Goal: Task Accomplishment & Management: Use online tool/utility

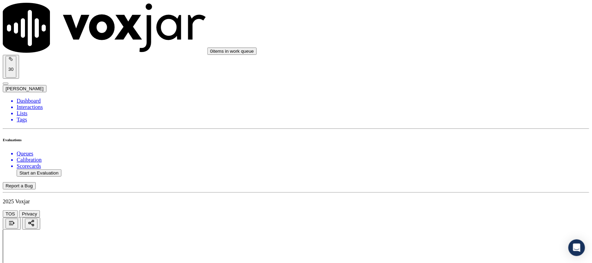
scroll to position [87, 0]
type input "Patrick Feehan"
drag, startPoint x: 255, startPoint y: 65, endPoint x: 181, endPoint y: 73, distance: 74.4
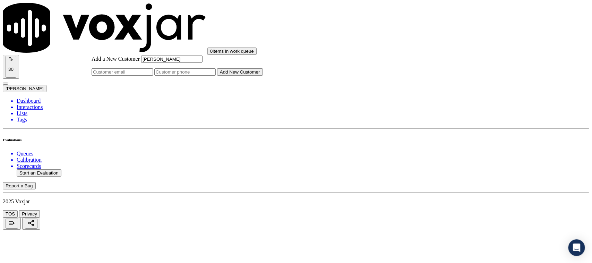
type input "Patrick Feehan"
click at [216, 76] on input "Add a New Customer" at bounding box center [184, 71] width 61 height 7
paste input "4199570907"
paste input "4199571641"
type input "4199570907_4199571641"
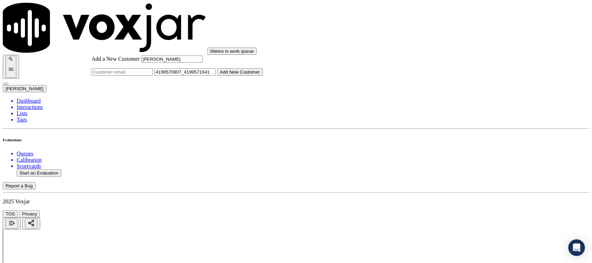
click at [263, 76] on button "Add New Customer" at bounding box center [240, 71] width 46 height 7
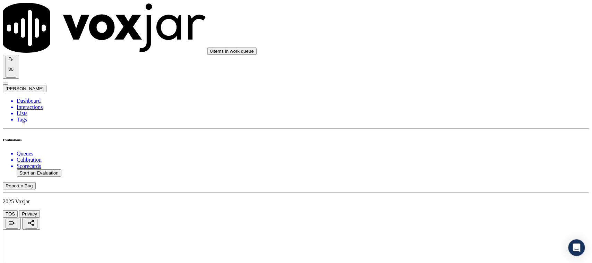
drag, startPoint x: 458, startPoint y: 110, endPoint x: 457, endPoint y: 119, distance: 9.5
click at [452, 138] on div "Yes" at bounding box center [493, 135] width 126 height 6
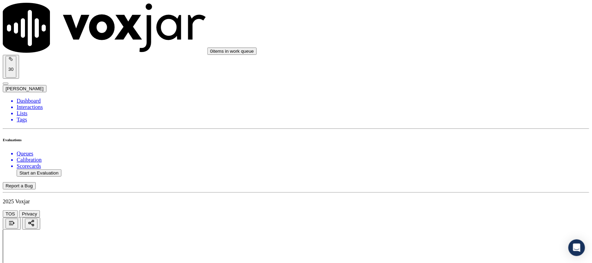
drag, startPoint x: 459, startPoint y: 120, endPoint x: 458, endPoint y: 127, distance: 6.3
click at [454, 139] on div "Yes" at bounding box center [493, 136] width 126 height 6
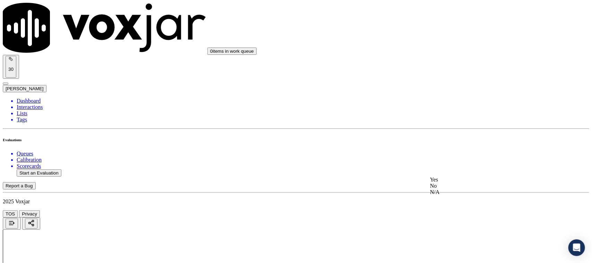
click at [462, 177] on div "Yes No N/A" at bounding box center [493, 186] width 126 height 19
click at [455, 181] on div "Yes" at bounding box center [493, 180] width 126 height 6
click at [456, 169] on div "N/A" at bounding box center [493, 166] width 126 height 6
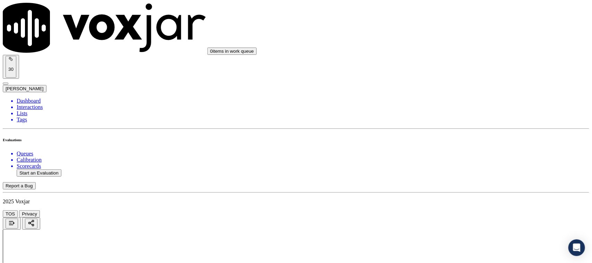
drag, startPoint x: 450, startPoint y: 139, endPoint x: 450, endPoint y: 149, distance: 10.1
drag, startPoint x: 449, startPoint y: 155, endPoint x: 453, endPoint y: 130, distance: 24.9
click at [449, 155] on div "Yes" at bounding box center [493, 154] width 126 height 6
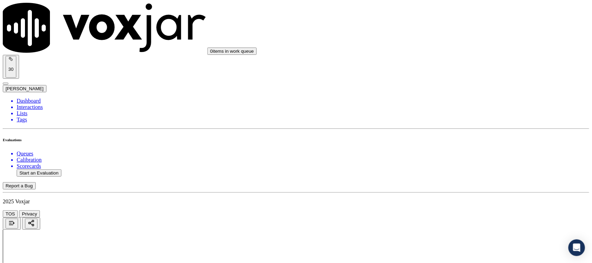
click at [460, 121] on div "No" at bounding box center [493, 118] width 126 height 6
click at [446, 65] on div "Yes" at bounding box center [493, 62] width 126 height 6
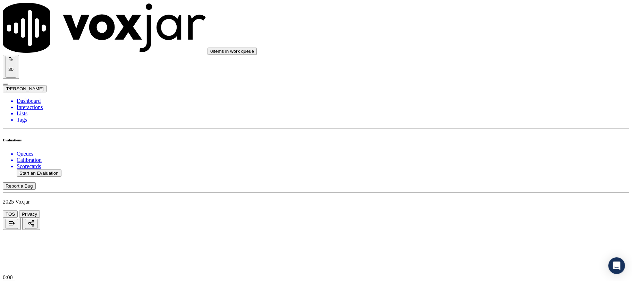
drag, startPoint x: 476, startPoint y: 140, endPoint x: 476, endPoint y: 134, distance: 6.6
click at [476, 133] on div "N/A" at bounding box center [525, 129] width 138 height 6
drag, startPoint x: 483, startPoint y: 100, endPoint x: 484, endPoint y: 108, distance: 7.7
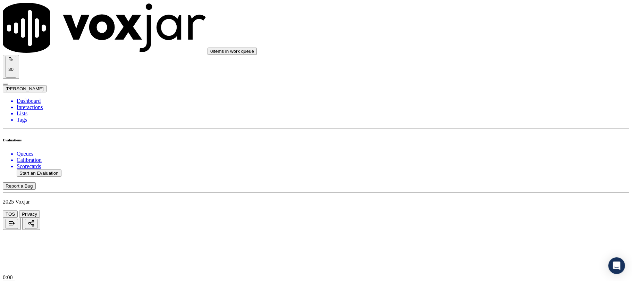
click at [478, 115] on div "Yes" at bounding box center [525, 112] width 138 height 6
click at [484, 160] on div "Yes" at bounding box center [525, 161] width 138 height 6
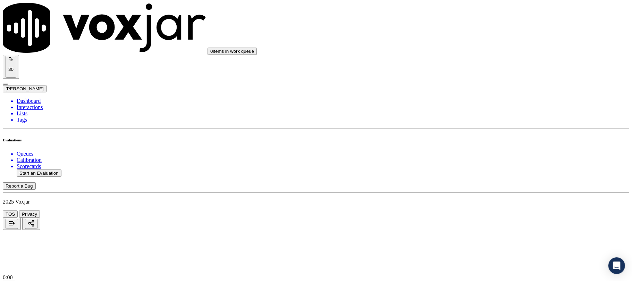
scroll to position [888, 0]
click at [482, 119] on div "No" at bounding box center [525, 116] width 138 height 6
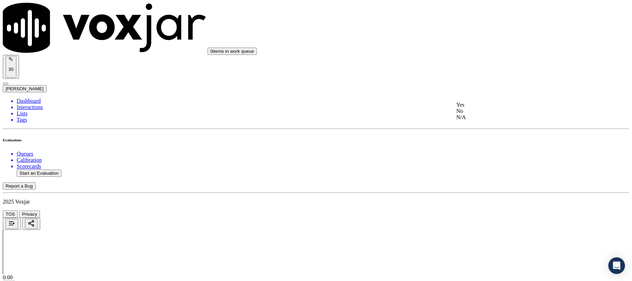
click at [485, 114] on div "No" at bounding box center [525, 111] width 138 height 6
click at [480, 95] on div "Yes" at bounding box center [525, 92] width 138 height 6
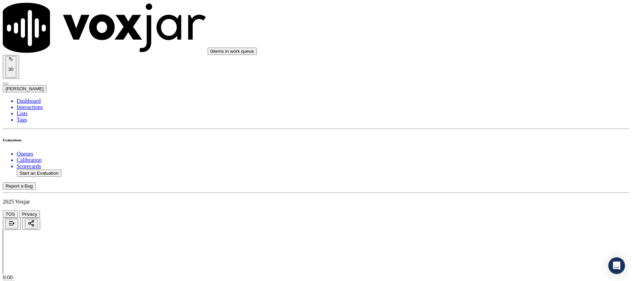
click at [475, 128] on div "Yes" at bounding box center [525, 124] width 138 height 6
click at [478, 115] on div "Yes" at bounding box center [525, 111] width 138 height 6
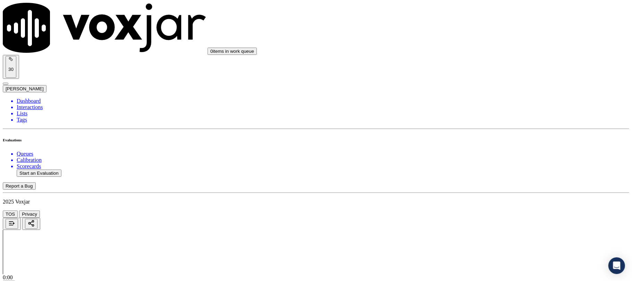
scroll to position [1258, 0]
click at [471, 162] on div "No" at bounding box center [525, 159] width 138 height 6
click at [478, 156] on div "Yes" at bounding box center [525, 153] width 138 height 6
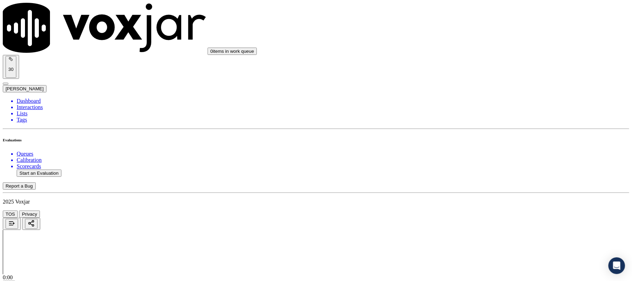
scroll to position [1397, 0]
click at [480, 133] on div "Yes" at bounding box center [525, 130] width 138 height 6
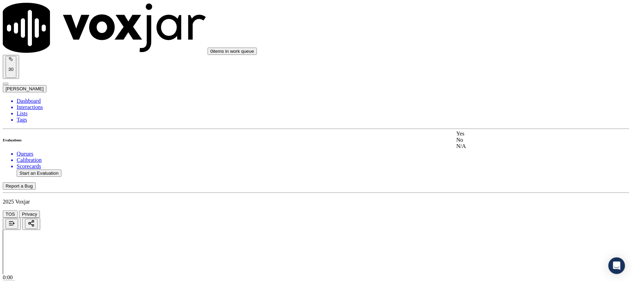
click at [475, 149] on div "N/A" at bounding box center [525, 146] width 138 height 6
click at [475, 158] on div "N/A" at bounding box center [525, 151] width 138 height 16
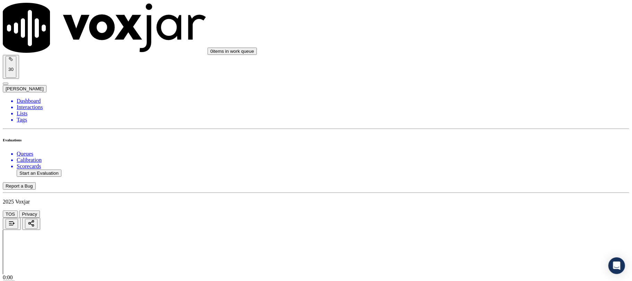
click at [479, 131] on div "Yes" at bounding box center [525, 129] width 138 height 6
click at [477, 44] on div "Yes" at bounding box center [525, 41] width 138 height 6
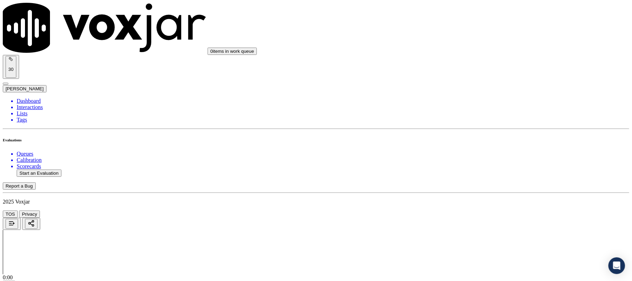
scroll to position [1628, 0]
click at [482, 202] on div "N/A" at bounding box center [525, 199] width 138 height 6
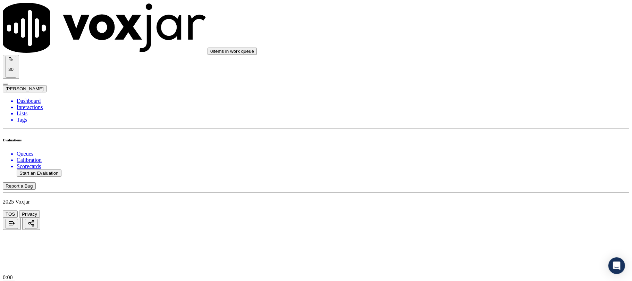
drag, startPoint x: 476, startPoint y: 194, endPoint x: 479, endPoint y: 162, distance: 32.8
click at [475, 191] on div "No" at bounding box center [525, 188] width 138 height 6
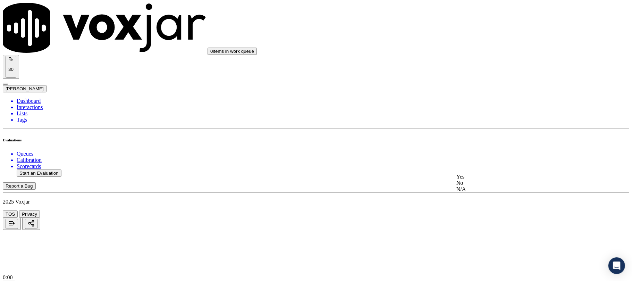
click at [480, 186] on div "No" at bounding box center [525, 183] width 138 height 6
click at [473, 126] on div "No" at bounding box center [525, 123] width 138 height 6
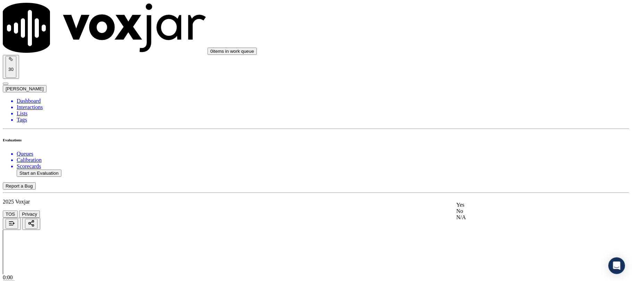
click at [488, 208] on div "Yes" at bounding box center [525, 205] width 138 height 6
click at [31, 98] on li "Dashboard" at bounding box center [323, 101] width 613 height 6
click at [59, 169] on button "Start an Evaluation" at bounding box center [39, 172] width 45 height 7
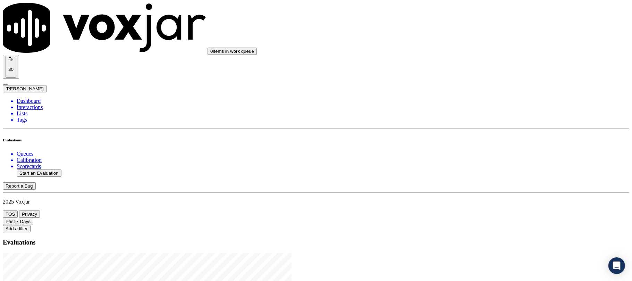
drag, startPoint x: 271, startPoint y: 117, endPoint x: 321, endPoint y: 117, distance: 50.0
type input "20250915-131644_4847087474-C1"
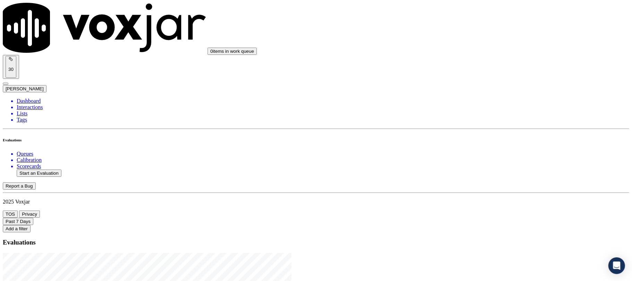
type input "2025-09-15T19:00"
type input "nic"
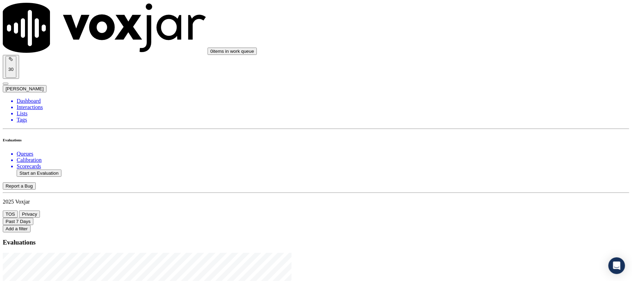
scroll to position [60, 0]
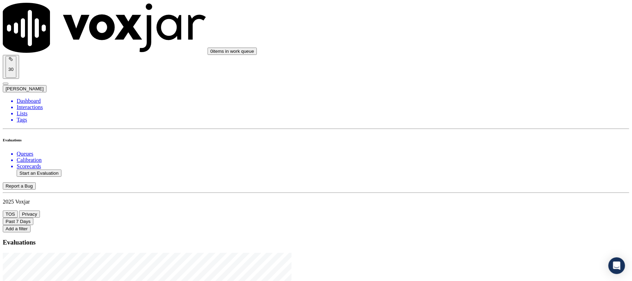
type input "FRED B HAMILTON III"
drag, startPoint x: 292, startPoint y: 76, endPoint x: 221, endPoint y: 95, distance: 72.7
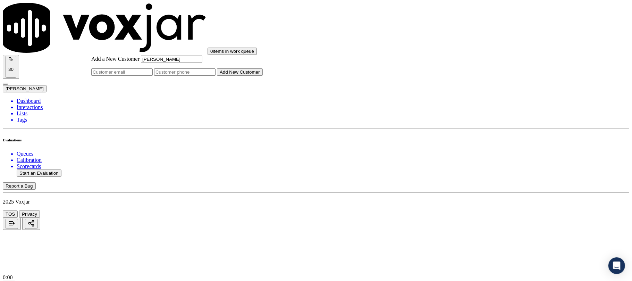
type input "FRED B HAMILTON III"
drag, startPoint x: 336, startPoint y: 143, endPoint x: 336, endPoint y: 151, distance: 7.3
click at [216, 76] on input "Add a New Customer" at bounding box center [184, 71] width 61 height 7
paste input "4847087474"
type input "4847087474"
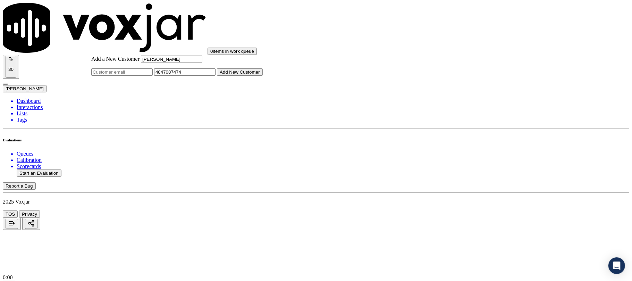
click at [263, 76] on button "Add New Customer" at bounding box center [240, 71] width 46 height 7
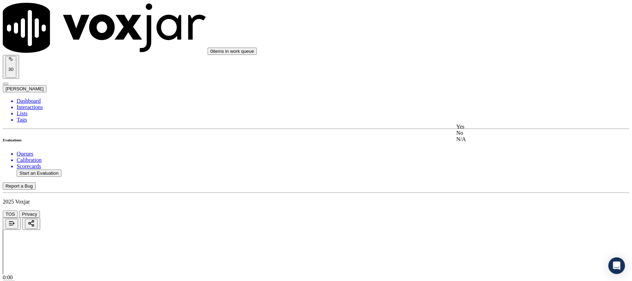
click at [484, 130] on div "Yes" at bounding box center [525, 127] width 138 height 6
click at [477, 114] on div "Yes" at bounding box center [525, 113] width 138 height 6
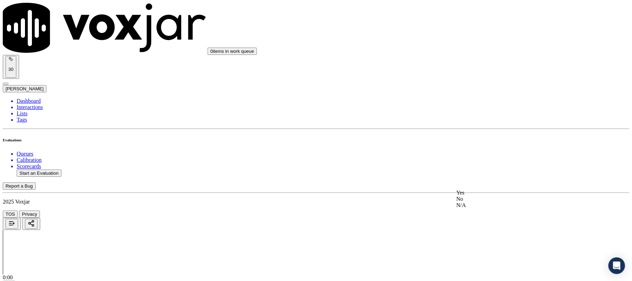
click at [484, 196] on div "Yes" at bounding box center [525, 192] width 138 height 6
click at [478, 166] on div "N/A" at bounding box center [525, 162] width 138 height 6
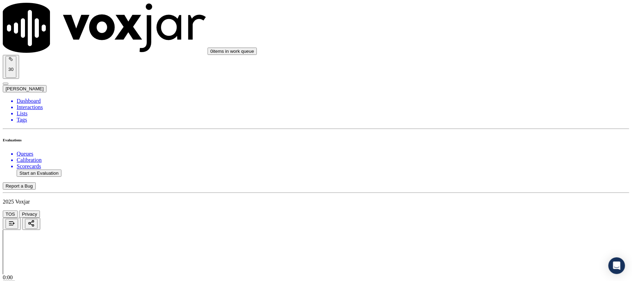
click at [478, 108] on div "No" at bounding box center [525, 105] width 138 height 6
click at [480, 134] on div "Yes" at bounding box center [525, 131] width 138 height 6
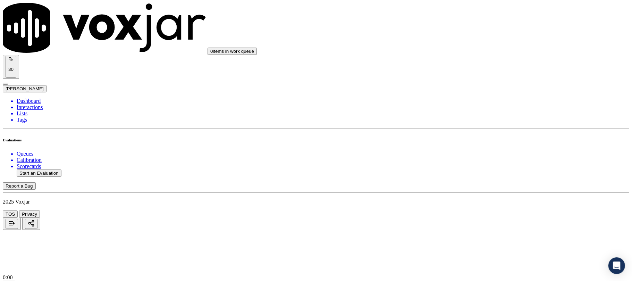
scroll to position [555, 0]
click at [479, 129] on div "Yes" at bounding box center [525, 126] width 138 height 6
drag, startPoint x: 479, startPoint y: 149, endPoint x: 477, endPoint y: 160, distance: 11.0
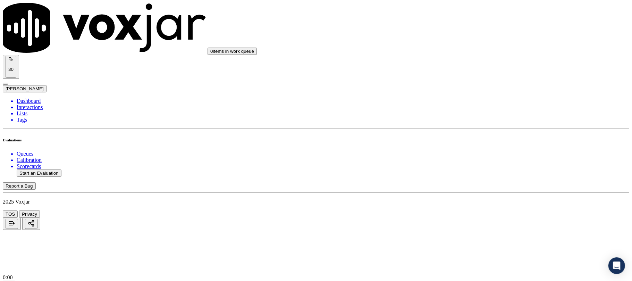
click at [474, 170] on div "Yes" at bounding box center [525, 167] width 138 height 6
drag, startPoint x: 480, startPoint y: 157, endPoint x: 478, endPoint y: 164, distance: 7.2
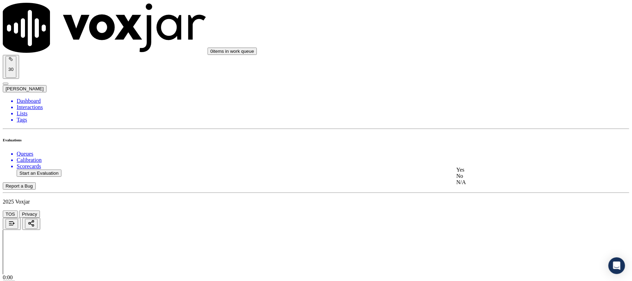
click at [473, 173] on div "Yes" at bounding box center [525, 170] width 138 height 6
click at [471, 174] on div "No" at bounding box center [525, 171] width 138 height 6
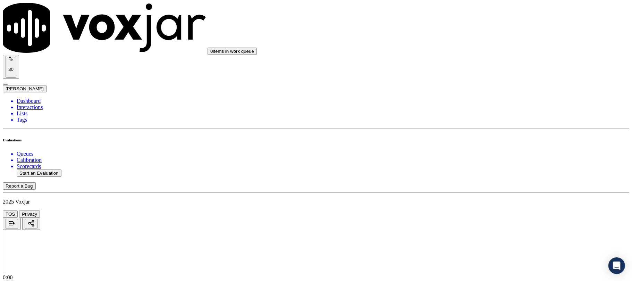
click at [477, 85] on div "No" at bounding box center [525, 83] width 138 height 16
click at [481, 116] on div "Yes" at bounding box center [525, 113] width 138 height 6
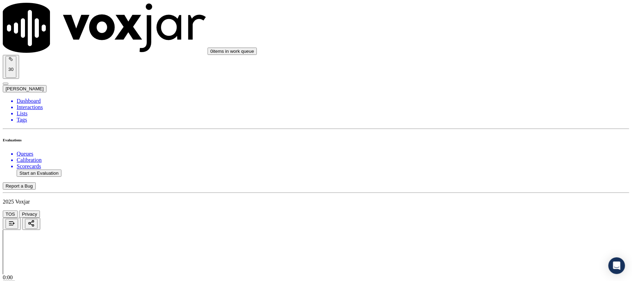
drag, startPoint x: 475, startPoint y: 96, endPoint x: 479, endPoint y: 110, distance: 13.6
click at [474, 122] on div "Yes" at bounding box center [525, 118] width 138 height 16
drag, startPoint x: 477, startPoint y: 103, endPoint x: 478, endPoint y: 107, distance: 4.6
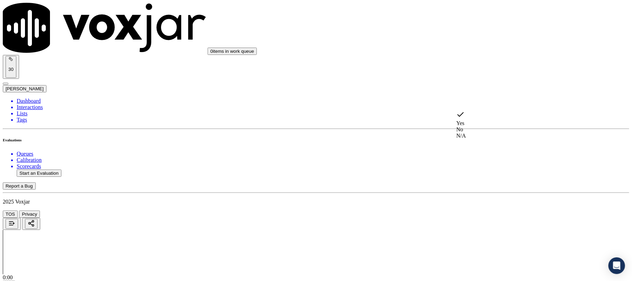
click at [476, 130] on div "No" at bounding box center [525, 129] width 138 height 6
click at [482, 121] on div "Yes" at bounding box center [525, 118] width 138 height 6
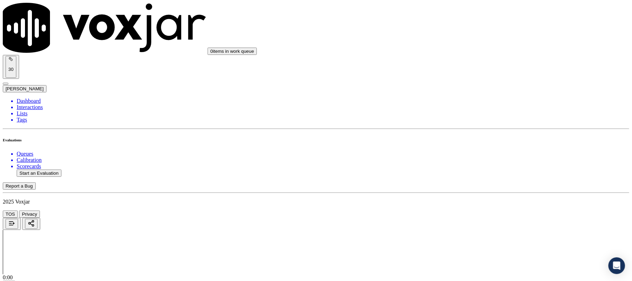
drag, startPoint x: 578, startPoint y: 128, endPoint x: 550, endPoint y: 131, distance: 27.6
paste textarea "I can arrange the payment plan for you"
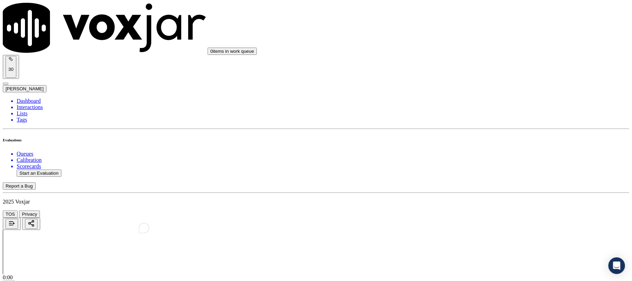
scroll to position [1111, 0]
type textarea "@12:11 - I can arrange the payment plan for you"
click at [478, 94] on div "Yes" at bounding box center [525, 91] width 138 height 6
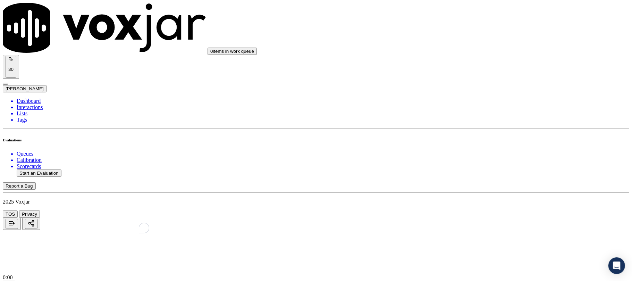
click at [493, 81] on div "Yes" at bounding box center [525, 78] width 138 height 6
click at [490, 112] on div "Yes" at bounding box center [525, 111] width 138 height 6
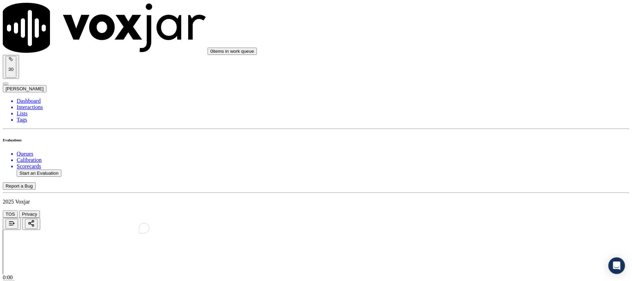
scroll to position [1342, 0]
click at [481, 116] on div "No" at bounding box center [525, 112] width 138 height 6
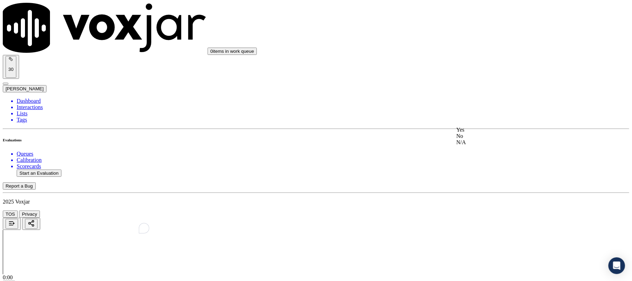
click at [479, 133] on div "Yes" at bounding box center [525, 130] width 138 height 6
drag, startPoint x: 482, startPoint y: 113, endPoint x: 483, endPoint y: 106, distance: 7.4
click at [481, 103] on div "N/A" at bounding box center [525, 99] width 138 height 6
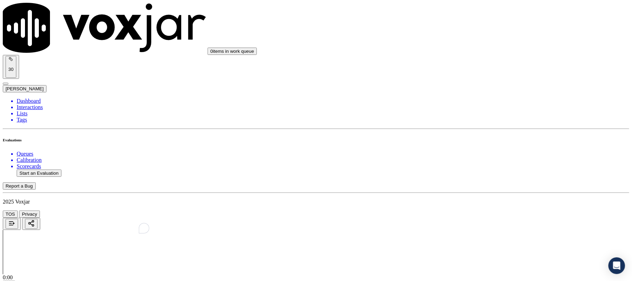
scroll to position [1619, 0]
click at [483, 132] on div "Yes" at bounding box center [525, 128] width 138 height 6
drag, startPoint x: 489, startPoint y: 121, endPoint x: 492, endPoint y: 124, distance: 3.9
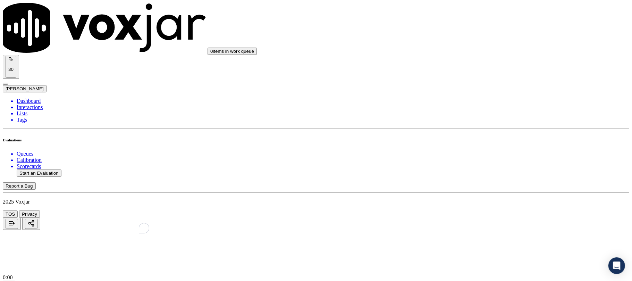
click at [487, 155] on div "N/A" at bounding box center [525, 152] width 138 height 6
click at [478, 144] on div "No" at bounding box center [525, 141] width 138 height 6
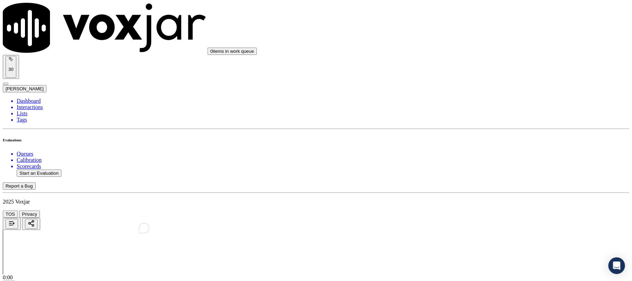
scroll to position [1897, 0]
click at [486, 139] on div "No" at bounding box center [525, 136] width 138 height 6
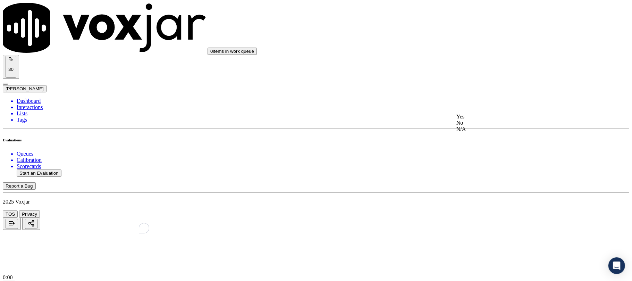
click at [488, 126] on div "No" at bounding box center [525, 123] width 138 height 6
click at [482, 199] on div "Yes" at bounding box center [525, 199] width 138 height 6
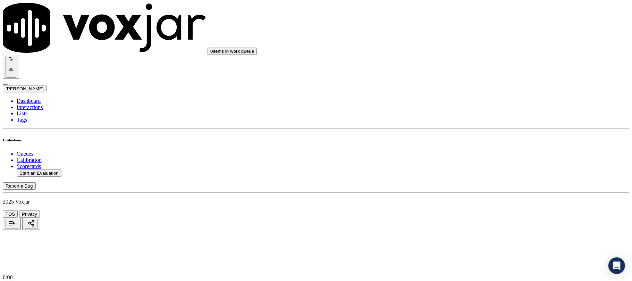
click at [25, 98] on li "Dashboard" at bounding box center [323, 101] width 613 height 6
click at [49, 169] on button "Start an Evaluation" at bounding box center [39, 172] width 45 height 7
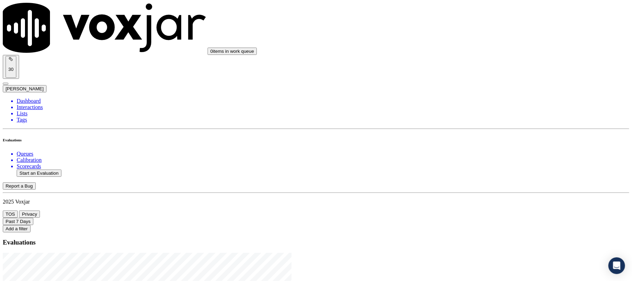
drag, startPoint x: 274, startPoint y: 117, endPoint x: 313, endPoint y: 118, distance: 38.9
type input "20250915-200013_4192257966-C1"
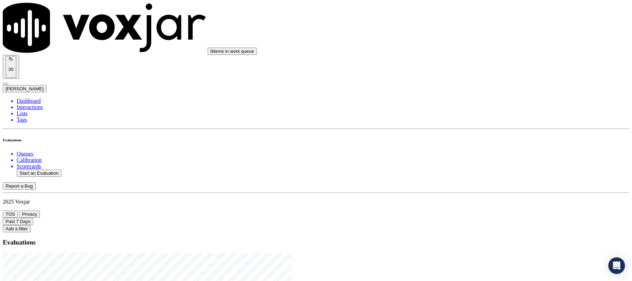
type input "2025-09-15T19:43"
type input "Al"
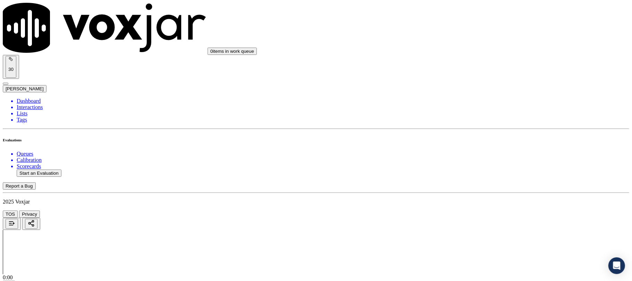
type input "WILLIAM FENDER"
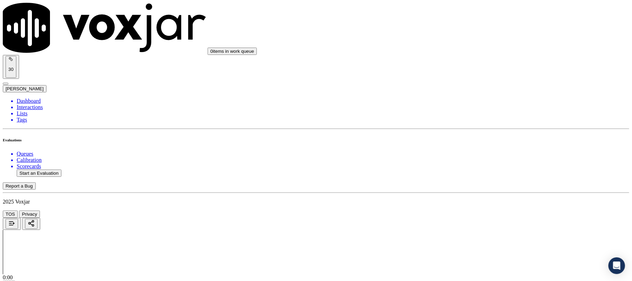
click at [490, 130] on div "Yes" at bounding box center [525, 127] width 138 height 6
click at [481, 161] on div "Yes" at bounding box center [525, 160] width 138 height 6
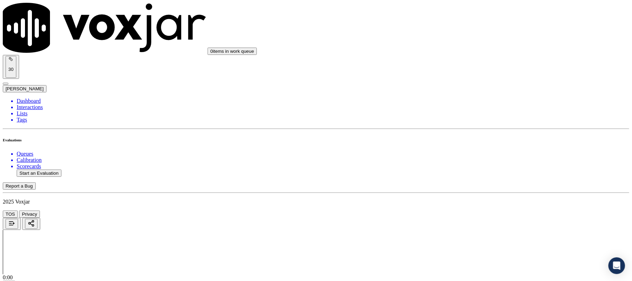
scroll to position [139, 0]
click at [488, 158] on div "Yes" at bounding box center [525, 155] width 138 height 6
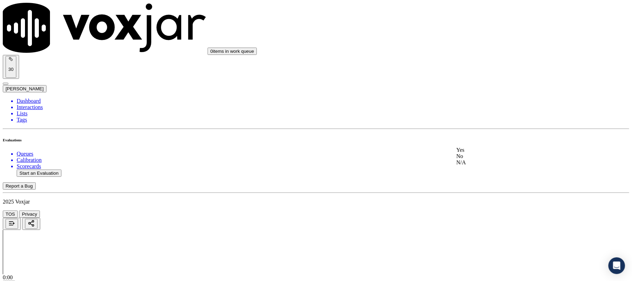
click at [487, 153] on div "Yes" at bounding box center [525, 150] width 138 height 6
drag, startPoint x: 480, startPoint y: 179, endPoint x: 485, endPoint y: 175, distance: 6.7
click at [484, 175] on div "N/A" at bounding box center [525, 172] width 138 height 6
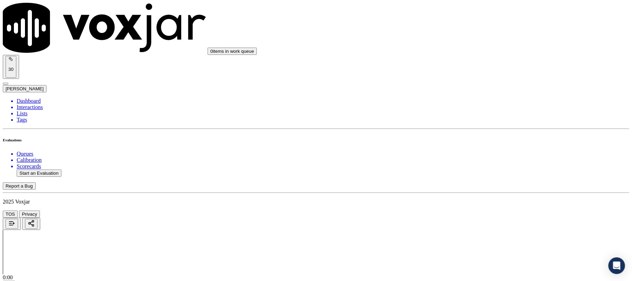
click at [483, 185] on div "Yes" at bounding box center [525, 182] width 138 height 6
click at [485, 134] on div "Yes" at bounding box center [525, 131] width 138 height 6
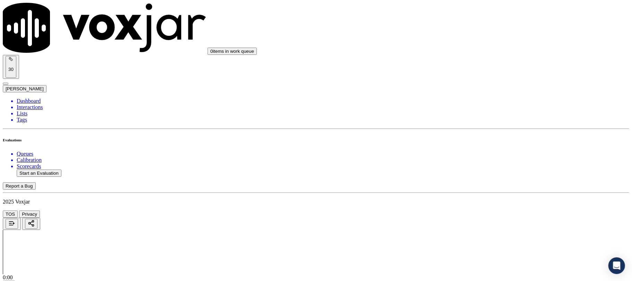
paste textarea "@7:21 Alex - The rate that I will give it to you for the update, it will be the…"
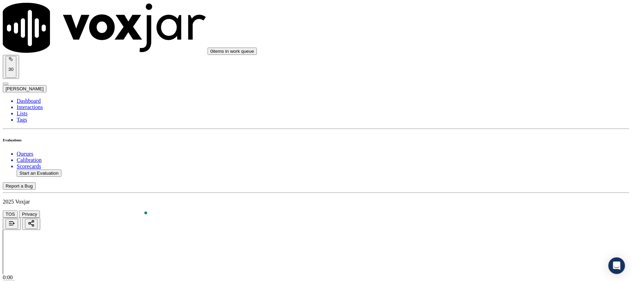
type textarea "@7:21 Alex - The rate that I will give it to you for the update, it will be the…"
click at [483, 126] on div "No" at bounding box center [525, 123] width 138 height 6
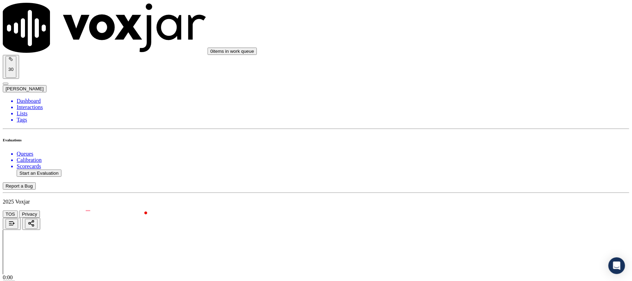
scroll to position [555, 0]
paste textarea "@4:49 Alex shares the gas account number <> The agent must ask for and obtain t…"
type textarea "@4:49 Alex shares the gas account number <> The agent must ask for and obtain t…"
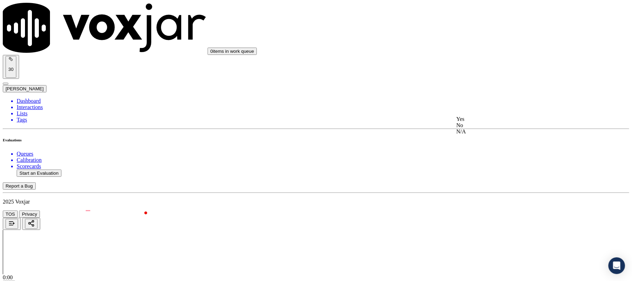
click at [485, 135] on div "N/A" at bounding box center [525, 131] width 138 height 6
click at [475, 214] on div "N/A" at bounding box center [525, 211] width 138 height 6
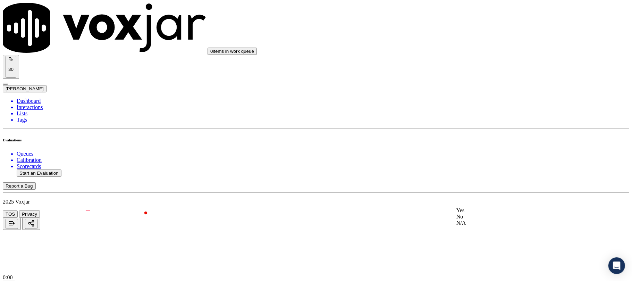
click at [478, 210] on div "Yes" at bounding box center [525, 210] width 138 height 6
click at [479, 175] on div "N/A" at bounding box center [525, 172] width 138 height 6
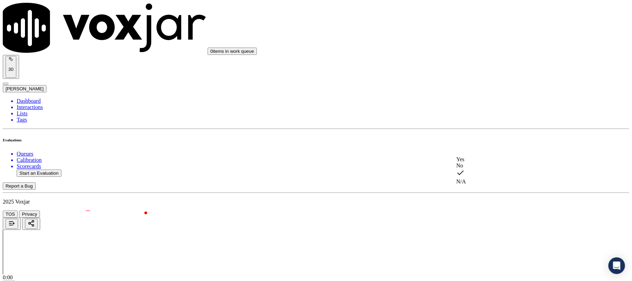
click at [473, 169] on div "No" at bounding box center [525, 165] width 138 height 6
click at [482, 149] on div "Yes" at bounding box center [525, 146] width 138 height 6
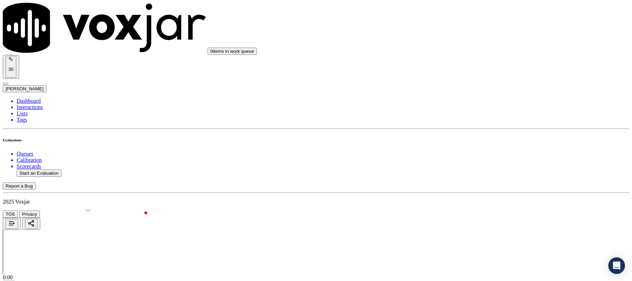
click at [488, 142] on div "No" at bounding box center [525, 139] width 138 height 6
click at [483, 134] on div "Yes" at bounding box center [525, 133] width 138 height 6
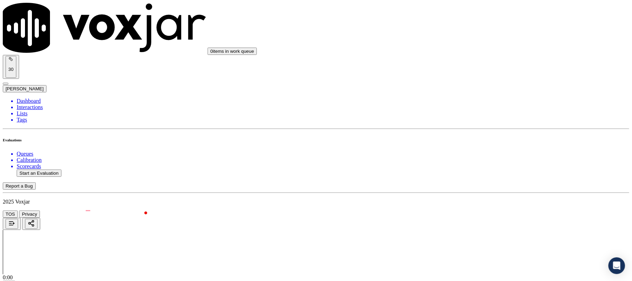
click at [478, 175] on div "Yes" at bounding box center [525, 174] width 138 height 6
click at [475, 187] on div "No" at bounding box center [525, 190] width 138 height 6
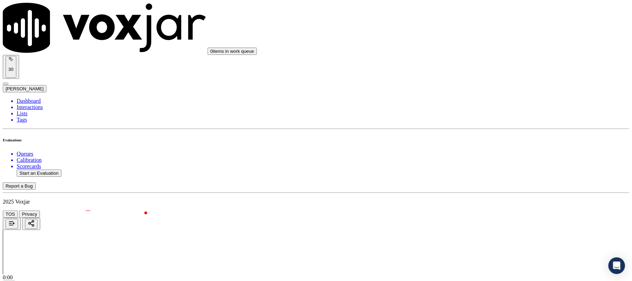
click at [486, 108] on div "Yes" at bounding box center [525, 105] width 138 height 6
click at [472, 156] on div "No" at bounding box center [525, 153] width 138 height 6
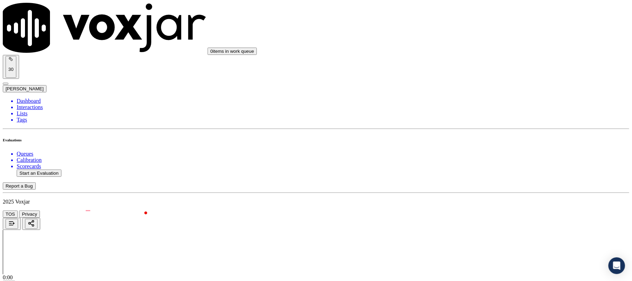
scroll to position [1527, 0]
click at [485, 145] on div "Yes" at bounding box center [525, 142] width 138 height 6
click at [481, 159] on div "No" at bounding box center [525, 158] width 138 height 6
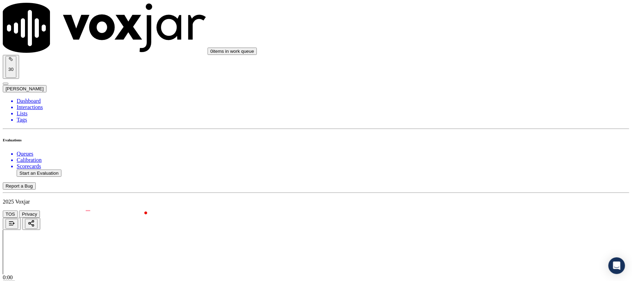
scroll to position [1619, 0]
click at [479, 153] on div "N/A" at bounding box center [525, 149] width 138 height 6
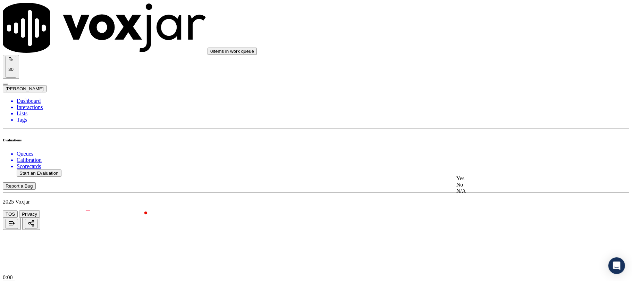
click at [481, 194] on div "N/A" at bounding box center [525, 191] width 138 height 6
drag, startPoint x: 482, startPoint y: 192, endPoint x: 482, endPoint y: 185, distance: 7.6
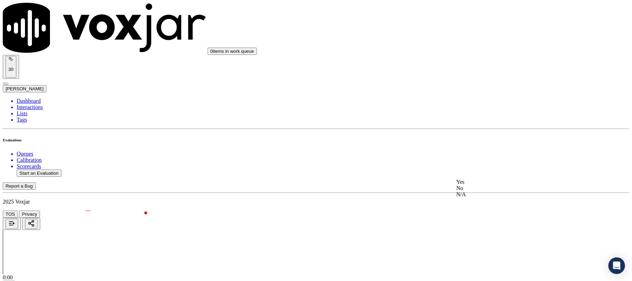
click at [482, 191] on div "No" at bounding box center [525, 188] width 138 height 6
click at [478, 208] on div "No" at bounding box center [525, 205] width 138 height 6
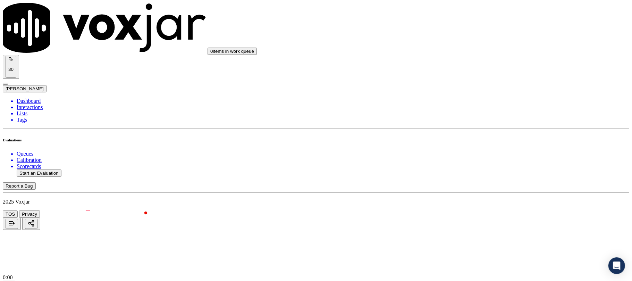
click at [490, 145] on div "Yes" at bounding box center [525, 143] width 138 height 6
paste textarea "@15:54 - Agent Alex failed to maintain expected standards of professionalism du…"
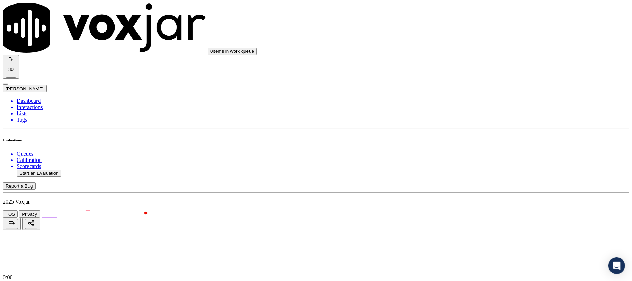
scroll to position [925, 0]
type textarea "@15:54 - Agent Alex failed to maintain expected standards of professionalism du…"
click at [488, 130] on div "No" at bounding box center [525, 133] width 138 height 6
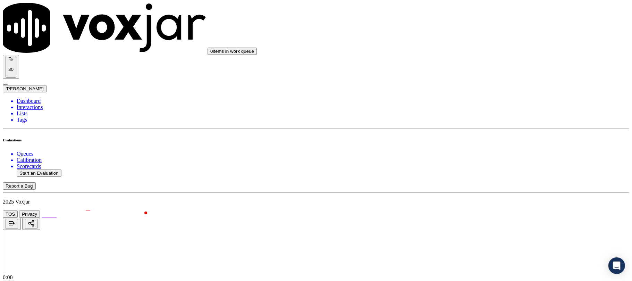
paste textarea "@15:54 - Agent Alex failed to maintain expected standards of professionalism du…"
type textarea "@15:54 - Agent Alex failed to maintain expected standards of professionalism du…"
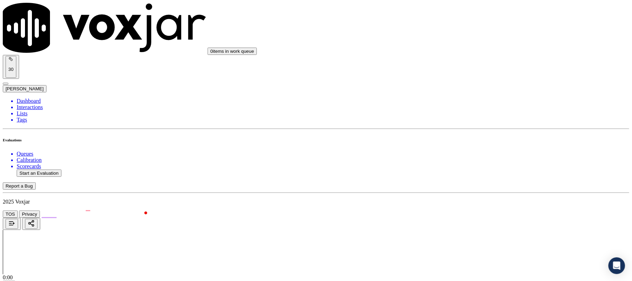
scroll to position [10, 0]
click at [35, 98] on li "Dashboard" at bounding box center [323, 101] width 613 height 6
click at [58, 169] on button "Start an Evaluation" at bounding box center [39, 172] width 45 height 7
drag, startPoint x: 271, startPoint y: 118, endPoint x: 310, endPoint y: 117, distance: 38.9
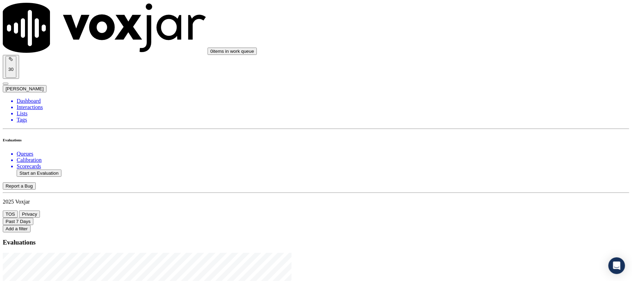
type input "20250915-155924_8563989742-C1"
type input "2025-09-05T20:05"
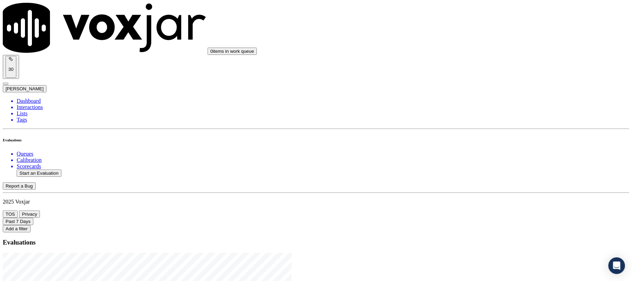
type input "max"
drag, startPoint x: 208, startPoint y: 166, endPoint x: 235, endPoint y: 214, distance: 56.0
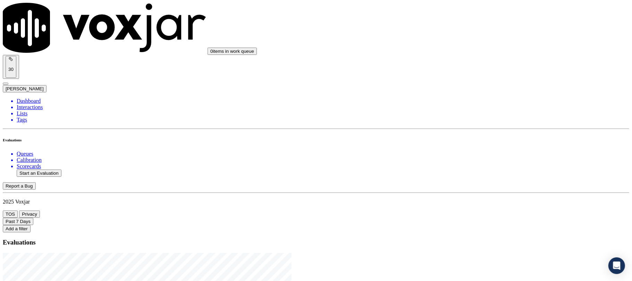
scroll to position [46, 0]
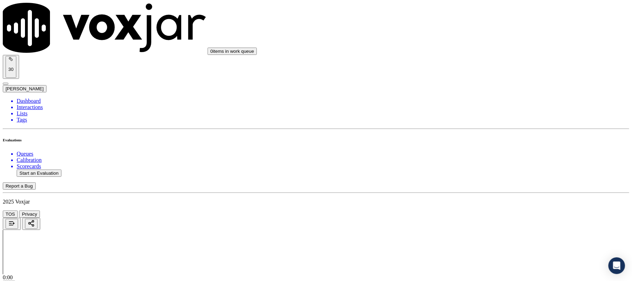
type input "[PERSON_NAME]"
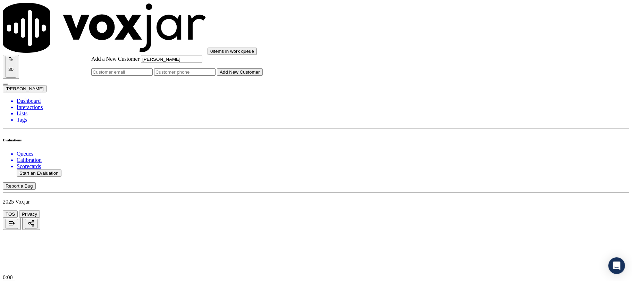
type input "[PERSON_NAME]"
click at [216, 76] on input "Add a New Customer" at bounding box center [184, 71] width 61 height 7
paste input "8563989742"
paste input "8563989746"
type input "8563989742_8563989746"
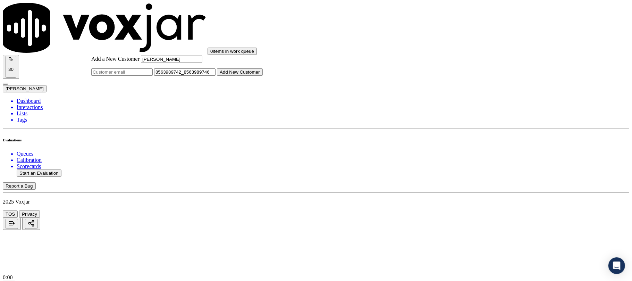
click at [263, 76] on button "Add New Customer" at bounding box center [240, 71] width 46 height 7
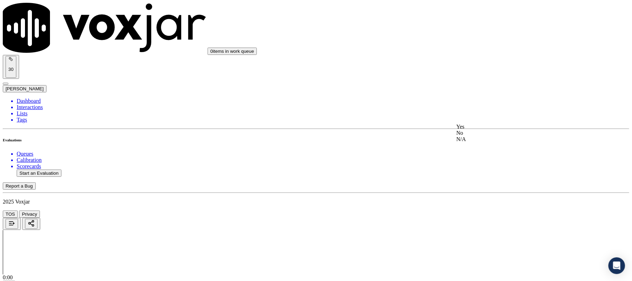
click at [472, 130] on div "Yes" at bounding box center [525, 127] width 138 height 6
click at [482, 207] on div "Yes" at bounding box center [525, 206] width 138 height 6
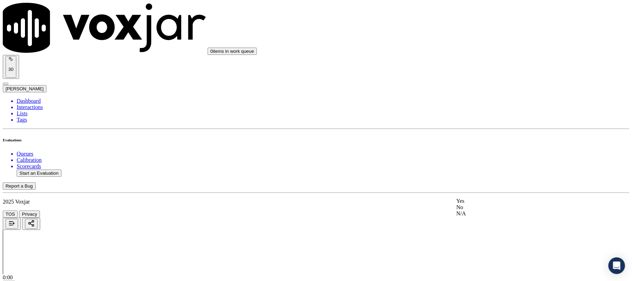
click at [479, 204] on div "Yes" at bounding box center [525, 201] width 138 height 6
click at [478, 166] on div "N/A" at bounding box center [525, 162] width 138 height 6
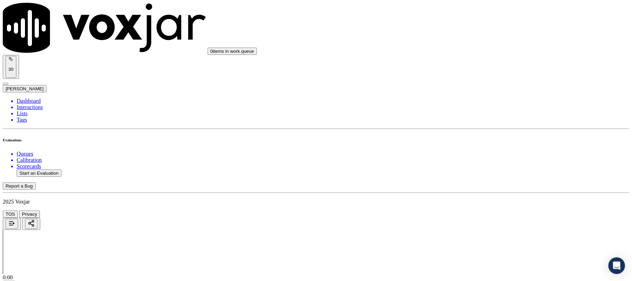
click at [475, 182] on div "Yes" at bounding box center [525, 182] width 138 height 6
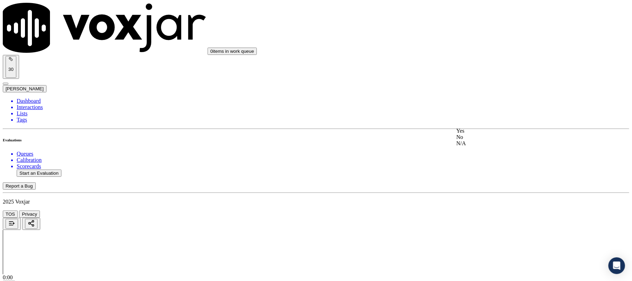
click at [490, 140] on div "No" at bounding box center [525, 137] width 138 height 6
click at [482, 135] on div "No" at bounding box center [525, 132] width 138 height 6
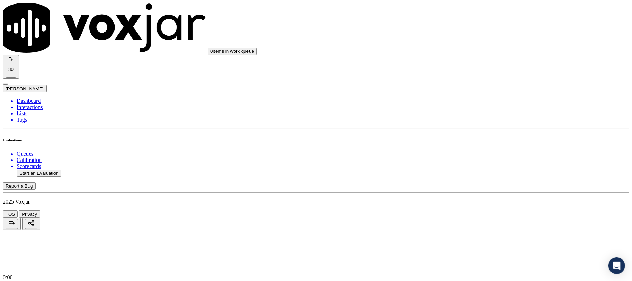
paste textarea "@10:13 Max share the wromg pich for permission - (so now I will be going ahead …"
type textarea "@10:13 Max share the wromg pich for permission - (so now I will be going ahead …"
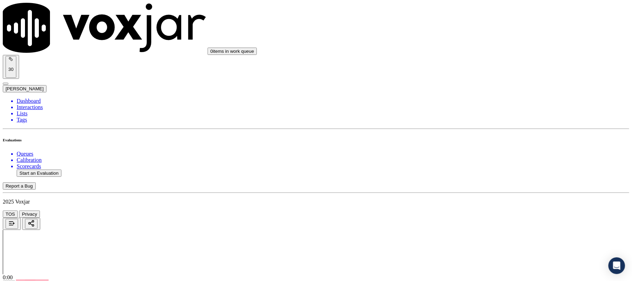
click at [478, 144] on div "N/A" at bounding box center [525, 141] width 138 height 6
click at [478, 131] on div "N/A" at bounding box center [525, 128] width 138 height 6
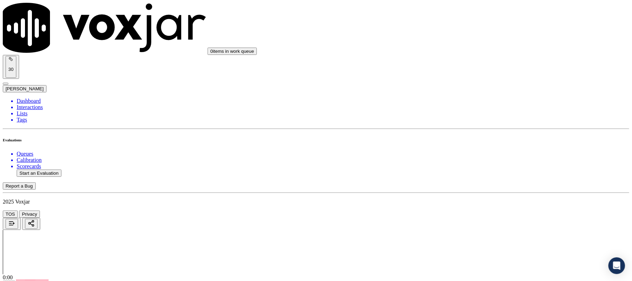
scroll to position [925, 0]
click at [480, 84] on div "Yes" at bounding box center [525, 81] width 138 height 6
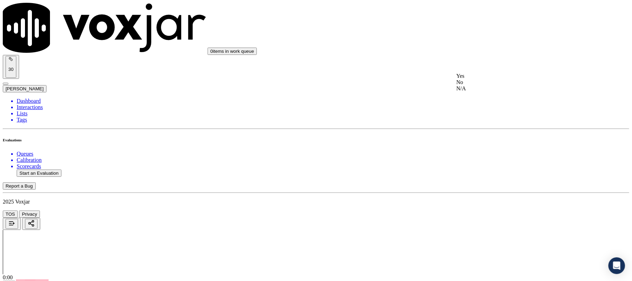
click at [475, 92] on div "N/A" at bounding box center [525, 88] width 138 height 6
drag, startPoint x: 495, startPoint y: 60, endPoint x: 492, endPoint y: 62, distance: 3.6
click at [474, 85] on div "No" at bounding box center [525, 82] width 138 height 6
drag, startPoint x: 503, startPoint y: 151, endPoint x: 497, endPoint y: 154, distance: 6.3
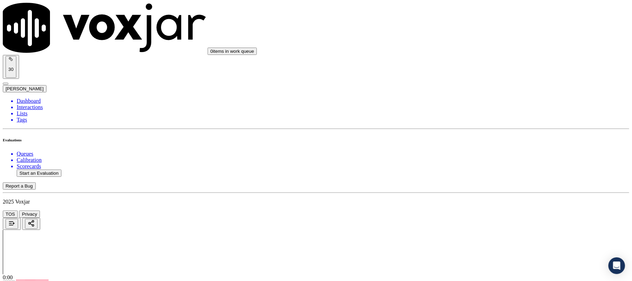
click at [481, 158] on div "Yes" at bounding box center [525, 155] width 138 height 6
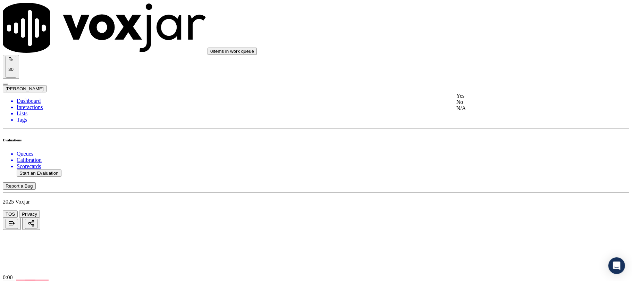
click at [482, 99] on div "Yes" at bounding box center [525, 96] width 138 height 6
click at [478, 100] on div "No" at bounding box center [525, 97] width 138 height 6
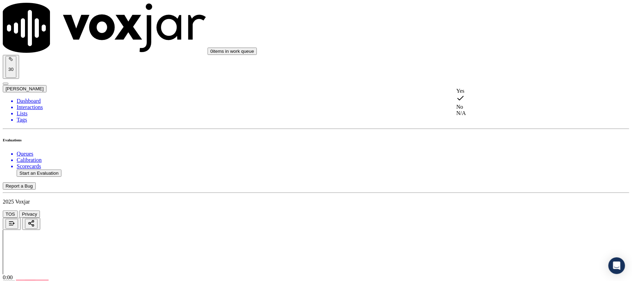
click at [475, 106] on div "No" at bounding box center [525, 102] width 138 height 16
click at [477, 71] on div "Yes" at bounding box center [525, 68] width 138 height 6
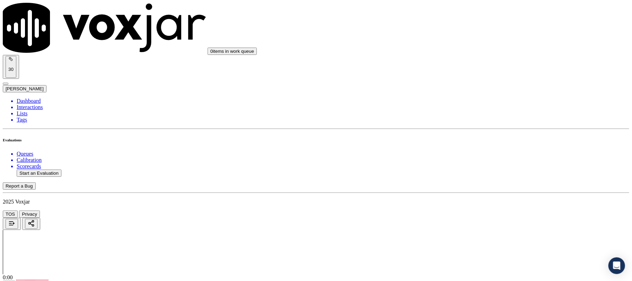
scroll to position [1481, 0]
click at [474, 73] on div "No" at bounding box center [525, 70] width 138 height 6
drag, startPoint x: 482, startPoint y: 41, endPoint x: 482, endPoint y: 48, distance: 7.3
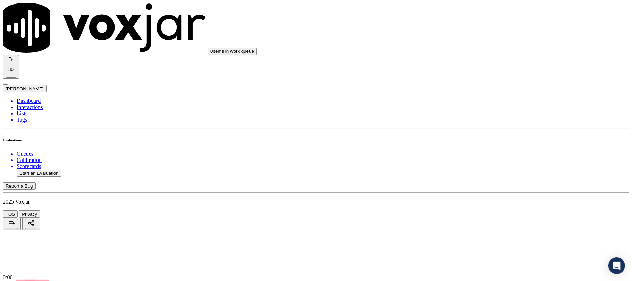
click at [474, 68] on div "No" at bounding box center [525, 65] width 138 height 6
click at [478, 116] on div "N/A" at bounding box center [525, 112] width 138 height 6
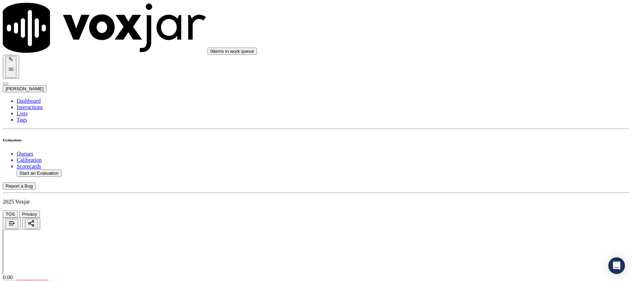
click at [479, 103] on div "Yes" at bounding box center [525, 100] width 138 height 6
click at [480, 111] on div "N/A" at bounding box center [525, 107] width 138 height 6
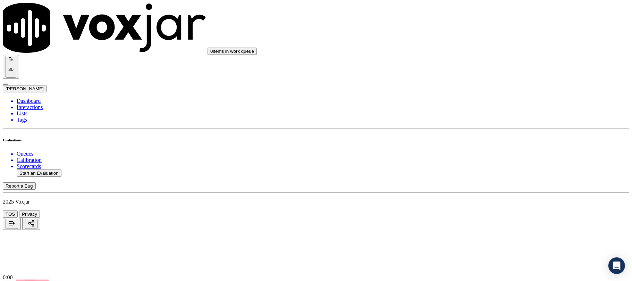
scroll to position [1784, 0]
click at [478, 129] on div "No" at bounding box center [525, 126] width 138 height 6
click at [483, 208] on div "No" at bounding box center [525, 205] width 138 height 6
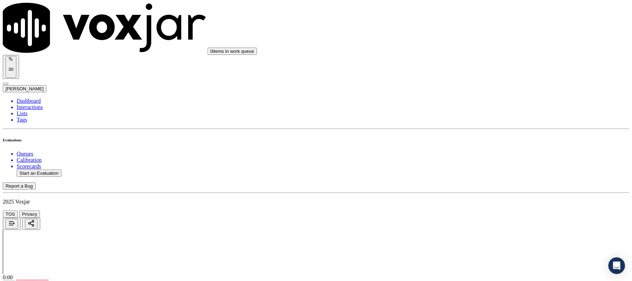
click at [37, 98] on li "Dashboard" at bounding box center [323, 101] width 613 height 6
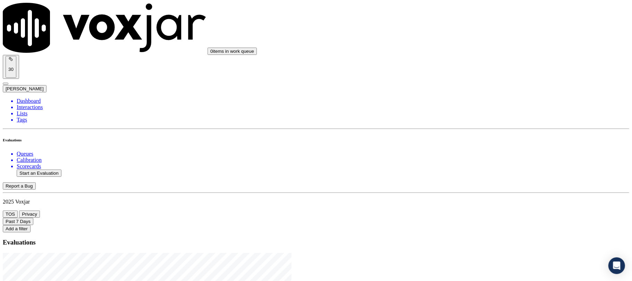
click at [53, 169] on button "Start an Evaluation" at bounding box center [39, 172] width 45 height 7
drag, startPoint x: 271, startPoint y: 116, endPoint x: 319, endPoint y: 119, distance: 47.3
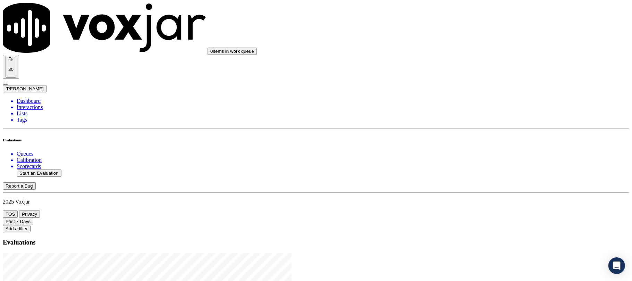
drag, startPoint x: 289, startPoint y: 115, endPoint x: 272, endPoint y: 120, distance: 17.6
type input "20250912-170119_3302354283-C1"
type input "2025-09-15T20:44"
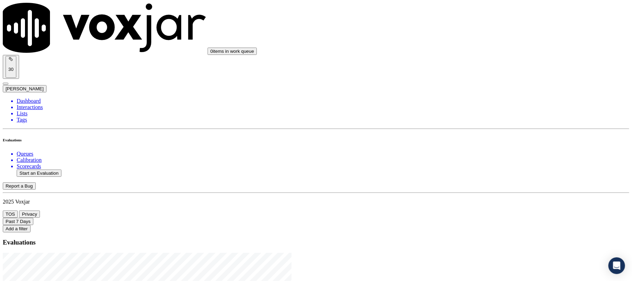
type input "wal"
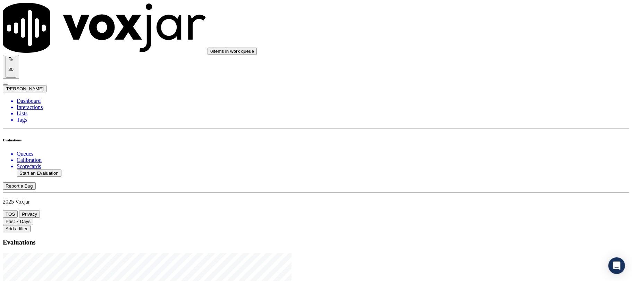
scroll to position [60, 0]
type input "[PERSON_NAME]"
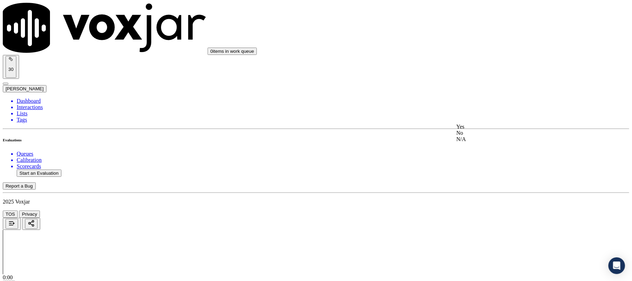
click at [480, 125] on div "Yes No N/A" at bounding box center [525, 133] width 138 height 19
drag, startPoint x: 479, startPoint y: 86, endPoint x: 485, endPoint y: 123, distance: 37.3
click at [480, 83] on div "Yes" at bounding box center [525, 80] width 138 height 6
drag, startPoint x: 487, startPoint y: 145, endPoint x: 487, endPoint y: 152, distance: 6.9
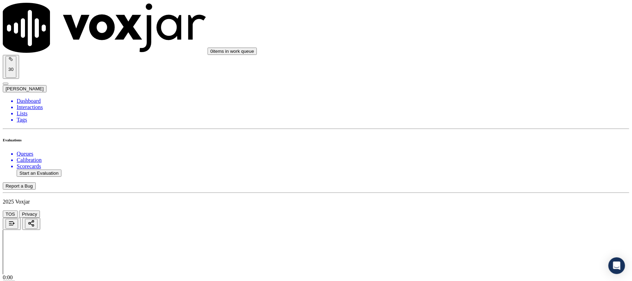
drag, startPoint x: 482, startPoint y: 160, endPoint x: 479, endPoint y: 120, distance: 40.7
click at [482, 160] on div "Yes" at bounding box center [525, 160] width 138 height 6
drag, startPoint x: 481, startPoint y: 80, endPoint x: 482, endPoint y: 88, distance: 8.1
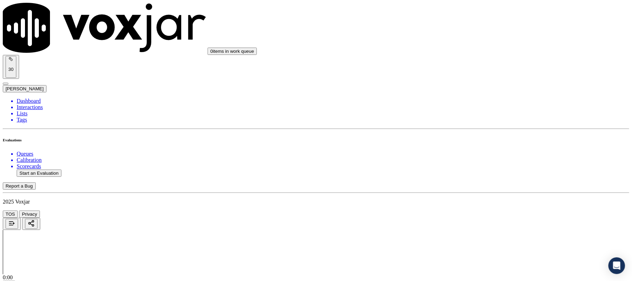
click at [471, 56] on div "Yes" at bounding box center [525, 54] width 138 height 6
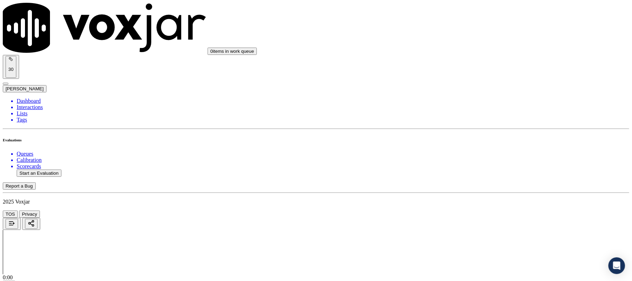
click at [490, 56] on div "Yes" at bounding box center [525, 57] width 138 height 6
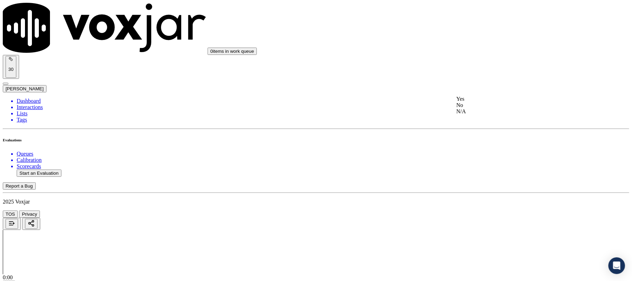
click at [475, 108] on div "No" at bounding box center [525, 105] width 138 height 6
click at [480, 87] on div "Yes" at bounding box center [525, 84] width 138 height 6
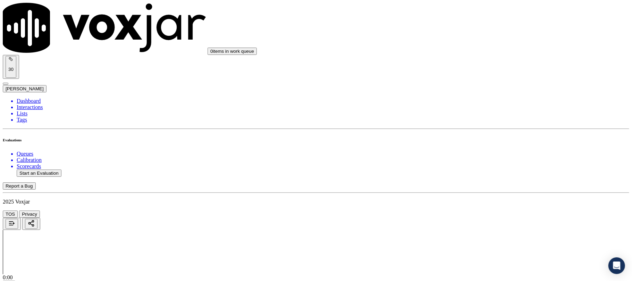
click at [483, 89] on div "No" at bounding box center [525, 86] width 138 height 6
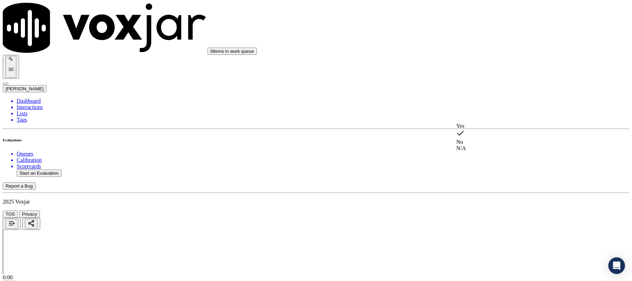
click at [481, 151] on div "N/A" at bounding box center [525, 148] width 138 height 6
drag, startPoint x: 511, startPoint y: 55, endPoint x: 503, endPoint y: 63, distance: 11.3
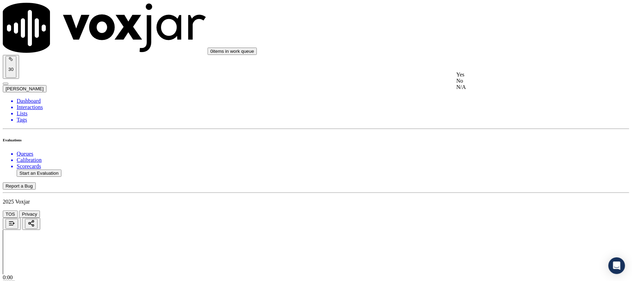
click at [485, 78] on div "Yes" at bounding box center [525, 74] width 138 height 6
click at [483, 80] on div "Yes" at bounding box center [525, 77] width 138 height 6
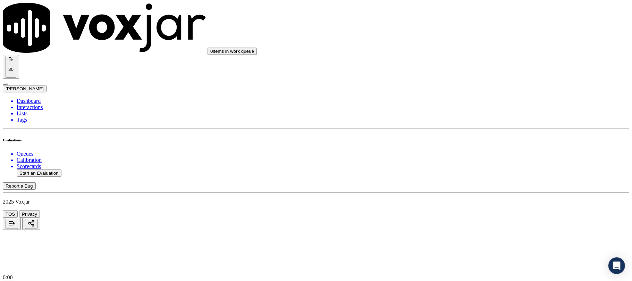
drag, startPoint x: 489, startPoint y: 58, endPoint x: 489, endPoint y: 63, distance: 4.9
click at [476, 82] on div "No" at bounding box center [525, 78] width 138 height 6
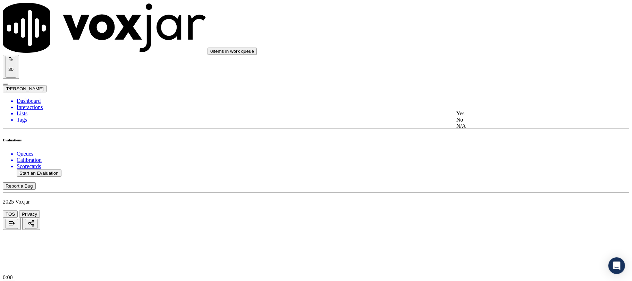
click at [481, 123] on div "No" at bounding box center [525, 120] width 138 height 6
drag, startPoint x: 487, startPoint y: 92, endPoint x: 489, endPoint y: 96, distance: 4.0
click at [479, 103] on div "Yes" at bounding box center [525, 100] width 138 height 6
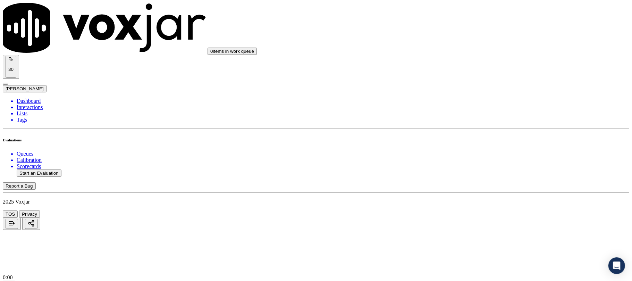
scroll to position [1111, 0]
click at [473, 134] on div "Yes" at bounding box center [525, 133] width 138 height 6
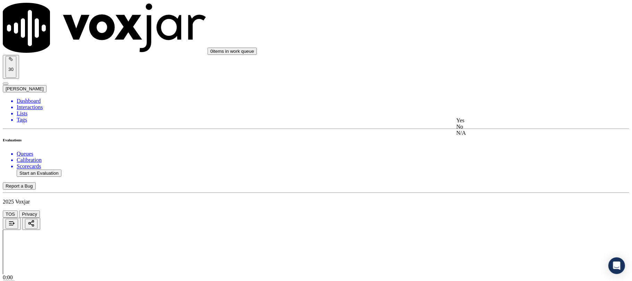
click at [475, 120] on div "Yes" at bounding box center [525, 120] width 138 height 6
click at [478, 125] on div "No" at bounding box center [525, 122] width 138 height 6
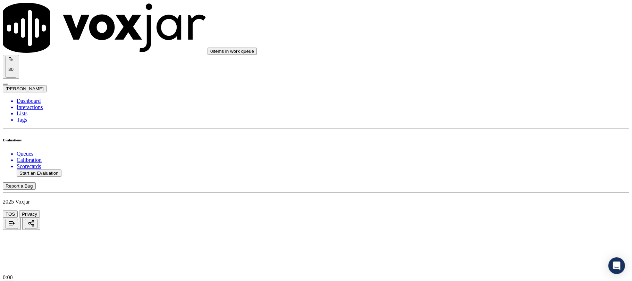
paste textarea "32:00 - Walte shares the account number <> The agent must ask for and obtain th…"
type textarea "@32:00 - Walte shares the account number <> The agent must ask for and obtain t…"
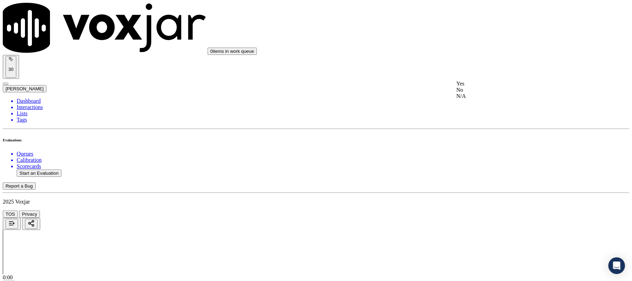
click at [471, 84] on div "Yes" at bounding box center [525, 84] width 138 height 6
click at [477, 149] on div "N/A" at bounding box center [525, 146] width 138 height 6
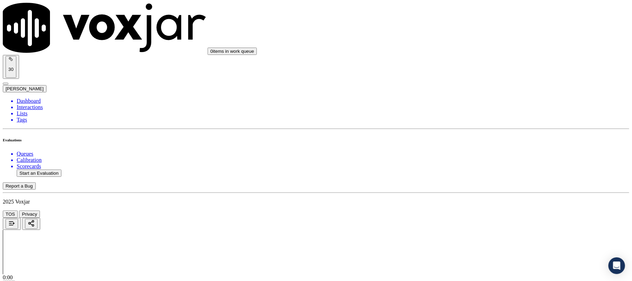
click at [475, 92] on div "No" at bounding box center [525, 88] width 138 height 6
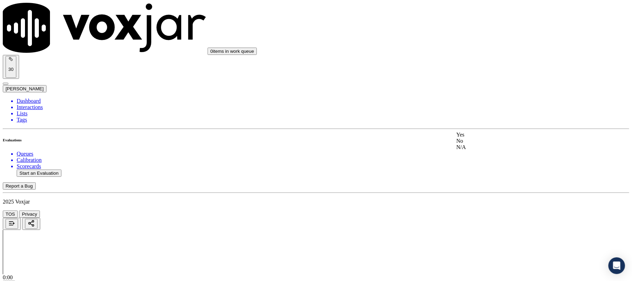
click at [477, 137] on div "Yes" at bounding box center [525, 135] width 138 height 6
click at [482, 139] on div "No" at bounding box center [525, 136] width 138 height 6
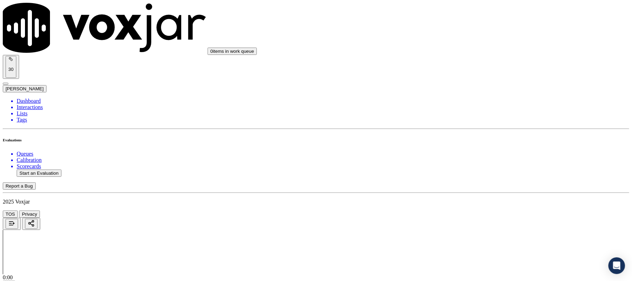
click at [477, 172] on div "No" at bounding box center [525, 169] width 138 height 6
click at [485, 202] on div "Yes" at bounding box center [525, 199] width 138 height 6
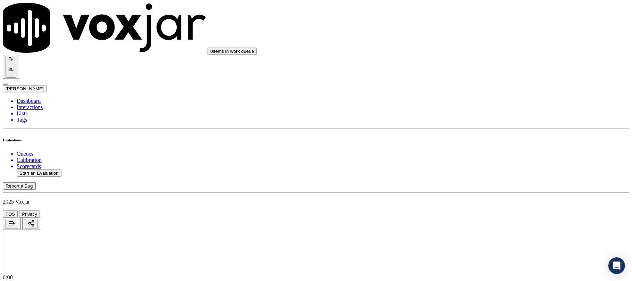
drag, startPoint x: 473, startPoint y: 196, endPoint x: 499, endPoint y: 185, distance: 27.8
click at [473, 188] on div "N/A" at bounding box center [525, 185] width 137 height 6
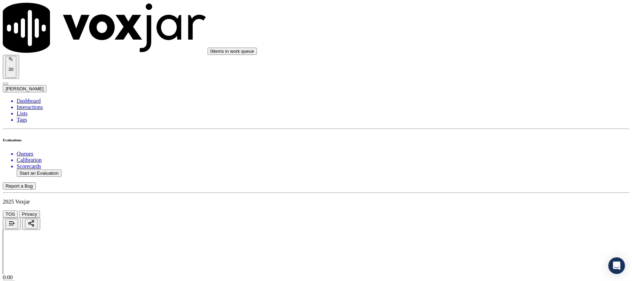
scroll to position [1995, 0]
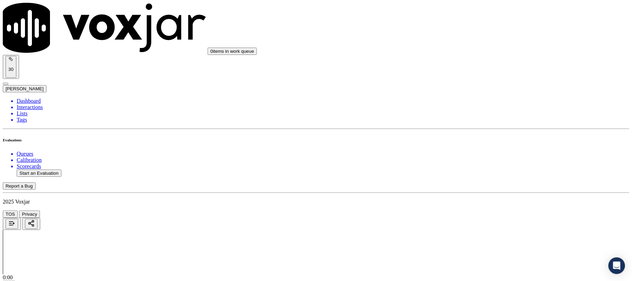
drag, startPoint x: 512, startPoint y: 63, endPoint x: 532, endPoint y: 70, distance: 21.2
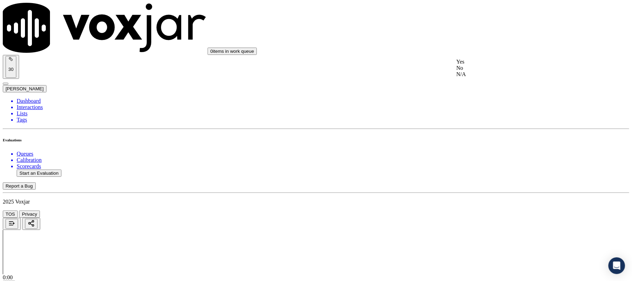
click at [512, 64] on div "Yes" at bounding box center [525, 62] width 138 height 6
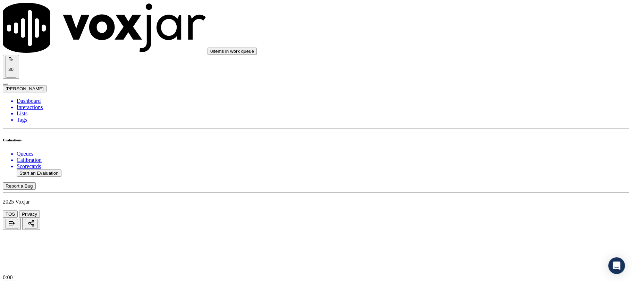
click at [483, 126] on div "No" at bounding box center [525, 123] width 138 height 6
drag, startPoint x: 500, startPoint y: 93, endPoint x: 496, endPoint y: 98, distance: 6.1
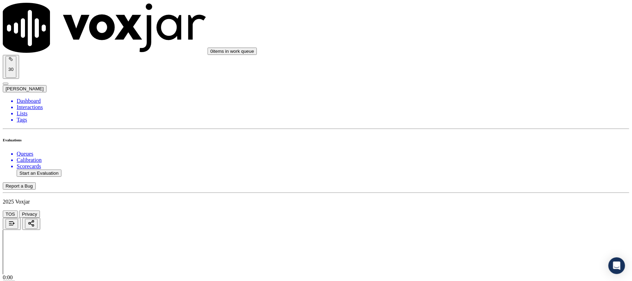
drag, startPoint x: 496, startPoint y: 98, endPoint x: 495, endPoint y: 101, distance: 4.1
click at [493, 141] on div "N/A" at bounding box center [525, 139] width 138 height 6
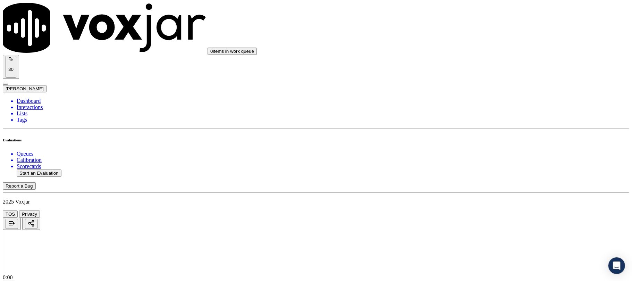
scroll to position [0, 0]
click at [22, 98] on li "Dashboard" at bounding box center [323, 101] width 613 height 6
click at [56, 169] on button "Start an Evaluation" at bounding box center [39, 172] width 45 height 7
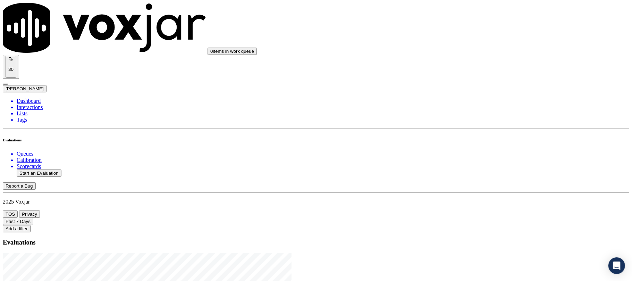
drag, startPoint x: 271, startPoint y: 117, endPoint x: 342, endPoint y: 125, distance: 70.9
drag, startPoint x: 298, startPoint y: 117, endPoint x: 272, endPoint y: 120, distance: 25.9
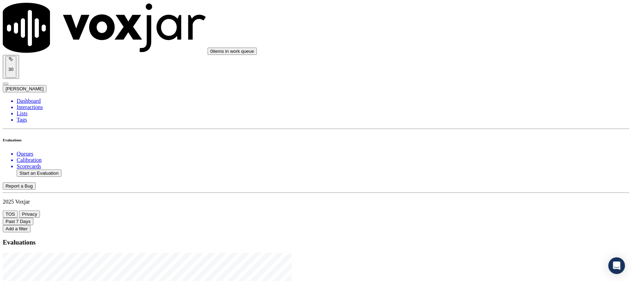
type input "20250909-174922_2677928378-C1"
type input "2025-09-15T21:14"
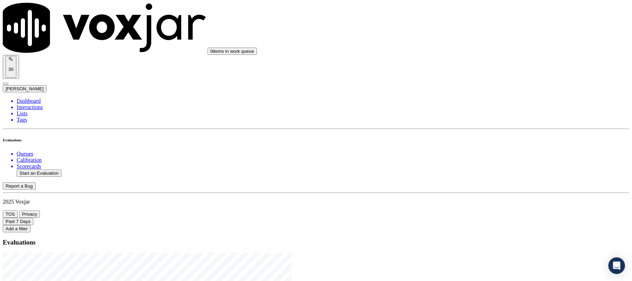
type input "sam"
drag, startPoint x: 326, startPoint y: 180, endPoint x: 311, endPoint y: 228, distance: 50.4
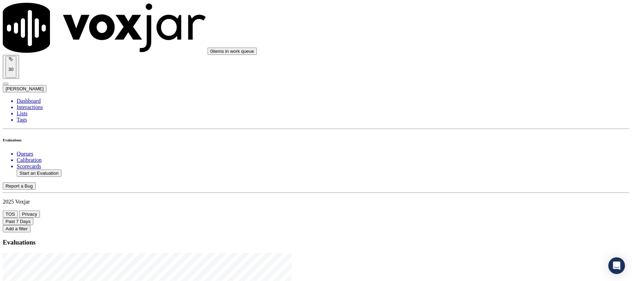
type input "[PERSON_NAME]"
drag, startPoint x: 275, startPoint y: 75, endPoint x: 209, endPoint y: 74, distance: 66.3
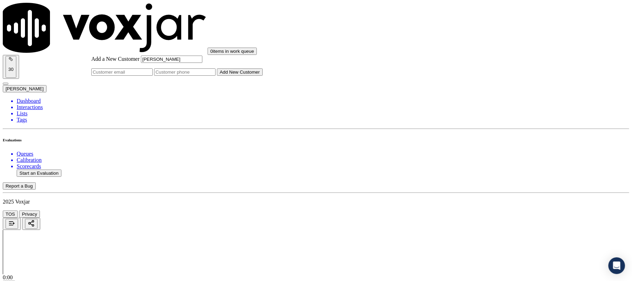
type input "[PERSON_NAME]"
click at [216, 76] on input "Add a New Customer" at bounding box center [184, 71] width 61 height 7
paste input "2677928378"
type input "2677928378"
click at [263, 76] on button "Add New Customer" at bounding box center [240, 71] width 46 height 7
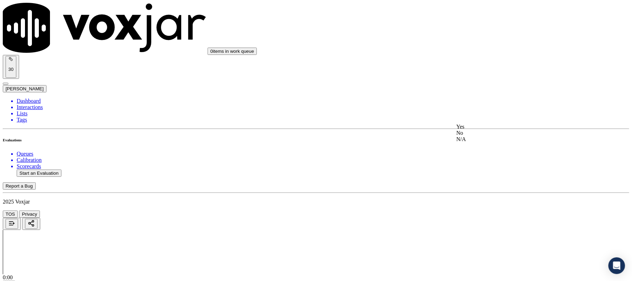
click at [492, 130] on div "Yes" at bounding box center [525, 127] width 138 height 6
click at [475, 209] on div "Yes" at bounding box center [525, 206] width 138 height 6
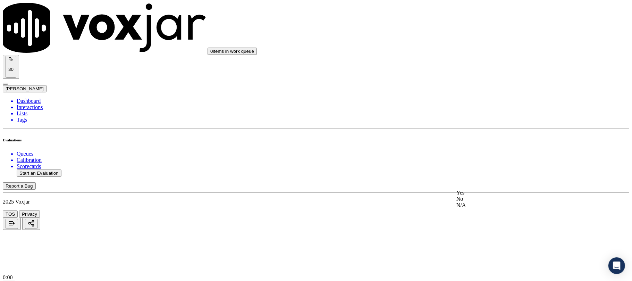
drag, startPoint x: 471, startPoint y: 186, endPoint x: 469, endPoint y: 174, distance: 12.1
click at [470, 196] on div "Yes" at bounding box center [525, 192] width 138 height 6
click at [475, 153] on div "Yes" at bounding box center [525, 150] width 138 height 6
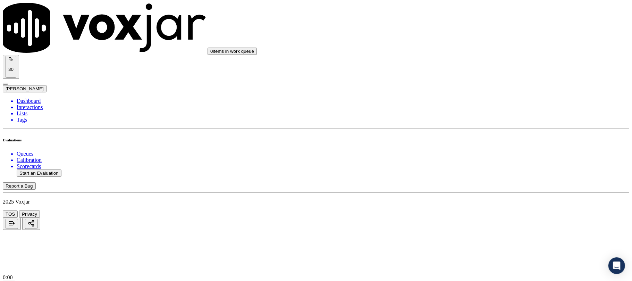
scroll to position [324, 0]
click at [478, 154] on div "No" at bounding box center [525, 151] width 138 height 6
drag, startPoint x: 482, startPoint y: 213, endPoint x: 482, endPoint y: 222, distance: 9.4
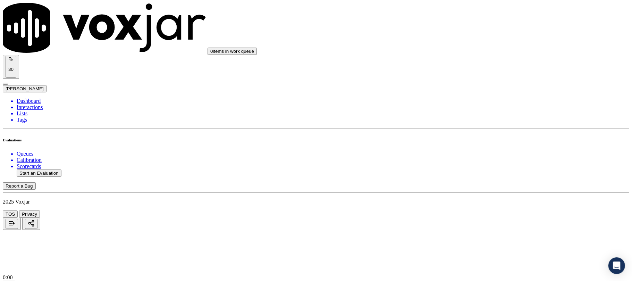
click at [480, 230] on div "Yes" at bounding box center [525, 227] width 138 height 6
click at [482, 124] on div "Yes" at bounding box center [525, 123] width 138 height 6
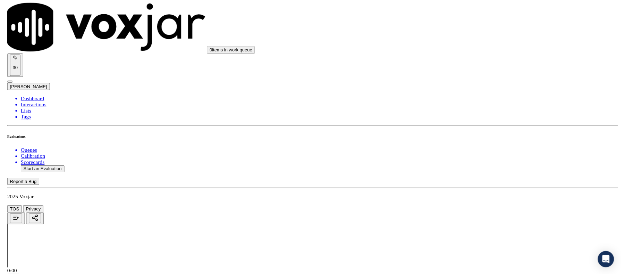
scroll to position [1342, 0]
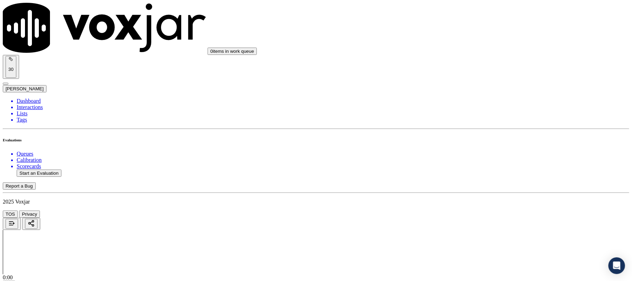
click at [480, 78] on div "No" at bounding box center [525, 75] width 138 height 6
paste textarea "Call id - 20250915-194538"
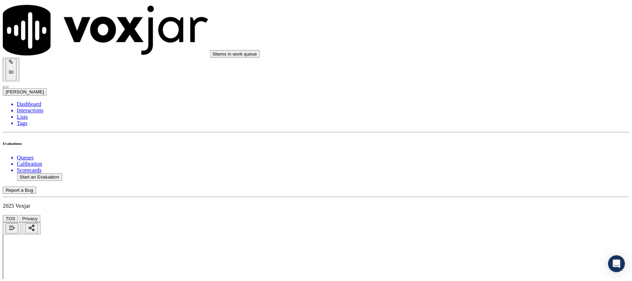
scroll to position [0, 0]
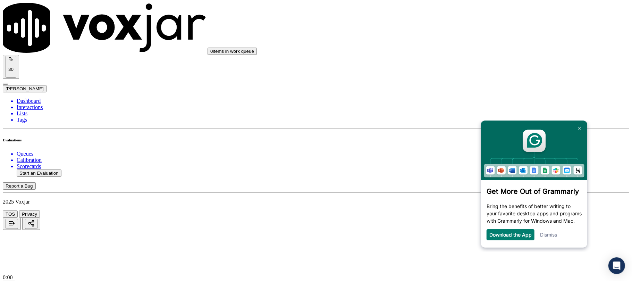
paste textarea "@5:53 Sam share the Electric and gas Choice ID <> The agent must ask for and ob…"
type textarea "Call id - 20250915-194538_@5:53 Sam share the Electric and gas Choice ID <> The…"
click at [581, 127] on link at bounding box center [579, 127] width 11 height 11
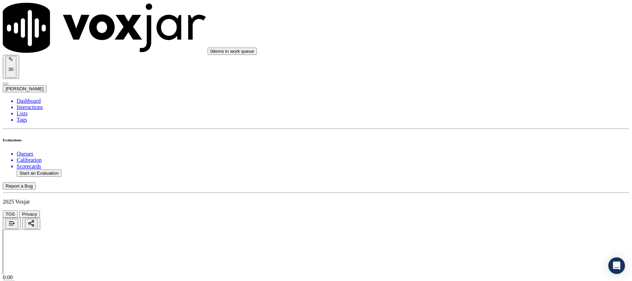
scroll to position [509, 0]
click at [505, 84] on div "Yes" at bounding box center [525, 84] width 138 height 6
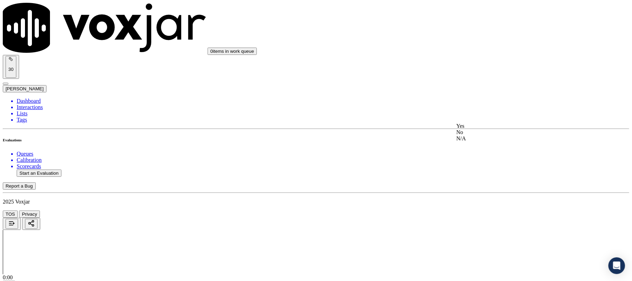
click at [491, 142] on div "N/A" at bounding box center [525, 138] width 138 height 6
click at [480, 127] on div "Yes" at bounding box center [525, 126] width 138 height 6
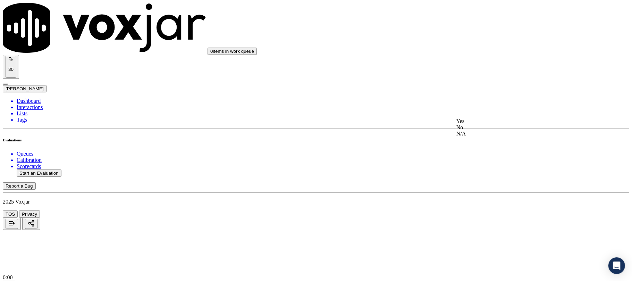
click at [482, 124] on div "Yes" at bounding box center [525, 121] width 138 height 6
click at [483, 104] on div "N/A" at bounding box center [525, 102] width 138 height 6
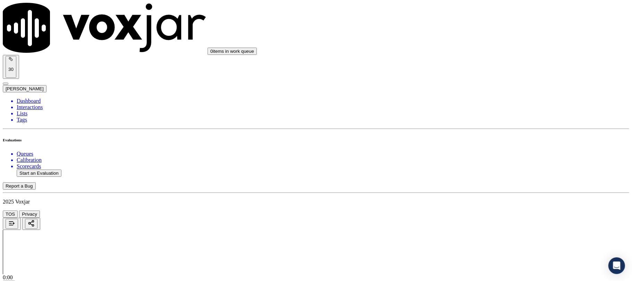
click at [482, 171] on div "Yes" at bounding box center [525, 170] width 138 height 6
click at [484, 128] on div "No" at bounding box center [525, 124] width 138 height 6
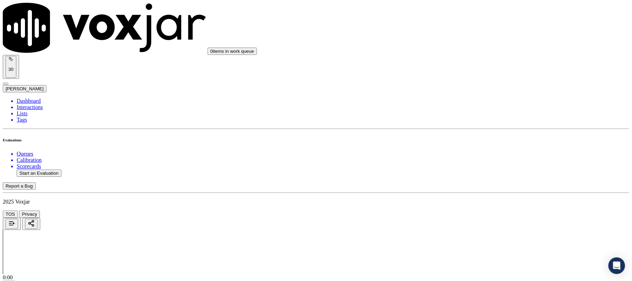
scroll to position [972, 0]
click at [490, 123] on div "No" at bounding box center [525, 120] width 138 height 6
drag, startPoint x: 536, startPoint y: 90, endPoint x: 534, endPoint y: 95, distance: 5.4
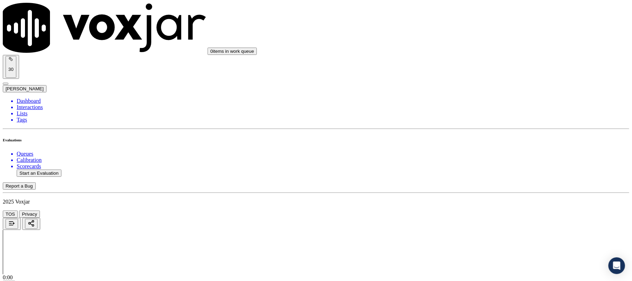
click at [489, 103] on div "Yes" at bounding box center [525, 100] width 138 height 6
click at [484, 137] on div "Yes" at bounding box center [525, 133] width 138 height 6
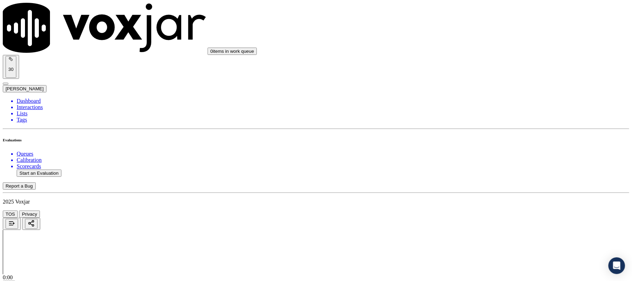
scroll to position [1203, 0]
click at [492, 124] on div "Yes" at bounding box center [525, 120] width 138 height 6
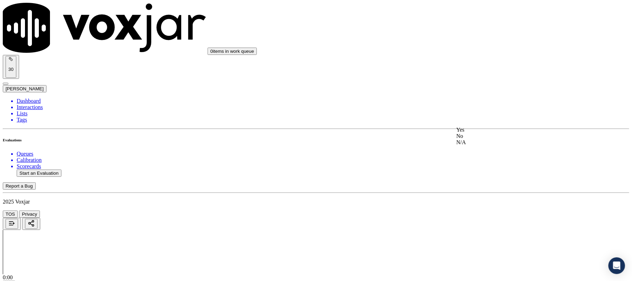
click at [482, 133] on div "Yes" at bounding box center [525, 130] width 138 height 6
click at [478, 103] on div "N/A" at bounding box center [525, 99] width 138 height 6
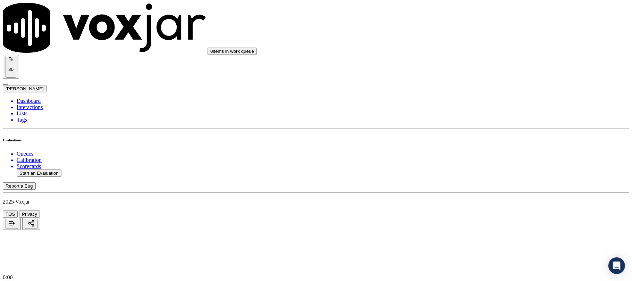
click at [471, 136] on div "Yes" at bounding box center [525, 133] width 138 height 6
click at [483, 144] on div "No" at bounding box center [525, 141] width 138 height 6
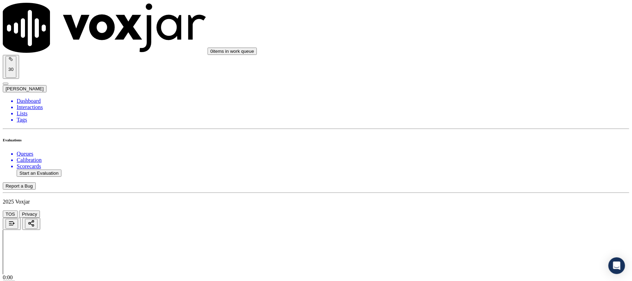
scroll to position [1897, 0]
click at [482, 139] on div "No" at bounding box center [525, 136] width 138 height 6
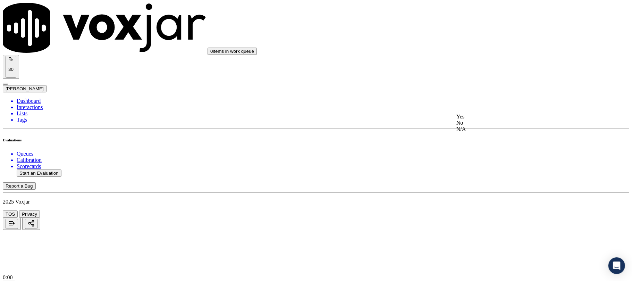
click at [488, 126] on div "No" at bounding box center [525, 123] width 138 height 6
click at [476, 208] on div "Yes" at bounding box center [525, 204] width 138 height 6
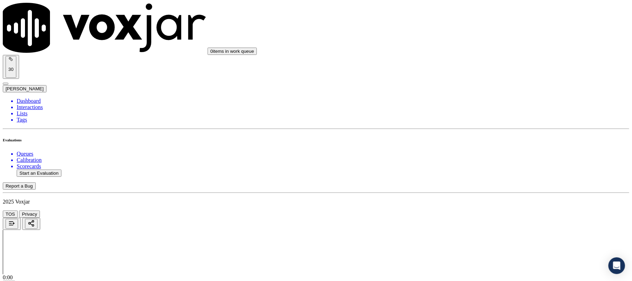
click at [26, 98] on li "Dashboard" at bounding box center [323, 101] width 613 height 6
click at [59, 169] on button "Start an Evaluation" at bounding box center [39, 172] width 45 height 7
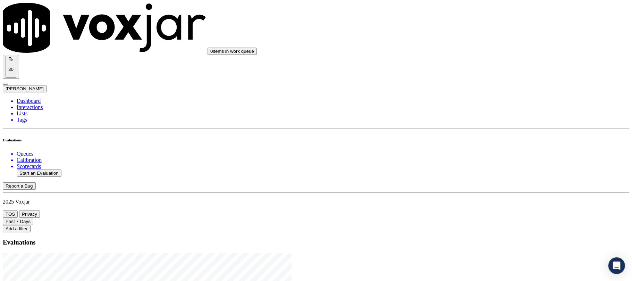
drag, startPoint x: 273, startPoint y: 118, endPoint x: 335, endPoint y: 124, distance: 62.7
type input "20250915-152629_9379013974-C1"
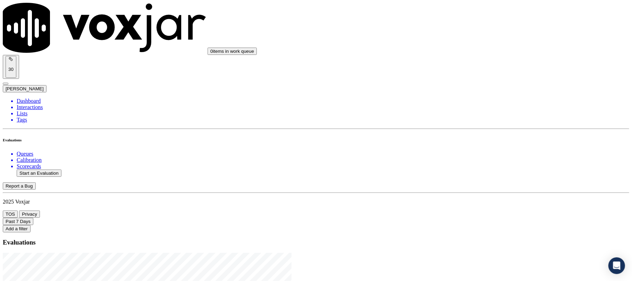
type input "2025-09-15T21:48"
type input "bra"
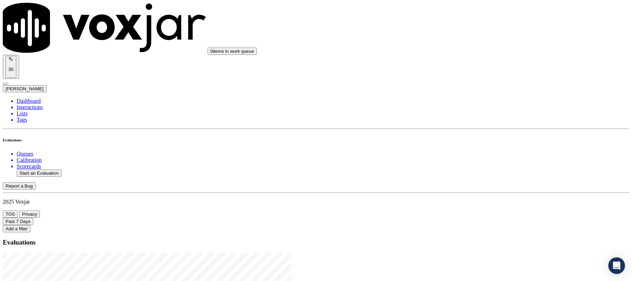
paste input "[PERSON_NAME]"
type input "[PERSON_NAME]"
drag, startPoint x: 282, startPoint y: 71, endPoint x: 220, endPoint y: 83, distance: 63.4
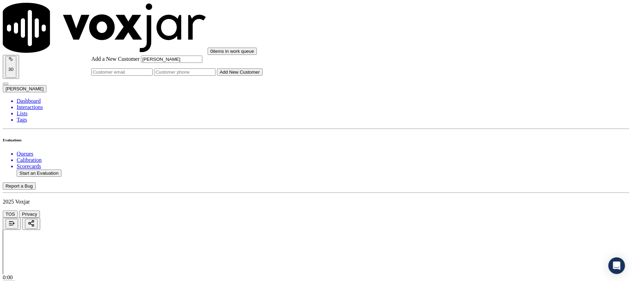
type input "[PERSON_NAME]"
drag, startPoint x: 352, startPoint y: 138, endPoint x: 351, endPoint y: 143, distance: 5.3
click at [216, 76] on input "Add a New Customer" at bounding box center [184, 71] width 61 height 7
paste input "9379013974"
type input "9379013974"
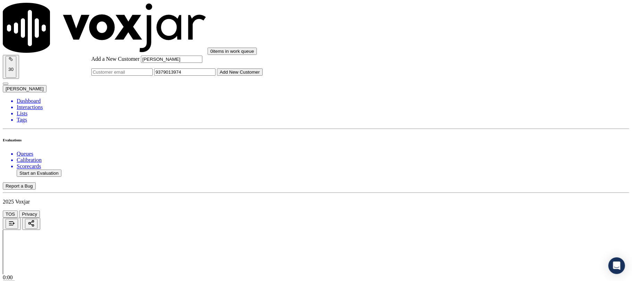
click at [263, 76] on button "Add New Customer" at bounding box center [240, 71] width 46 height 7
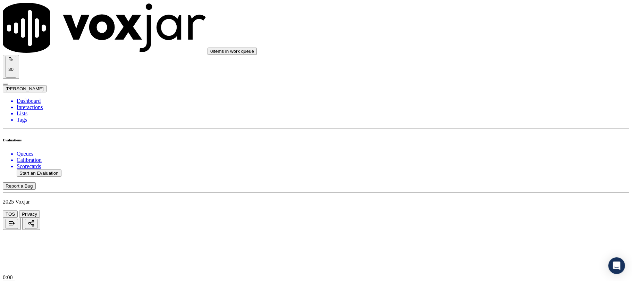
click at [487, 130] on div "Yes" at bounding box center [525, 127] width 138 height 6
click at [471, 111] on div "Yes No N/A" at bounding box center [525, 119] width 138 height 19
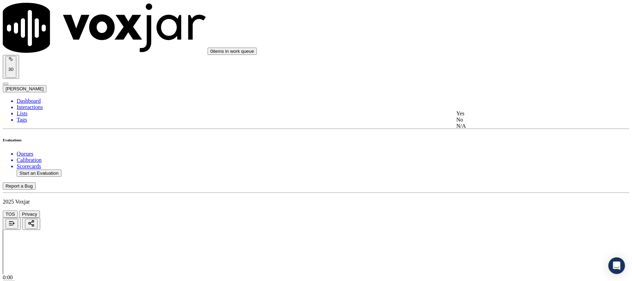
click at [470, 116] on div "Yes" at bounding box center [525, 113] width 138 height 6
click at [489, 101] on div "Yes" at bounding box center [525, 100] width 138 height 6
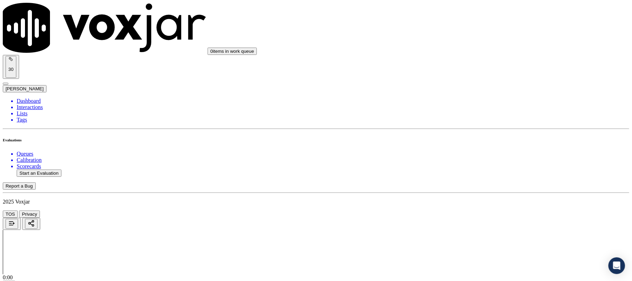
click at [483, 107] on div "Yes" at bounding box center [525, 104] width 138 height 6
click at [476, 154] on div "No" at bounding box center [525, 151] width 138 height 6
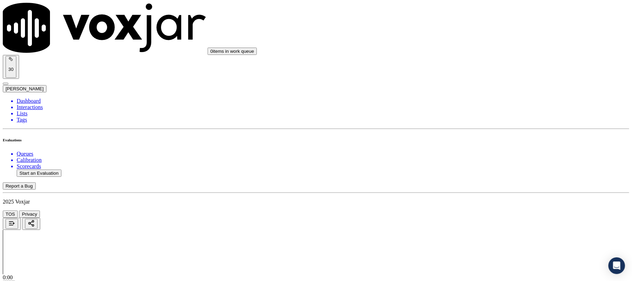
scroll to position [463, 0]
click at [478, 131] on div "Yes" at bounding box center [525, 131] width 138 height 6
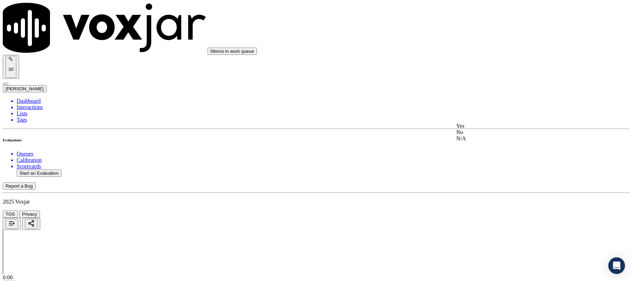
click at [475, 129] on div "Yes" at bounding box center [525, 126] width 138 height 6
click at [477, 124] on div "Yes" at bounding box center [525, 121] width 138 height 6
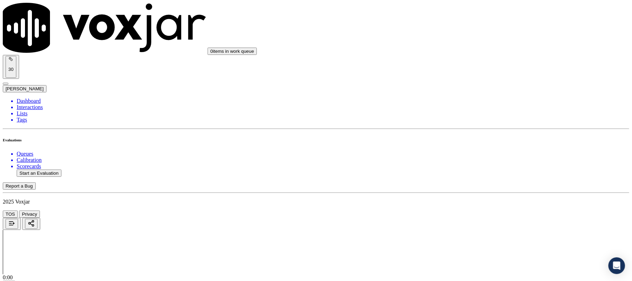
scroll to position [740, 0]
drag, startPoint x: 479, startPoint y: 171, endPoint x: 474, endPoint y: 170, distance: 5.3
click at [479, 171] on div "Yes" at bounding box center [525, 170] width 138 height 6
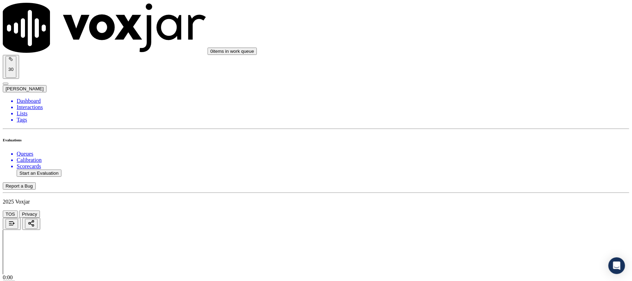
click at [478, 82] on div "No" at bounding box center [525, 78] width 138 height 6
click at [482, 161] on div "Yes" at bounding box center [525, 160] width 138 height 6
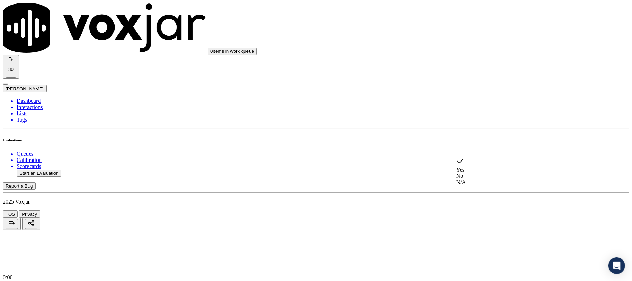
drag, startPoint x: 475, startPoint y: 174, endPoint x: 476, endPoint y: 146, distance: 27.4
click at [475, 174] on div "No" at bounding box center [525, 176] width 138 height 6
click at [478, 150] on div "Yes" at bounding box center [525, 147] width 138 height 6
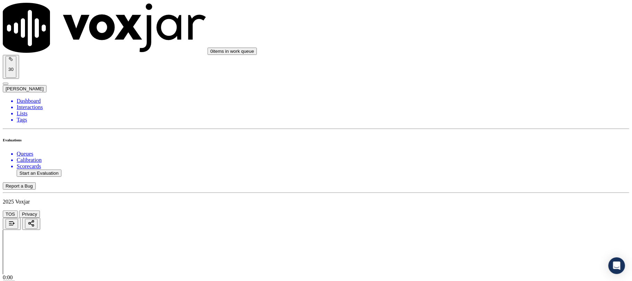
click at [477, 171] on div "N/A" at bounding box center [525, 169] width 138 height 6
click at [478, 135] on div "Yes" at bounding box center [525, 133] width 138 height 6
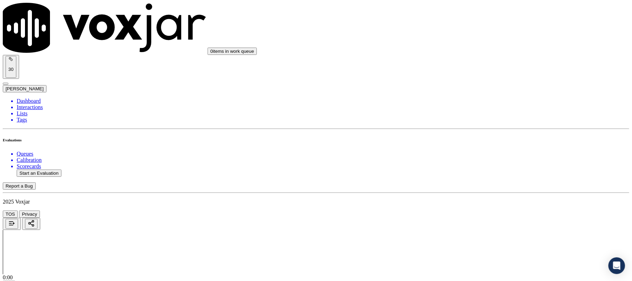
scroll to position [1203, 0]
click at [482, 121] on div "Yes" at bounding box center [525, 120] width 138 height 6
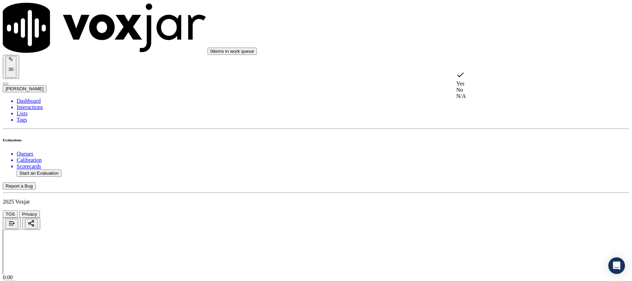
click at [480, 87] on div "No" at bounding box center [525, 90] width 138 height 6
drag, startPoint x: 519, startPoint y: 150, endPoint x: 509, endPoint y: 153, distance: 9.4
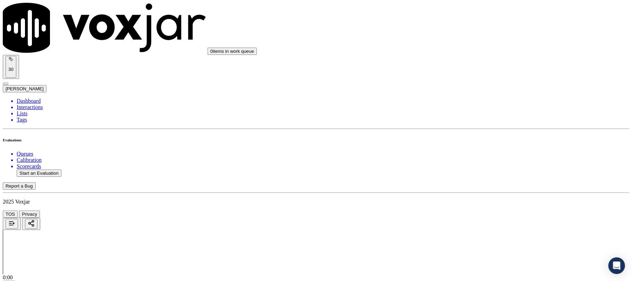
paste textarea "@8:16 - Without informing the customer, the call was transferred to another age…"
type textarea "@8:16 - Without informing the customer, the call was transferred to another age…"
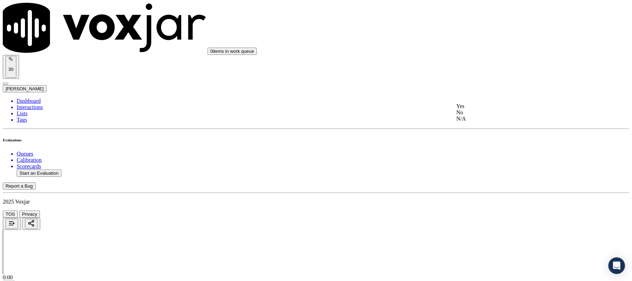
click at [477, 109] on div "Yes" at bounding box center [525, 106] width 138 height 6
click at [487, 132] on div "Yes" at bounding box center [525, 130] width 138 height 6
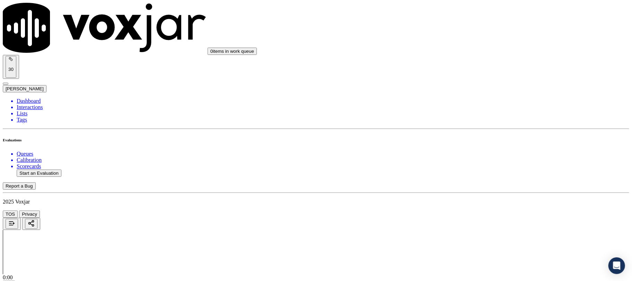
click at [472, 149] on div "N/A" at bounding box center [525, 146] width 138 height 6
click at [476, 128] on div "Yes" at bounding box center [525, 128] width 138 height 6
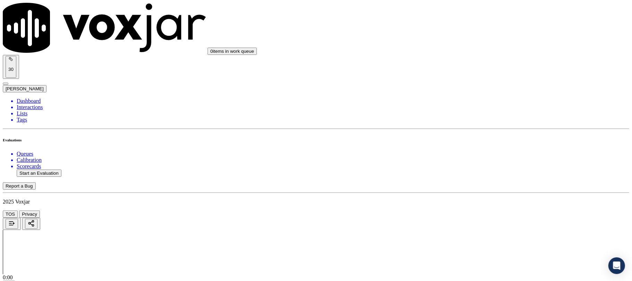
scroll to position [1712, 0]
click at [474, 155] on div "N/A" at bounding box center [525, 152] width 138 height 6
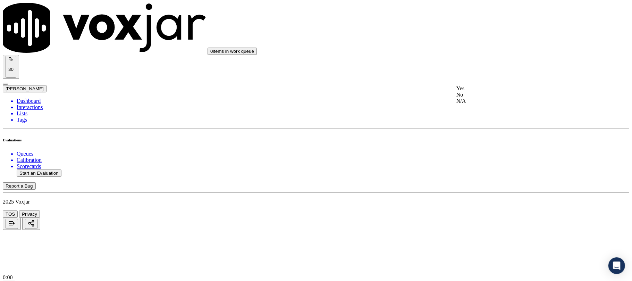
click at [475, 98] on div "No" at bounding box center [525, 95] width 138 height 6
click at [476, 185] on div "No" at bounding box center [525, 182] width 138 height 6
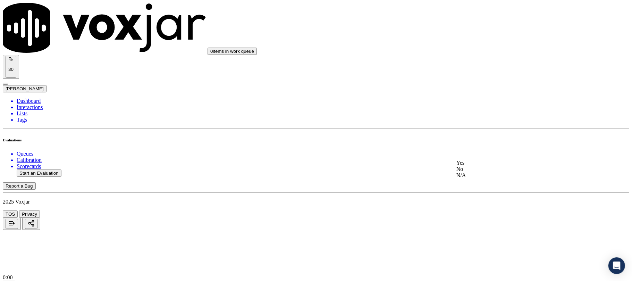
drag, startPoint x: 482, startPoint y: 178, endPoint x: 485, endPoint y: 145, distance: 33.1
click at [482, 172] on div "No" at bounding box center [525, 169] width 138 height 6
drag, startPoint x: 488, startPoint y: 187, endPoint x: 485, endPoint y: 194, distance: 8.2
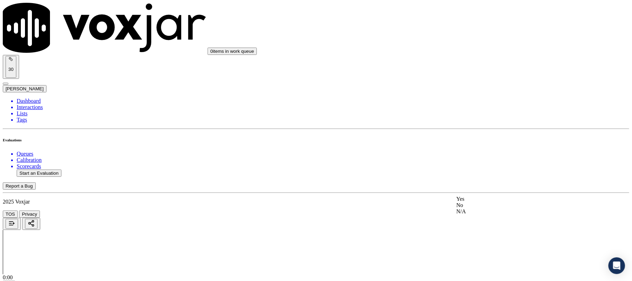
drag, startPoint x: 475, startPoint y: 199, endPoint x: 482, endPoint y: 188, distance: 13.1
click at [475, 199] on div "Yes" at bounding box center [525, 199] width 138 height 6
click at [31, 98] on li "Dashboard" at bounding box center [323, 101] width 613 height 6
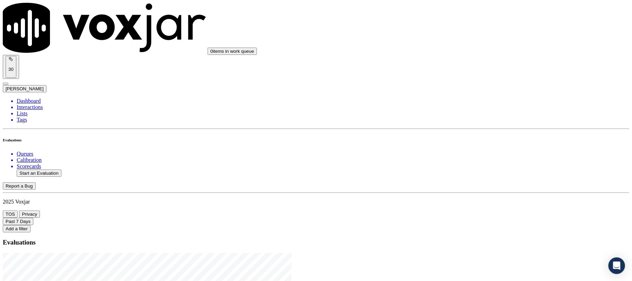
drag, startPoint x: 46, startPoint y: 148, endPoint x: 48, endPoint y: 159, distance: 10.9
click at [46, 151] on ul "Queues Calibration Scorecards Start an Evaluation" at bounding box center [316, 164] width 626 height 26
click at [48, 169] on button "Start an Evaluation" at bounding box center [39, 172] width 45 height 7
drag, startPoint x: 272, startPoint y: 118, endPoint x: 311, endPoint y: 118, distance: 38.5
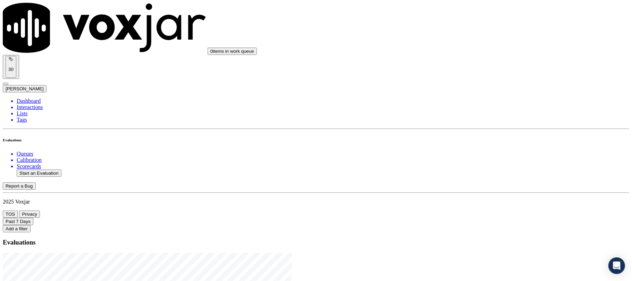
type input "20250915-163308_2679790356-C1"
type input "2025-09-15T21:57"
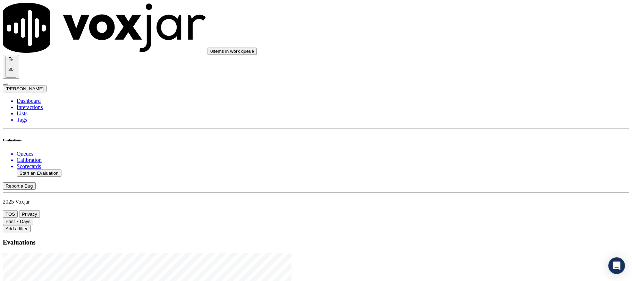
type input "jan"
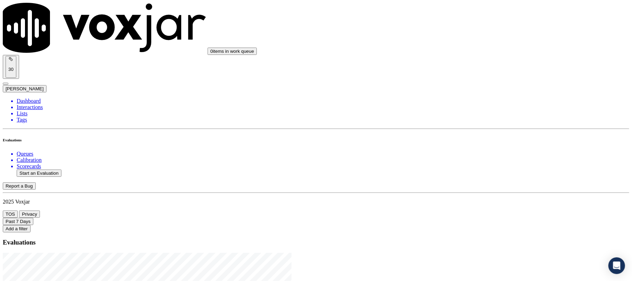
type input "[PERSON_NAME]"
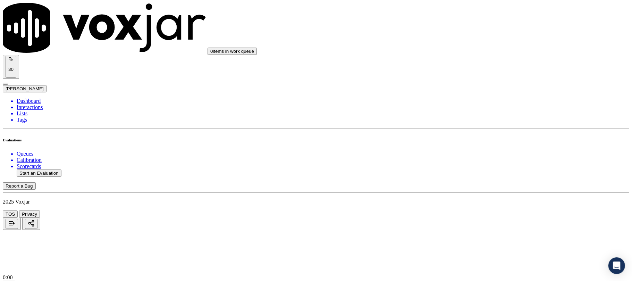
drag, startPoint x: 285, startPoint y: 73, endPoint x: 221, endPoint y: 74, distance: 63.9
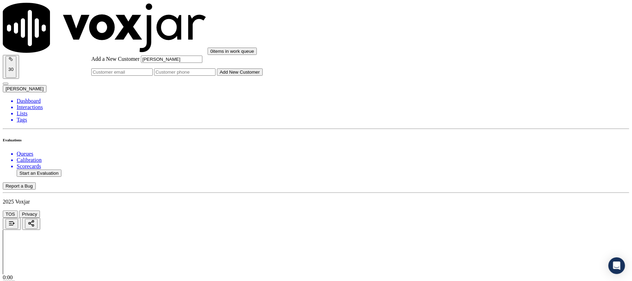
type input "[PERSON_NAME]"
click at [216, 76] on input "Add a New Customer" at bounding box center [184, 71] width 61 height 7
paste input "2679790356"
type input "2679790356"
click at [263, 76] on button "Add New Customer" at bounding box center [240, 71] width 46 height 7
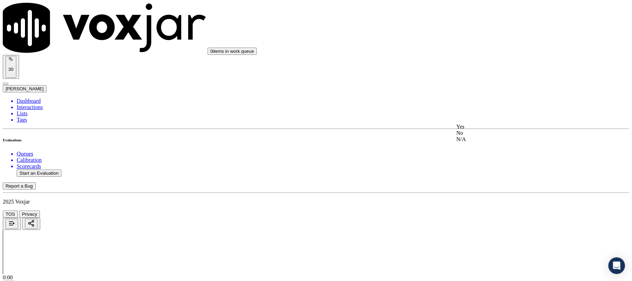
click at [486, 130] on div "Yes" at bounding box center [525, 127] width 138 height 6
click at [482, 203] on div "Yes No N/A" at bounding box center [525, 212] width 138 height 19
click at [475, 208] on div "Yes" at bounding box center [525, 206] width 138 height 6
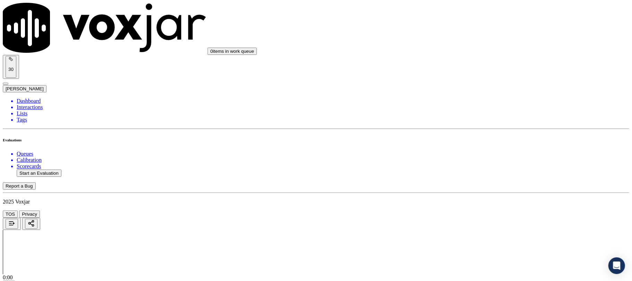
drag, startPoint x: 484, startPoint y: 181, endPoint x: 484, endPoint y: 185, distance: 4.5
click at [481, 196] on div "Yes" at bounding box center [525, 192] width 138 height 6
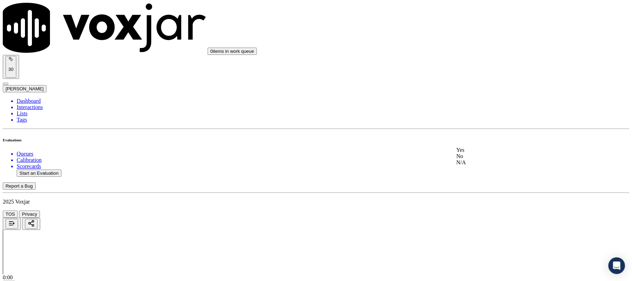
click at [487, 153] on div "Yes" at bounding box center [525, 150] width 138 height 6
drag, startPoint x: 484, startPoint y: 158, endPoint x: 487, endPoint y: 145, distance: 13.7
click at [484, 154] on div "No" at bounding box center [525, 151] width 138 height 6
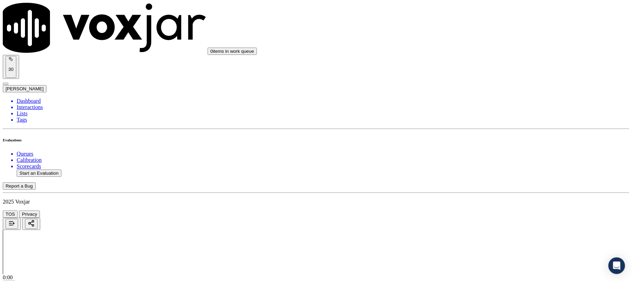
scroll to position [416, 0]
click at [481, 180] on div "Yes" at bounding box center [525, 177] width 138 height 6
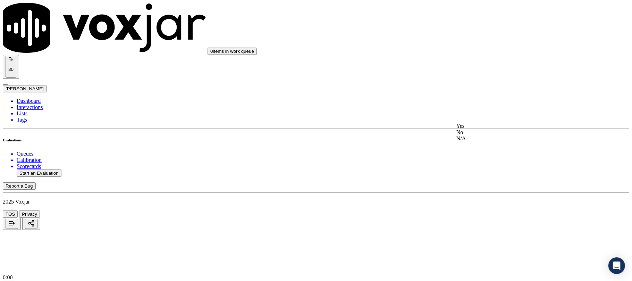
drag, startPoint x: 484, startPoint y: 123, endPoint x: 478, endPoint y: 126, distance: 6.7
click at [484, 124] on div "Yes No N/A" at bounding box center [525, 132] width 138 height 19
click at [478, 128] on div "Yes" at bounding box center [525, 126] width 138 height 6
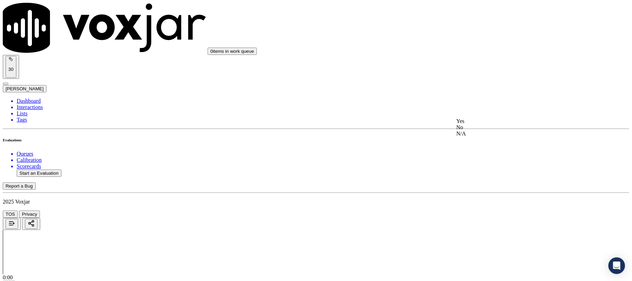
click at [485, 122] on div "Yes" at bounding box center [525, 121] width 138 height 6
click at [485, 150] on div "N/A" at bounding box center [525, 148] width 138 height 6
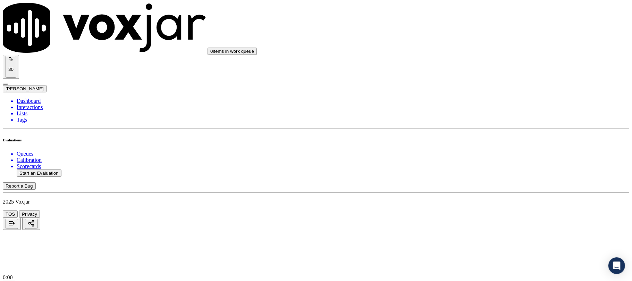
drag, startPoint x: 479, startPoint y: 124, endPoint x: 477, endPoint y: 112, distance: 12.1
click at [479, 124] on div "Yes" at bounding box center [525, 123] width 138 height 6
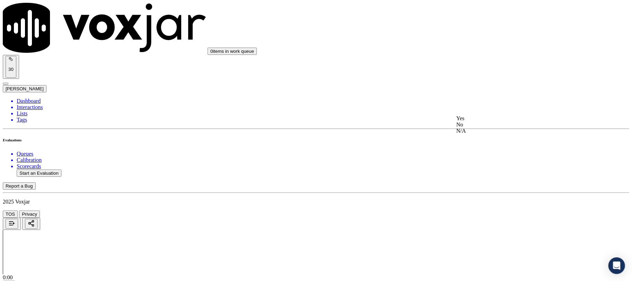
click at [478, 128] on div "No" at bounding box center [525, 124] width 138 height 6
click at [477, 123] on div "No" at bounding box center [525, 120] width 138 height 6
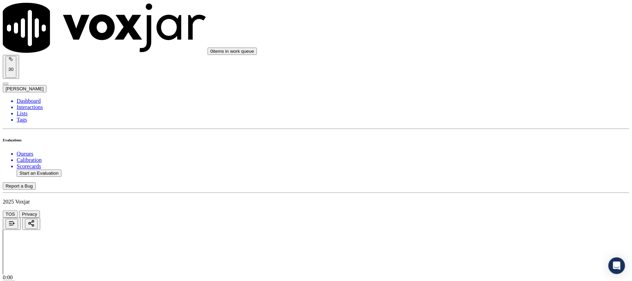
click at [478, 103] on div "Yes" at bounding box center [525, 100] width 138 height 6
drag, startPoint x: 485, startPoint y: 74, endPoint x: 485, endPoint y: 79, distance: 5.9
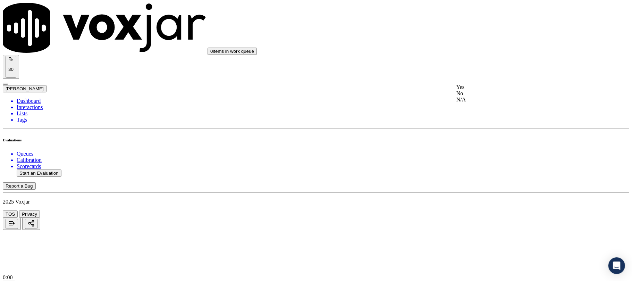
click at [479, 90] on div "Yes" at bounding box center [525, 87] width 138 height 6
click at [478, 169] on div "Yes" at bounding box center [525, 166] width 138 height 6
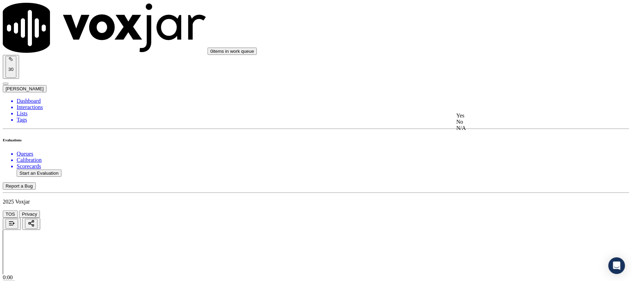
click at [485, 117] on div "Yes" at bounding box center [525, 115] width 138 height 6
click at [489, 96] on div "Yes" at bounding box center [525, 93] width 138 height 6
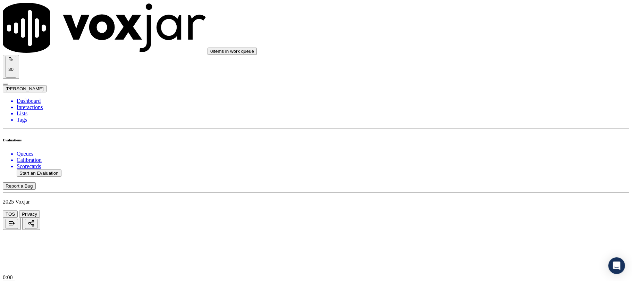
click at [480, 112] on div "N/A" at bounding box center [525, 109] width 138 height 6
click at [484, 89] on div "Yes No N/A" at bounding box center [525, 97] width 138 height 19
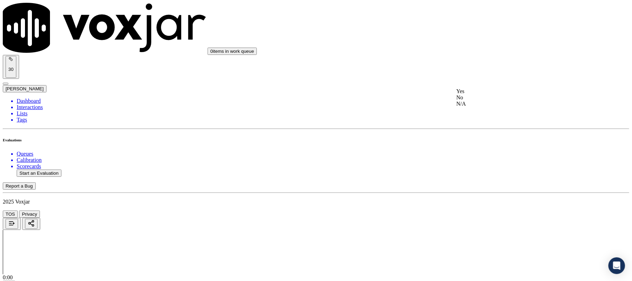
click at [479, 94] on div "Yes" at bounding box center [525, 91] width 138 height 6
drag, startPoint x: 472, startPoint y: 182, endPoint x: 478, endPoint y: 189, distance: 9.2
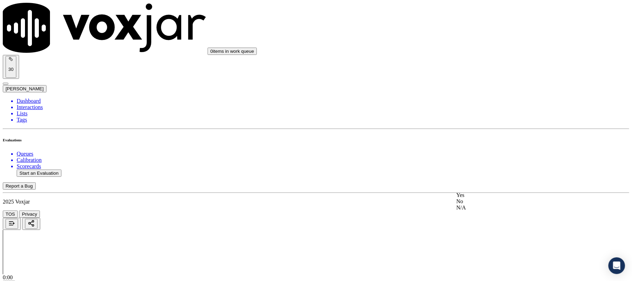
click at [478, 198] on div "Yes" at bounding box center [525, 195] width 138 height 6
click at [482, 107] on div "No" at bounding box center [525, 104] width 138 height 6
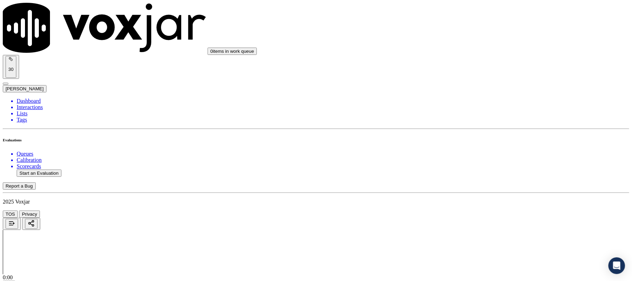
drag, startPoint x: 478, startPoint y: 78, endPoint x: 478, endPoint y: 82, distance: 3.5
click at [478, 102] on div "No" at bounding box center [525, 99] width 138 height 6
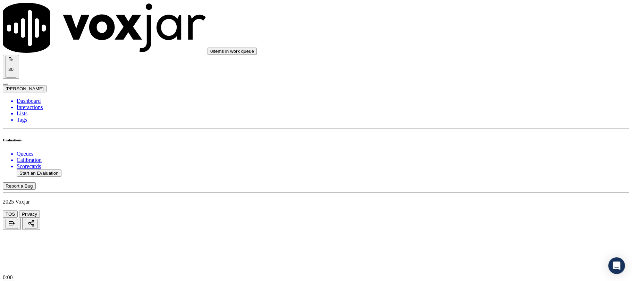
drag, startPoint x: 491, startPoint y: 108, endPoint x: 492, endPoint y: 116, distance: 8.3
click at [473, 120] on div "No" at bounding box center [525, 117] width 138 height 6
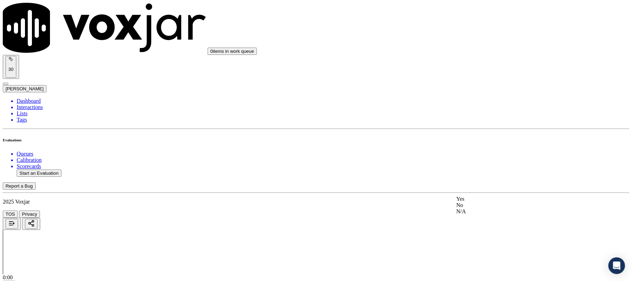
click at [470, 202] on div "Yes" at bounding box center [525, 199] width 138 height 6
click at [17, 98] on li "Dashboard" at bounding box center [323, 101] width 613 height 6
click at [40, 169] on button "Start an Evaluation" at bounding box center [39, 172] width 45 height 7
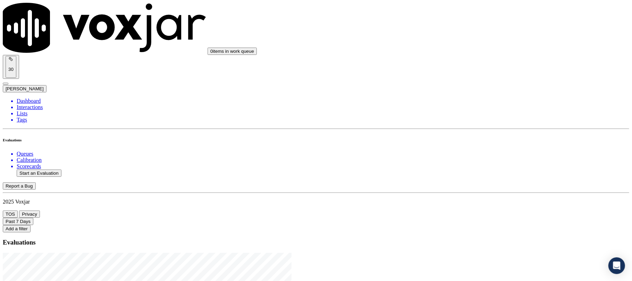
drag, startPoint x: 271, startPoint y: 118, endPoint x: 293, endPoint y: 121, distance: 22.0
type input "20250915-143559_3306491537-C1"
type input "2025-09-15T22:26"
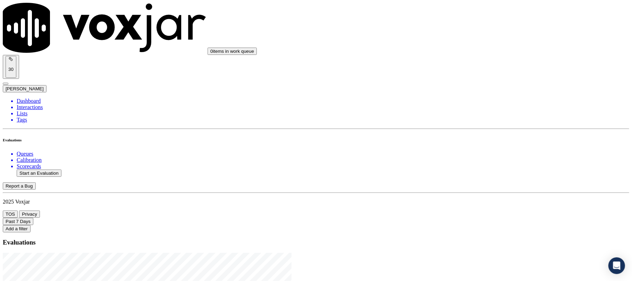
type input "ed"
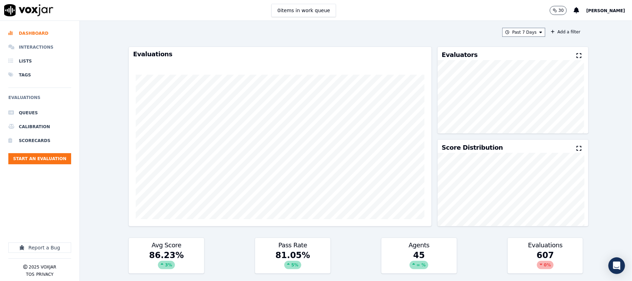
click at [25, 48] on li "Interactions" at bounding box center [39, 47] width 63 height 14
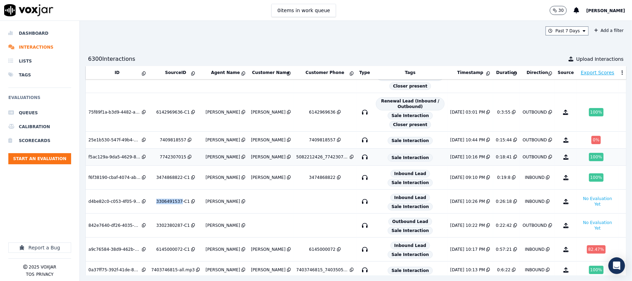
scroll to position [46, 0]
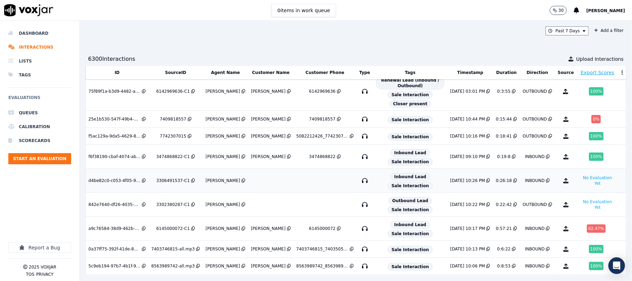
click at [255, 180] on td at bounding box center [270, 181] width 45 height 24
click at [43, 31] on li "Dashboard" at bounding box center [39, 33] width 63 height 14
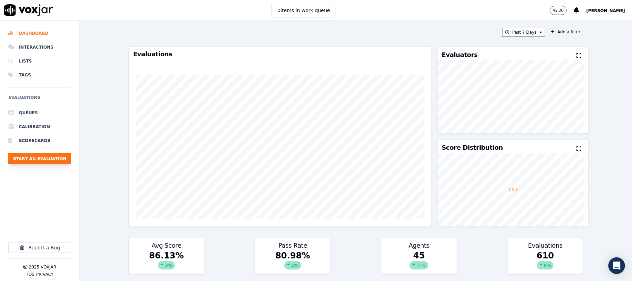
click at [54, 160] on button "Start an Evaluation" at bounding box center [39, 158] width 63 height 11
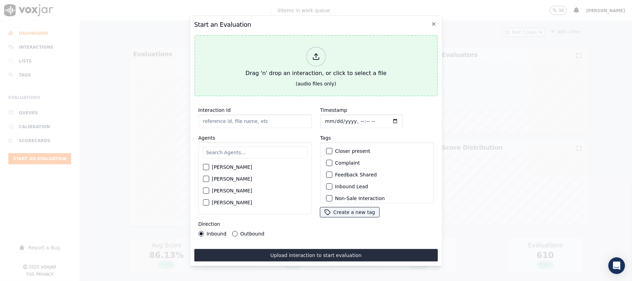
click at [310, 61] on div "Drag 'n' drop an interaction, or click to select a file" at bounding box center [316, 62] width 146 height 36
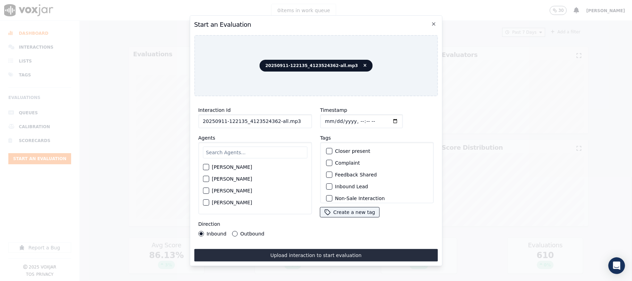
drag, startPoint x: 272, startPoint y: 118, endPoint x: 315, endPoint y: 120, distance: 42.7
click at [315, 120] on div "Interaction Id 20250911-122135_4123524362-all.mp3 Agents [PERSON_NAME] [PERSON_…" at bounding box center [316, 171] width 244 height 139
type input "20250911-122135_4123524362-C1"
click at [331, 116] on input "Timestamp" at bounding box center [361, 121] width 83 height 14
type input "[DATE]T22:37"
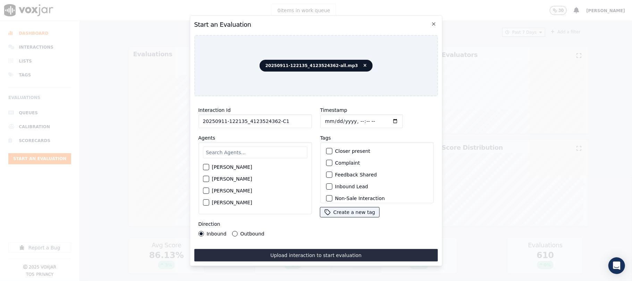
click at [233, 149] on input "text" at bounding box center [255, 152] width 104 height 12
type input "jam"
click at [208, 167] on div "button" at bounding box center [205, 169] width 5 height 5
click at [327, 185] on div "button" at bounding box center [328, 186] width 5 height 5
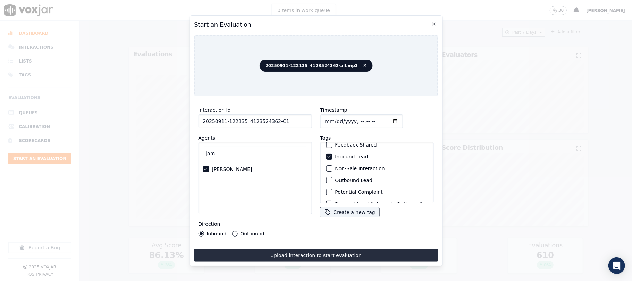
scroll to position [60, 0]
click at [328, 192] on div "button" at bounding box center [328, 194] width 5 height 5
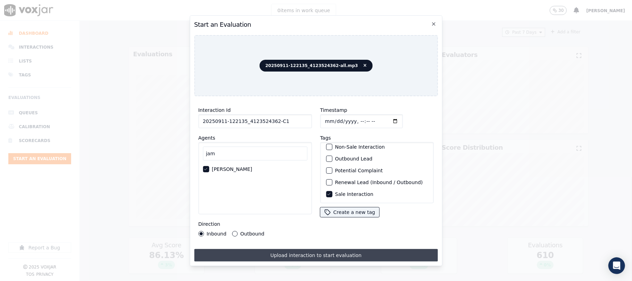
click at [319, 249] on button "Upload interaction to start evaluation" at bounding box center [316, 255] width 244 height 12
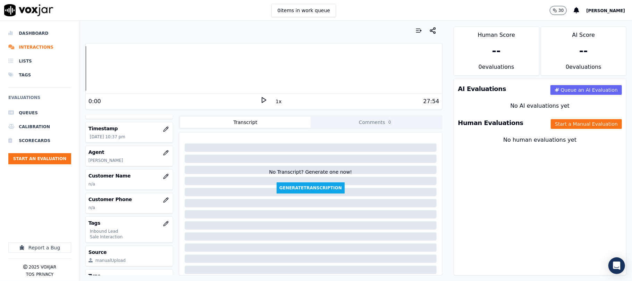
scroll to position [42, 0]
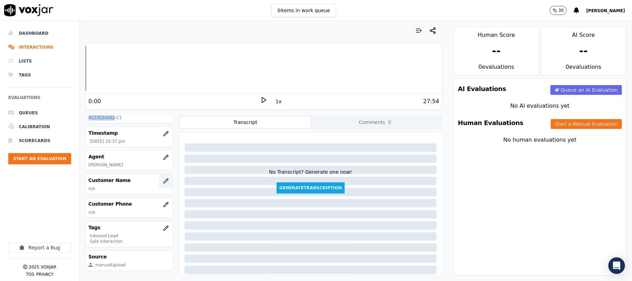
click at [163, 181] on icon "button" at bounding box center [166, 181] width 6 height 6
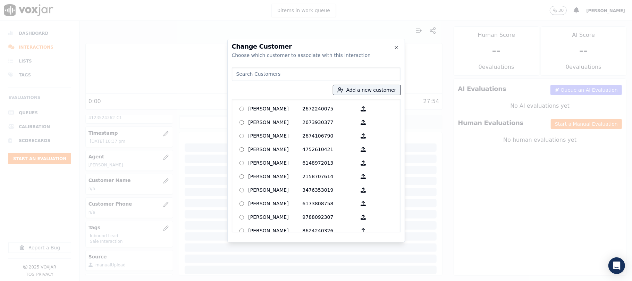
type input "[PERSON_NAME]"
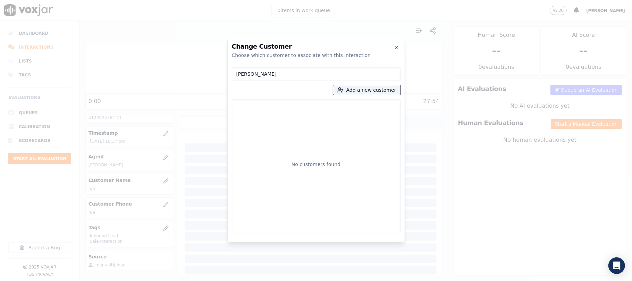
drag, startPoint x: 254, startPoint y: 74, endPoint x: 210, endPoint y: 76, distance: 44.5
click at [210, 280] on div "Change Customer Choose which customer to associate with this interaction [PERSO…" at bounding box center [316, 281] width 632 height 0
click at [367, 91] on button "Add a new customer" at bounding box center [366, 90] width 67 height 10
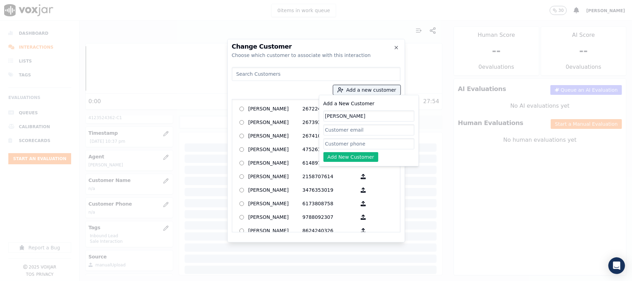
type input "[PERSON_NAME]"
click at [336, 141] on input "Add a New Customer" at bounding box center [368, 143] width 91 height 11
paste input "4123524362"
type input "4123524362"
click at [333, 159] on button "Add New Customer" at bounding box center [350, 157] width 55 height 10
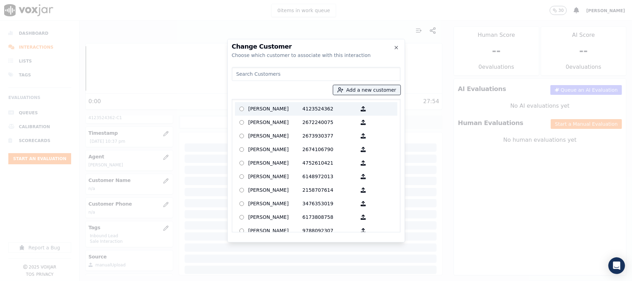
click at [282, 105] on p "[PERSON_NAME]" at bounding box center [275, 108] width 54 height 11
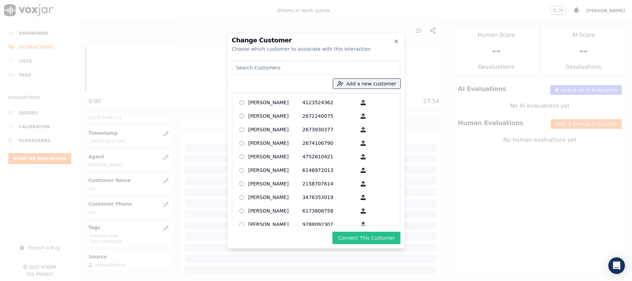
click at [360, 234] on button "Connect This Customer" at bounding box center [366, 237] width 68 height 12
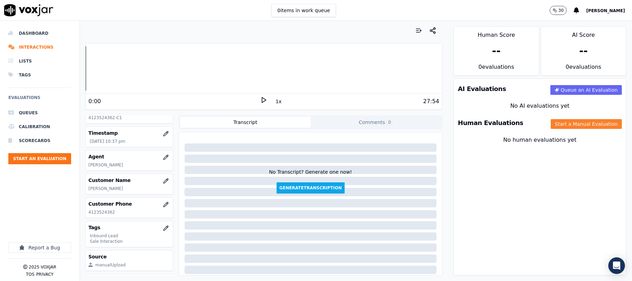
click at [551, 124] on button "Start a Manual Evaluation" at bounding box center [586, 124] width 71 height 10
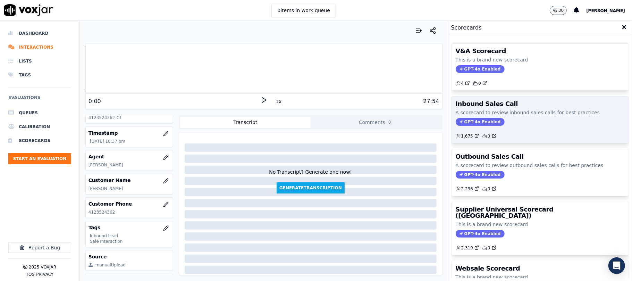
click at [466, 124] on span "GPT-4o Enabled" at bounding box center [480, 122] width 49 height 8
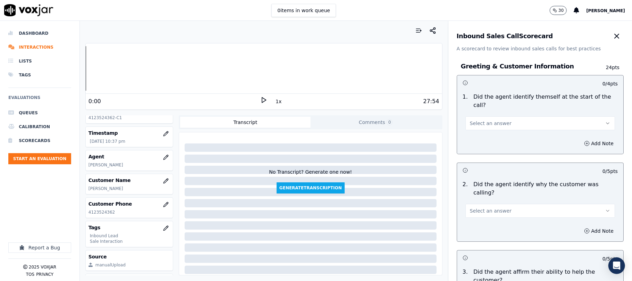
click at [495, 120] on span "Select an answer" at bounding box center [491, 123] width 42 height 7
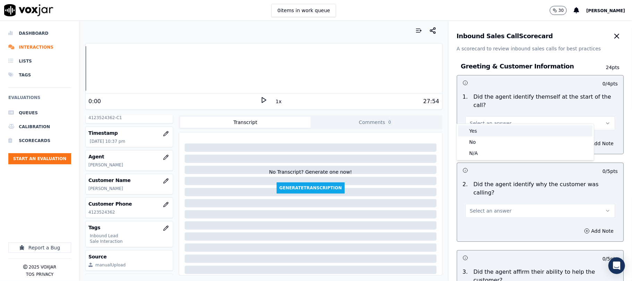
click at [478, 135] on div "Yes" at bounding box center [525, 130] width 134 height 11
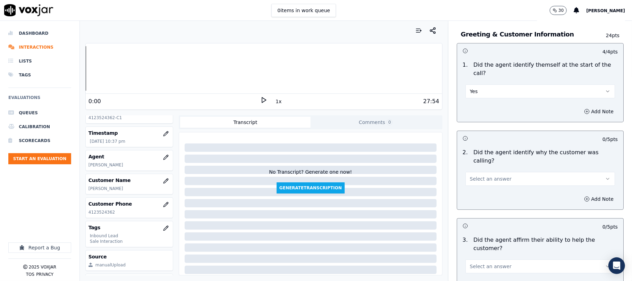
scroll to position [46, 0]
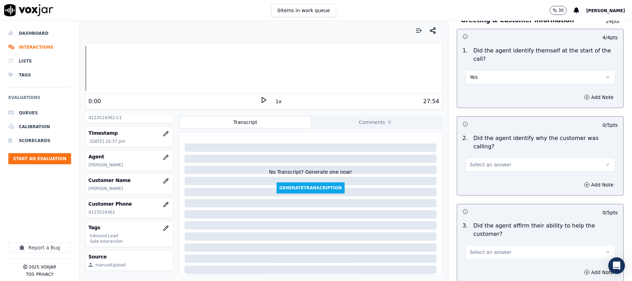
click at [472, 161] on span "Select an answer" at bounding box center [491, 164] width 42 height 7
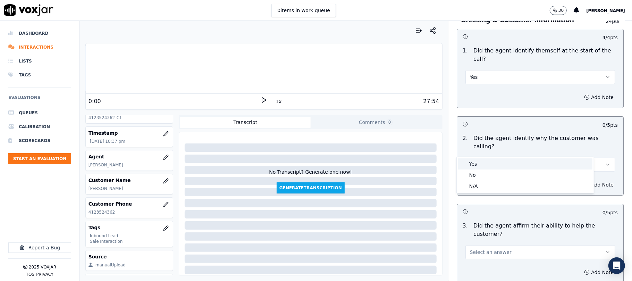
click at [472, 161] on div "Yes" at bounding box center [525, 163] width 134 height 11
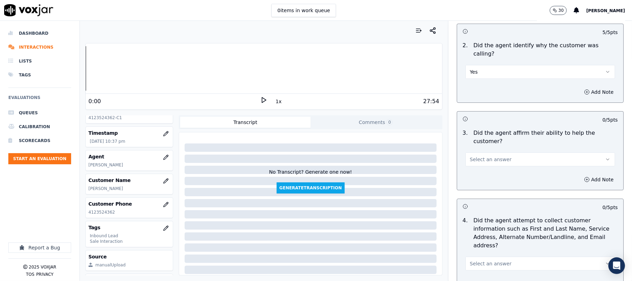
click at [479, 152] on button "Select an answer" at bounding box center [540, 159] width 150 height 14
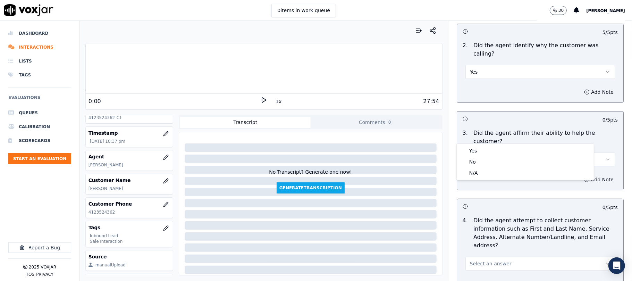
click at [475, 150] on div "Yes" at bounding box center [525, 150] width 134 height 11
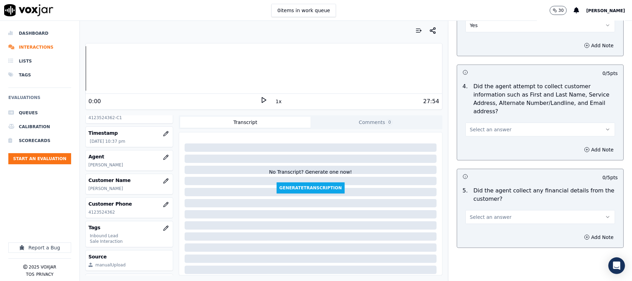
scroll to position [278, 0]
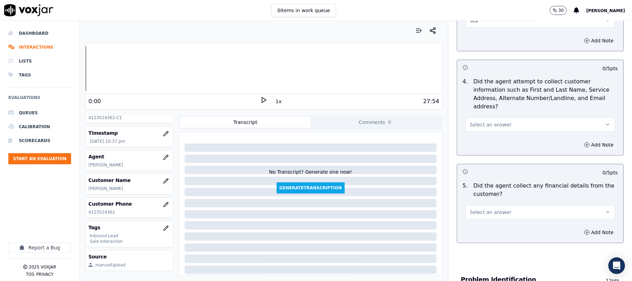
click at [489, 121] on span "Select an answer" at bounding box center [491, 124] width 42 height 7
click at [483, 110] on div "Yes" at bounding box center [525, 107] width 134 height 11
click at [483, 209] on span "Select an answer" at bounding box center [491, 212] width 42 height 7
click at [477, 203] on div "No" at bounding box center [525, 206] width 134 height 11
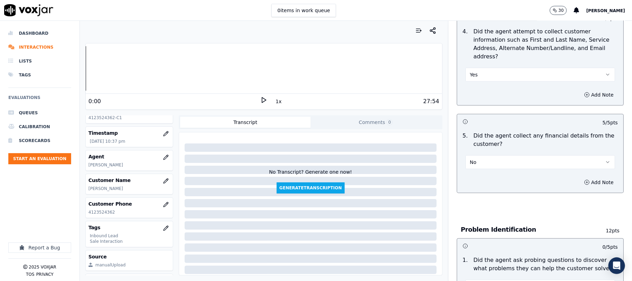
scroll to position [416, 0]
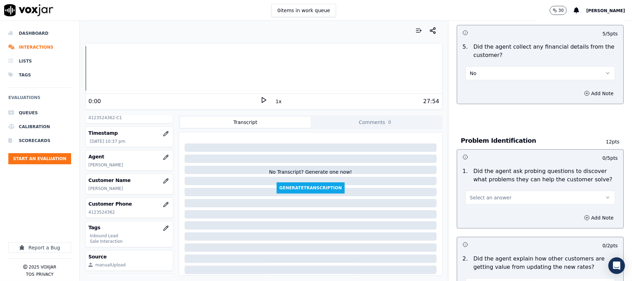
click at [483, 194] on span "Select an answer" at bounding box center [491, 197] width 42 height 7
click at [478, 180] on div "Yes" at bounding box center [525, 181] width 134 height 11
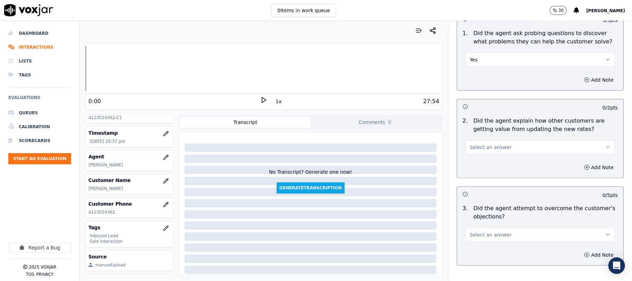
scroll to position [555, 0]
click at [488, 143] on span "Select an answer" at bounding box center [491, 146] width 42 height 7
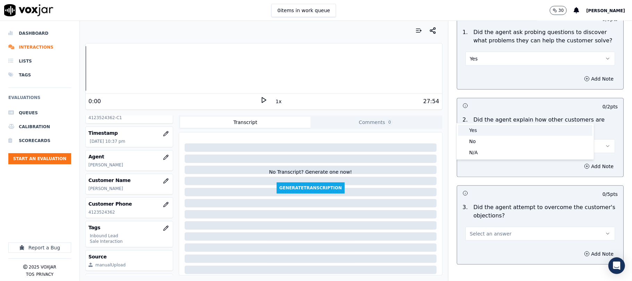
click at [478, 130] on div "Yes" at bounding box center [525, 130] width 134 height 11
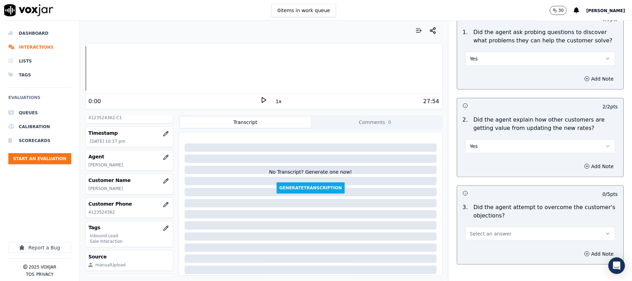
click at [478, 139] on button "Yes" at bounding box center [540, 146] width 150 height 14
click at [477, 152] on div "N/A" at bounding box center [525, 152] width 134 height 11
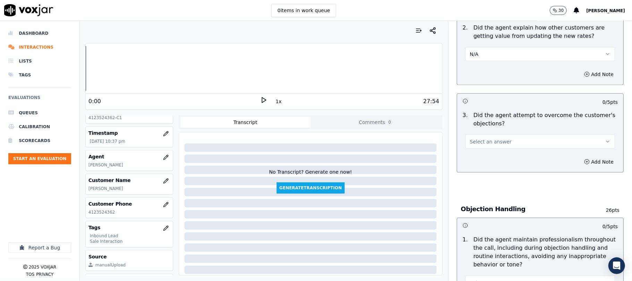
scroll to position [648, 0]
click at [478, 138] on span "Select an answer" at bounding box center [491, 141] width 42 height 7
drag, startPoint x: 474, startPoint y: 123, endPoint x: 473, endPoint y: 118, distance: 4.6
click at [474, 124] on div "Yes" at bounding box center [525, 125] width 134 height 11
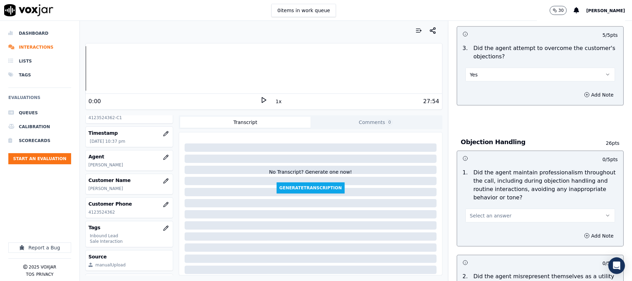
scroll to position [786, 0]
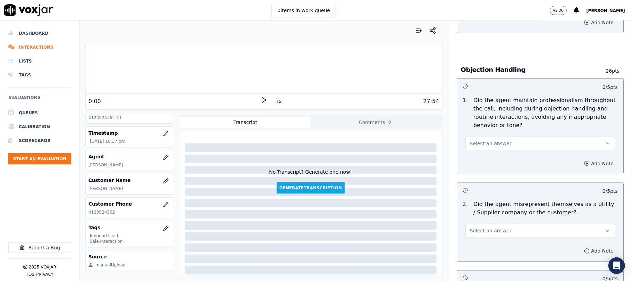
click at [487, 140] on span "Select an answer" at bounding box center [491, 143] width 42 height 7
click at [480, 126] on div "Yes" at bounding box center [525, 127] width 134 height 11
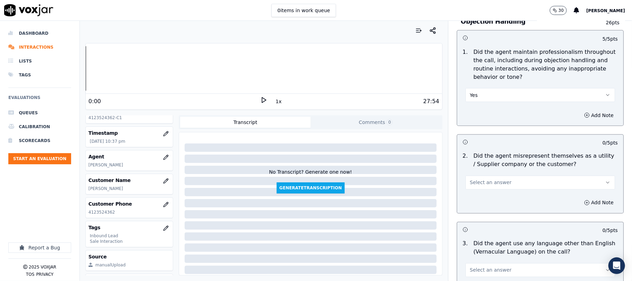
scroll to position [879, 0]
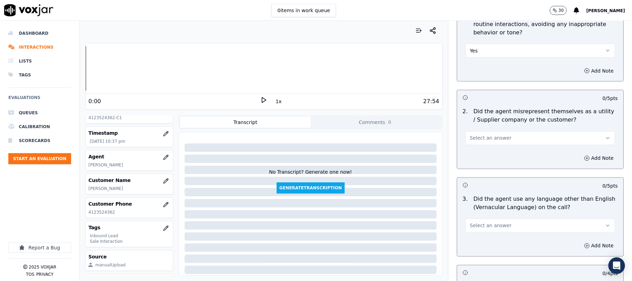
click at [478, 135] on span "Select an answer" at bounding box center [491, 138] width 42 height 7
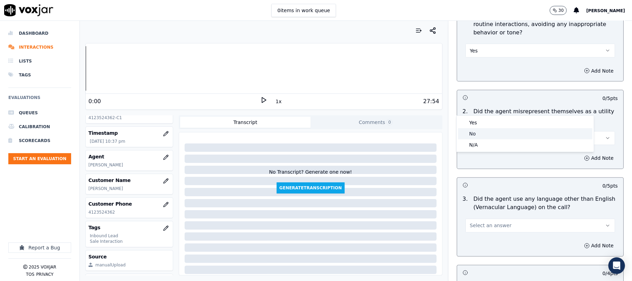
click at [470, 133] on div "No" at bounding box center [525, 133] width 134 height 11
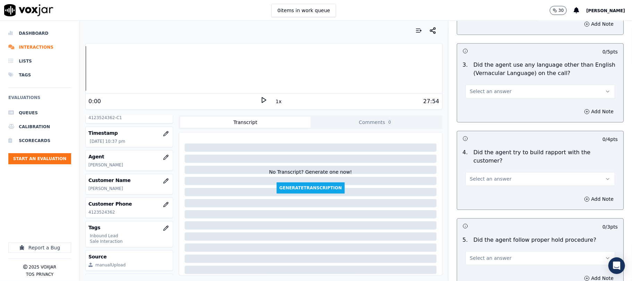
scroll to position [1018, 0]
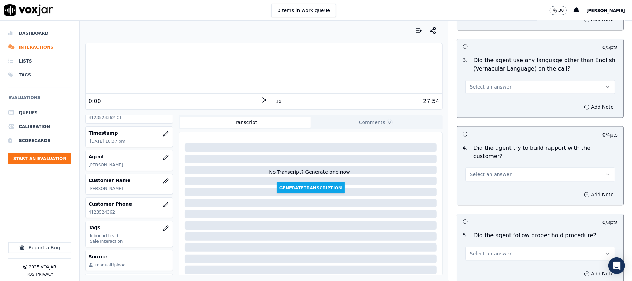
click at [481, 80] on button "Select an answer" at bounding box center [540, 87] width 150 height 14
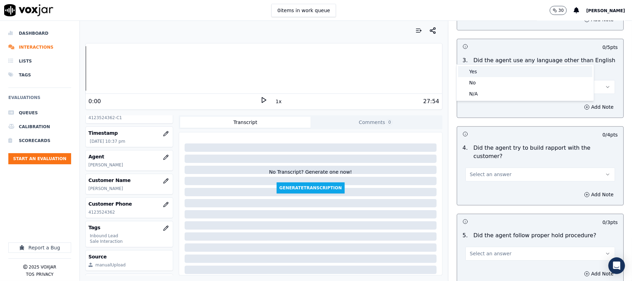
click at [477, 76] on div "Yes" at bounding box center [525, 71] width 134 height 11
click at [482, 80] on button "Yes" at bounding box center [540, 87] width 150 height 14
click at [476, 85] on div "No" at bounding box center [525, 82] width 134 height 11
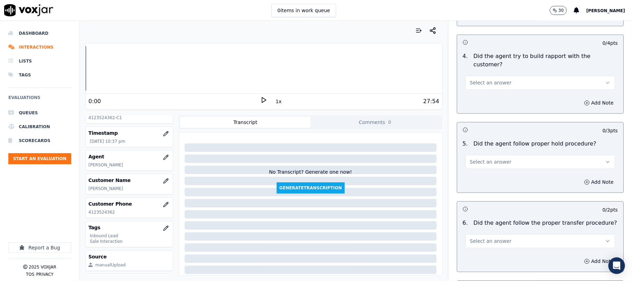
scroll to position [1111, 0]
click at [478, 75] on button "Select an answer" at bounding box center [540, 82] width 150 height 14
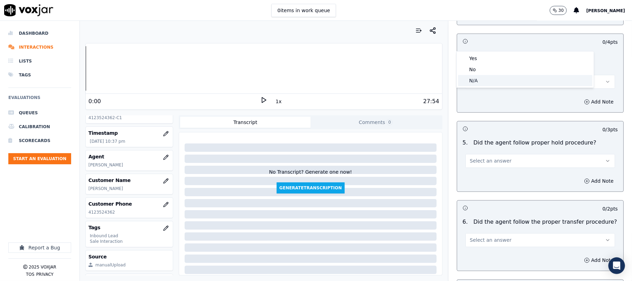
click at [477, 81] on div "N/A" at bounding box center [525, 80] width 134 height 11
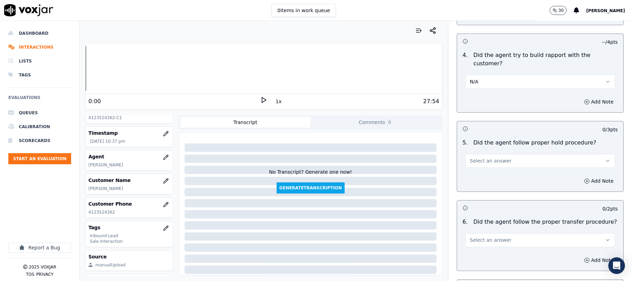
drag, startPoint x: 468, startPoint y: 41, endPoint x: 470, endPoint y: 45, distance: 4.5
click at [470, 78] on span "N/A" at bounding box center [474, 81] width 9 height 7
click at [475, 56] on div "Yes" at bounding box center [525, 58] width 134 height 11
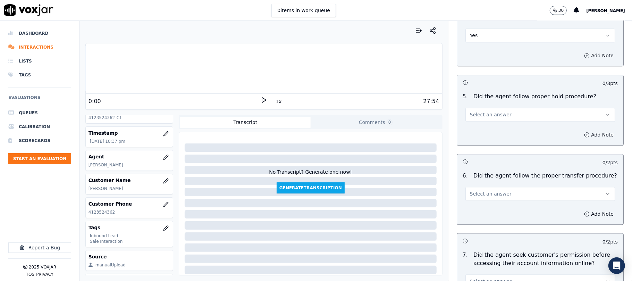
click at [480, 111] on span "Select an answer" at bounding box center [491, 114] width 42 height 7
click at [480, 92] on div "Yes" at bounding box center [525, 91] width 134 height 11
click at [482, 190] on span "Select an answer" at bounding box center [491, 193] width 42 height 7
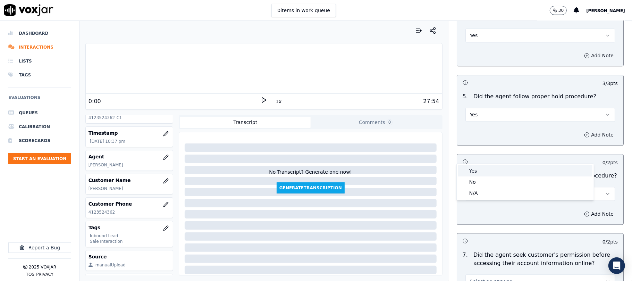
click at [483, 167] on div "Yes" at bounding box center [525, 170] width 134 height 11
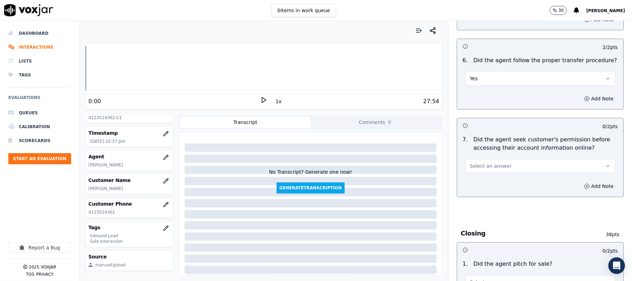
scroll to position [1296, 0]
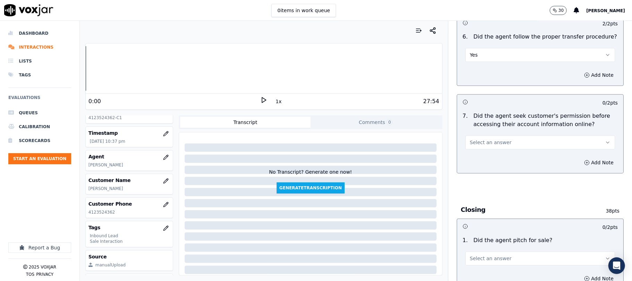
click at [496, 139] on span "Select an answer" at bounding box center [491, 142] width 42 height 7
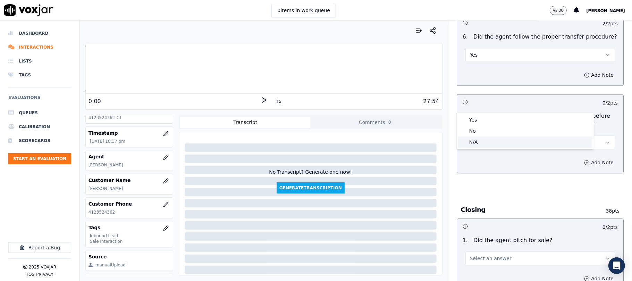
click at [478, 143] on div "N/A" at bounding box center [525, 141] width 134 height 11
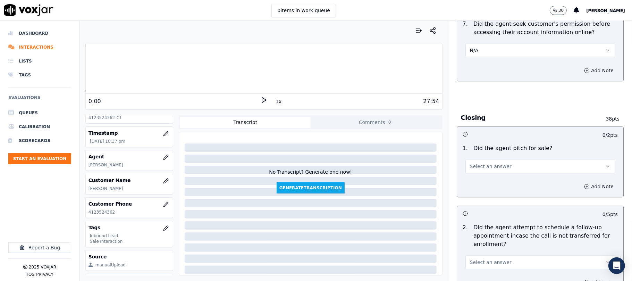
scroll to position [1388, 0]
click at [481, 162] on span "Select an answer" at bounding box center [491, 165] width 42 height 7
click at [478, 148] on div "Yes" at bounding box center [525, 143] width 134 height 11
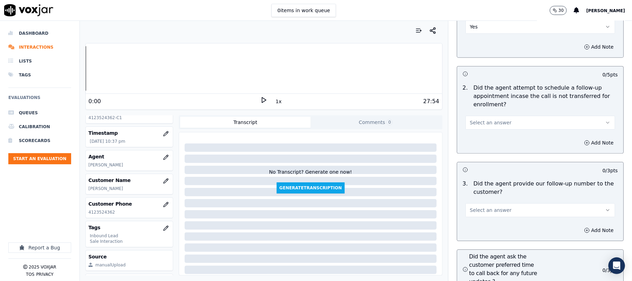
click at [489, 119] on span "Select an answer" at bounding box center [491, 122] width 42 height 7
click at [475, 99] on div "Yes" at bounding box center [525, 100] width 134 height 11
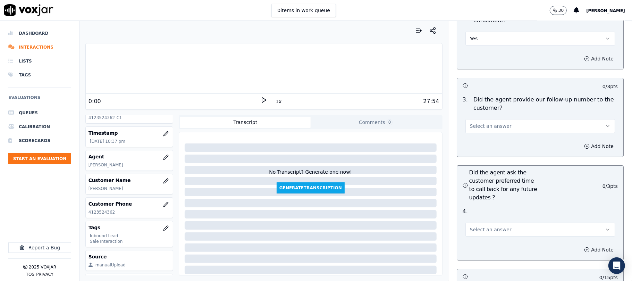
scroll to position [1619, 0]
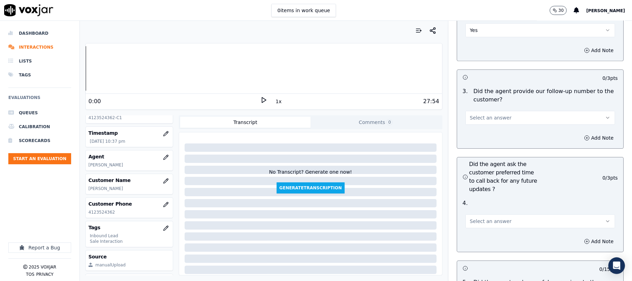
click at [493, 84] on div "3 . Did the agent provide our follow-up number to the customer? Select an answer" at bounding box center [540, 105] width 166 height 43
click at [492, 114] on span "Select an answer" at bounding box center [491, 117] width 42 height 7
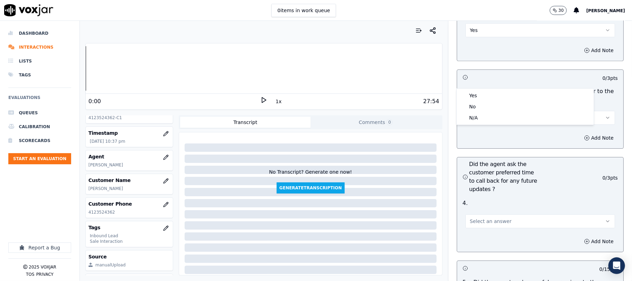
click at [492, 114] on span "Select an answer" at bounding box center [491, 117] width 42 height 7
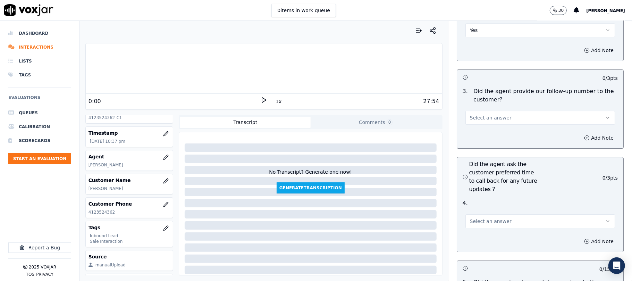
click at [486, 127] on div "Add Note" at bounding box center [540, 137] width 166 height 21
drag, startPoint x: 491, startPoint y: 81, endPoint x: 491, endPoint y: 86, distance: 5.6
click at [491, 114] on span "Select an answer" at bounding box center [491, 117] width 42 height 7
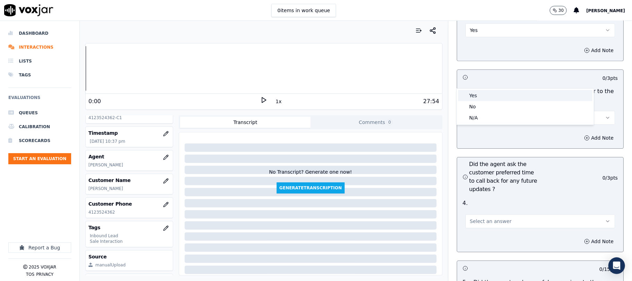
click at [487, 98] on div "Yes" at bounding box center [525, 95] width 134 height 11
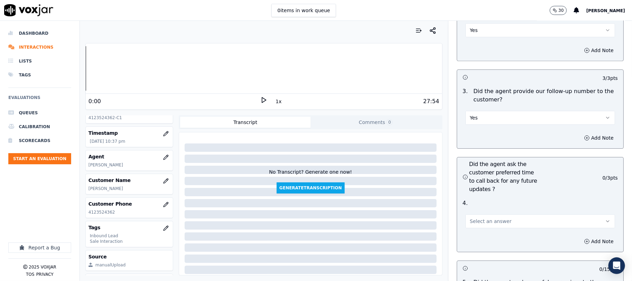
scroll to position [1712, 0]
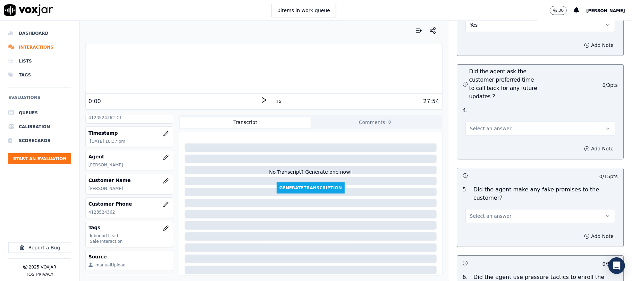
click at [485, 125] on span "Select an answer" at bounding box center [491, 128] width 42 height 7
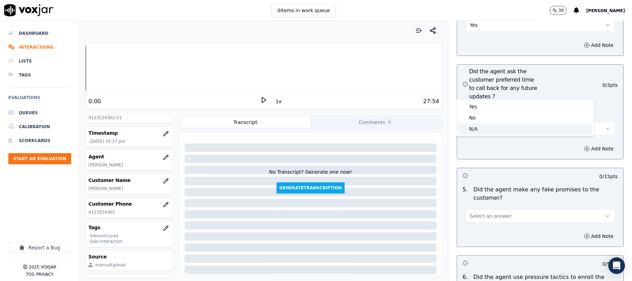
click at [475, 126] on div "N/A" at bounding box center [525, 128] width 134 height 11
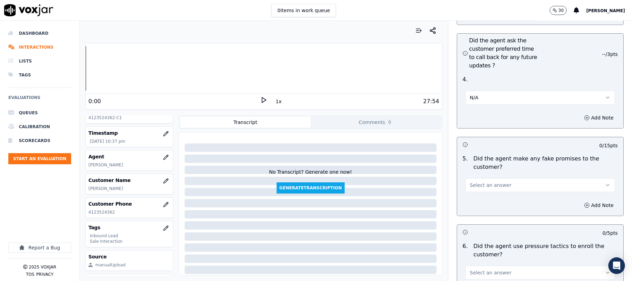
scroll to position [1758, 0]
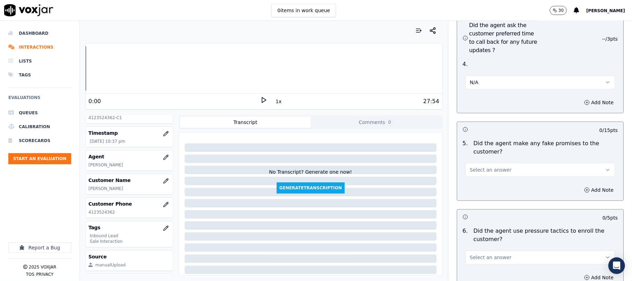
click at [475, 166] on span "Select an answer" at bounding box center [491, 169] width 42 height 7
click at [474, 156] on div "No" at bounding box center [525, 159] width 134 height 11
drag, startPoint x: 494, startPoint y: 214, endPoint x: 489, endPoint y: 227, distance: 13.8
click at [494, 250] on button "Select an answer" at bounding box center [540, 257] width 150 height 14
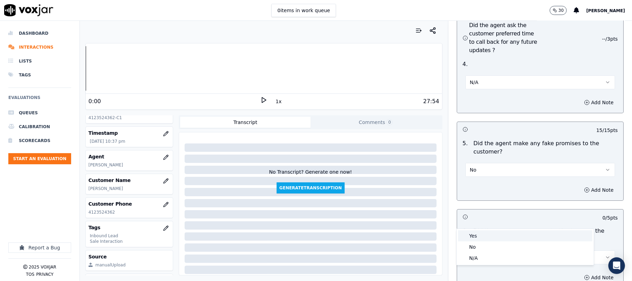
click at [475, 243] on div "No" at bounding box center [525, 246] width 134 height 11
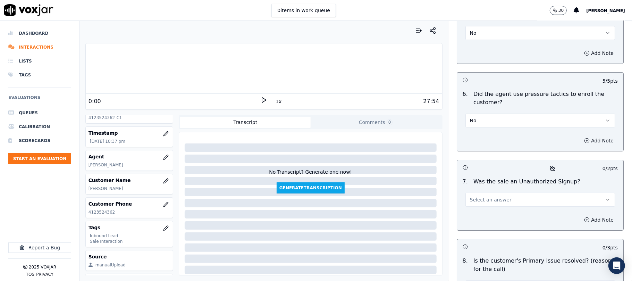
scroll to position [1944, 0]
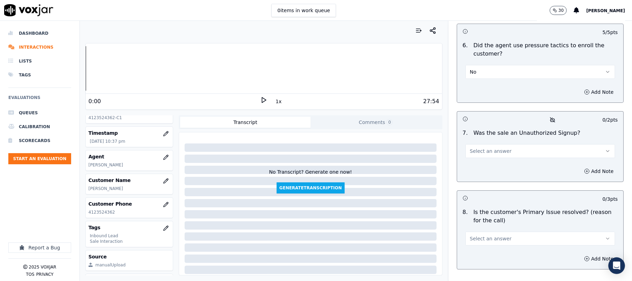
click at [480, 144] on button "Select an answer" at bounding box center [540, 151] width 150 height 14
click at [483, 138] on div "No" at bounding box center [525, 141] width 134 height 11
click at [492, 235] on span "Select an answer" at bounding box center [491, 238] width 42 height 7
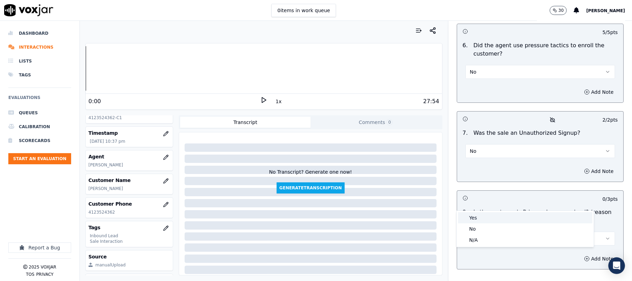
click at [481, 214] on div "Yes" at bounding box center [525, 217] width 134 height 11
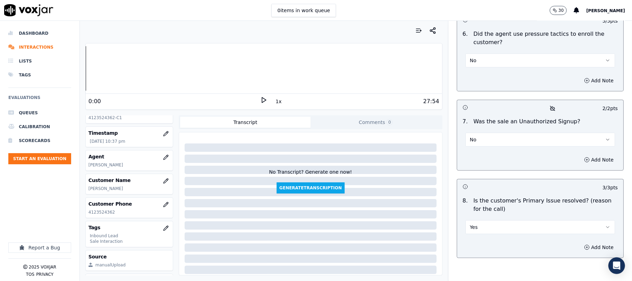
scroll to position [1958, 0]
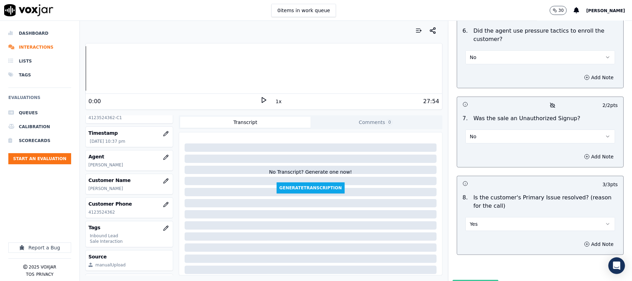
click at [464, 280] on button "Submit Scores" at bounding box center [476, 286] width 46 height 12
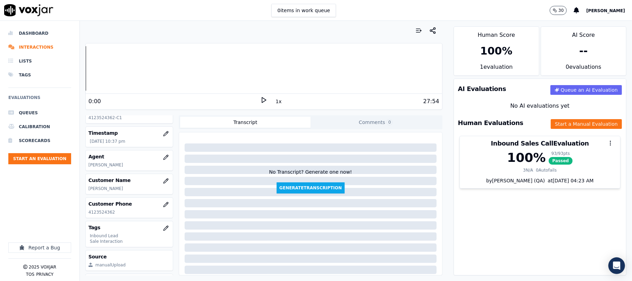
click at [41, 35] on li "Dashboard" at bounding box center [39, 33] width 63 height 14
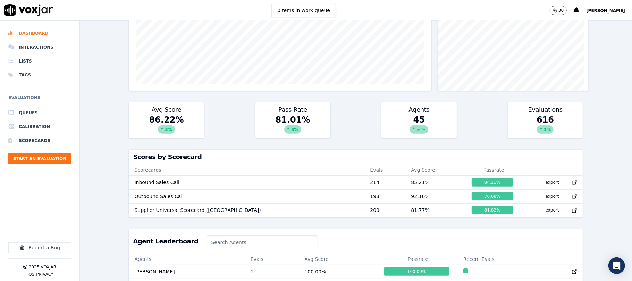
scroll to position [139, 0]
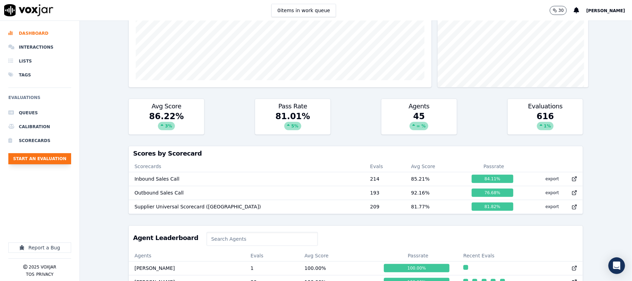
click at [50, 155] on button "Start an Evaluation" at bounding box center [39, 158] width 63 height 11
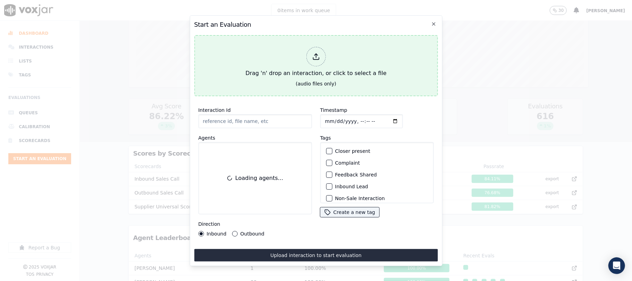
click at [313, 56] on icon at bounding box center [316, 57] width 8 height 8
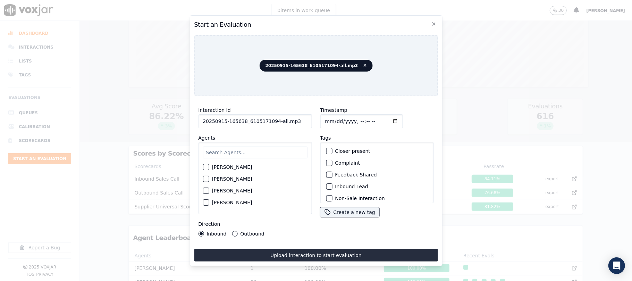
drag, startPoint x: 271, startPoint y: 120, endPoint x: 299, endPoint y: 123, distance: 27.9
click at [299, 123] on input "20250915-165638_6105171094-all.mp3" at bounding box center [254, 121] width 113 height 14
type input "20250915-165638_6105171094-C1"
click at [332, 117] on input "Timestamp" at bounding box center [361, 121] width 83 height 14
type input "[DATE]T22:56"
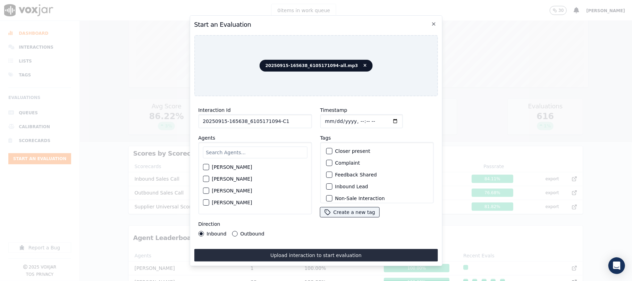
click at [246, 148] on input "text" at bounding box center [255, 152] width 104 height 12
type input "[PERSON_NAME]"
click at [208, 168] on button "[PERSON_NAME]" at bounding box center [206, 169] width 6 height 6
click at [235, 231] on button "Outbound" at bounding box center [235, 234] width 6 height 6
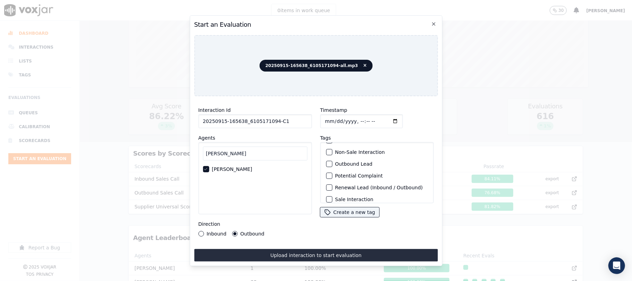
click at [327, 161] on div "button" at bounding box center [328, 163] width 5 height 5
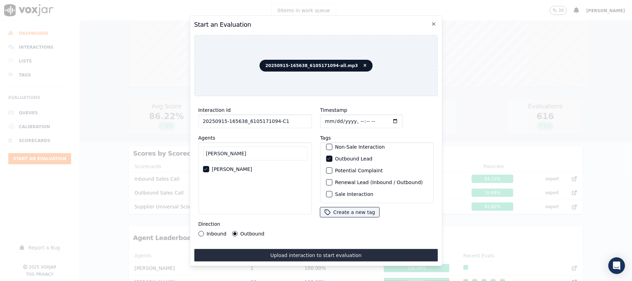
scroll to position [60, 0]
click at [323, 188] on div "Sale Interaction" at bounding box center [376, 194] width 107 height 12
click at [326, 192] on div "button" at bounding box center [328, 194] width 5 height 5
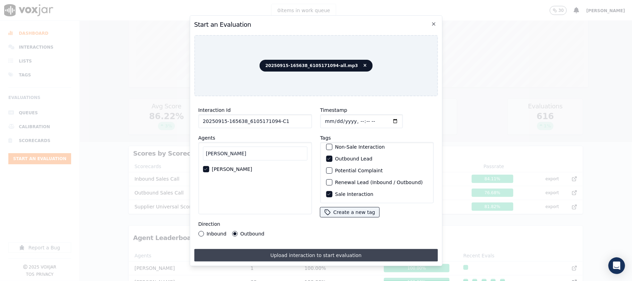
click at [316, 255] on button "Upload interaction to start evaluation" at bounding box center [316, 255] width 244 height 12
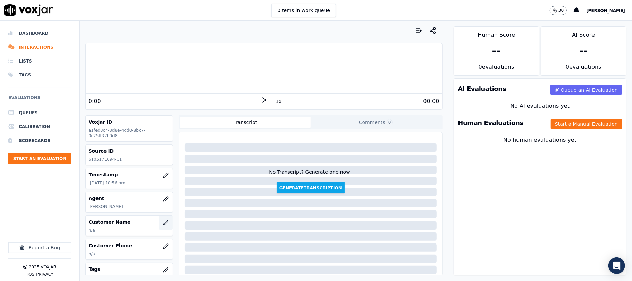
click at [163, 221] on icon "button" at bounding box center [166, 223] width 6 height 6
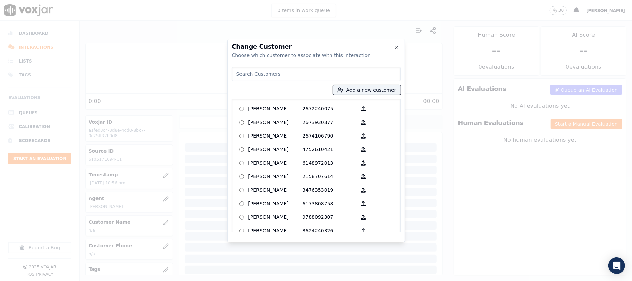
type input "SANAE ELHACHEMI"
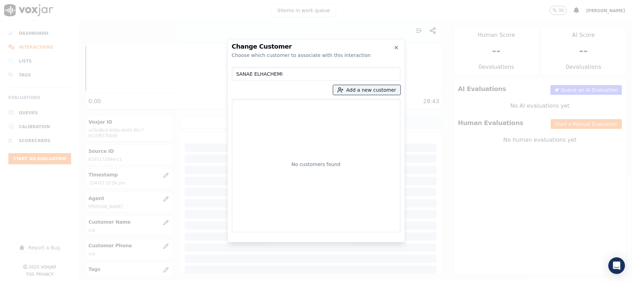
drag, startPoint x: 287, startPoint y: 76, endPoint x: 186, endPoint y: 75, distance: 101.3
click at [186, 280] on div "Change Customer Choose which customer to associate with this interaction SANAE …" at bounding box center [316, 281] width 632 height 0
click at [368, 85] on button "Add a new customer" at bounding box center [366, 90] width 67 height 10
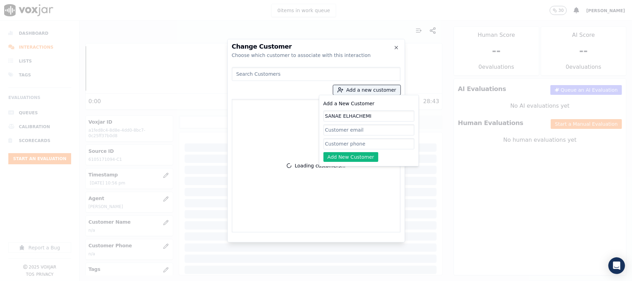
type input "SANAE ELHACHEMI"
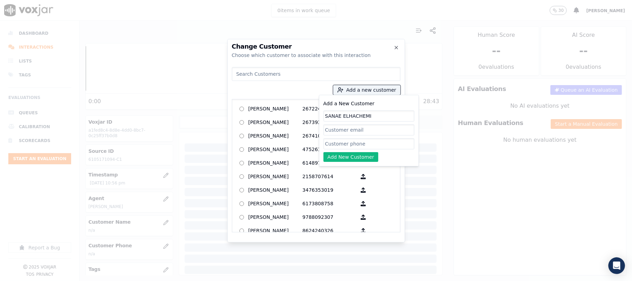
click at [340, 143] on input "Add a New Customer" at bounding box center [368, 143] width 91 height 11
paste input "6105171094"
type input "6105171094"
click at [342, 161] on button "Add New Customer" at bounding box center [350, 157] width 55 height 10
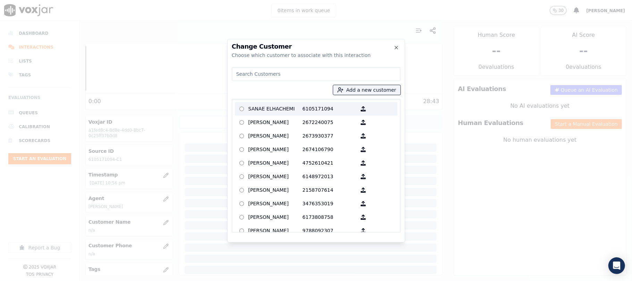
click at [276, 107] on p "SANAE ELHACHEMI" at bounding box center [275, 108] width 54 height 11
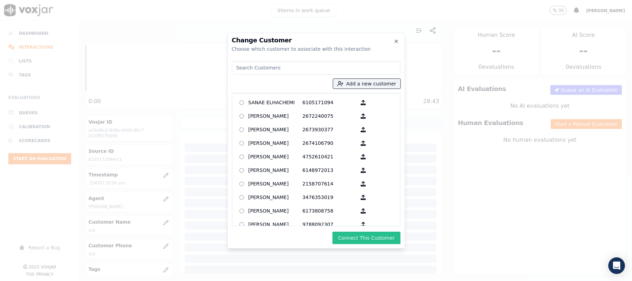
click at [375, 239] on button "Connect This Customer" at bounding box center [366, 237] width 68 height 12
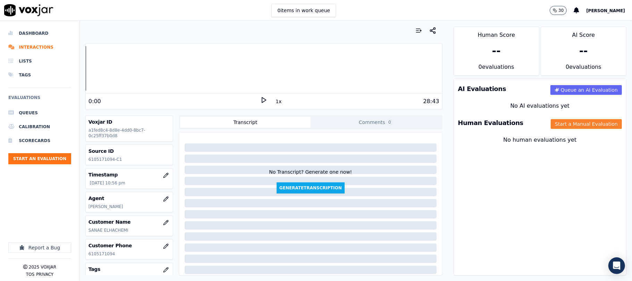
click at [571, 125] on button "Start a Manual Evaluation" at bounding box center [586, 124] width 71 height 10
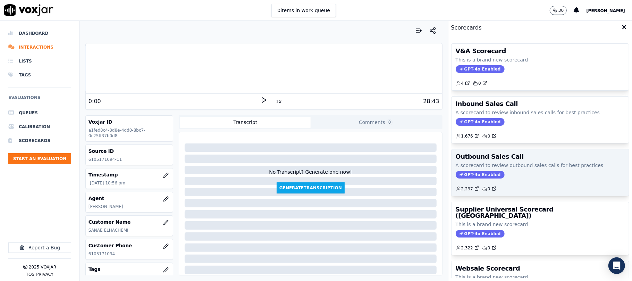
click at [472, 175] on span "GPT-4o Enabled" at bounding box center [480, 175] width 49 height 8
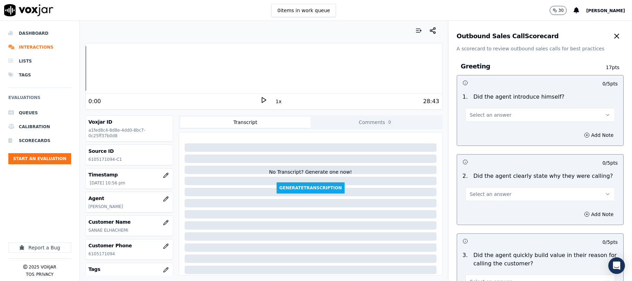
click at [517, 112] on button "Select an answer" at bounding box center [540, 115] width 150 height 14
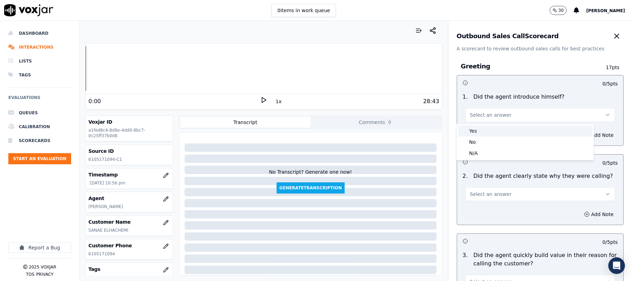
drag, startPoint x: 503, startPoint y: 129, endPoint x: 486, endPoint y: 101, distance: 32.6
click at [503, 129] on div "Yes" at bounding box center [525, 130] width 134 height 11
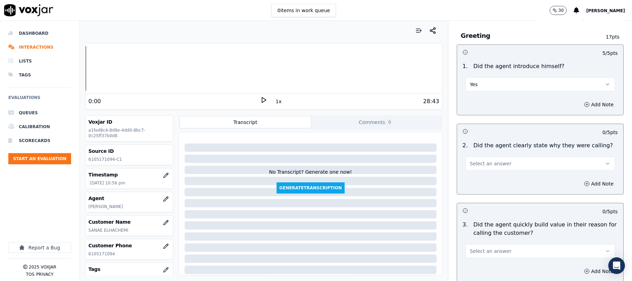
scroll to position [46, 0]
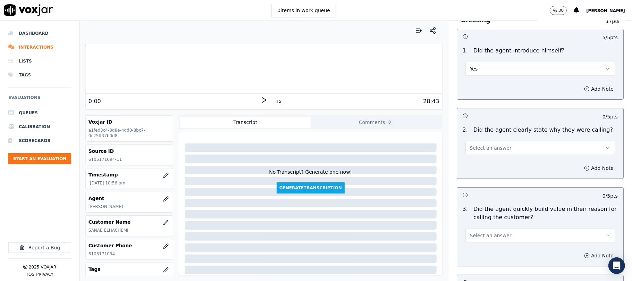
click at [489, 149] on span "Select an answer" at bounding box center [491, 147] width 42 height 7
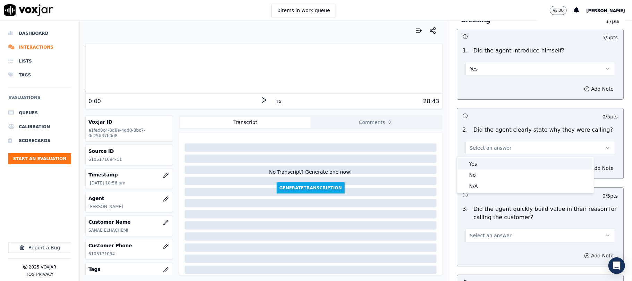
click at [486, 162] on div "Yes" at bounding box center [525, 163] width 134 height 11
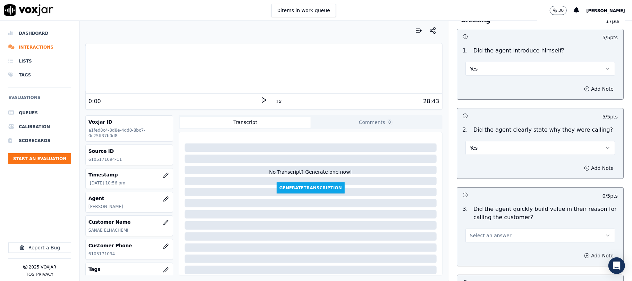
click at [484, 237] on span "Select an answer" at bounding box center [491, 235] width 42 height 7
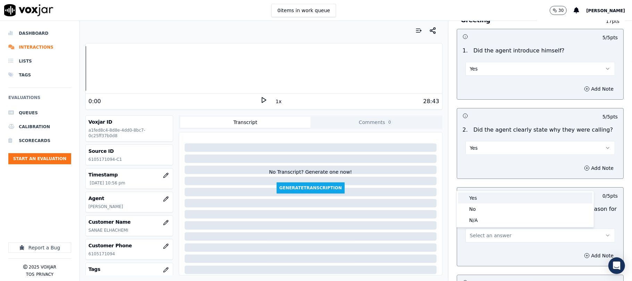
click at [471, 193] on div "Yes" at bounding box center [525, 197] width 134 height 11
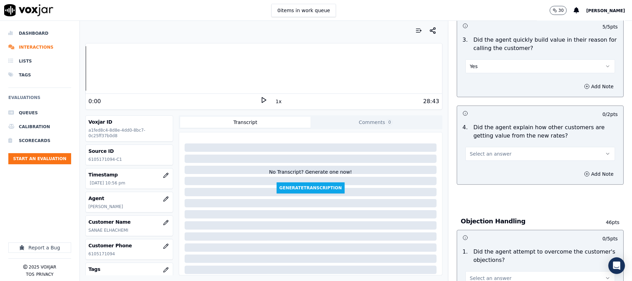
scroll to position [231, 0]
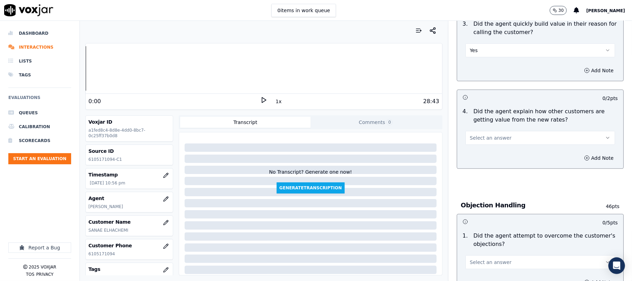
click at [492, 137] on span "Select an answer" at bounding box center [491, 137] width 42 height 7
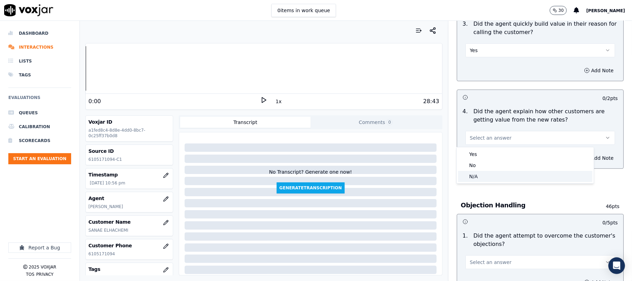
drag, startPoint x: 483, startPoint y: 174, endPoint x: 479, endPoint y: 160, distance: 14.6
click at [483, 174] on div "N/A" at bounding box center [525, 176] width 134 height 11
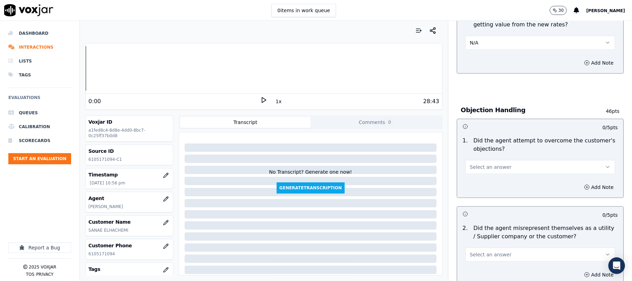
scroll to position [370, 0]
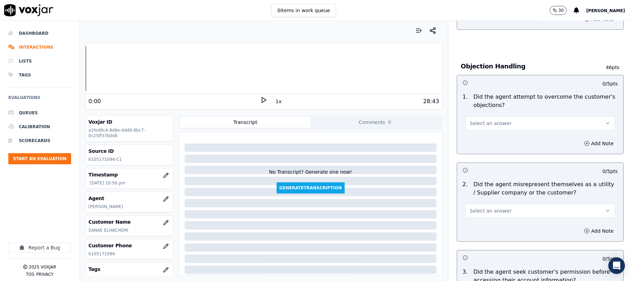
click at [487, 119] on button "Select an answer" at bounding box center [540, 123] width 150 height 14
click at [483, 141] on div "Yes" at bounding box center [525, 139] width 134 height 11
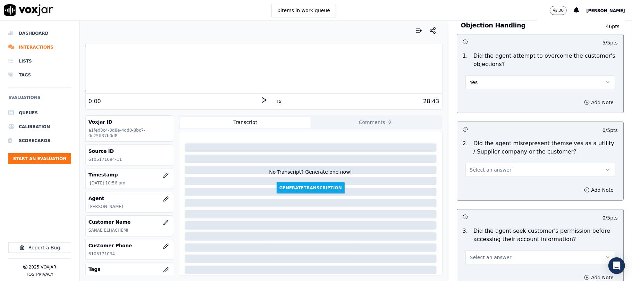
scroll to position [463, 0]
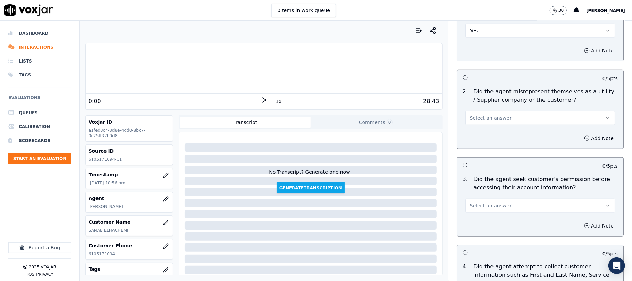
click at [489, 116] on span "Select an answer" at bounding box center [491, 118] width 42 height 7
click at [478, 146] on div "No" at bounding box center [525, 146] width 134 height 11
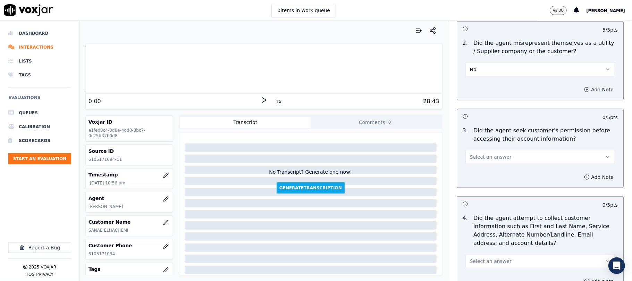
scroll to position [555, 0]
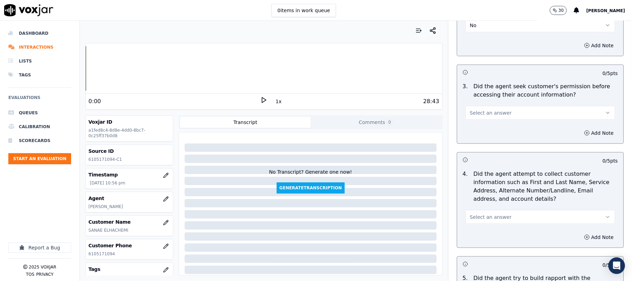
click at [497, 114] on button "Select an answer" at bounding box center [540, 113] width 150 height 14
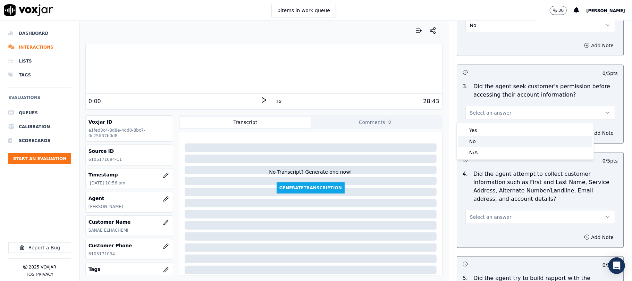
click at [483, 142] on div "No" at bounding box center [525, 141] width 134 height 11
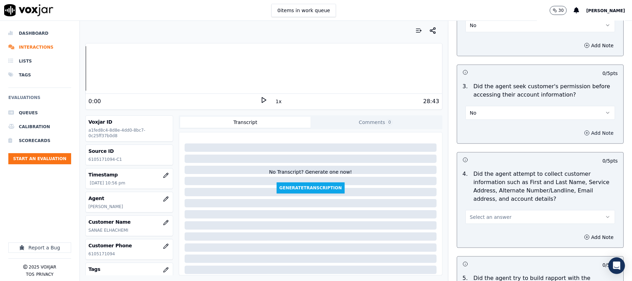
click at [582, 132] on button "Add Note" at bounding box center [599, 133] width 38 height 10
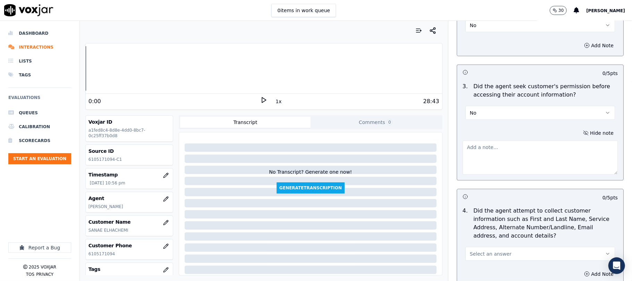
click at [512, 165] on textarea at bounding box center [540, 158] width 155 height 34
paste textarea "@2:23 [PERSON_NAME] shares the account number <> The agent must ask for and obt…"
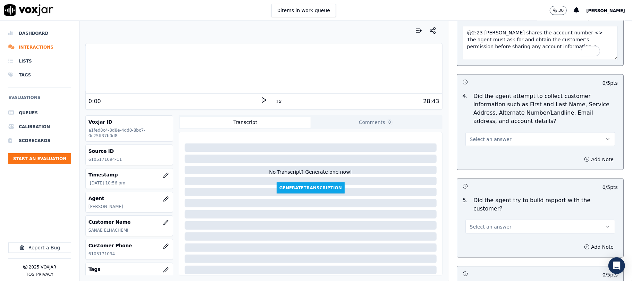
scroll to position [694, 0]
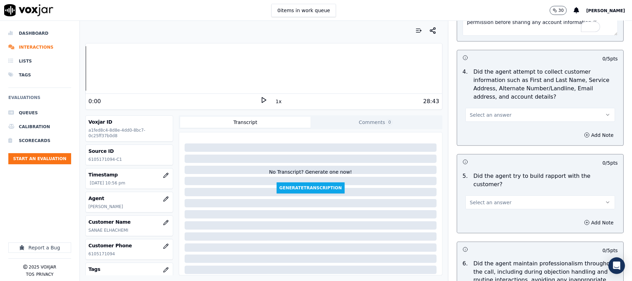
type textarea "@2:23 [PERSON_NAME] shares the account number <> The agent must ask for and obt…"
click at [496, 112] on button "Select an answer" at bounding box center [540, 115] width 150 height 14
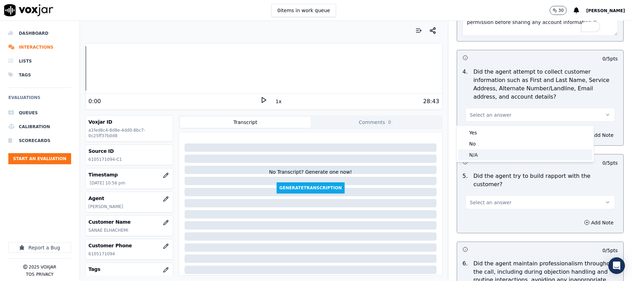
click at [482, 154] on div "N/A" at bounding box center [525, 154] width 134 height 11
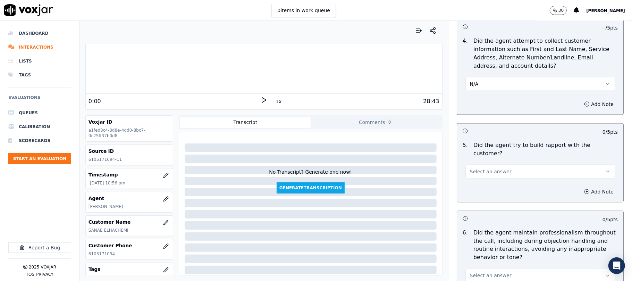
scroll to position [740, 0]
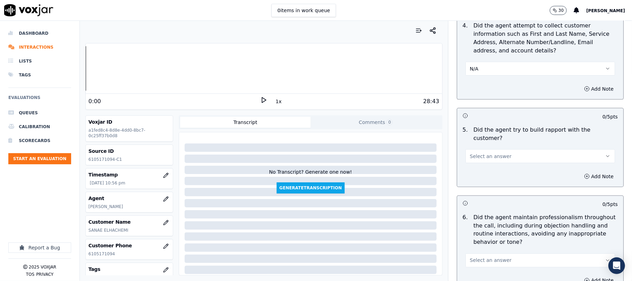
click at [479, 149] on button "Select an answer" at bounding box center [540, 156] width 150 height 14
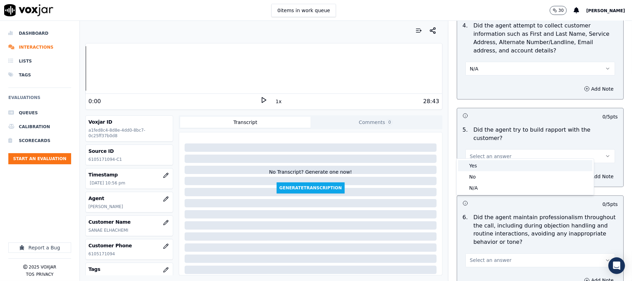
drag, startPoint x: 475, startPoint y: 161, endPoint x: 475, endPoint y: 165, distance: 3.8
click at [475, 163] on div "Yes" at bounding box center [525, 165] width 134 height 11
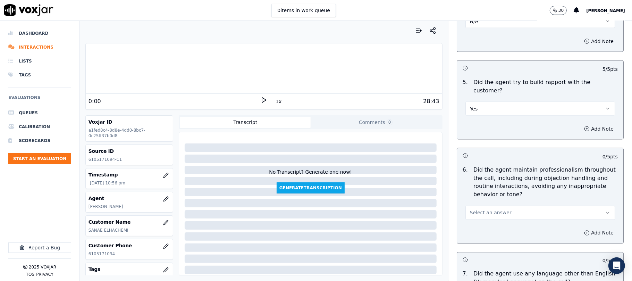
scroll to position [833, 0]
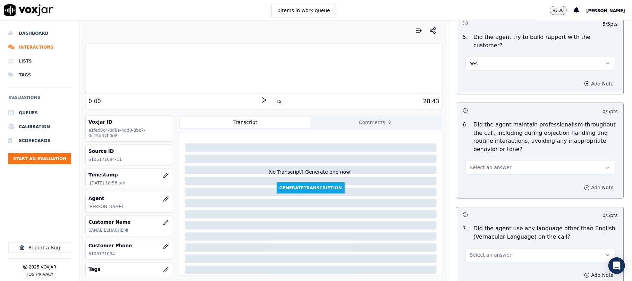
click at [487, 165] on span "Select an answer" at bounding box center [491, 167] width 42 height 7
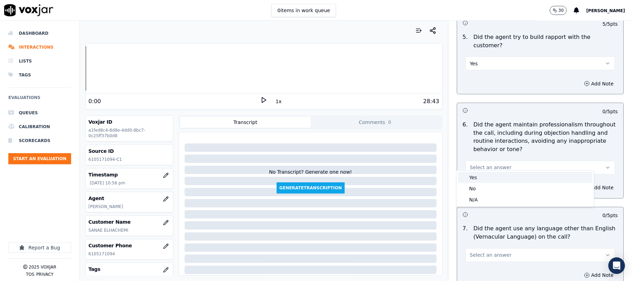
click at [480, 180] on div "Yes" at bounding box center [525, 177] width 134 height 11
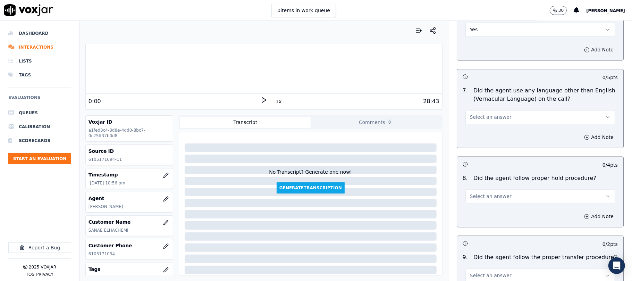
scroll to position [972, 0]
click at [480, 113] on span "Select an answer" at bounding box center [491, 116] width 42 height 7
click at [478, 137] on div "No" at bounding box center [525, 137] width 134 height 11
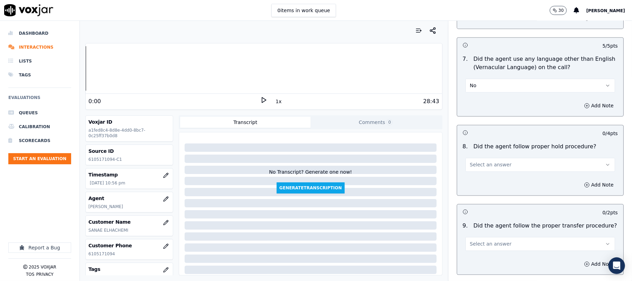
scroll to position [1018, 0]
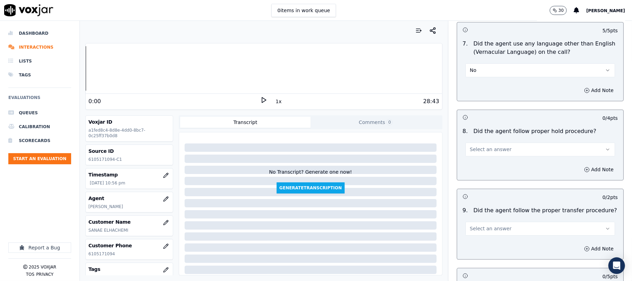
click at [473, 146] on span "Select an answer" at bounding box center [491, 149] width 42 height 7
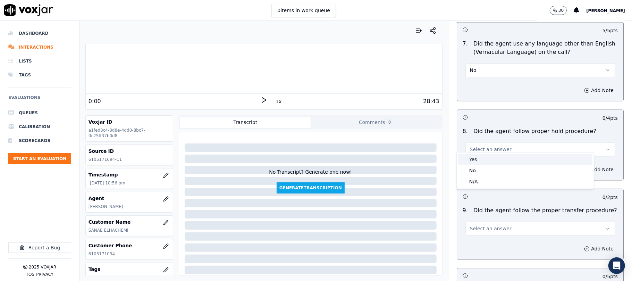
click at [475, 161] on div "Yes" at bounding box center [525, 159] width 134 height 11
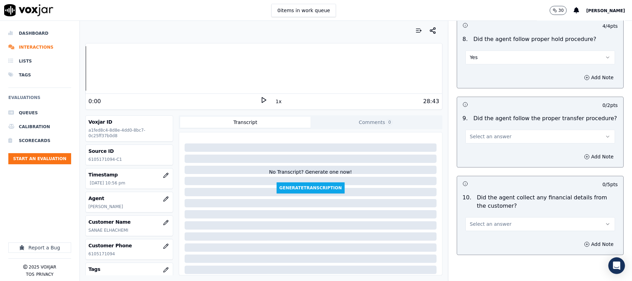
scroll to position [1111, 0]
click at [496, 132] on span "Select an answer" at bounding box center [491, 135] width 42 height 7
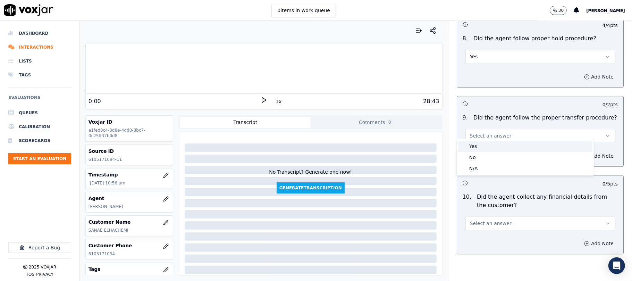
click at [480, 146] on div "Yes" at bounding box center [525, 146] width 134 height 11
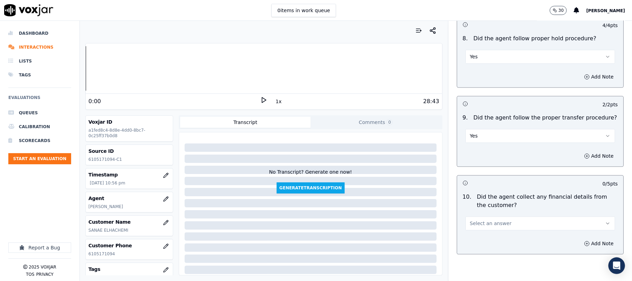
click at [513, 129] on button "Yes" at bounding box center [540, 136] width 150 height 14
click at [485, 153] on div "No" at bounding box center [525, 157] width 134 height 11
click at [584, 151] on button "Add Note" at bounding box center [599, 156] width 38 height 10
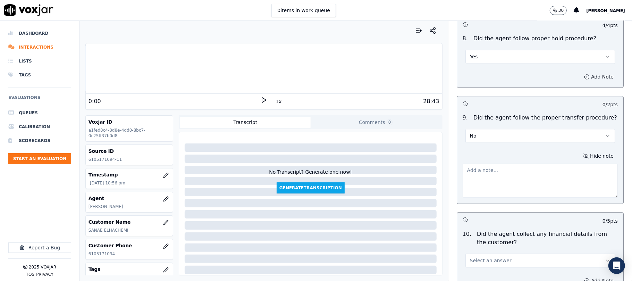
click at [541, 152] on div "Hide note" at bounding box center [540, 174] width 166 height 58
click at [507, 186] on textarea at bounding box center [540, 180] width 155 height 34
paste textarea "@4:40 -[PERSON_NAME] failed to infomred the customer before transfer the call//"
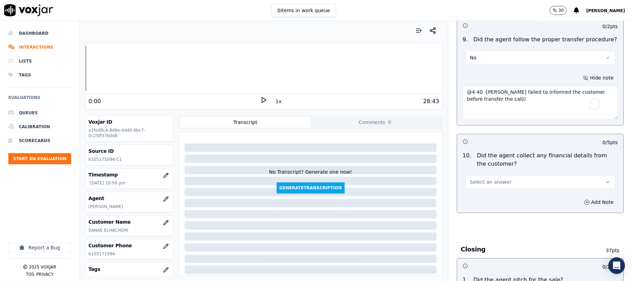
scroll to position [1249, 0]
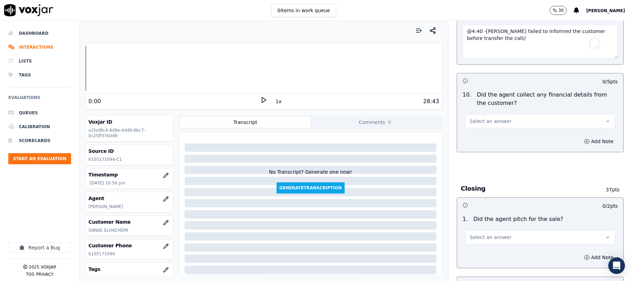
type textarea "@4:40 -[PERSON_NAME] failed to infomred the customer before transfer the call//"
click at [497, 114] on button "Select an answer" at bounding box center [540, 121] width 150 height 14
drag, startPoint x: 482, startPoint y: 142, endPoint x: 478, endPoint y: 112, distance: 29.8
click at [482, 142] on div "No" at bounding box center [525, 143] width 134 height 11
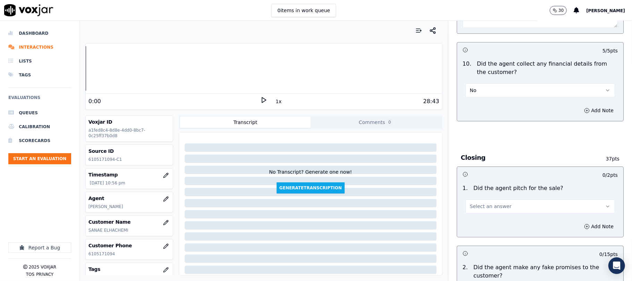
scroll to position [1296, 0]
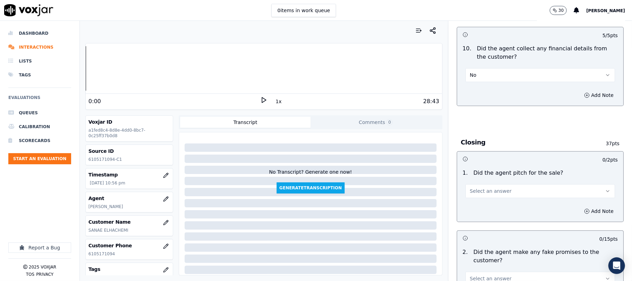
click at [489, 187] on span "Select an answer" at bounding box center [491, 190] width 42 height 7
click at [486, 197] on div "Yes" at bounding box center [525, 201] width 134 height 11
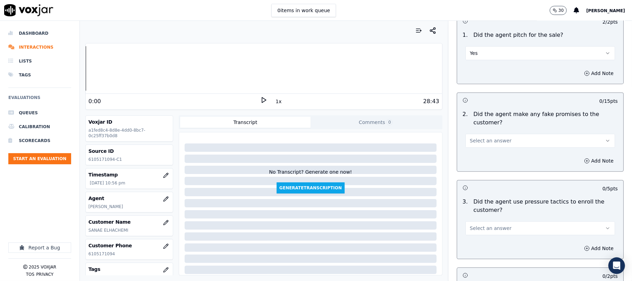
scroll to position [1434, 0]
click at [489, 136] on span "Select an answer" at bounding box center [491, 139] width 42 height 7
click at [479, 160] on div "No" at bounding box center [525, 162] width 134 height 11
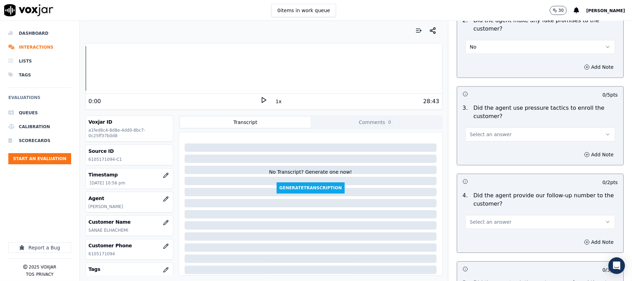
click at [493, 127] on button "Select an answer" at bounding box center [540, 134] width 150 height 14
click at [480, 152] on div "Yes No N/A" at bounding box center [525, 157] width 137 height 36
click at [472, 156] on div "No" at bounding box center [525, 157] width 134 height 11
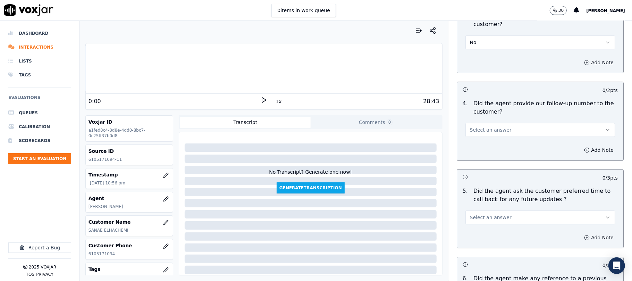
scroll to position [1619, 0]
click at [487, 126] on span "Select an answer" at bounding box center [491, 129] width 42 height 7
click at [480, 140] on div "Yes" at bounding box center [525, 141] width 134 height 11
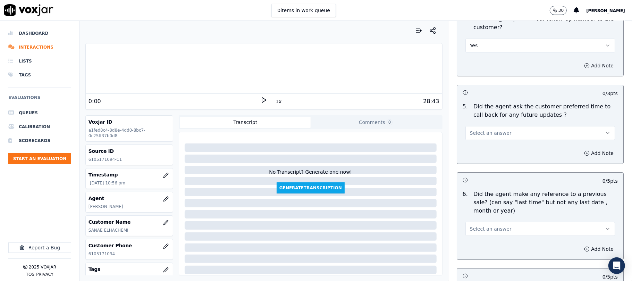
scroll to position [1712, 0]
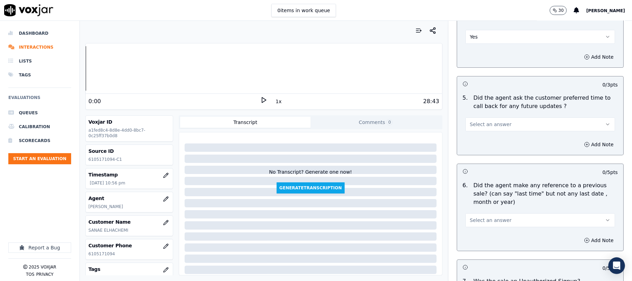
click at [484, 126] on button "Select an answer" at bounding box center [540, 124] width 150 height 14
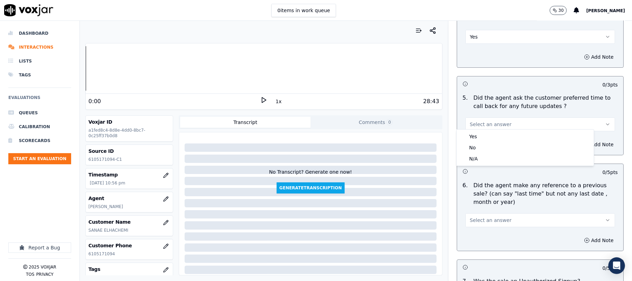
scroll to position [1666, 0]
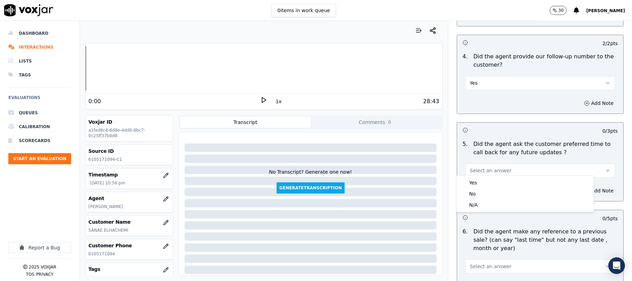
click at [480, 78] on button "Yes" at bounding box center [540, 83] width 150 height 14
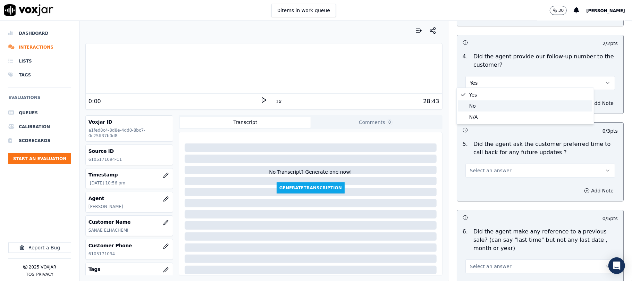
click at [476, 105] on div "No" at bounding box center [525, 105] width 134 height 11
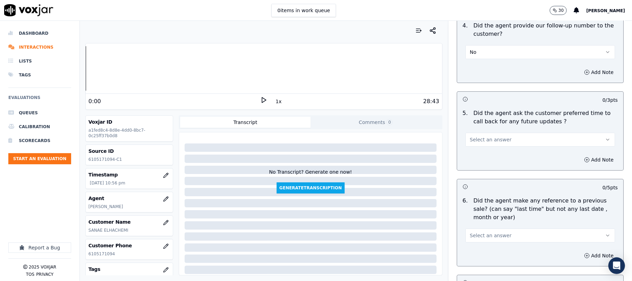
scroll to position [1712, 0]
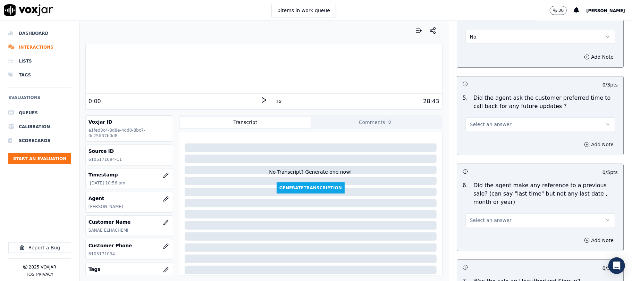
click at [482, 123] on span "Select an answer" at bounding box center [491, 124] width 42 height 7
click at [478, 156] on div "N/A" at bounding box center [525, 158] width 134 height 11
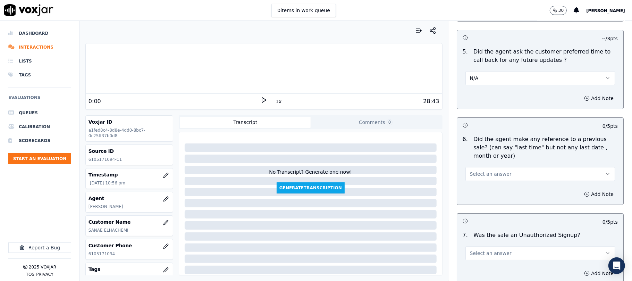
click at [487, 170] on span "Select an answer" at bounding box center [491, 173] width 42 height 7
click at [478, 195] on div "No" at bounding box center [525, 197] width 134 height 11
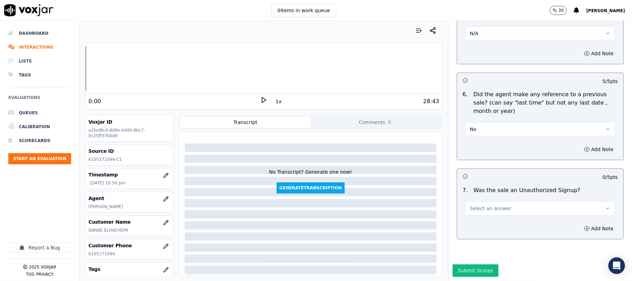
scroll to position [1821, 0]
click at [484, 205] on span "Select an answer" at bounding box center [491, 208] width 42 height 7
click at [477, 213] on div "No" at bounding box center [525, 214] width 134 height 11
click at [463, 264] on button "Submit Scores" at bounding box center [476, 270] width 46 height 12
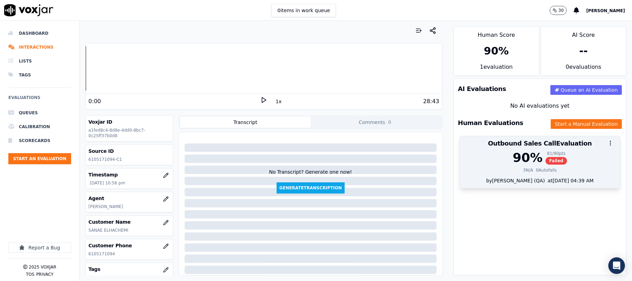
click at [546, 161] on span "Failed" at bounding box center [557, 161] width 22 height 8
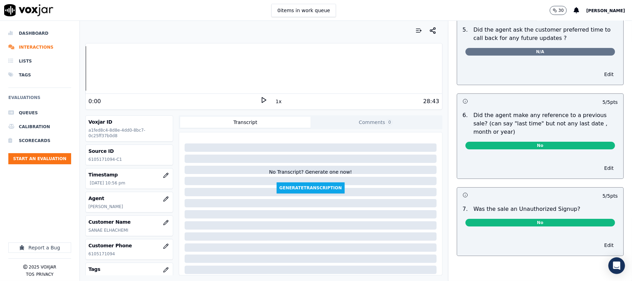
scroll to position [0, 0]
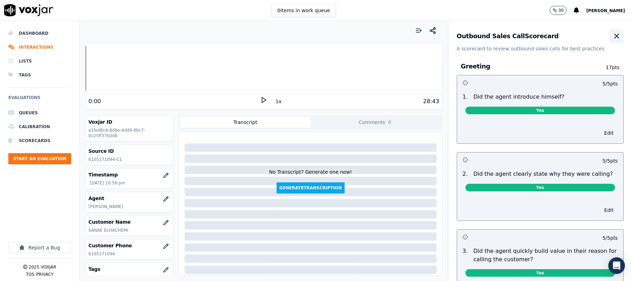
click at [613, 36] on icon "button" at bounding box center [617, 36] width 8 height 8
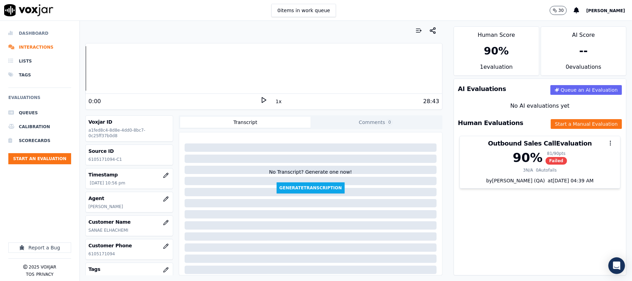
click at [22, 31] on li "Dashboard" at bounding box center [39, 33] width 63 height 14
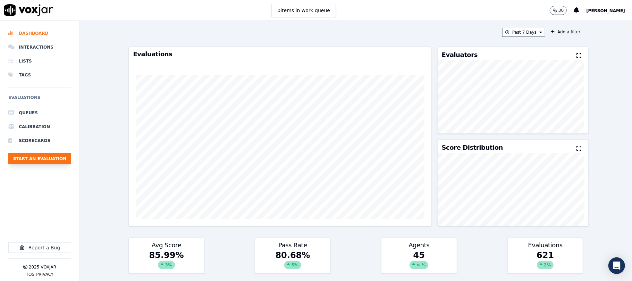
click at [53, 155] on button "Start an Evaluation" at bounding box center [39, 158] width 63 height 11
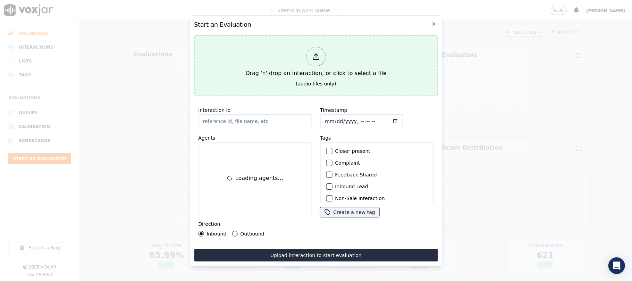
click at [320, 53] on icon at bounding box center [316, 57] width 8 height 8
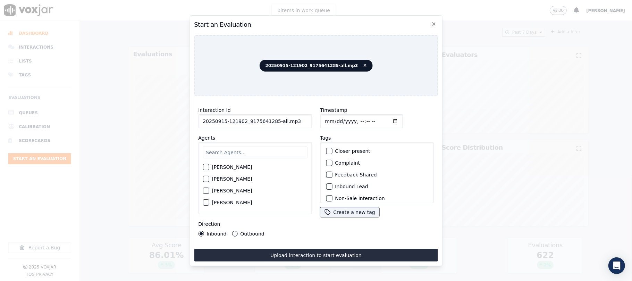
drag, startPoint x: 272, startPoint y: 118, endPoint x: 325, endPoint y: 126, distance: 53.0
click at [324, 126] on div "Interaction Id 20250915-121902_9175641285-all.mp3 Agents [PERSON_NAME] [PERSON_…" at bounding box center [316, 171] width 244 height 139
click at [325, 126] on div "Timestamp Tags Closer present Complaint Feedback Shared Inbound Lead Non-Sale I…" at bounding box center [377, 171] width 122 height 139
drag, startPoint x: 272, startPoint y: 119, endPoint x: 303, endPoint y: 119, distance: 30.9
click at [303, 119] on input "20250915-121902_9175641285-all.mp3" at bounding box center [254, 121] width 113 height 14
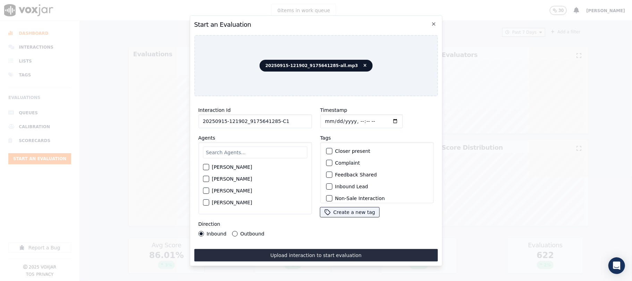
type input "20250915-121902_9175641285-C1"
click at [330, 115] on input "Timestamp" at bounding box center [361, 121] width 83 height 14
type input "[DATE]T23:12"
click at [259, 147] on input "text" at bounding box center [255, 152] width 104 height 12
type input "All"
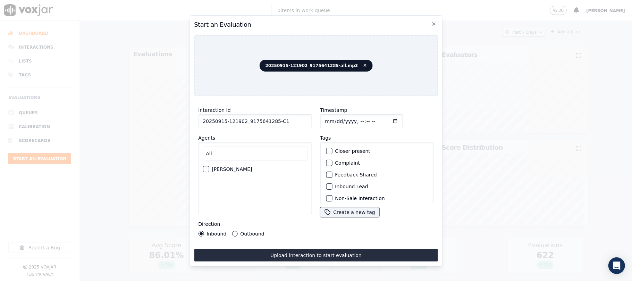
click at [205, 167] on div "button" at bounding box center [205, 169] width 5 height 5
click at [232, 231] on button "Outbound" at bounding box center [235, 234] width 6 height 6
click at [327, 163] on div "button" at bounding box center [328, 163] width 5 height 5
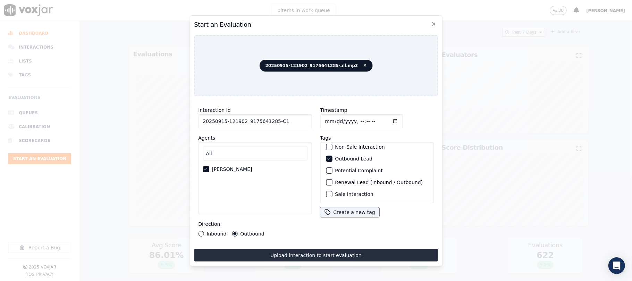
click at [327, 192] on div "button" at bounding box center [328, 194] width 5 height 5
click at [326, 244] on div "Interaction Id 20250915-121902_9175641285-C1 Agents All [PERSON_NAME] Direction…" at bounding box center [316, 182] width 244 height 160
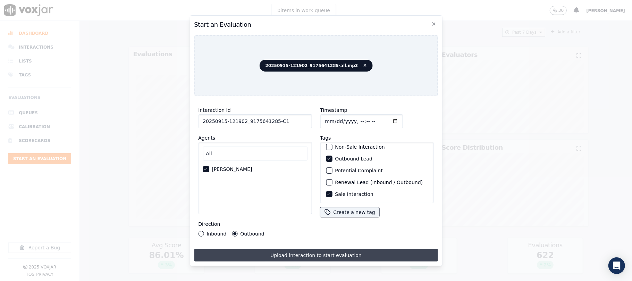
click at [323, 252] on button "Upload interaction to start evaluation" at bounding box center [316, 255] width 244 height 12
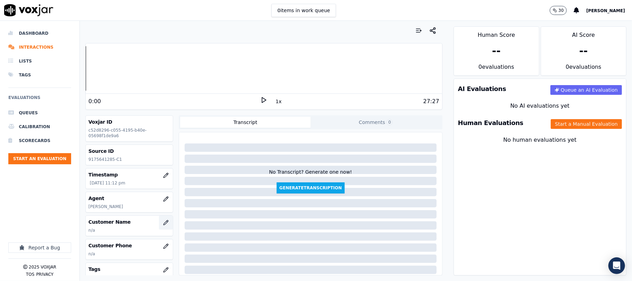
click at [159, 220] on button "button" at bounding box center [166, 223] width 14 height 14
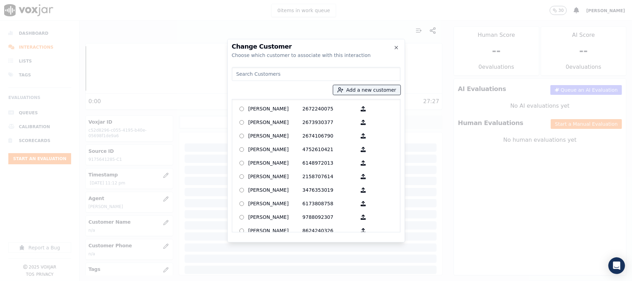
paste input "[PERSON_NAME]"
type input "[PERSON_NAME]"
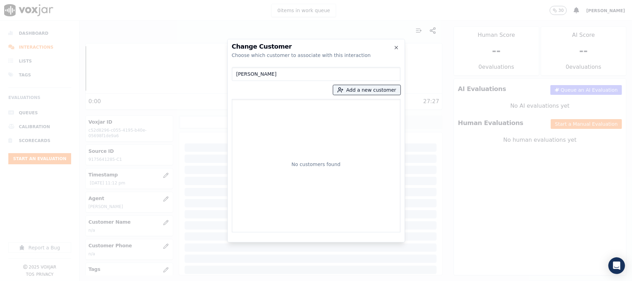
drag, startPoint x: 289, startPoint y: 74, endPoint x: 163, endPoint y: 79, distance: 126.1
click at [163, 280] on div "Change Customer Choose which customer to associate with this interaction [PERSO…" at bounding box center [316, 281] width 632 height 0
click at [358, 85] on button "Add a new customer" at bounding box center [366, 90] width 67 height 10
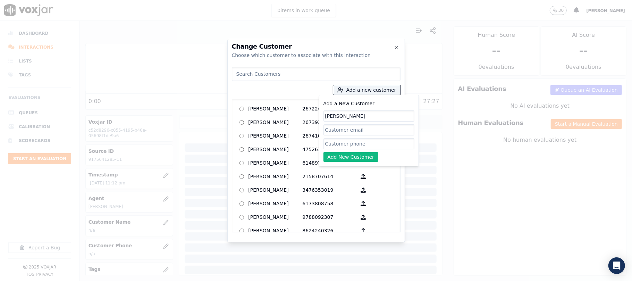
type input "[PERSON_NAME]"
click at [340, 146] on input "Add a New Customer" at bounding box center [368, 143] width 91 height 11
paste input "9175641285"
type input "9175641285"
click at [340, 157] on button "Add New Customer" at bounding box center [350, 157] width 55 height 10
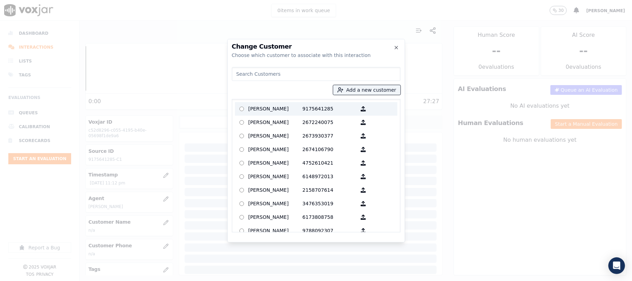
click at [294, 105] on p "[PERSON_NAME]" at bounding box center [275, 108] width 54 height 11
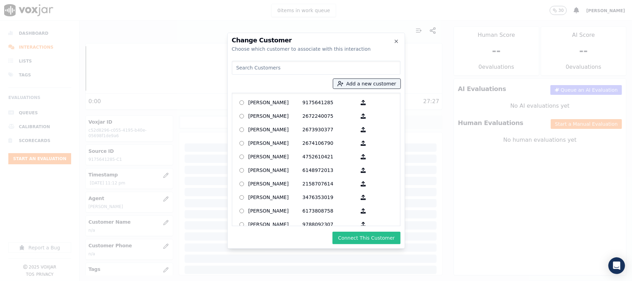
click at [366, 236] on button "Connect This Customer" at bounding box center [366, 237] width 68 height 12
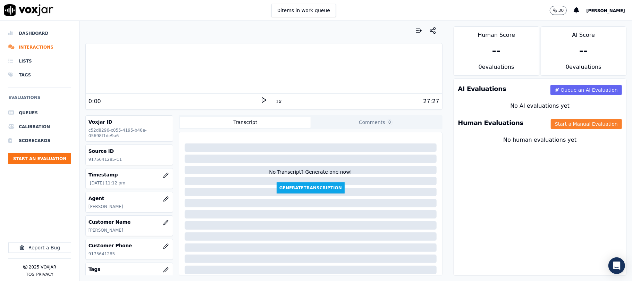
click at [553, 126] on button "Start a Manual Evaluation" at bounding box center [586, 124] width 71 height 10
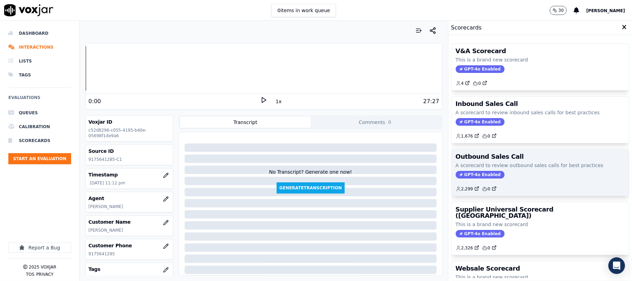
click at [466, 172] on span "GPT-4o Enabled" at bounding box center [480, 175] width 49 height 8
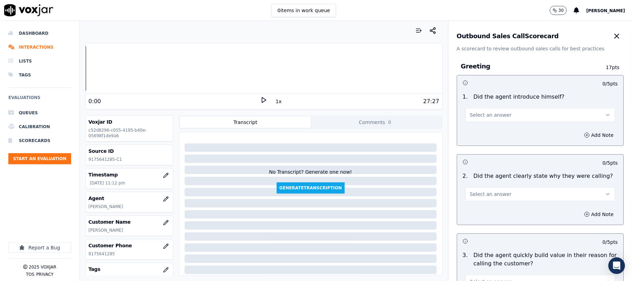
click at [498, 117] on button "Select an answer" at bounding box center [540, 115] width 150 height 14
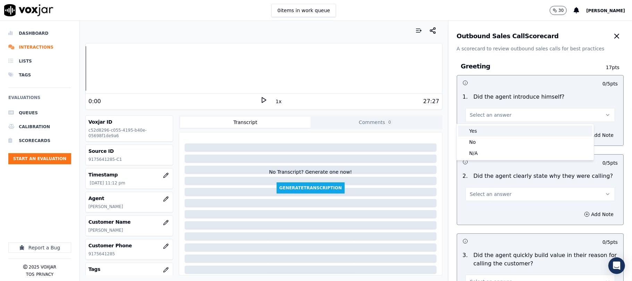
click at [489, 132] on div "Yes" at bounding box center [525, 130] width 134 height 11
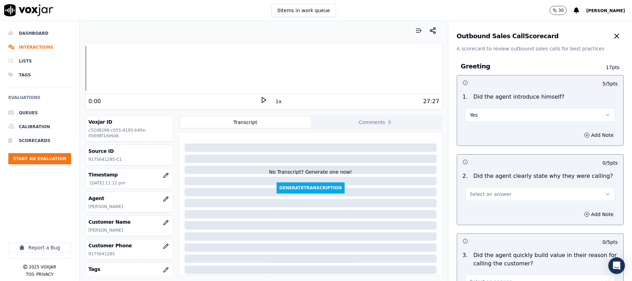
click at [485, 196] on span "Select an answer" at bounding box center [491, 194] width 42 height 7
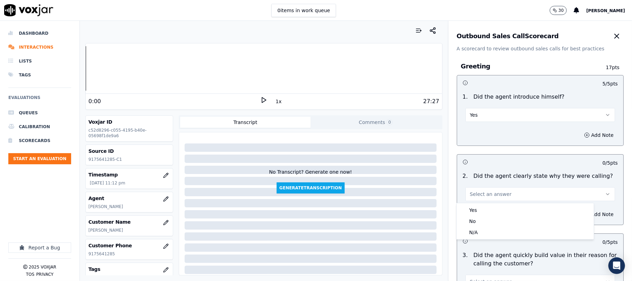
click at [481, 207] on div "Yes" at bounding box center [525, 209] width 134 height 11
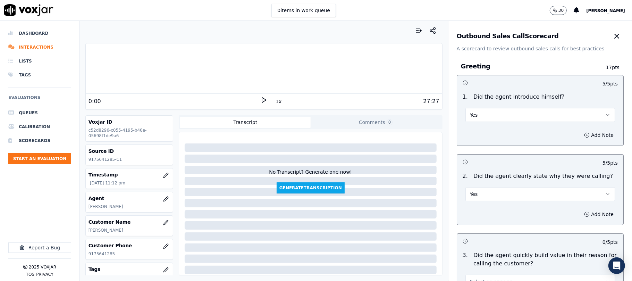
scroll to position [92, 0]
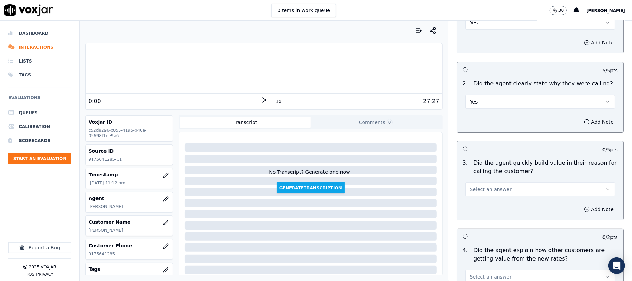
click at [489, 189] on span "Select an answer" at bounding box center [491, 189] width 42 height 7
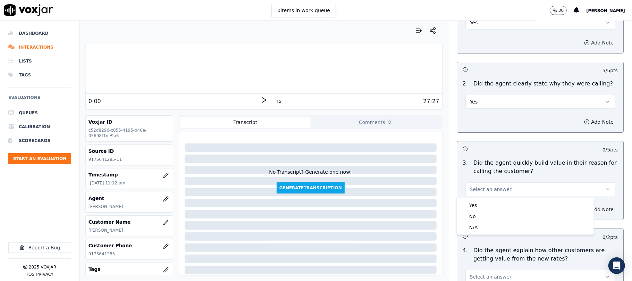
click at [484, 198] on div "Yes No N/A" at bounding box center [525, 216] width 138 height 37
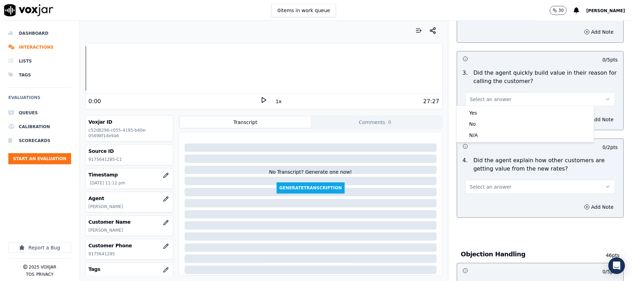
scroll to position [185, 0]
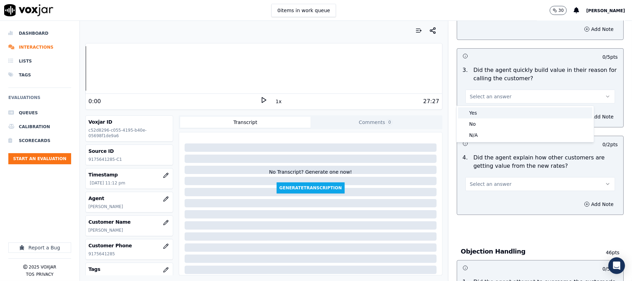
click at [478, 112] on div "Yes" at bounding box center [525, 112] width 134 height 11
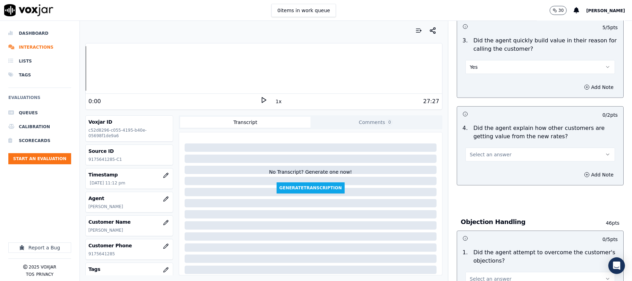
scroll to position [278, 0]
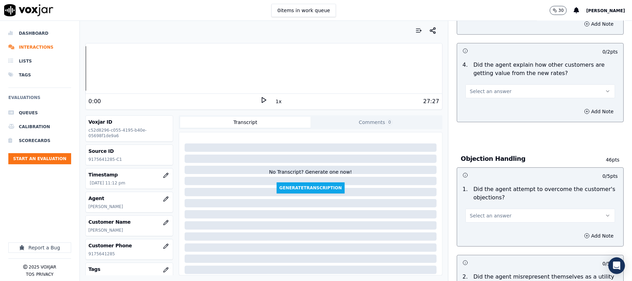
click at [504, 87] on button "Select an answer" at bounding box center [540, 91] width 150 height 14
click at [484, 127] on div "N/A" at bounding box center [525, 130] width 134 height 11
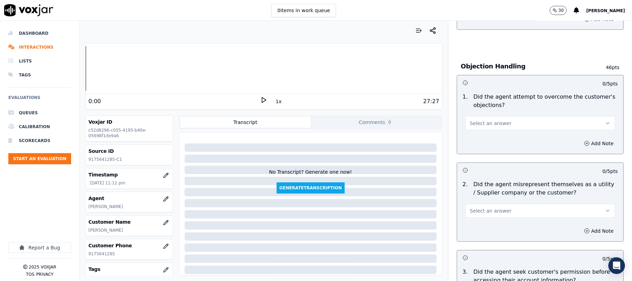
drag, startPoint x: 484, startPoint y: 121, endPoint x: 482, endPoint y: 131, distance: 9.9
click at [485, 123] on span "Select an answer" at bounding box center [491, 123] width 42 height 7
click at [479, 140] on div "Yes" at bounding box center [525, 139] width 134 height 11
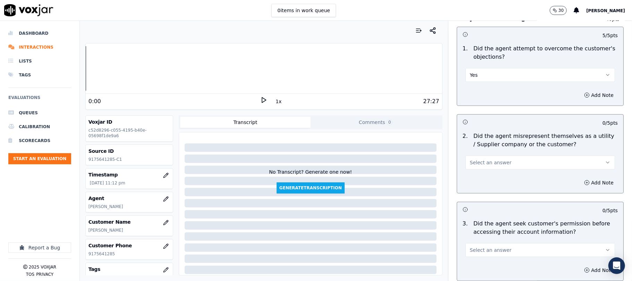
scroll to position [463, 0]
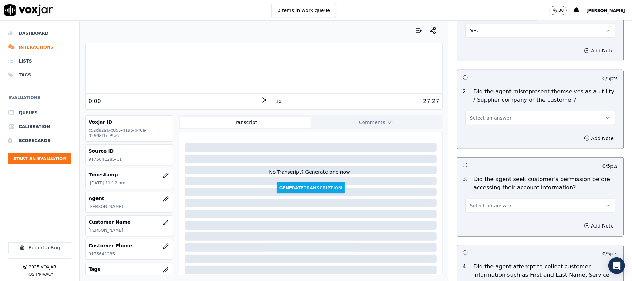
click at [482, 121] on span "Select an answer" at bounding box center [491, 118] width 42 height 7
click at [481, 142] on div "No" at bounding box center [525, 146] width 134 height 11
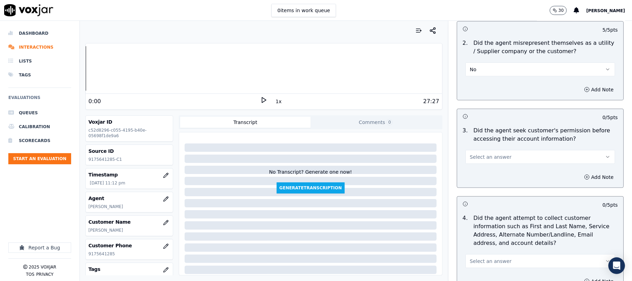
scroll to position [555, 0]
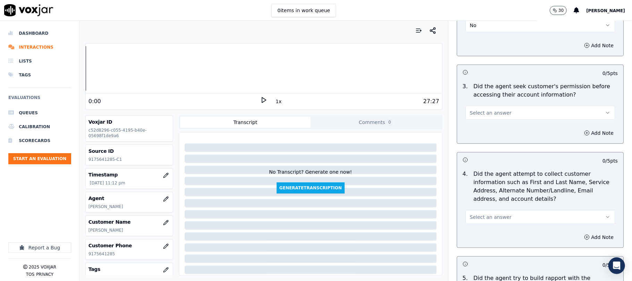
drag, startPoint x: 478, startPoint y: 113, endPoint x: 480, endPoint y: 121, distance: 8.1
click at [479, 113] on span "Select an answer" at bounding box center [491, 112] width 42 height 7
click at [476, 128] on div "Yes" at bounding box center [525, 130] width 134 height 11
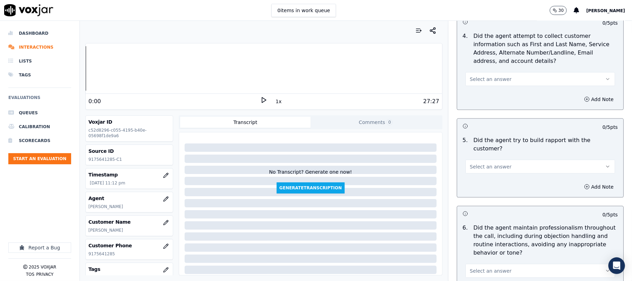
scroll to position [694, 0]
click at [496, 82] on span "Select an answer" at bounding box center [491, 78] width 42 height 7
click at [483, 112] on div "N/A" at bounding box center [525, 117] width 134 height 11
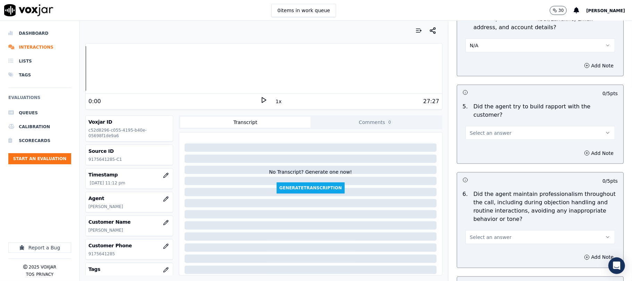
scroll to position [740, 0]
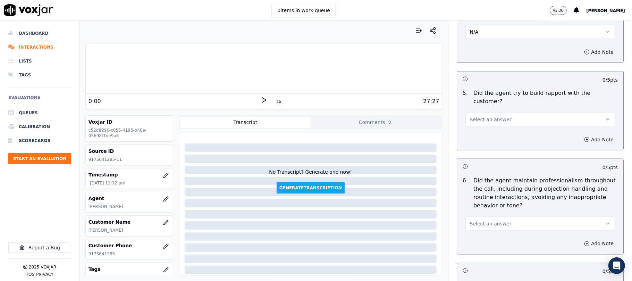
click at [482, 116] on span "Select an answer" at bounding box center [491, 119] width 42 height 7
click at [475, 127] on div "Yes" at bounding box center [525, 128] width 134 height 11
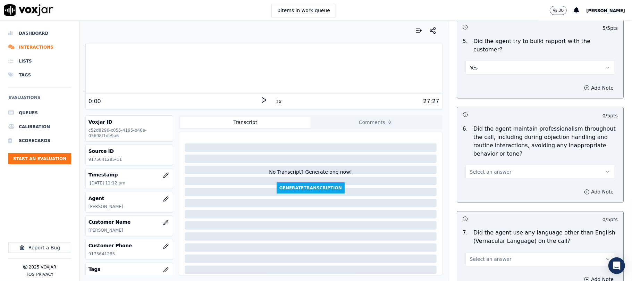
scroll to position [845, 0]
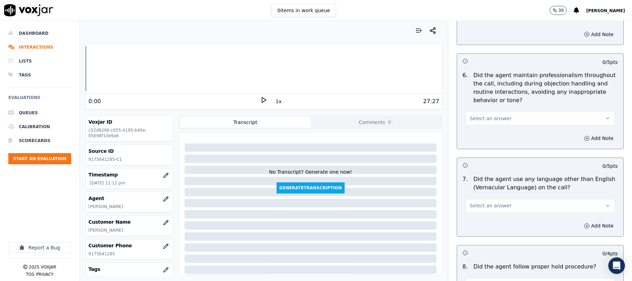
drag, startPoint x: 500, startPoint y: 110, endPoint x: 500, endPoint y: 115, distance: 4.9
click at [500, 111] on button "Select an answer" at bounding box center [540, 118] width 150 height 14
click at [492, 127] on div "Yes" at bounding box center [525, 128] width 134 height 11
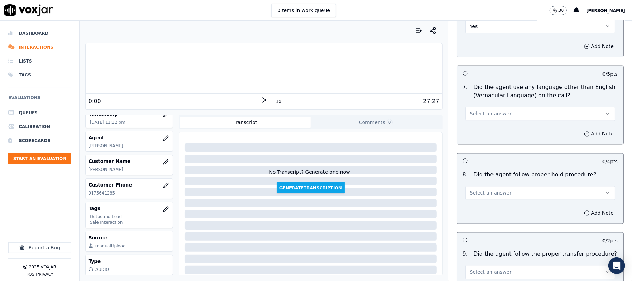
scroll to position [921, 0]
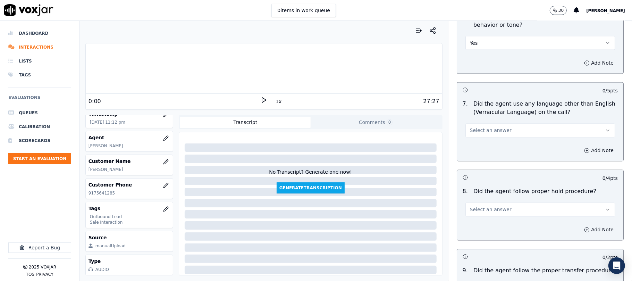
click at [489, 127] on span "Select an answer" at bounding box center [491, 130] width 42 height 7
click at [475, 148] on div "No" at bounding box center [525, 151] width 134 height 11
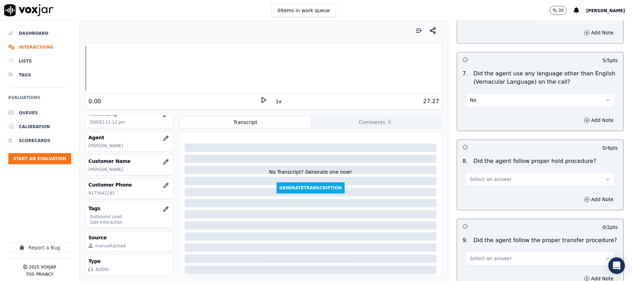
scroll to position [967, 0]
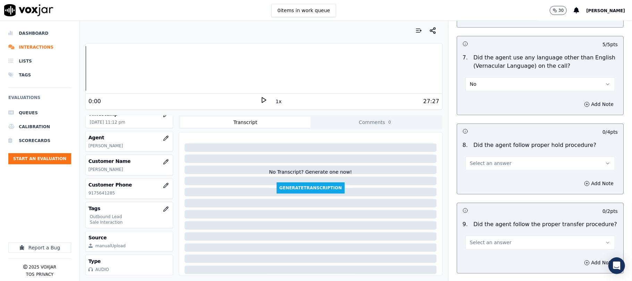
drag, startPoint x: 494, startPoint y: 152, endPoint x: 490, endPoint y: 163, distance: 11.9
click at [494, 157] on button "Select an answer" at bounding box center [540, 164] width 150 height 14
drag, startPoint x: 481, startPoint y: 169, endPoint x: 482, endPoint y: 153, distance: 16.0
click at [480, 168] on div "Yes" at bounding box center [525, 173] width 134 height 11
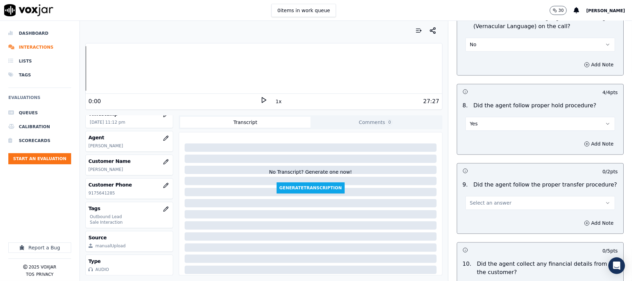
scroll to position [1060, 0]
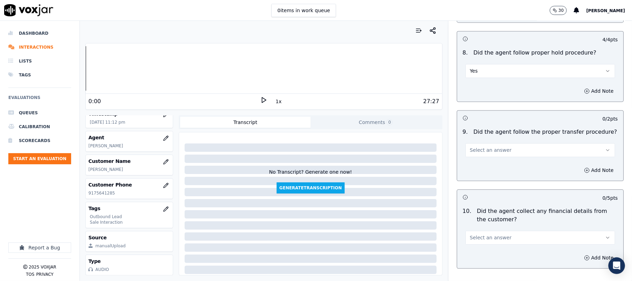
click at [490, 146] on span "Select an answer" at bounding box center [491, 149] width 42 height 7
click at [473, 160] on div "Yes" at bounding box center [525, 159] width 134 height 11
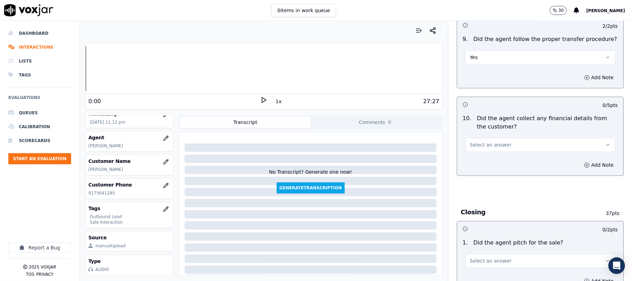
click at [483, 141] on span "Select an answer" at bounding box center [491, 144] width 42 height 7
click at [477, 163] on div "No" at bounding box center [525, 166] width 134 height 11
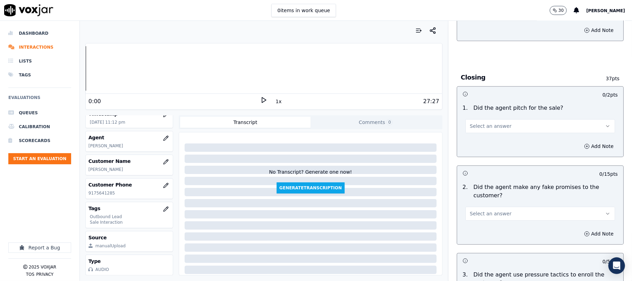
scroll to position [1291, 0]
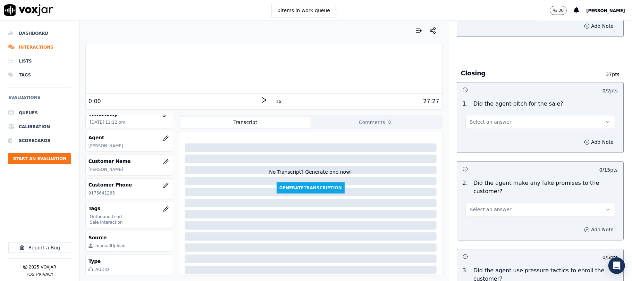
click at [491, 119] on span "Select an answer" at bounding box center [491, 121] width 42 height 7
drag, startPoint x: 478, startPoint y: 134, endPoint x: 479, endPoint y: 107, distance: 26.8
click at [478, 134] on div "Yes" at bounding box center [525, 132] width 134 height 11
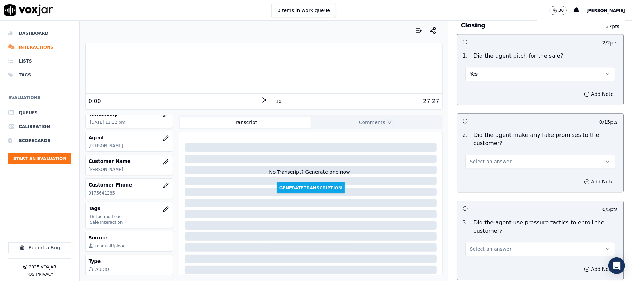
scroll to position [1383, 0]
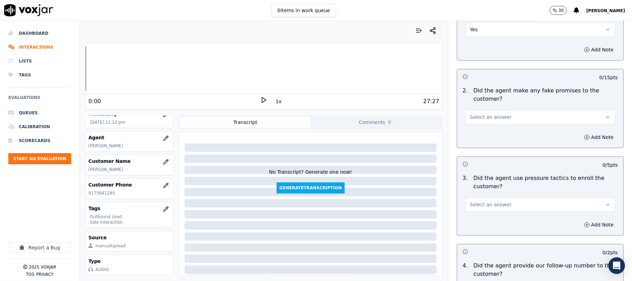
drag, startPoint x: 481, startPoint y: 114, endPoint x: 482, endPoint y: 119, distance: 5.8
click at [481, 114] on span "Select an answer" at bounding box center [491, 116] width 42 height 7
drag, startPoint x: 475, startPoint y: 138, endPoint x: 478, endPoint y: 104, distance: 33.8
click at [475, 139] on div "No" at bounding box center [525, 138] width 134 height 11
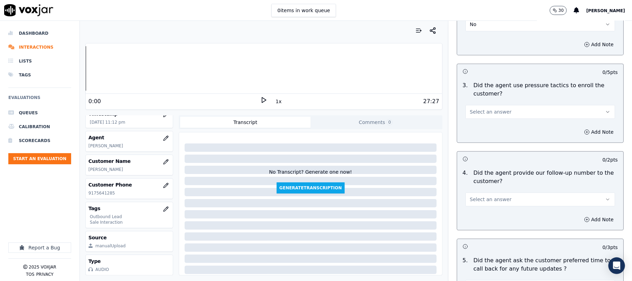
click at [482, 108] on span "Select an answer" at bounding box center [491, 111] width 42 height 7
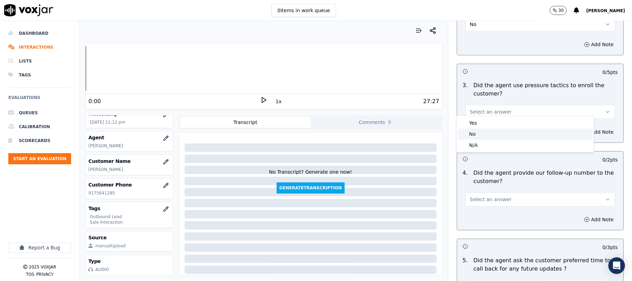
click at [474, 135] on div "No" at bounding box center [525, 133] width 134 height 11
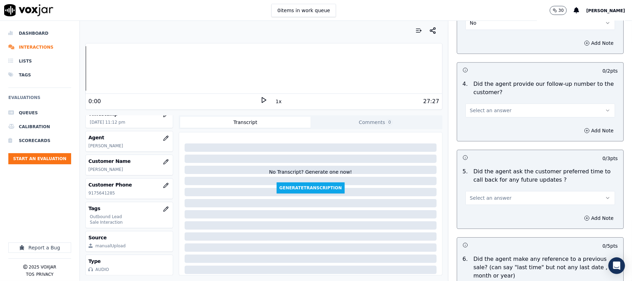
scroll to position [1569, 0]
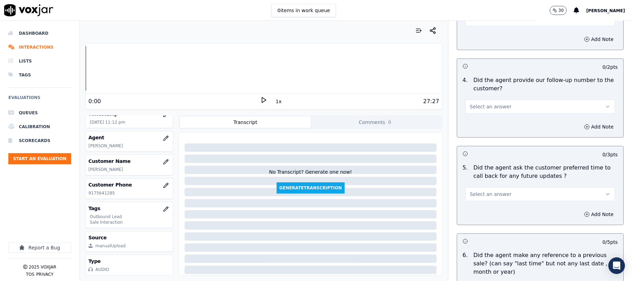
click at [486, 103] on span "Select an answer" at bounding box center [491, 106] width 42 height 7
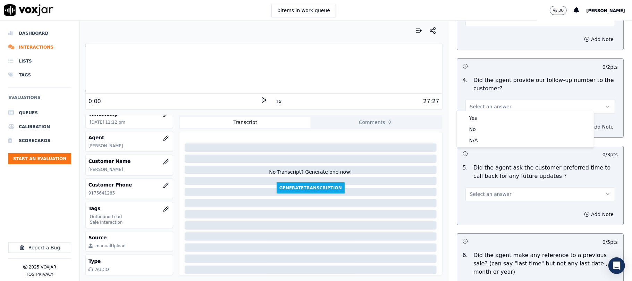
click at [474, 193] on span "Select an answer" at bounding box center [491, 194] width 42 height 7
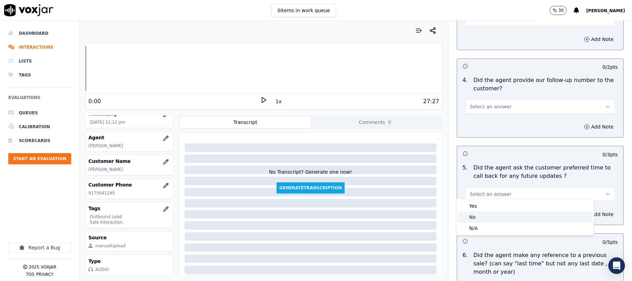
click at [477, 229] on div "N/A" at bounding box center [525, 227] width 134 height 11
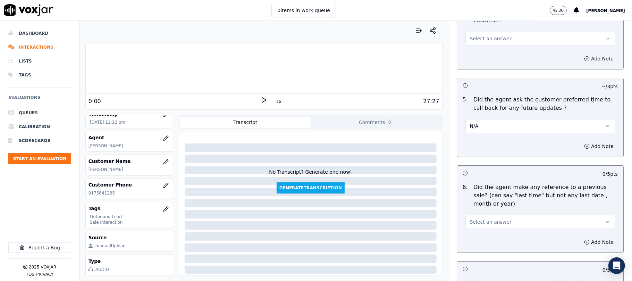
scroll to position [1708, 0]
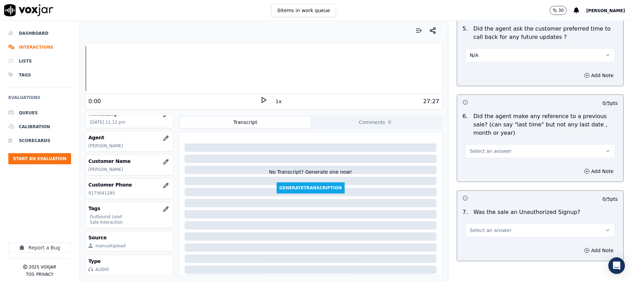
click at [485, 148] on span "Select an answer" at bounding box center [491, 151] width 42 height 7
click at [484, 170] on div "No" at bounding box center [525, 173] width 134 height 11
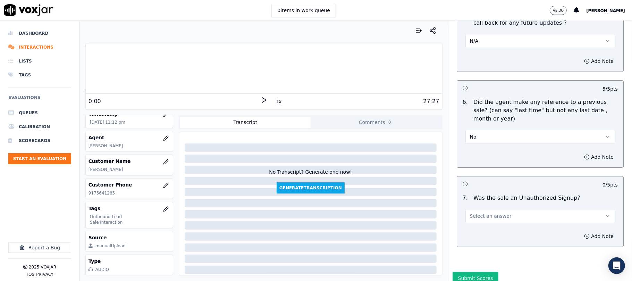
scroll to position [1747, 0]
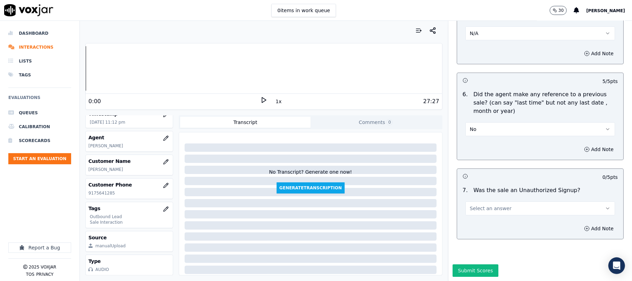
click at [482, 205] on span "Select an answer" at bounding box center [491, 208] width 42 height 7
click at [475, 209] on div "No" at bounding box center [525, 214] width 134 height 11
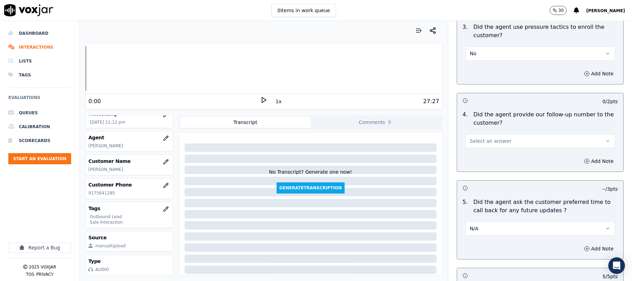
scroll to position [1515, 0]
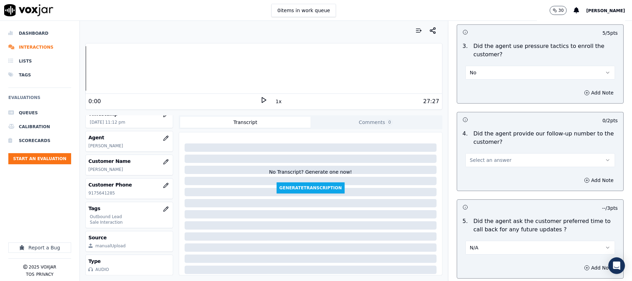
click at [489, 160] on button "Select an answer" at bounding box center [540, 160] width 150 height 14
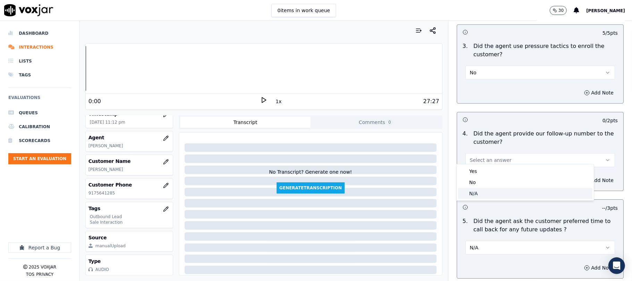
click at [479, 191] on div "N/A" at bounding box center [525, 193] width 134 height 11
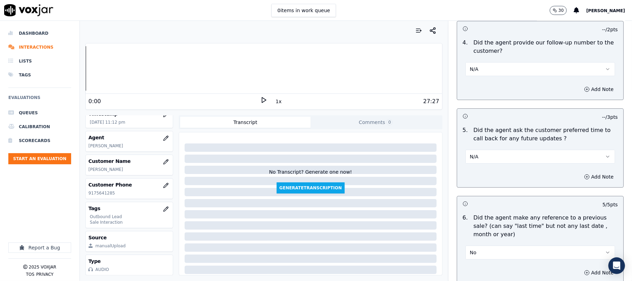
scroll to position [1747, 0]
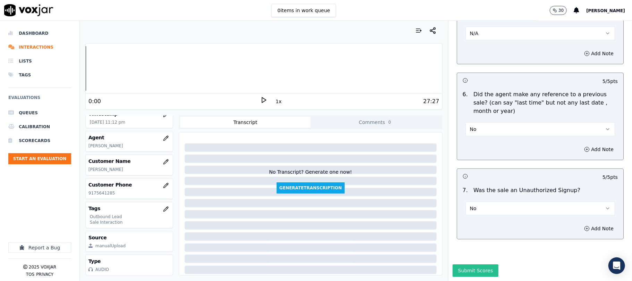
click at [465, 264] on button "Submit Scores" at bounding box center [476, 270] width 46 height 12
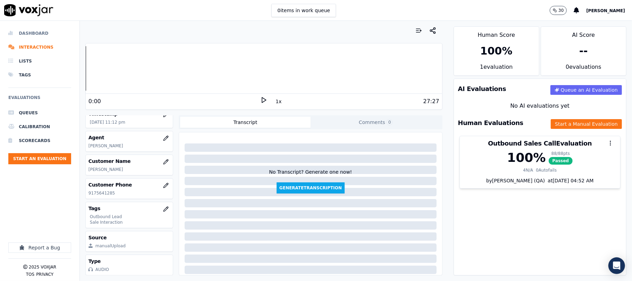
click at [23, 33] on li "Dashboard" at bounding box center [39, 33] width 63 height 14
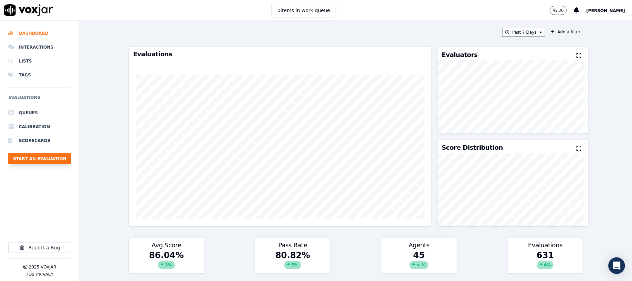
click at [65, 159] on button "Start an Evaluation" at bounding box center [39, 158] width 63 height 11
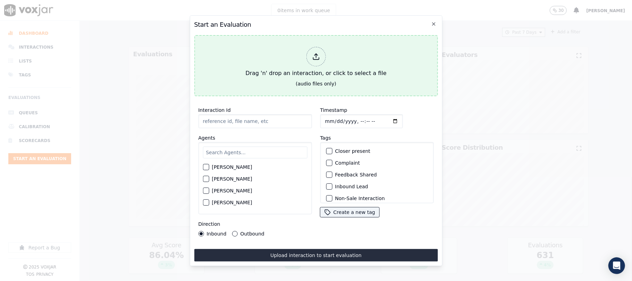
click at [320, 60] on div at bounding box center [315, 56] width 19 height 19
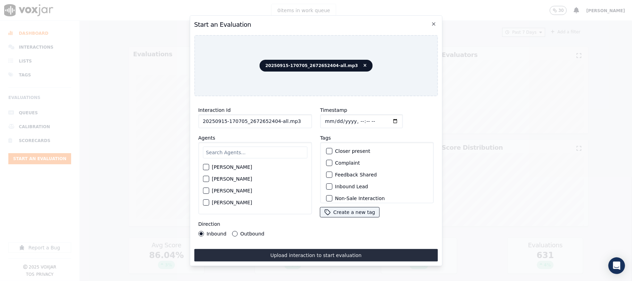
drag, startPoint x: 273, startPoint y: 118, endPoint x: 303, endPoint y: 120, distance: 30.6
click at [303, 119] on input "20250915-170705_2672652404-all.mp3" at bounding box center [254, 121] width 113 height 14
type input "20250915-170705_2672652404-C1"
click at [332, 117] on input "Timestamp" at bounding box center [361, 121] width 83 height 14
type input "[DATE]T23:39"
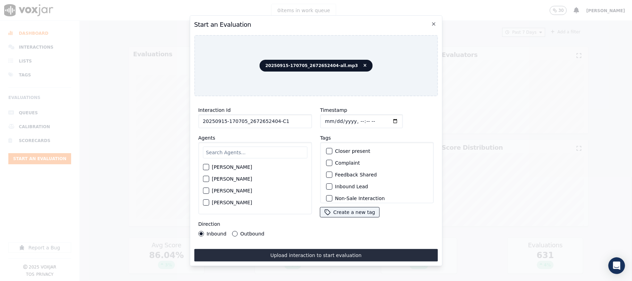
click at [253, 146] on input "text" at bounding box center [255, 152] width 104 height 12
type input "nic"
click at [203, 178] on div "button" at bounding box center [205, 180] width 5 height 5
click at [327, 184] on div "button" at bounding box center [328, 186] width 5 height 5
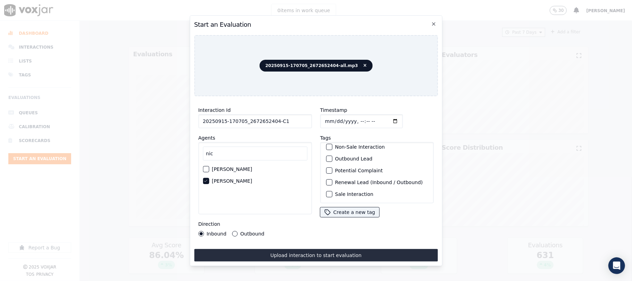
scroll to position [60, 0]
click at [328, 192] on div "button" at bounding box center [328, 194] width 5 height 5
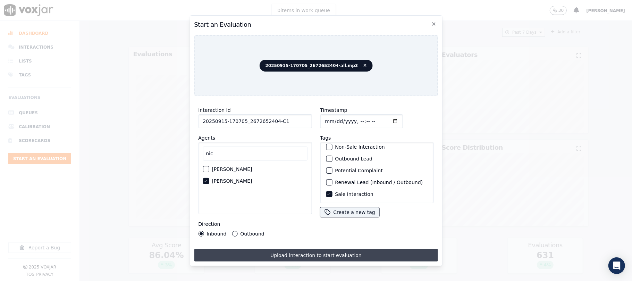
click at [318, 252] on button "Upload interaction to start evaluation" at bounding box center [316, 255] width 244 height 12
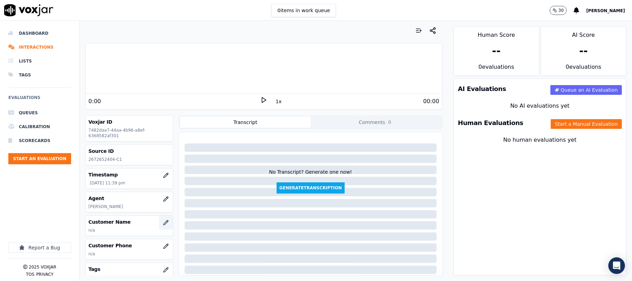
click at [160, 224] on button "button" at bounding box center [166, 223] width 14 height 14
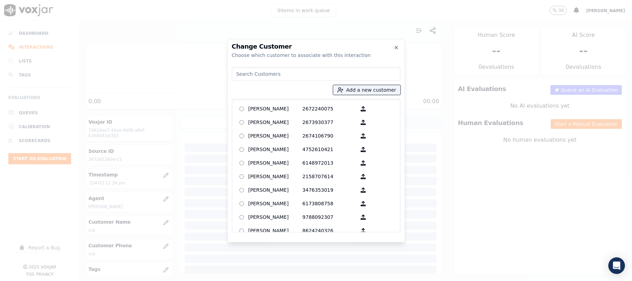
type input "[PERSON_NAME]"
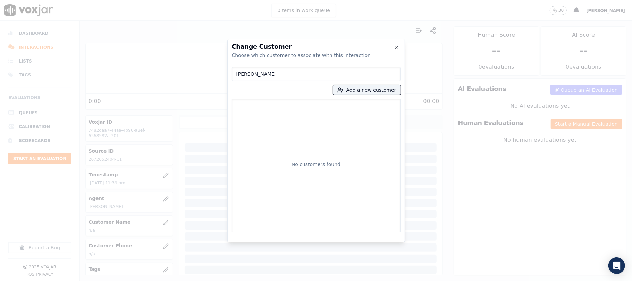
drag, startPoint x: 271, startPoint y: 71, endPoint x: 200, endPoint y: 80, distance: 71.0
click at [200, 280] on div "Change Customer Choose which customer to associate with this interaction [PERSO…" at bounding box center [316, 281] width 632 height 0
click at [363, 90] on button "Add a new customer" at bounding box center [366, 90] width 67 height 10
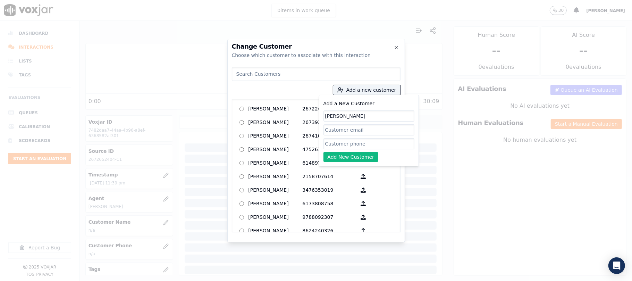
type input "[PERSON_NAME]"
click at [333, 141] on input "Add a New Customer" at bounding box center [368, 143] width 91 height 11
paste input "2672652404"
type input "2672652404"
click at [336, 157] on button "Add New Customer" at bounding box center [350, 157] width 55 height 10
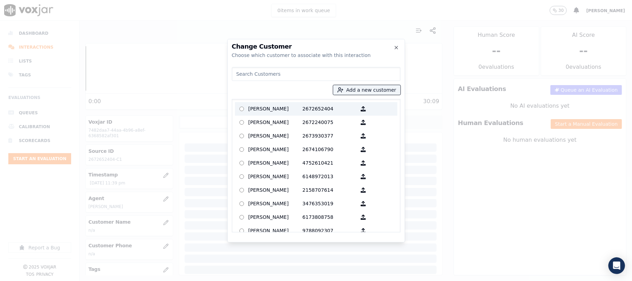
click at [277, 109] on p "[PERSON_NAME]" at bounding box center [275, 108] width 54 height 11
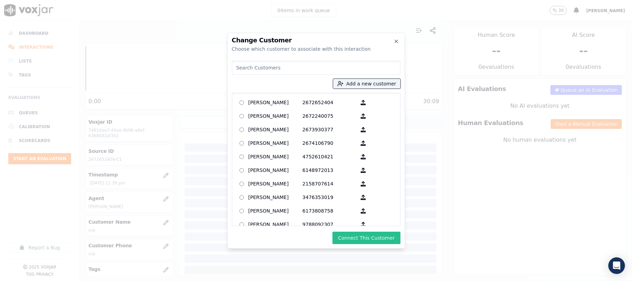
click at [357, 237] on button "Connect This Customer" at bounding box center [366, 237] width 68 height 12
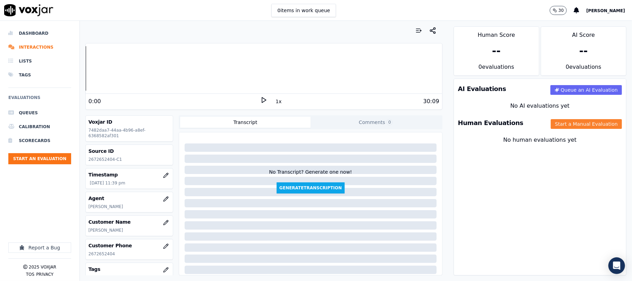
click at [573, 123] on button "Start a Manual Evaluation" at bounding box center [586, 124] width 71 height 10
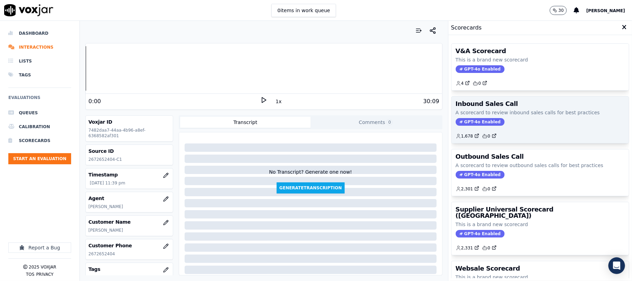
click at [468, 125] on span "GPT-4o Enabled" at bounding box center [480, 122] width 49 height 8
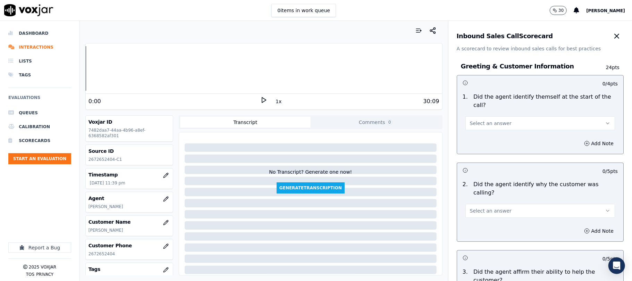
click at [488, 120] on span "Select an answer" at bounding box center [491, 123] width 42 height 7
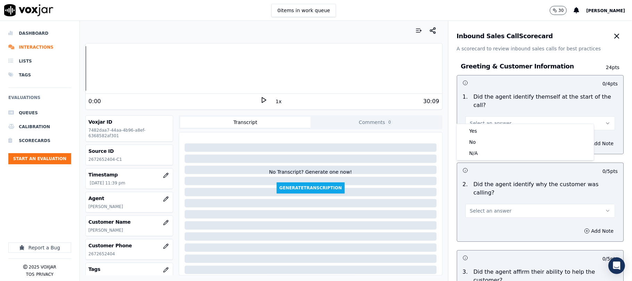
click at [481, 130] on div "Yes" at bounding box center [525, 130] width 134 height 11
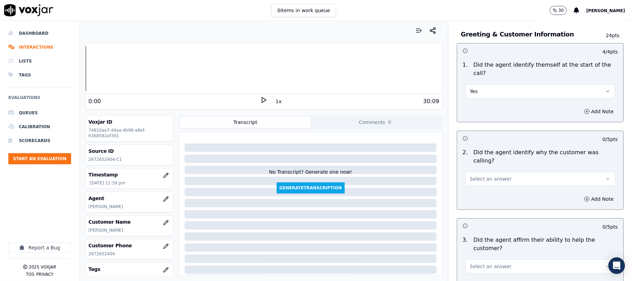
scroll to position [46, 0]
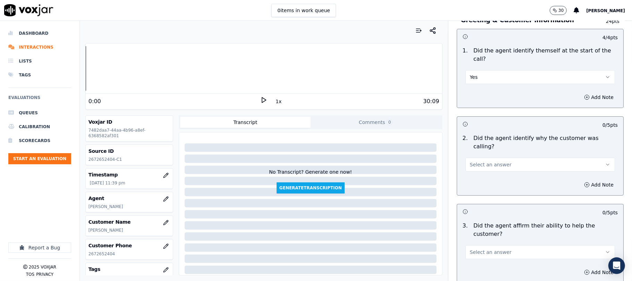
click at [482, 158] on button "Select an answer" at bounding box center [540, 165] width 150 height 14
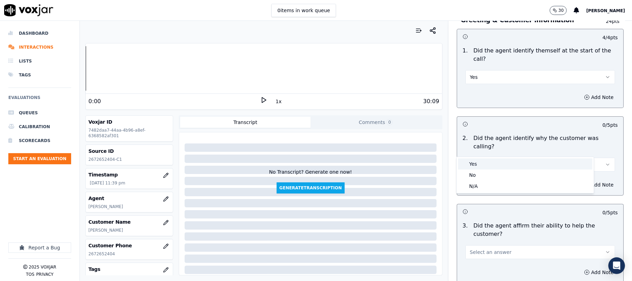
click at [477, 159] on div "Yes" at bounding box center [525, 163] width 134 height 11
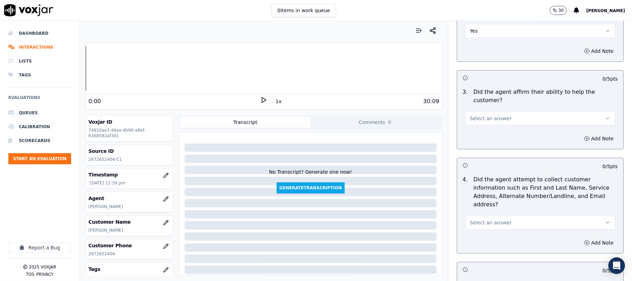
scroll to position [185, 0]
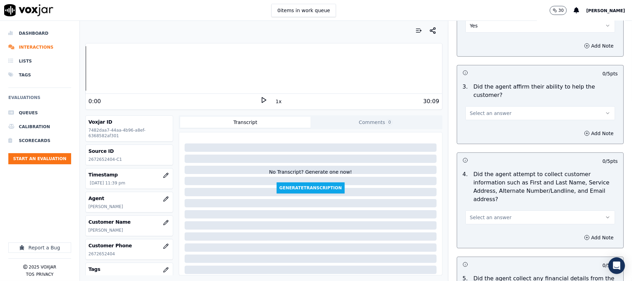
click at [491, 106] on button "Select an answer" at bounding box center [540, 113] width 150 height 14
click at [487, 106] on div "Yes" at bounding box center [525, 104] width 134 height 11
drag, startPoint x: 487, startPoint y: 184, endPoint x: 483, endPoint y: 191, distance: 7.8
click at [487, 214] on span "Select an answer" at bounding box center [491, 217] width 42 height 7
click at [478, 199] on div "Yes" at bounding box center [525, 200] width 134 height 11
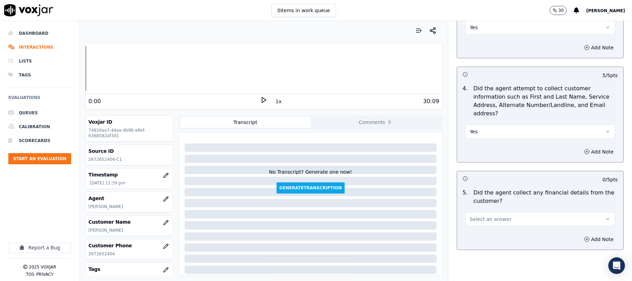
scroll to position [278, 0]
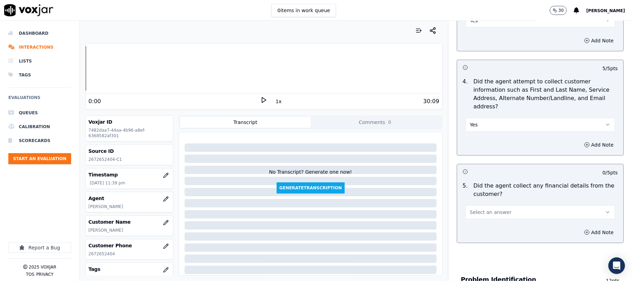
click at [481, 205] on button "Select an answer" at bounding box center [540, 212] width 150 height 14
click at [471, 205] on div "No" at bounding box center [525, 206] width 134 height 11
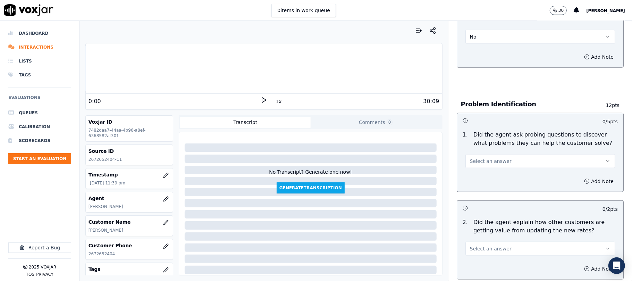
scroll to position [463, 0]
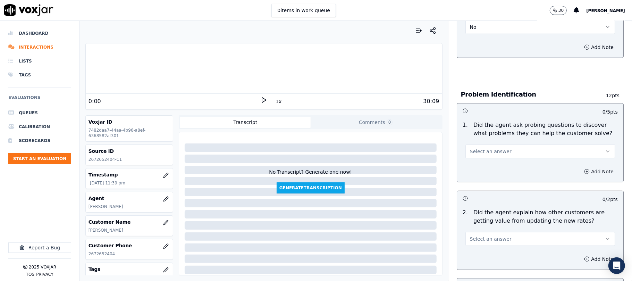
click at [499, 144] on button "Select an answer" at bounding box center [540, 151] width 150 height 14
click at [475, 135] on div "Yes" at bounding box center [525, 134] width 134 height 11
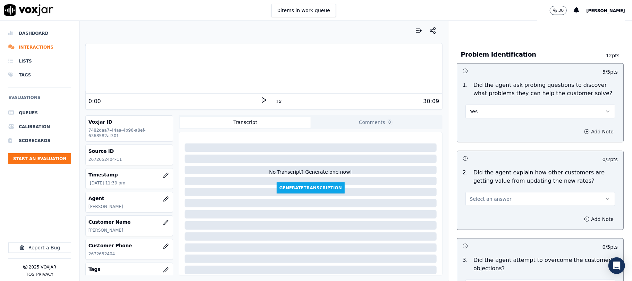
scroll to position [555, 0]
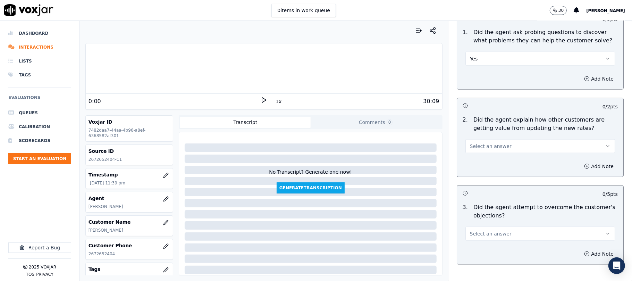
click at [482, 143] on span "Select an answer" at bounding box center [491, 146] width 42 height 7
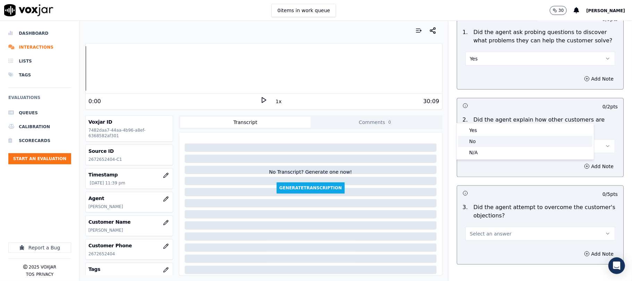
click at [477, 134] on div "Yes" at bounding box center [525, 130] width 134 height 11
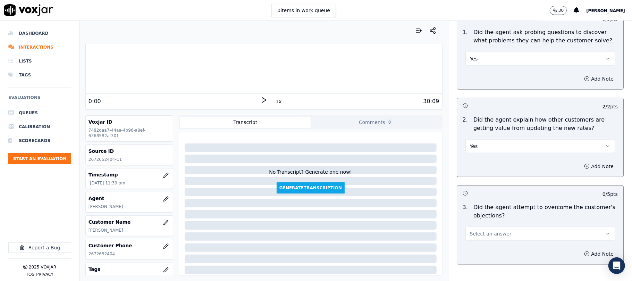
click at [489, 139] on button "Yes" at bounding box center [540, 146] width 150 height 14
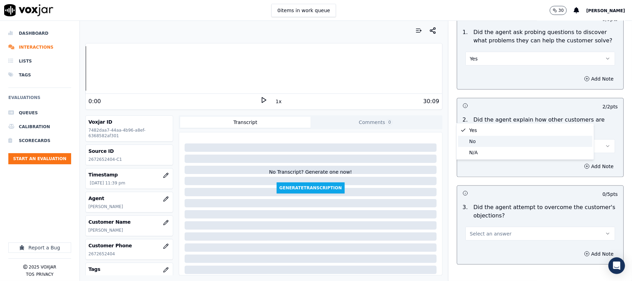
click at [483, 149] on div "N/A" at bounding box center [525, 152] width 134 height 11
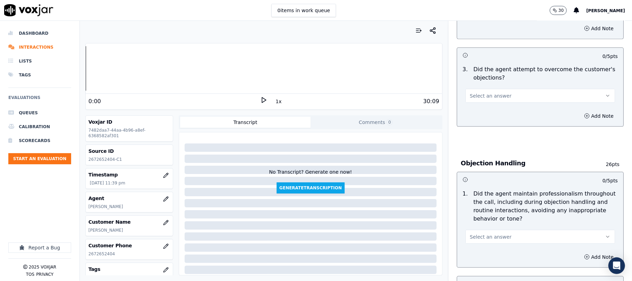
scroll to position [694, 0]
click at [485, 91] on span "Select an answer" at bounding box center [491, 94] width 42 height 7
click at [470, 79] on div "Yes" at bounding box center [525, 78] width 134 height 11
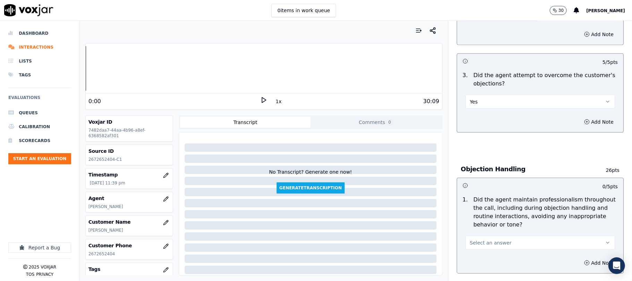
scroll to position [740, 0]
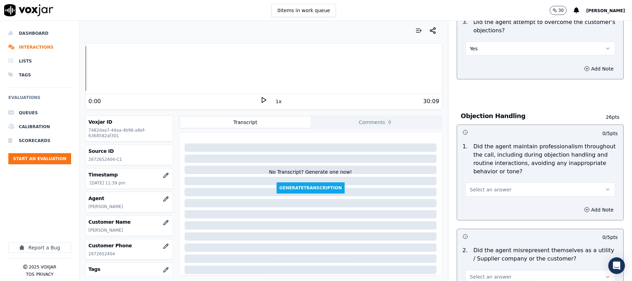
click at [480, 186] on span "Select an answer" at bounding box center [491, 189] width 42 height 7
click at [474, 173] on div "Yes" at bounding box center [525, 173] width 134 height 11
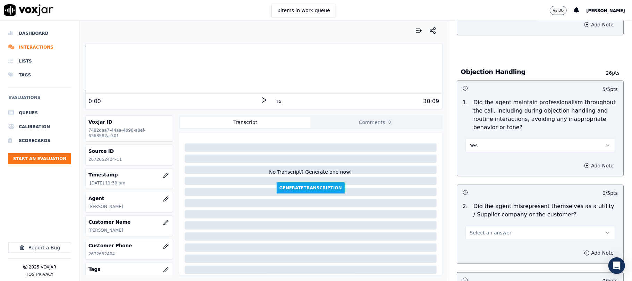
scroll to position [833, 0]
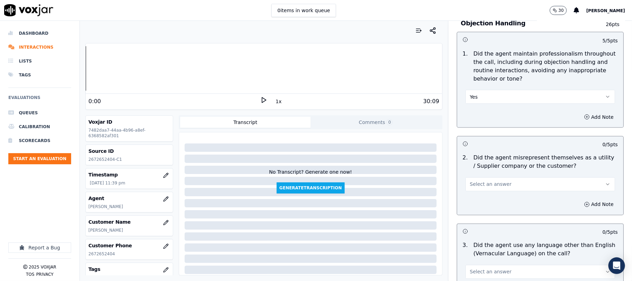
click at [491, 181] on span "Select an answer" at bounding box center [491, 184] width 42 height 7
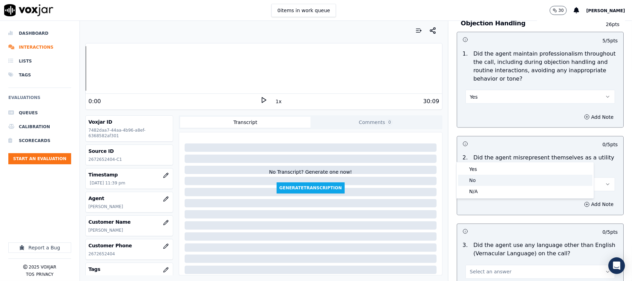
click at [475, 179] on div "No" at bounding box center [525, 180] width 134 height 11
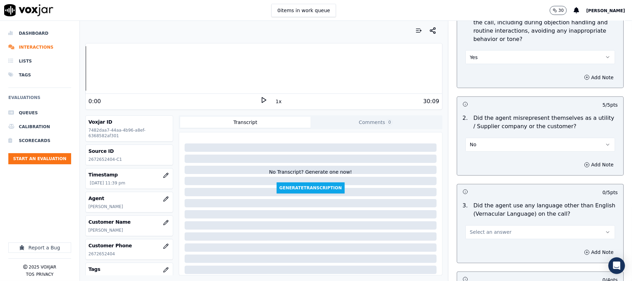
scroll to position [925, 0]
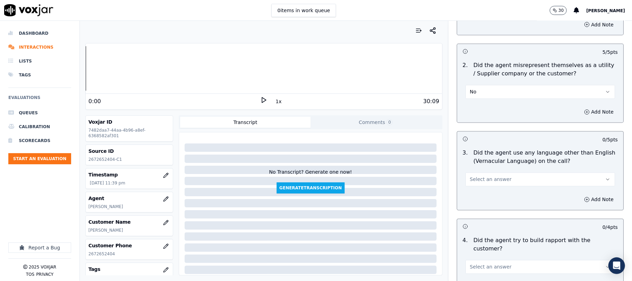
click at [513, 172] on button "Select an answer" at bounding box center [540, 179] width 150 height 14
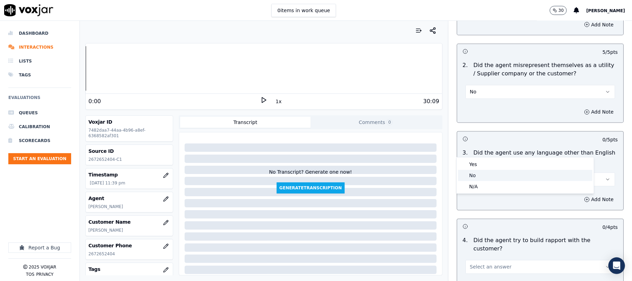
click at [483, 174] on div "No" at bounding box center [525, 175] width 134 height 11
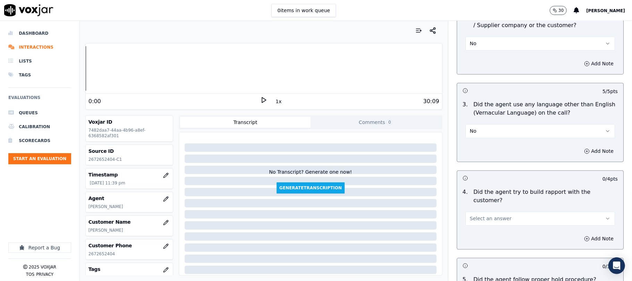
scroll to position [1018, 0]
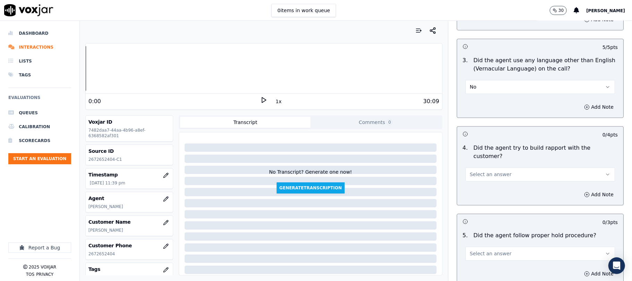
click at [507, 167] on button "Select an answer" at bounding box center [540, 174] width 150 height 14
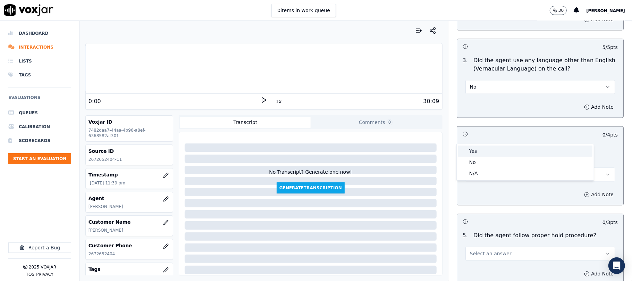
click at [492, 156] on div "Yes" at bounding box center [525, 150] width 134 height 11
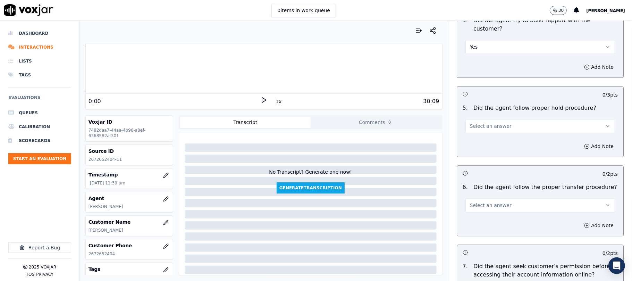
scroll to position [1157, 0]
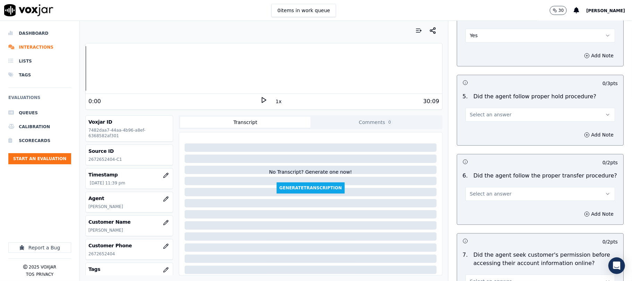
click at [494, 111] on span "Select an answer" at bounding box center [491, 114] width 42 height 7
drag, startPoint x: 489, startPoint y: 92, endPoint x: 476, endPoint y: 121, distance: 32.2
click at [489, 92] on div "Yes" at bounding box center [525, 91] width 134 height 11
click at [484, 190] on span "Select an answer" at bounding box center [491, 193] width 42 height 7
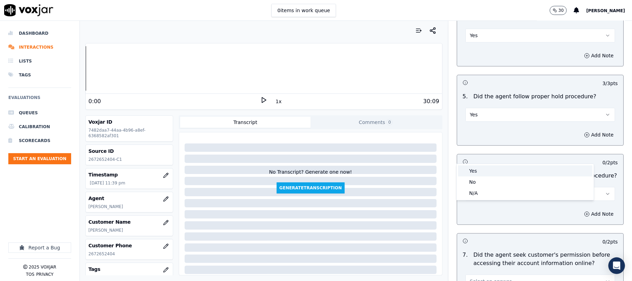
click at [479, 171] on div "Yes" at bounding box center [525, 170] width 134 height 11
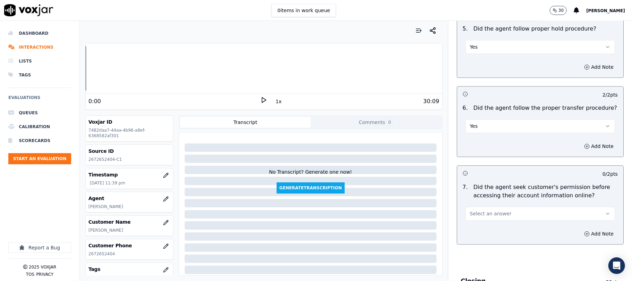
scroll to position [1296, 0]
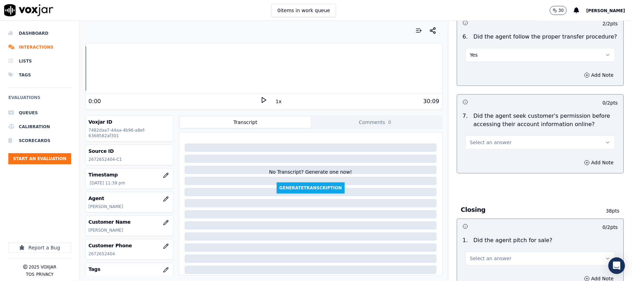
click at [500, 135] on button "Select an answer" at bounding box center [540, 142] width 150 height 14
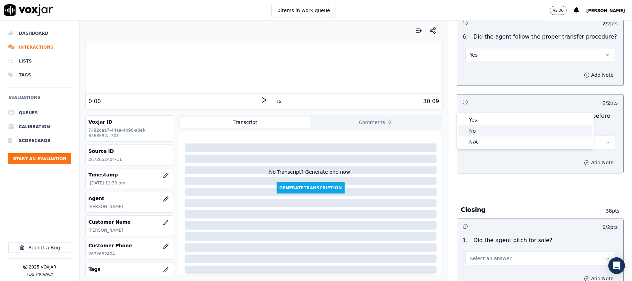
drag, startPoint x: 478, startPoint y: 128, endPoint x: 499, endPoint y: 124, distance: 21.1
click at [478, 128] on div "No" at bounding box center [525, 130] width 134 height 11
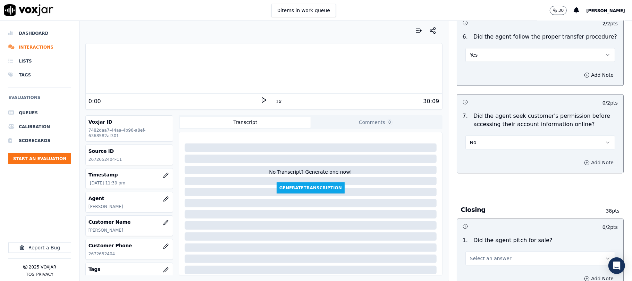
click at [580, 158] on button "Add Note" at bounding box center [599, 163] width 38 height 10
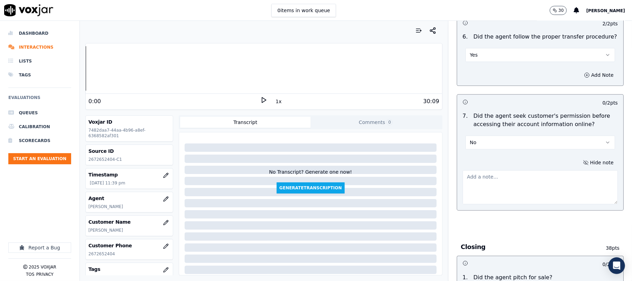
click at [535, 170] on textarea at bounding box center [540, 187] width 155 height 34
paste textarea "@6:44 [PERSON_NAME] - when did you make the payment? Because I see that the pay…"
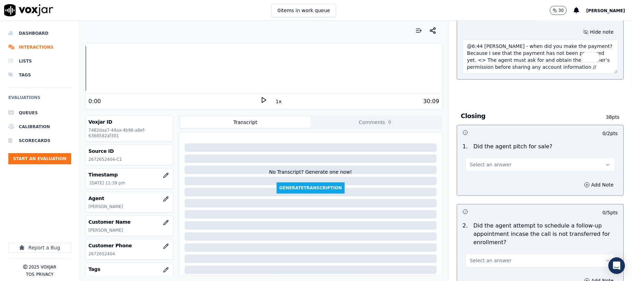
scroll to position [1481, 0]
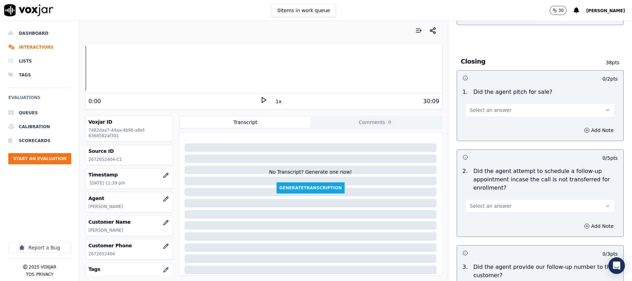
type textarea "@6:44 [PERSON_NAME] - when did you make the payment? Because I see that the pay…"
click at [501, 103] on button "Select an answer" at bounding box center [540, 110] width 150 height 14
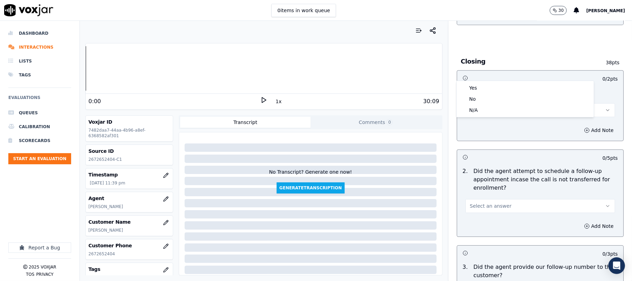
click at [488, 84] on div "Yes" at bounding box center [525, 87] width 134 height 11
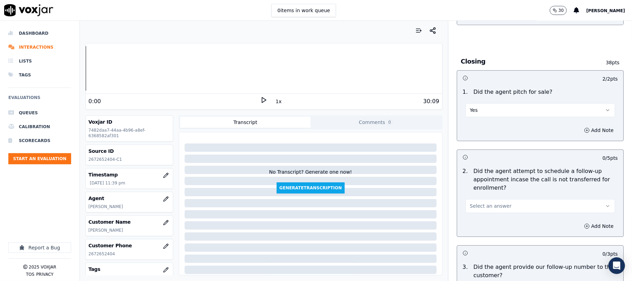
scroll to position [1527, 0]
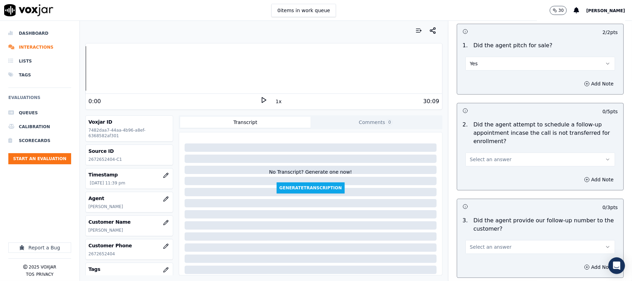
click at [492, 151] on div "Select an answer" at bounding box center [540, 158] width 150 height 15
click at [483, 156] on span "Select an answer" at bounding box center [491, 159] width 42 height 7
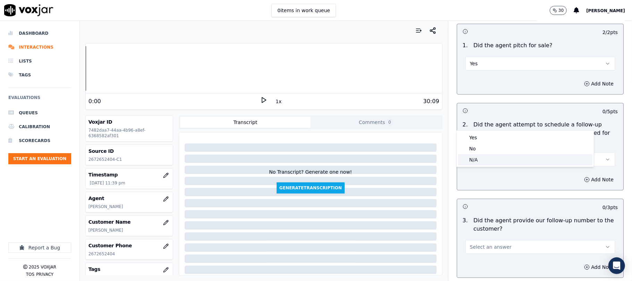
click at [477, 157] on div "N/A" at bounding box center [525, 159] width 134 height 11
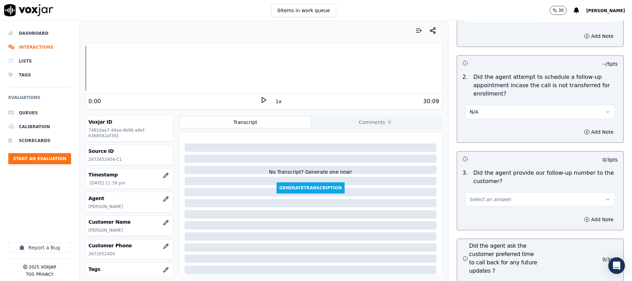
scroll to position [1573, 0]
click at [481, 194] on button "Select an answer" at bounding box center [540, 201] width 150 height 14
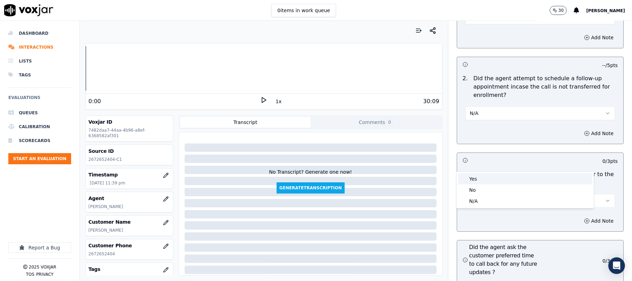
click at [481, 176] on div "Yes" at bounding box center [525, 178] width 134 height 11
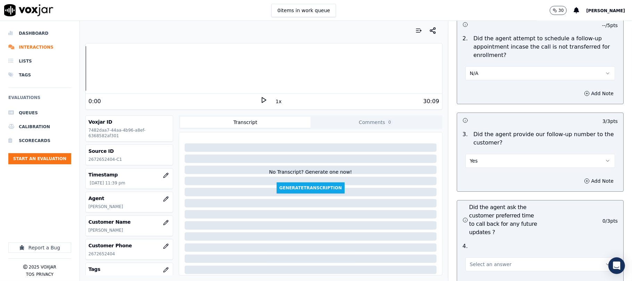
scroll to position [1666, 0]
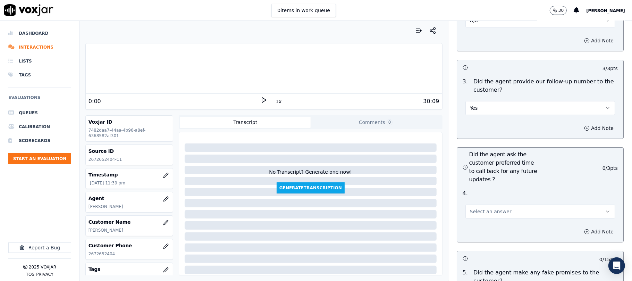
click at [470, 208] on span "Select an answer" at bounding box center [491, 211] width 42 height 7
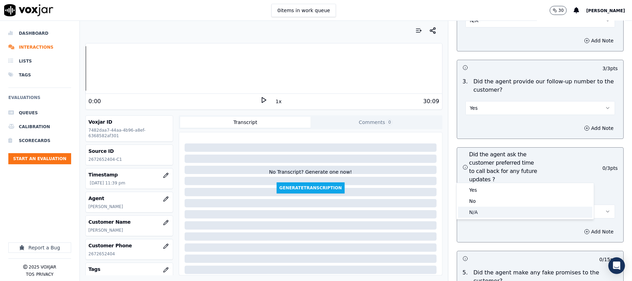
click at [471, 213] on div "N/A" at bounding box center [525, 212] width 134 height 11
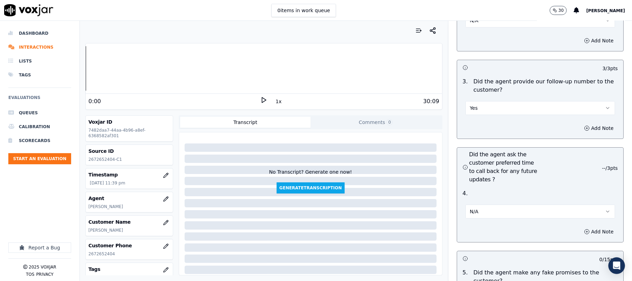
scroll to position [1758, 0]
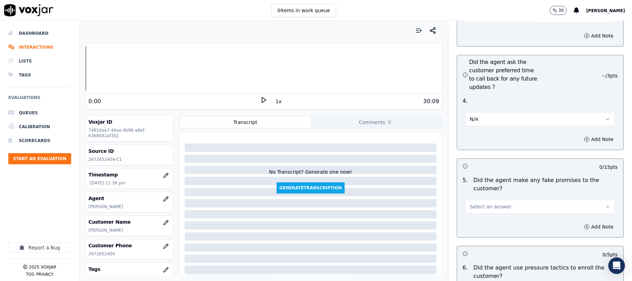
click at [481, 200] on button "Select an answer" at bounding box center [540, 207] width 150 height 14
click at [472, 193] on div "No" at bounding box center [525, 196] width 134 height 11
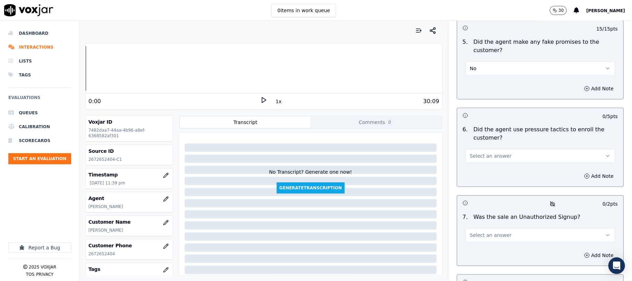
scroll to position [1897, 0]
click at [494, 148] on button "Select an answer" at bounding box center [540, 155] width 150 height 14
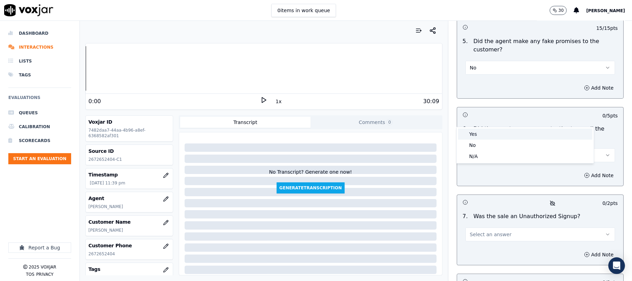
click at [479, 143] on div "No" at bounding box center [525, 145] width 134 height 11
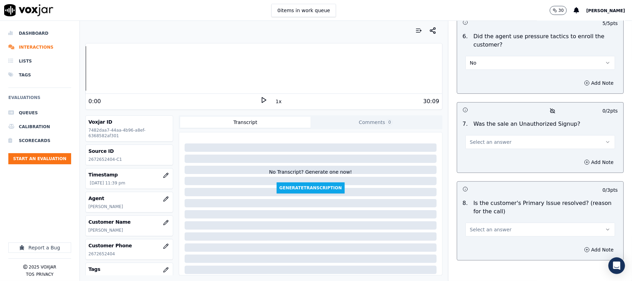
scroll to position [1990, 0]
click at [493, 138] on span "Select an answer" at bounding box center [491, 141] width 42 height 7
click at [479, 131] on div "No" at bounding box center [525, 131] width 134 height 11
click at [496, 226] on span "Select an answer" at bounding box center [491, 229] width 42 height 7
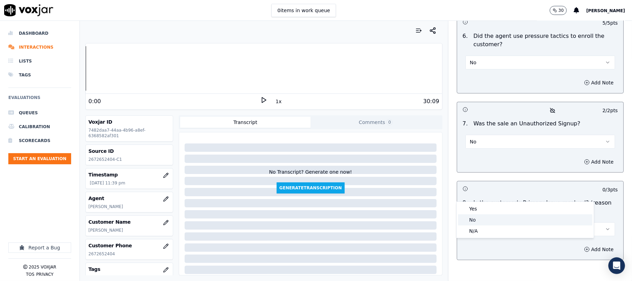
click at [475, 218] on div "No" at bounding box center [525, 219] width 134 height 11
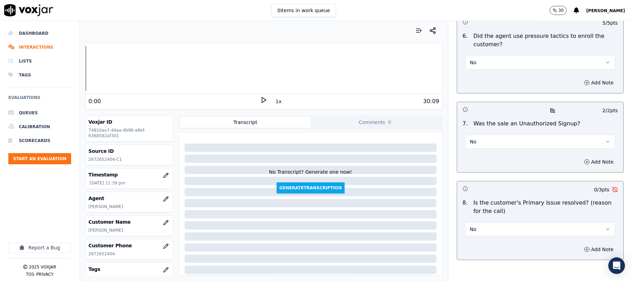
click at [489, 222] on button "No" at bounding box center [540, 229] width 150 height 14
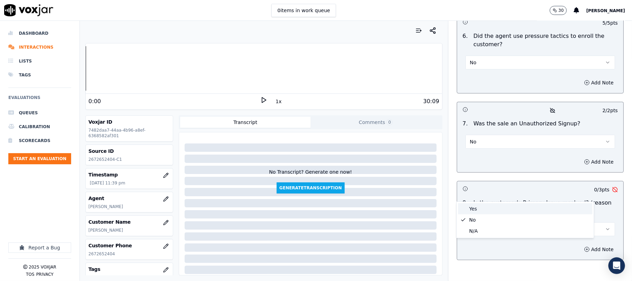
click at [478, 204] on div "Yes" at bounding box center [525, 208] width 134 height 11
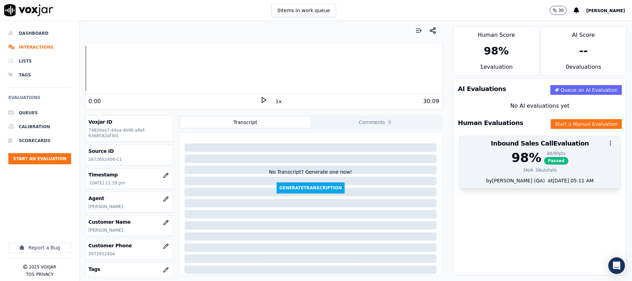
click at [542, 167] on div "98 % 88 / 90 pts Passed 3 N/A 0 Autofails" at bounding box center [540, 164] width 160 height 26
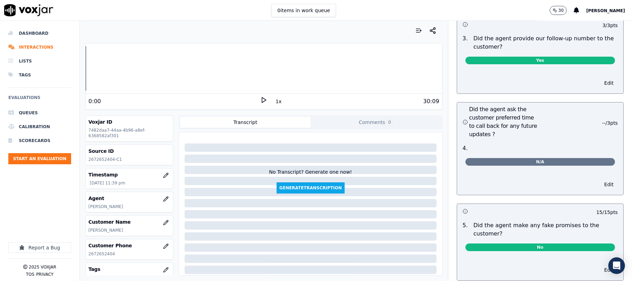
scroll to position [1658, 0]
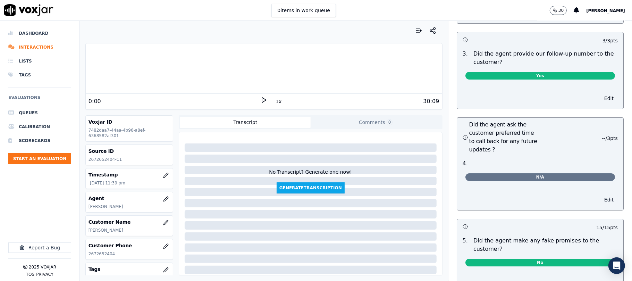
click at [600, 195] on button "Edit" at bounding box center [609, 200] width 18 height 10
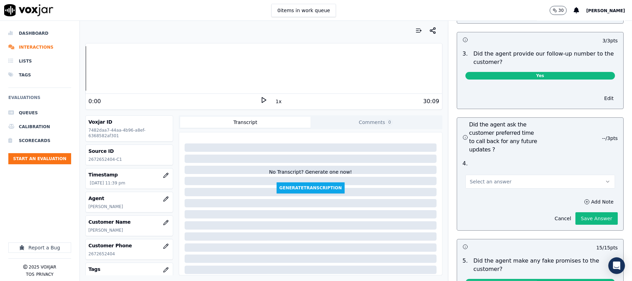
click at [541, 175] on button "Select an answer" at bounding box center [540, 182] width 150 height 14
click at [514, 163] on div "Yes" at bounding box center [525, 164] width 134 height 11
click at [578, 212] on button "Save Answer" at bounding box center [596, 218] width 42 height 12
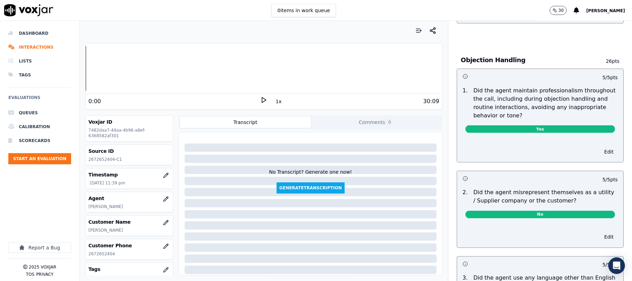
scroll to position [779, 0]
click at [600, 233] on button "Edit" at bounding box center [609, 238] width 18 height 10
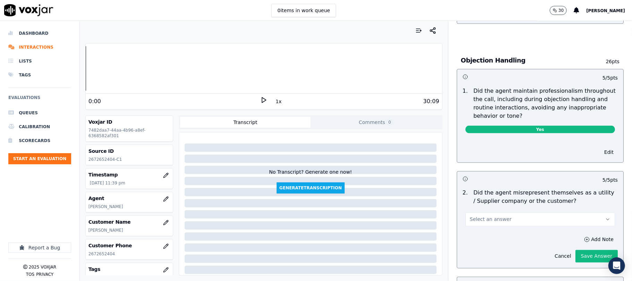
click at [550, 212] on button "Select an answer" at bounding box center [540, 219] width 150 height 14
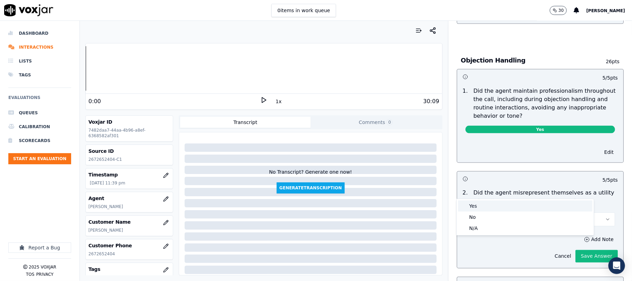
click at [518, 203] on div "Yes" at bounding box center [525, 205] width 134 height 11
click at [579, 229] on div "Add Note Cancel Save Answer" at bounding box center [540, 248] width 166 height 39
click at [580, 235] on button "Add Note" at bounding box center [599, 240] width 38 height 10
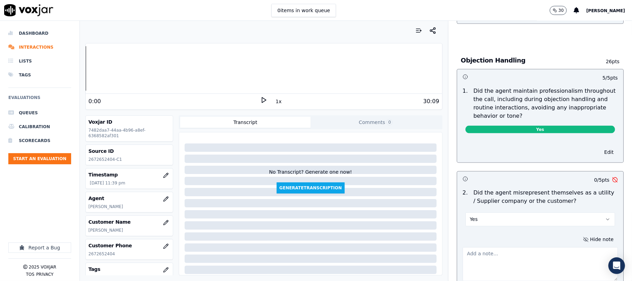
click at [505, 247] on textarea at bounding box center [540, 264] width 155 height 34
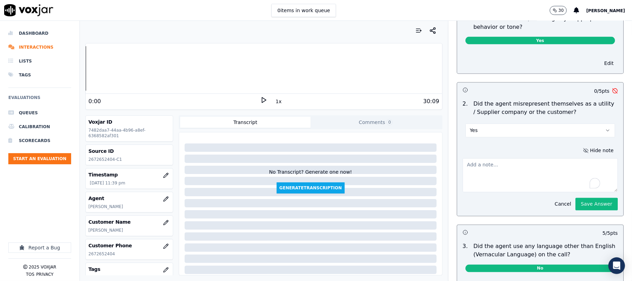
scroll to position [872, 0]
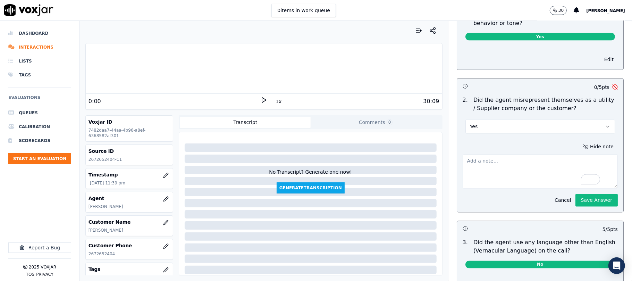
paste textarea "@20:59 [PERSON_NAME] - I am giving you the new supplier so that your bill becom…"
type textarea "@20:59 [PERSON_NAME] - I am giving you the new supplier so that your bill becom…"
click at [575, 194] on button "Save Answer" at bounding box center [596, 200] width 42 height 12
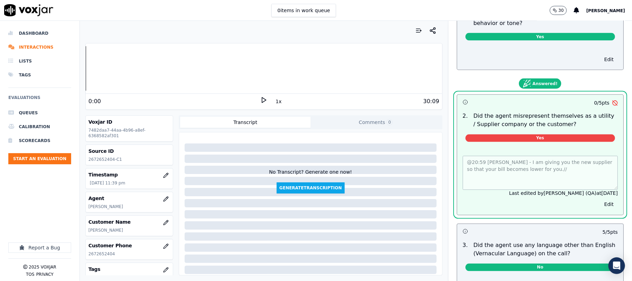
scroll to position [0, 0]
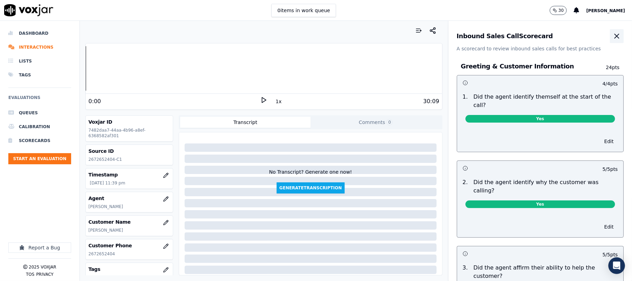
click at [613, 33] on icon "button" at bounding box center [617, 36] width 8 height 8
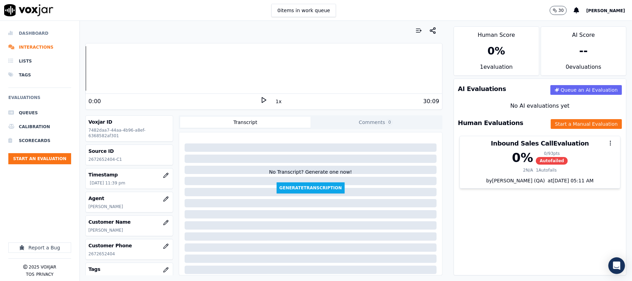
click at [35, 33] on li "Dashboard" at bounding box center [39, 33] width 63 height 14
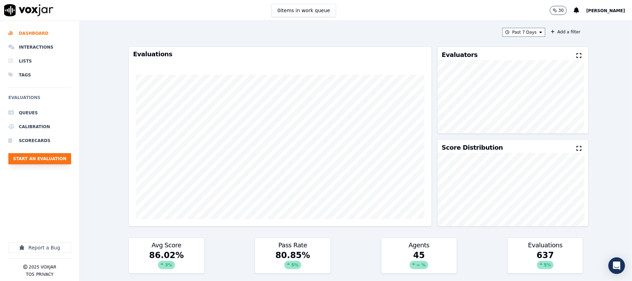
click at [55, 160] on button "Start an Evaluation" at bounding box center [39, 158] width 63 height 11
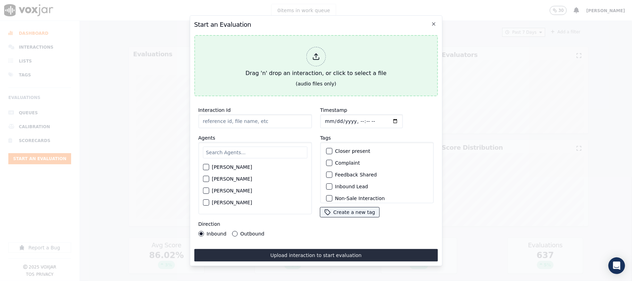
click at [310, 52] on div at bounding box center [315, 56] width 19 height 19
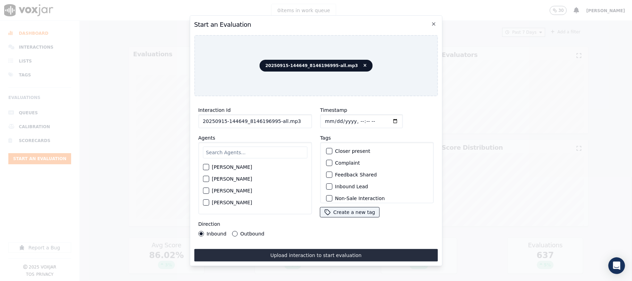
click at [271, 117] on input "20250915-144649_8146196995-all.mp3" at bounding box center [254, 121] width 113 height 14
drag, startPoint x: 271, startPoint y: 117, endPoint x: 317, endPoint y: 119, distance: 46.2
click at [317, 119] on div "Interaction Id 20250915-144649_8146196995-all.mp3 Agents [PERSON_NAME] [PERSON_…" at bounding box center [316, 171] width 244 height 139
type input "20250915-144649_8146196995-C1"
click at [331, 118] on input "Timestamp" at bounding box center [361, 121] width 83 height 14
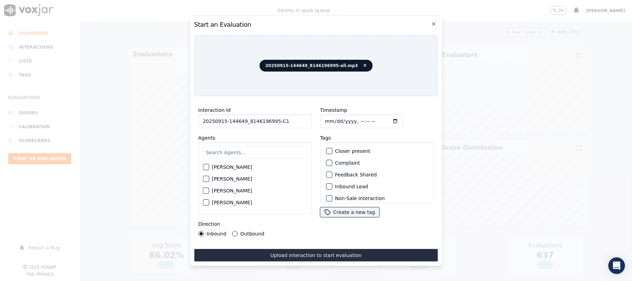
type input "[DATE]T23:52"
click at [228, 152] on input "text" at bounding box center [255, 152] width 104 height 12
type input "[PERSON_NAME]"
click at [210, 179] on div "[PERSON_NAME]" at bounding box center [255, 181] width 104 height 12
drag, startPoint x: 205, startPoint y: 178, endPoint x: 227, endPoint y: 186, distance: 22.6
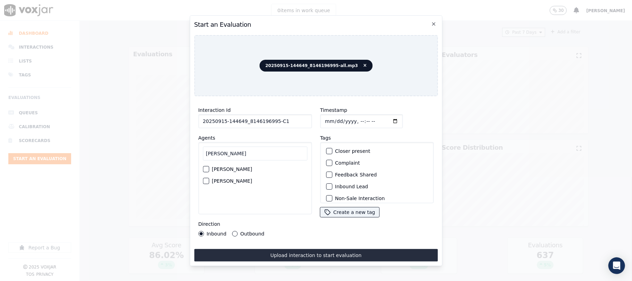
click at [205, 178] on div "button" at bounding box center [205, 180] width 5 height 5
click at [327, 184] on div "button" at bounding box center [328, 186] width 5 height 5
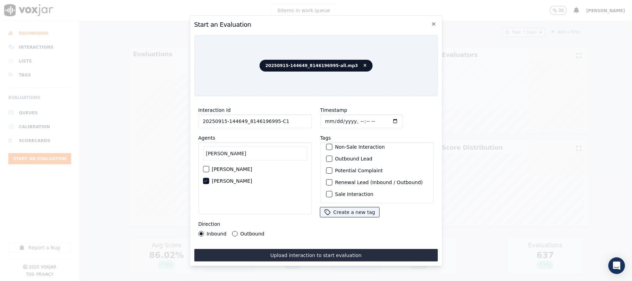
click at [328, 191] on button "Sale Interaction" at bounding box center [329, 194] width 6 height 6
click at [325, 252] on button "Upload interaction to start evaluation" at bounding box center [316, 255] width 244 height 12
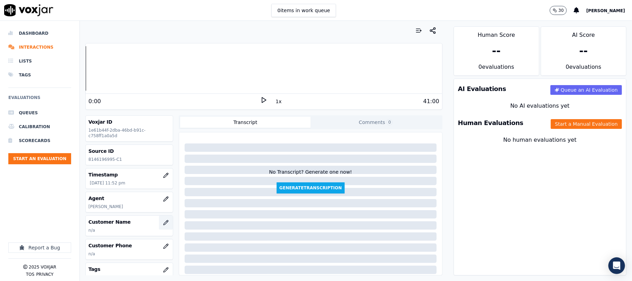
click at [163, 224] on icon "button" at bounding box center [165, 222] width 5 height 5
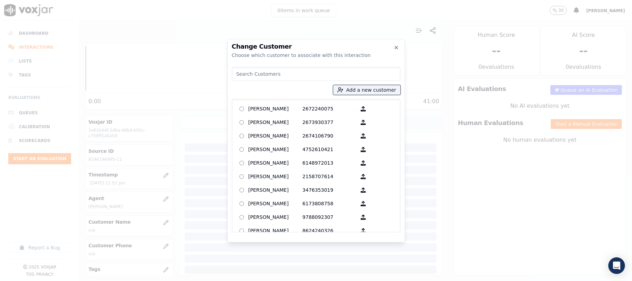
type input "[PERSON_NAME]"
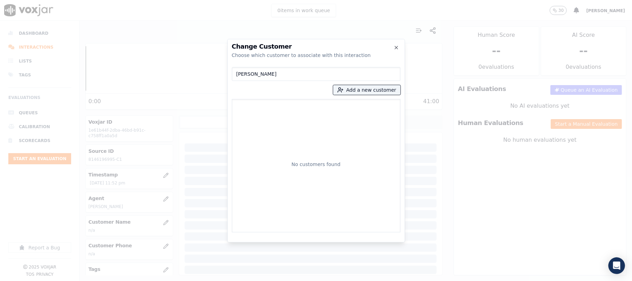
drag, startPoint x: 279, startPoint y: 72, endPoint x: 171, endPoint y: 79, distance: 107.8
click at [171, 280] on div "Change Customer Choose which customer to associate with this interaction [PERSO…" at bounding box center [316, 281] width 632 height 0
click at [357, 91] on button "Add a new customer" at bounding box center [366, 90] width 67 height 10
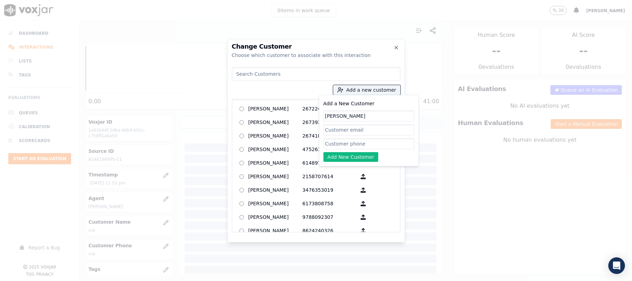
type input "[PERSON_NAME]"
click at [348, 144] on input "Add a New Customer" at bounding box center [368, 143] width 91 height 11
paste input "8146196995"
type input "8146196995"
click at [339, 157] on button "Add New Customer" at bounding box center [350, 157] width 55 height 10
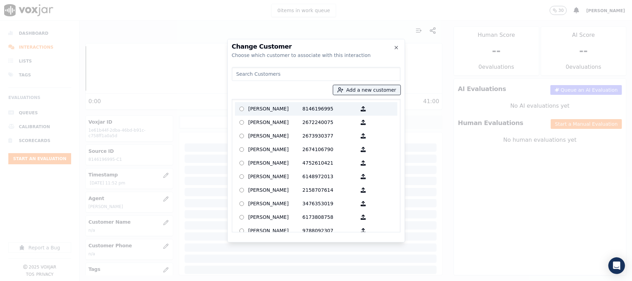
click at [279, 106] on p "[PERSON_NAME]" at bounding box center [275, 108] width 54 height 11
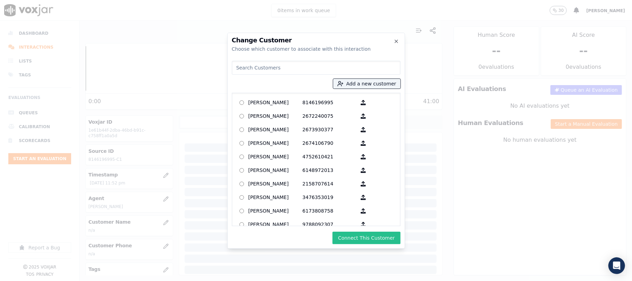
click at [351, 236] on button "Connect This Customer" at bounding box center [366, 237] width 68 height 12
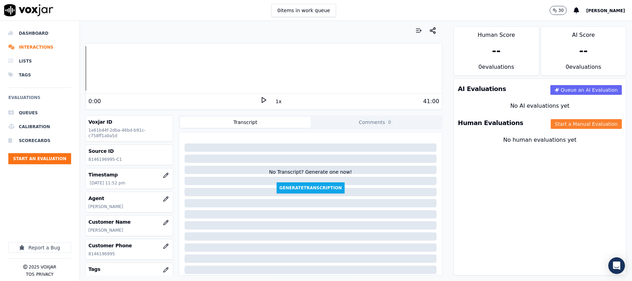
click at [551, 122] on button "Start a Manual Evaluation" at bounding box center [586, 124] width 71 height 10
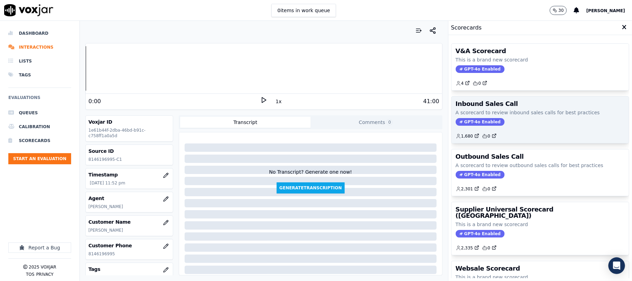
click at [470, 123] on span "GPT-4o Enabled" at bounding box center [480, 122] width 49 height 8
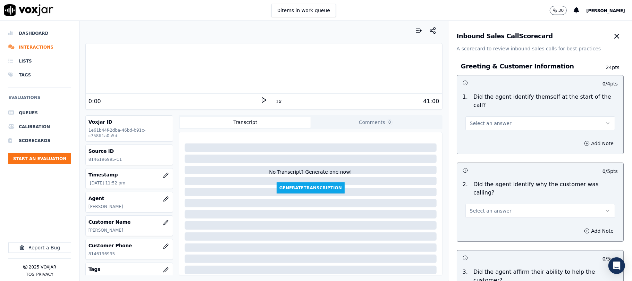
click at [495, 120] on button "Select an answer" at bounding box center [540, 123] width 150 height 14
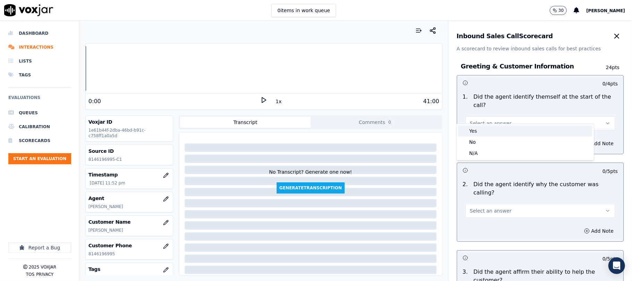
click at [482, 129] on div "Yes" at bounding box center [525, 130] width 134 height 11
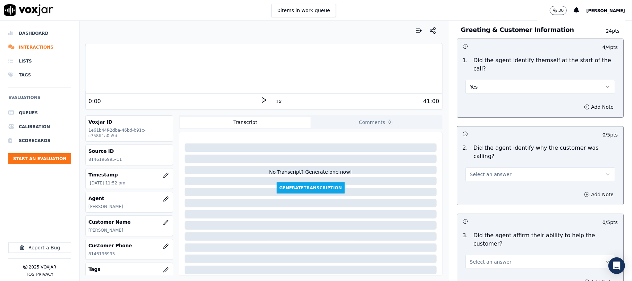
scroll to position [92, 0]
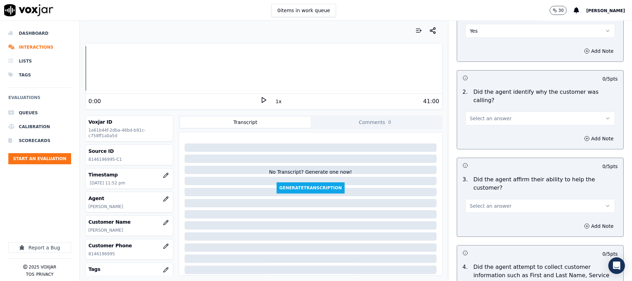
drag, startPoint x: 489, startPoint y: 102, endPoint x: 488, endPoint y: 106, distance: 4.6
click at [489, 115] on span "Select an answer" at bounding box center [491, 118] width 42 height 7
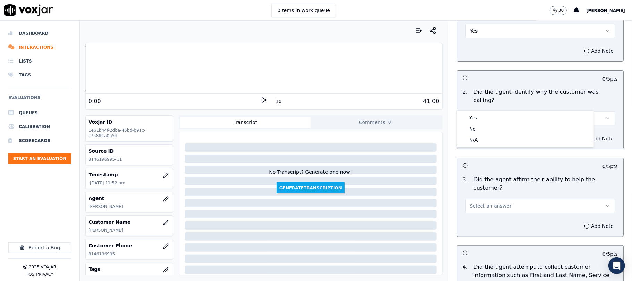
click at [480, 121] on div "Yes" at bounding box center [525, 117] width 134 height 11
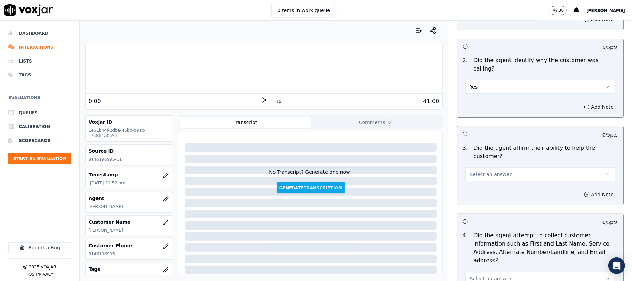
scroll to position [139, 0]
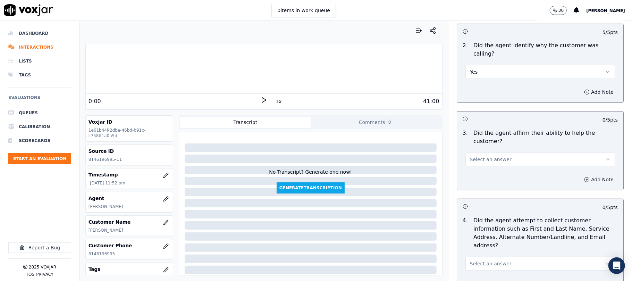
click at [480, 156] on span "Select an answer" at bounding box center [491, 159] width 42 height 7
click at [476, 149] on div "Yes" at bounding box center [525, 150] width 134 height 11
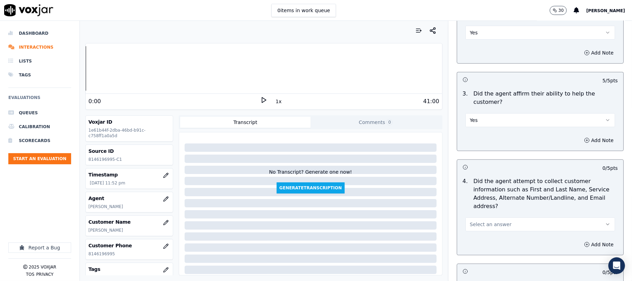
scroll to position [231, 0]
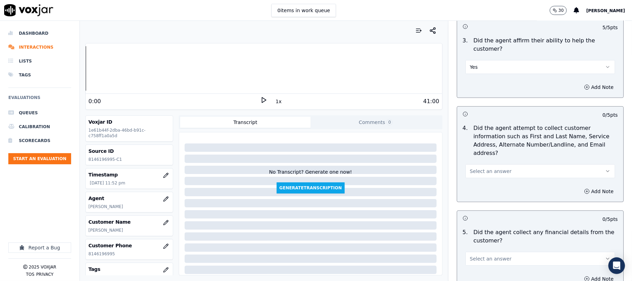
click at [489, 168] on span "Select an answer" at bounding box center [491, 171] width 42 height 7
click at [486, 152] on div "Yes" at bounding box center [525, 154] width 134 height 11
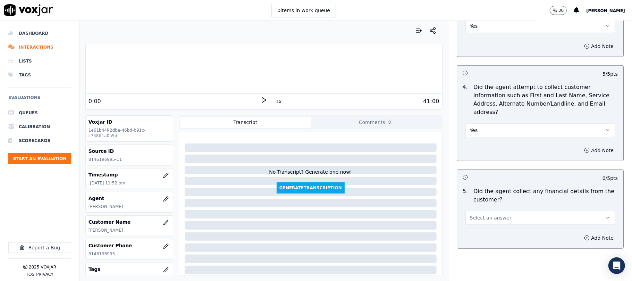
scroll to position [324, 0]
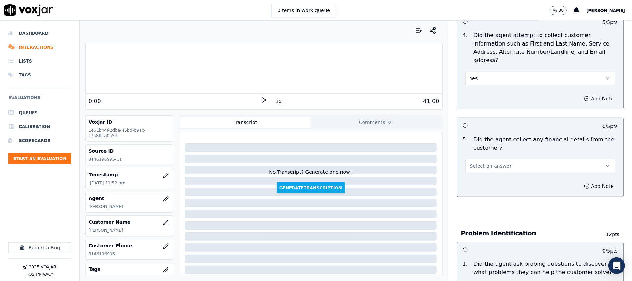
click at [486, 162] on span "Select an answer" at bounding box center [491, 165] width 42 height 7
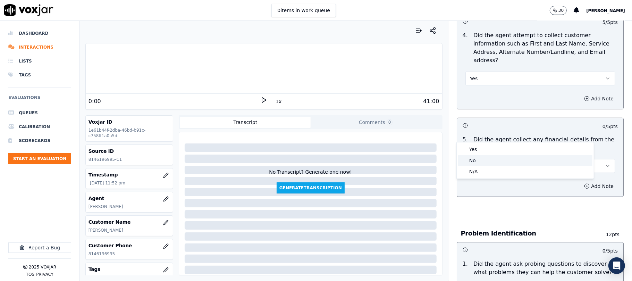
click at [475, 157] on div "No" at bounding box center [525, 160] width 134 height 11
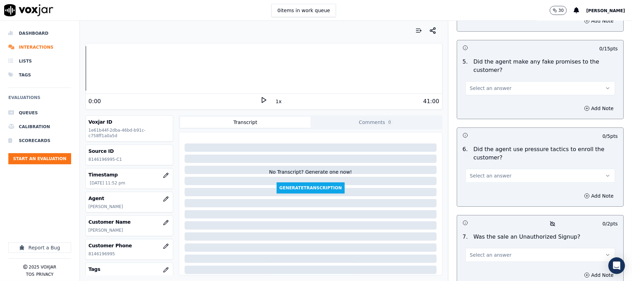
scroll to position [1958, 0]
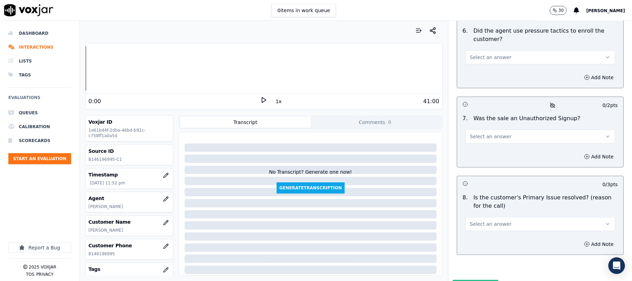
click at [490, 220] on span "Select an answer" at bounding box center [491, 223] width 42 height 7
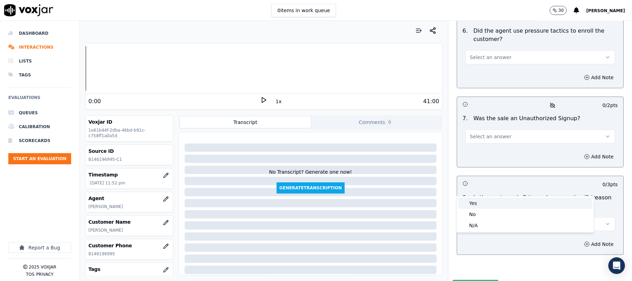
click at [487, 201] on div "Yes" at bounding box center [525, 202] width 134 height 11
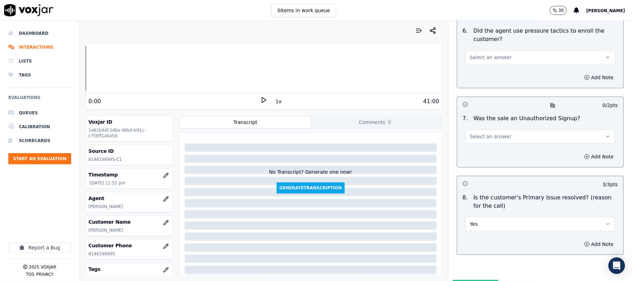
click at [496, 129] on button "Select an answer" at bounding box center [540, 136] width 150 height 14
click at [485, 122] on div "No" at bounding box center [525, 126] width 134 height 11
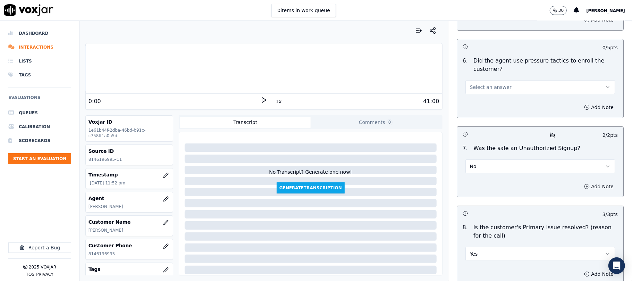
scroll to position [1912, 0]
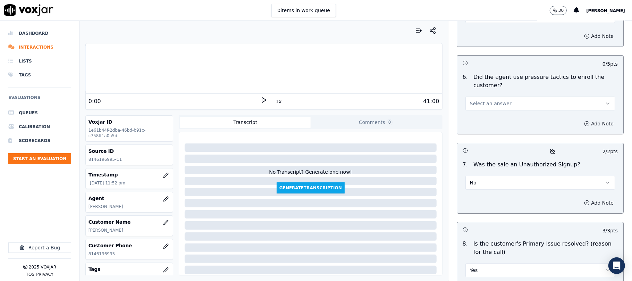
click at [496, 96] on button "Select an answer" at bounding box center [540, 103] width 150 height 14
drag, startPoint x: 480, startPoint y: 91, endPoint x: 479, endPoint y: 94, distance: 4.0
click at [479, 92] on div "No" at bounding box center [525, 93] width 134 height 11
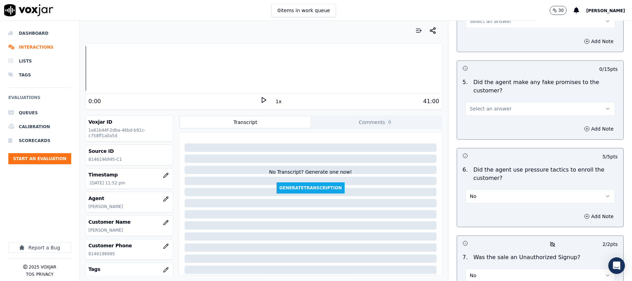
click at [496, 105] on span "Select an answer" at bounding box center [491, 108] width 42 height 7
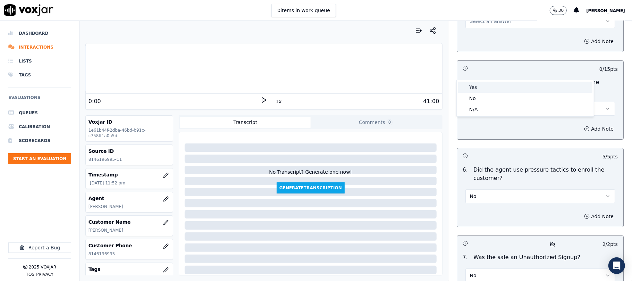
click at [480, 94] on div "No" at bounding box center [525, 98] width 134 height 11
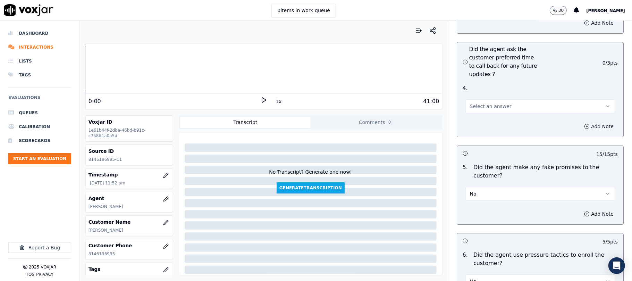
scroll to position [1727, 0]
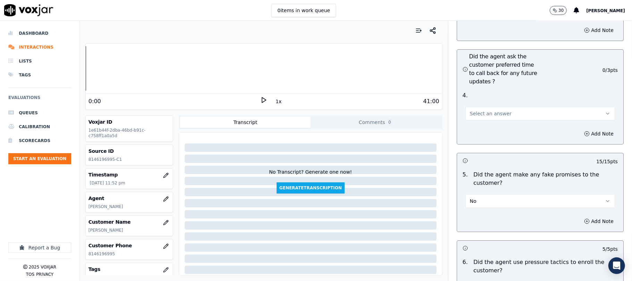
click at [490, 110] on span "Select an answer" at bounding box center [491, 113] width 42 height 7
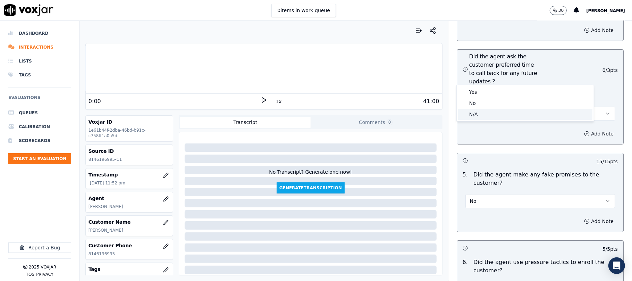
click at [477, 114] on div "N/A" at bounding box center [525, 114] width 134 height 11
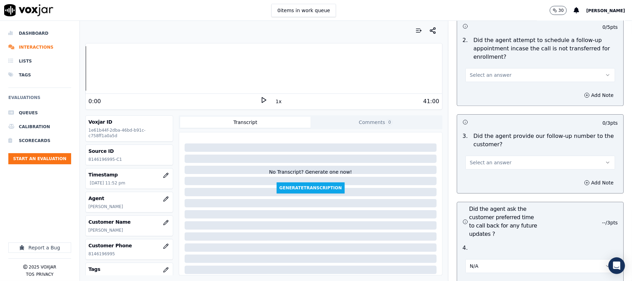
scroll to position [1542, 0]
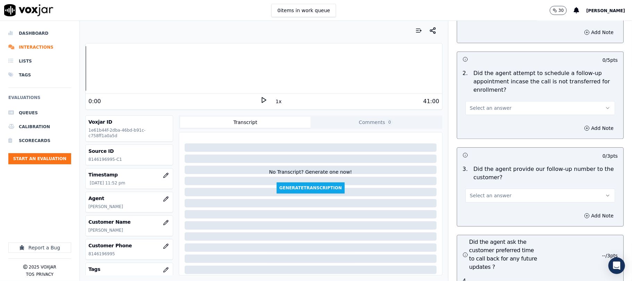
click at [478, 192] on span "Select an answer" at bounding box center [491, 195] width 42 height 7
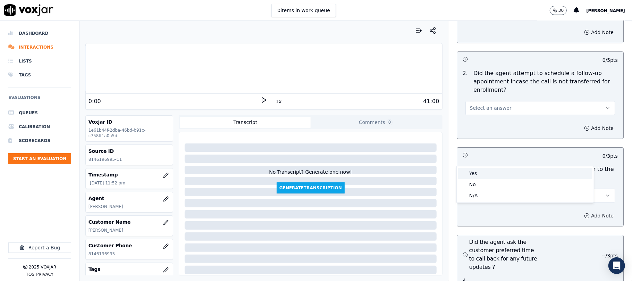
click at [475, 177] on div "Yes" at bounding box center [525, 173] width 134 height 11
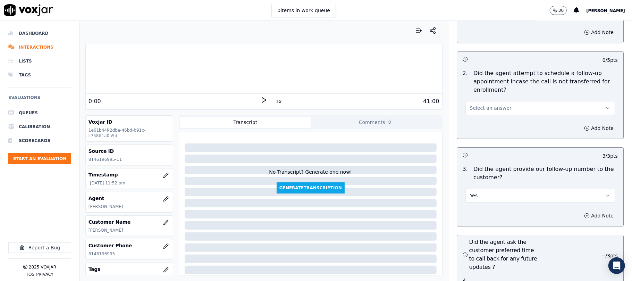
scroll to position [1495, 0]
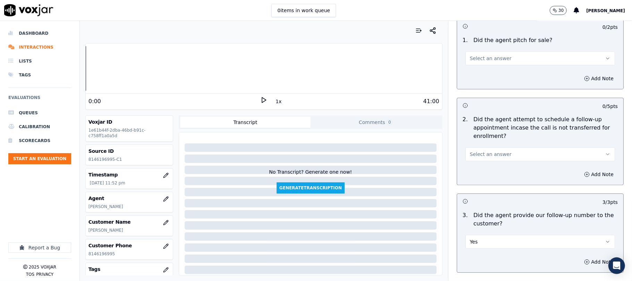
click at [489, 151] on span "Select an answer" at bounding box center [491, 154] width 42 height 7
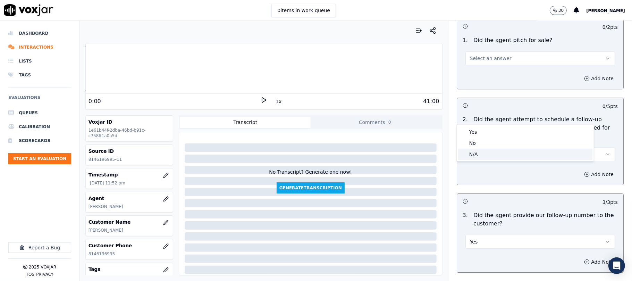
click at [472, 155] on div "N/A" at bounding box center [525, 154] width 134 height 11
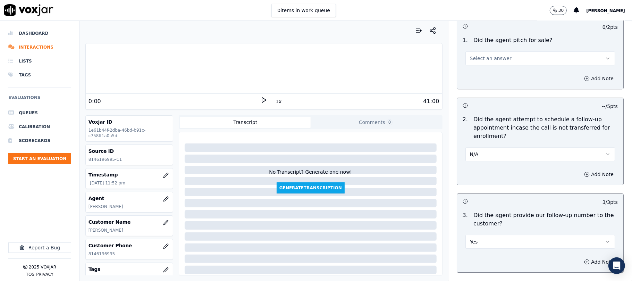
drag, startPoint x: 475, startPoint y: 111, endPoint x: 475, endPoint y: 121, distance: 10.1
click at [475, 147] on button "N/A" at bounding box center [540, 154] width 150 height 14
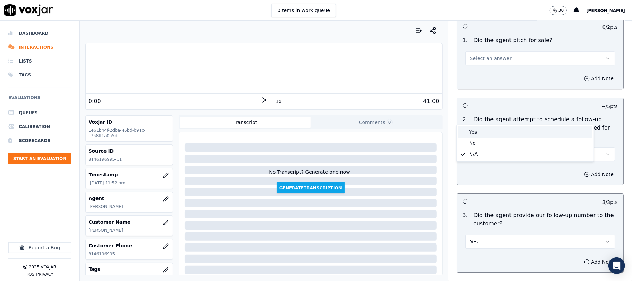
click at [475, 132] on div "Yes" at bounding box center [525, 131] width 134 height 11
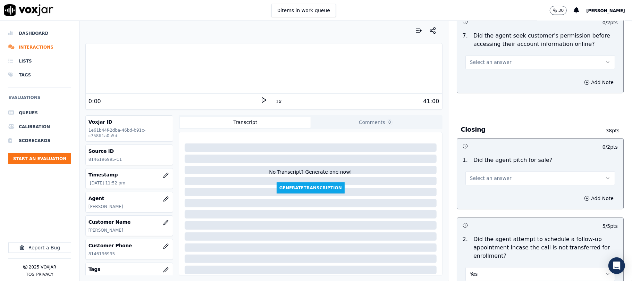
scroll to position [1357, 0]
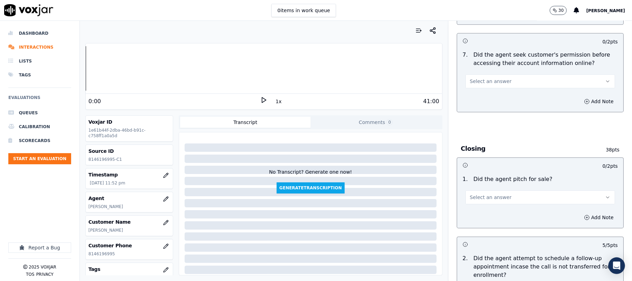
click at [475, 190] on button "Select an answer" at bounding box center [540, 197] width 150 height 14
click at [475, 172] on div "Yes" at bounding box center [525, 174] width 134 height 11
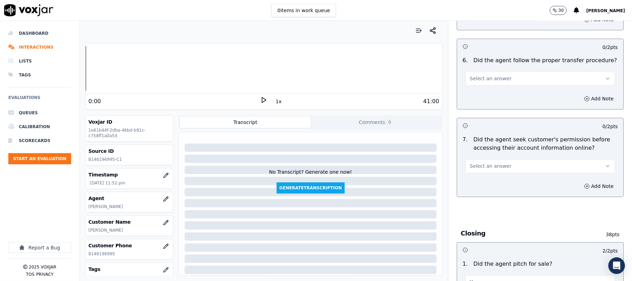
scroll to position [1264, 0]
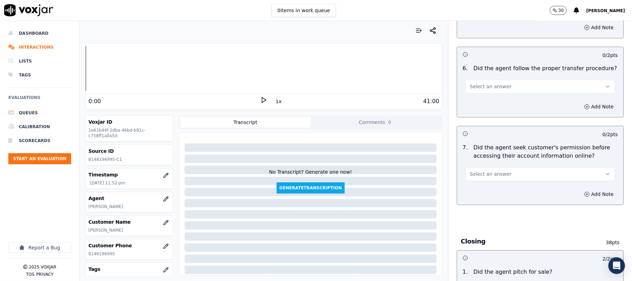
click at [494, 170] on span "Select an answer" at bounding box center [491, 173] width 42 height 7
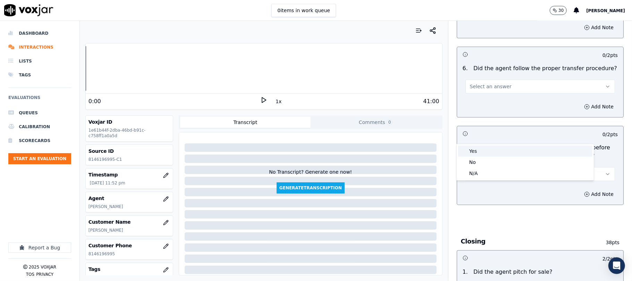
click at [480, 150] on div "Yes" at bounding box center [525, 150] width 134 height 11
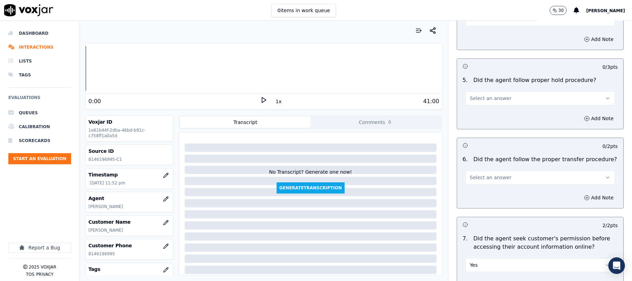
scroll to position [1172, 0]
click at [521, 172] on button "Select an answer" at bounding box center [540, 179] width 150 height 14
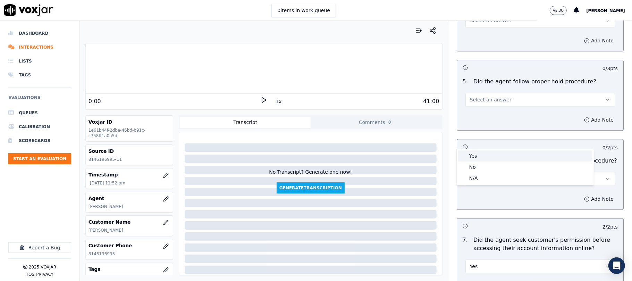
click at [488, 153] on div "Yes" at bounding box center [525, 155] width 134 height 11
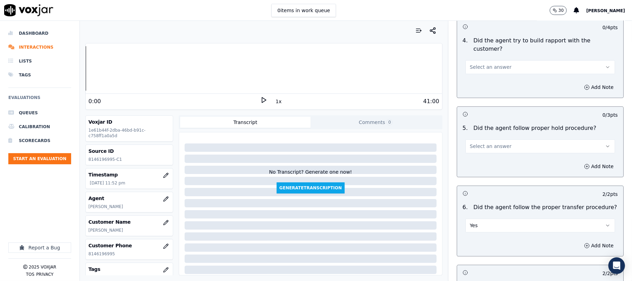
click at [489, 143] on span "Select an answer" at bounding box center [491, 146] width 42 height 7
click at [488, 124] on div "Yes" at bounding box center [525, 122] width 134 height 11
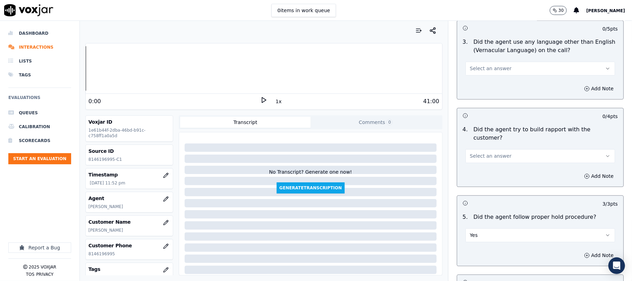
scroll to position [1033, 0]
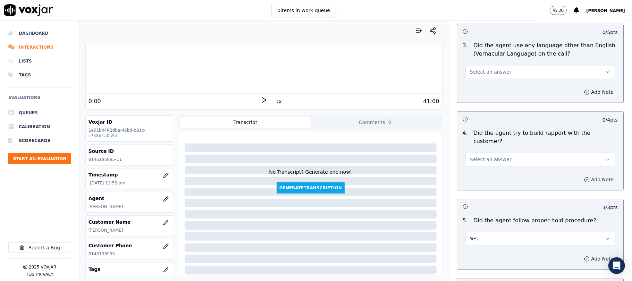
click at [495, 156] on span "Select an answer" at bounding box center [491, 159] width 42 height 7
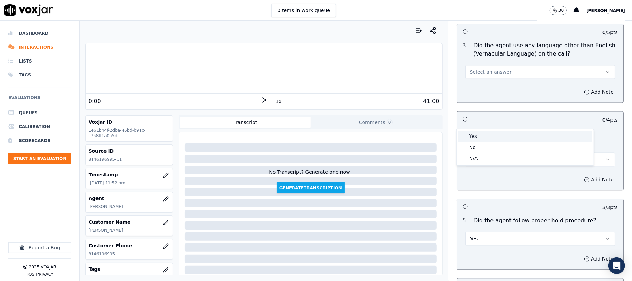
click at [478, 135] on div "Yes" at bounding box center [525, 135] width 134 height 11
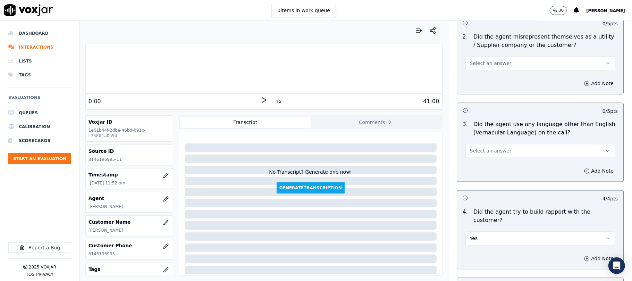
scroll to position [940, 0]
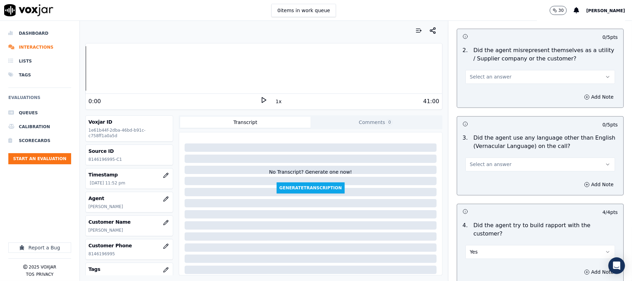
click at [486, 161] on span "Select an answer" at bounding box center [491, 164] width 42 height 7
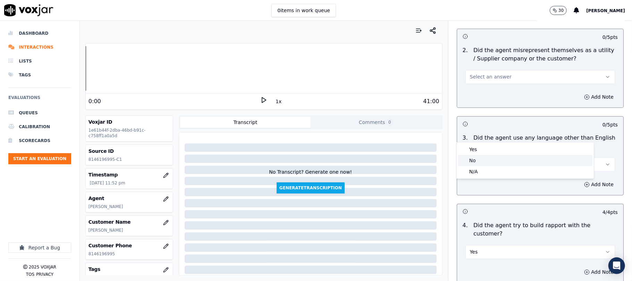
click at [475, 161] on div "No" at bounding box center [525, 160] width 134 height 11
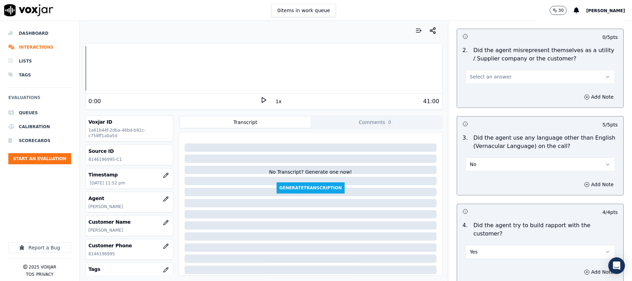
click at [481, 158] on button "No" at bounding box center [540, 165] width 150 height 14
click at [474, 167] on div "N/A" at bounding box center [525, 171] width 134 height 11
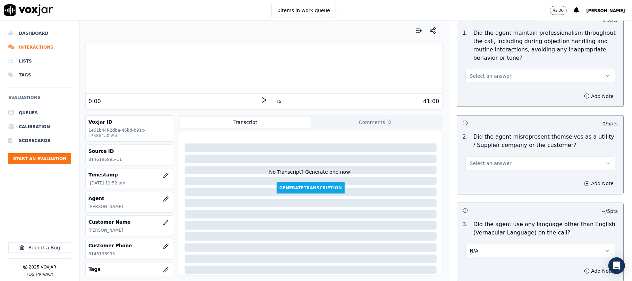
scroll to position [848, 0]
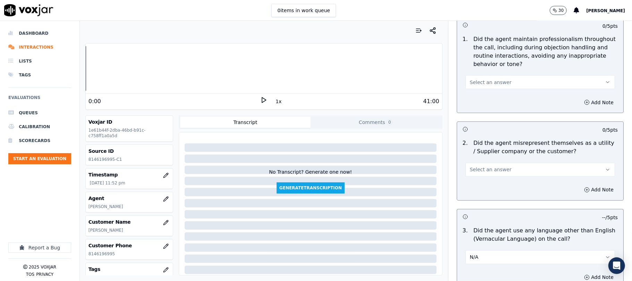
click at [490, 166] on span "Select an answer" at bounding box center [491, 169] width 42 height 7
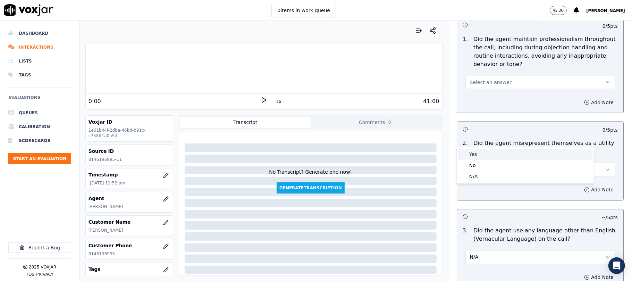
click at [475, 153] on div "Yes" at bounding box center [525, 154] width 134 height 11
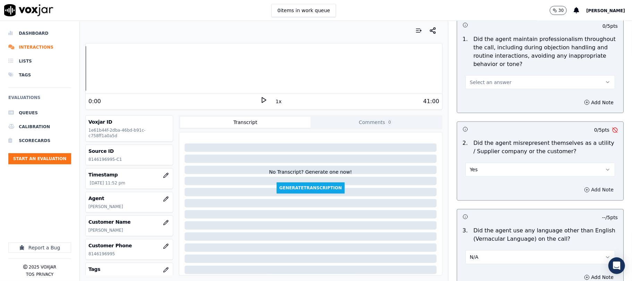
click at [580, 185] on button "Add Note" at bounding box center [599, 190] width 38 height 10
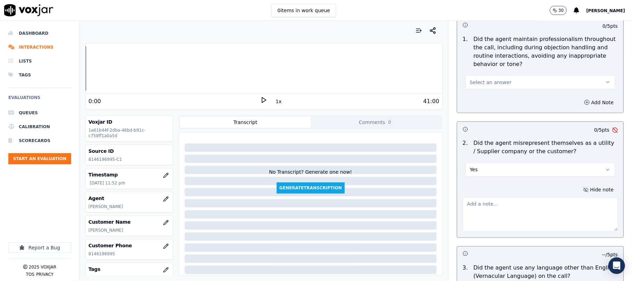
click at [540, 179] on div "Hide note" at bounding box center [540, 208] width 166 height 58
click at [525, 179] on div "Hide note" at bounding box center [540, 208] width 166 height 58
click at [499, 197] on textarea at bounding box center [540, 214] width 155 height 34
paste textarea "Call id - 20250915-155159_"
paste textarea "@55:29 [PERSON_NAME] - Now please write down the new rates and charges. I'm giv…"
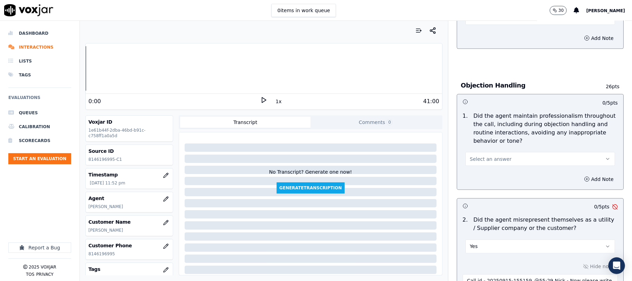
scroll to position [755, 0]
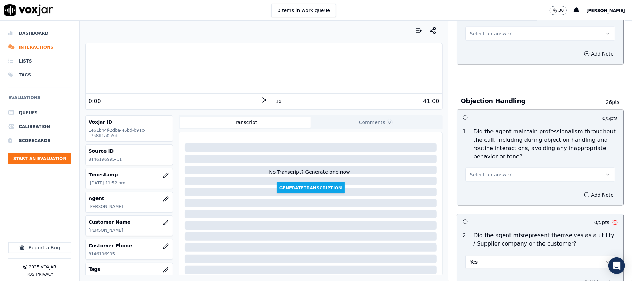
type textarea "Call id - 20250915-155159_@55:29 Nick - Now please write down the new rates and…"
click at [510, 168] on button "Select an answer" at bounding box center [540, 175] width 150 height 14
click at [483, 159] on div "Yes" at bounding box center [525, 158] width 134 height 11
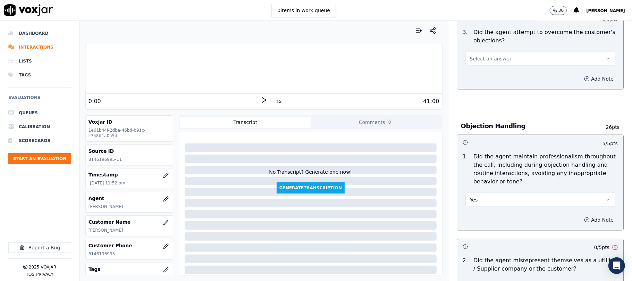
scroll to position [663, 0]
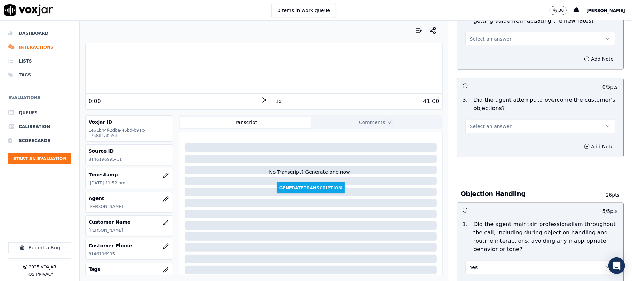
click at [504, 119] on button "Select an answer" at bounding box center [540, 126] width 150 height 14
click at [481, 110] on div "Yes" at bounding box center [525, 110] width 134 height 11
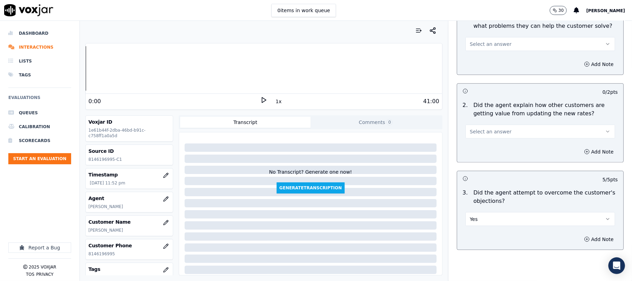
click at [496, 128] on span "Select an answer" at bounding box center [491, 131] width 42 height 7
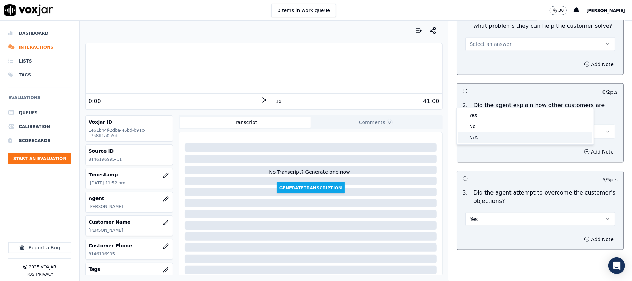
click at [479, 137] on div "N/A" at bounding box center [525, 137] width 134 height 11
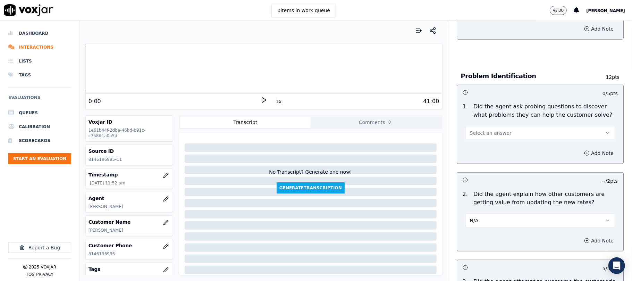
scroll to position [478, 0]
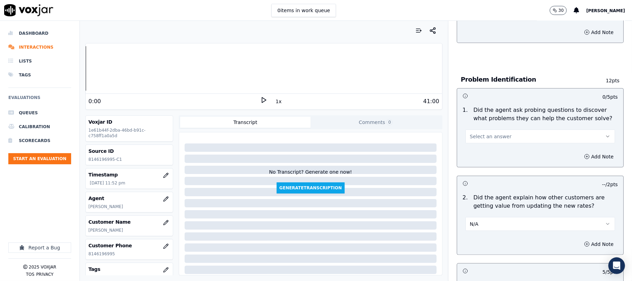
click at [505, 129] on button "Select an answer" at bounding box center [540, 136] width 150 height 14
click at [485, 118] on div "Yes" at bounding box center [525, 120] width 134 height 11
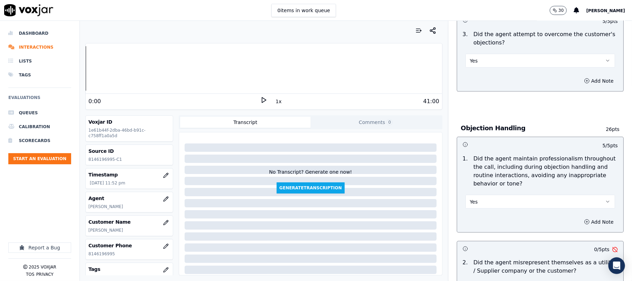
scroll to position [1995, 0]
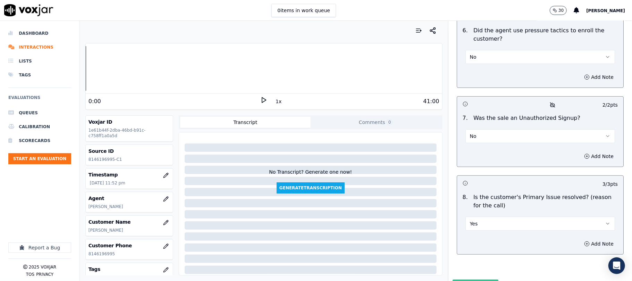
click at [462, 279] on button "Submit Scores" at bounding box center [476, 285] width 46 height 12
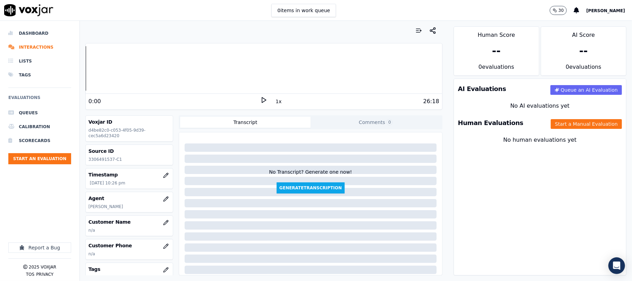
scroll to position [46, 0]
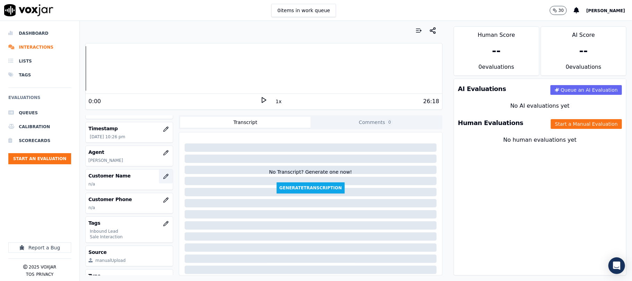
click at [163, 178] on icon "button" at bounding box center [165, 176] width 5 height 5
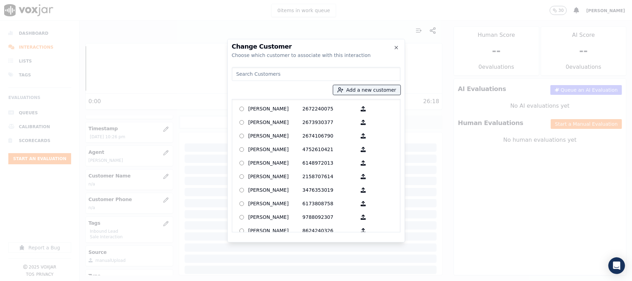
type input "[PERSON_NAME]"
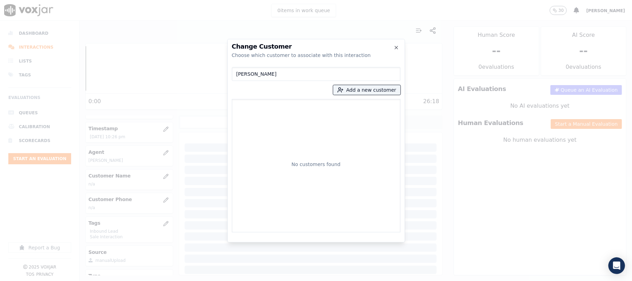
drag, startPoint x: 292, startPoint y: 71, endPoint x: 228, endPoint y: 74, distance: 63.9
click at [228, 74] on div "Change Customer Choose which customer to associate with this interaction [PERSO…" at bounding box center [316, 140] width 178 height 203
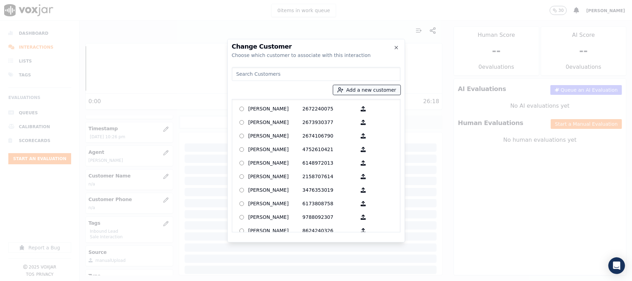
click at [366, 91] on button "Add a new customer" at bounding box center [366, 90] width 67 height 10
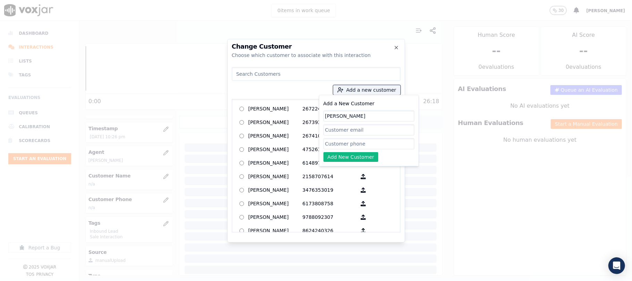
type input "REGINALD GROSS JR"
click at [347, 142] on input "Add a New Customer" at bounding box center [368, 143] width 91 height 11
paste input "3306491537"
paste input "3309156018"
type input "3306491537_3309156018"
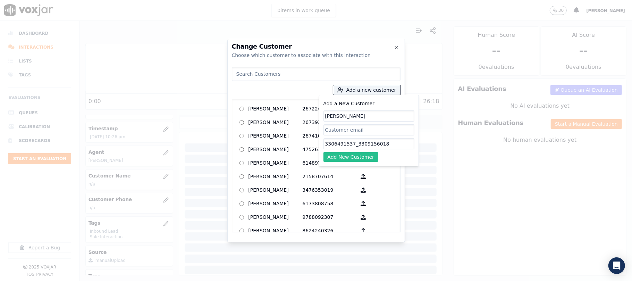
click at [342, 157] on button "Add New Customer" at bounding box center [350, 157] width 55 height 10
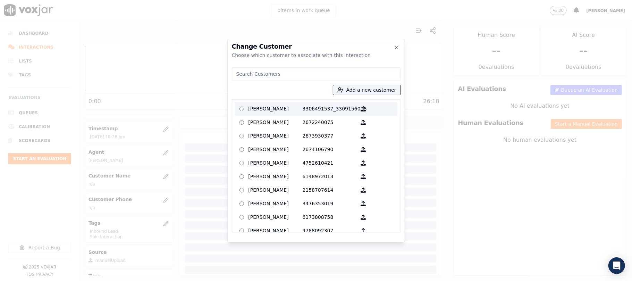
click at [298, 110] on p "REGINALD GROSS JR" at bounding box center [275, 108] width 54 height 11
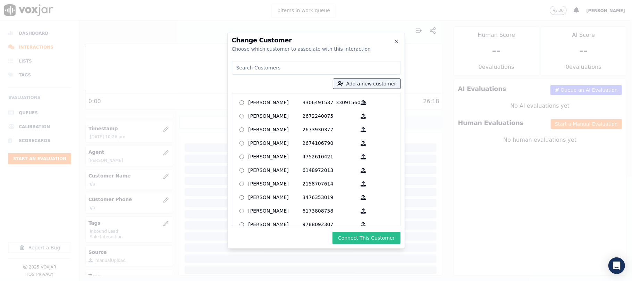
click at [357, 234] on button "Connect This Customer" at bounding box center [366, 237] width 68 height 12
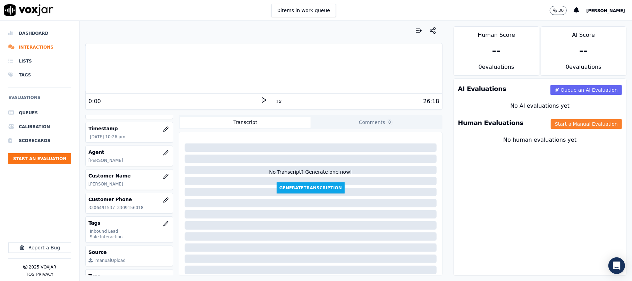
click at [564, 121] on button "Start a Manual Evaluation" at bounding box center [586, 124] width 71 height 10
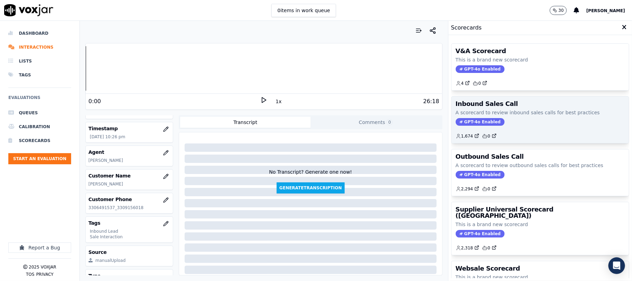
click at [481, 118] on span "GPT-4o Enabled" at bounding box center [480, 122] width 49 height 8
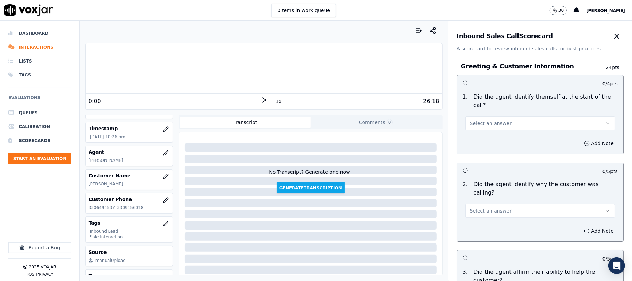
click at [490, 120] on span "Select an answer" at bounding box center [491, 123] width 42 height 7
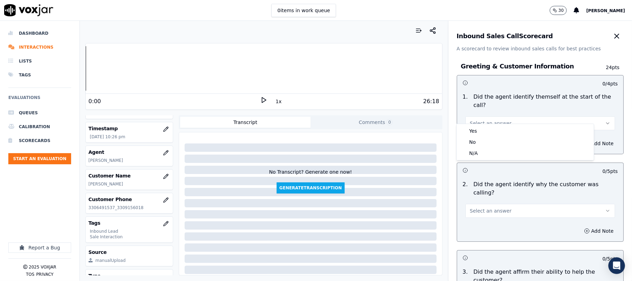
click at [481, 129] on div "Yes" at bounding box center [525, 130] width 134 height 11
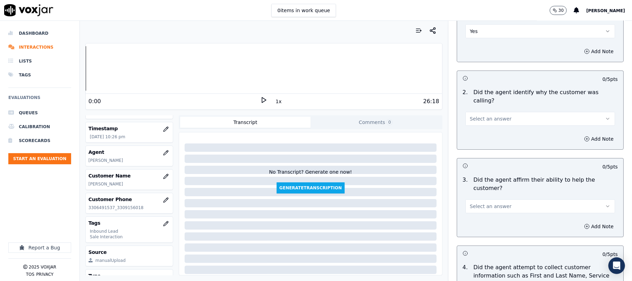
scroll to position [92, 0]
click at [486, 115] on span "Select an answer" at bounding box center [491, 118] width 42 height 7
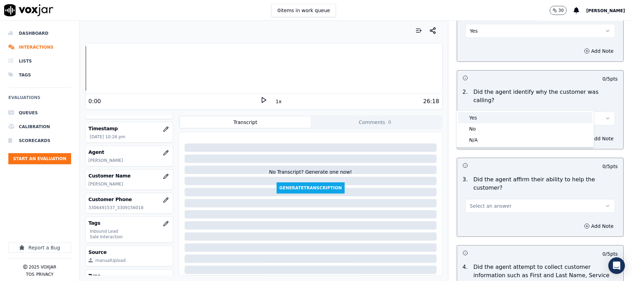
click at [482, 117] on div "Yes" at bounding box center [525, 117] width 134 height 11
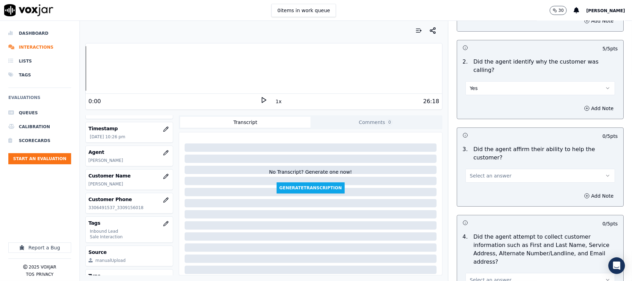
scroll to position [139, 0]
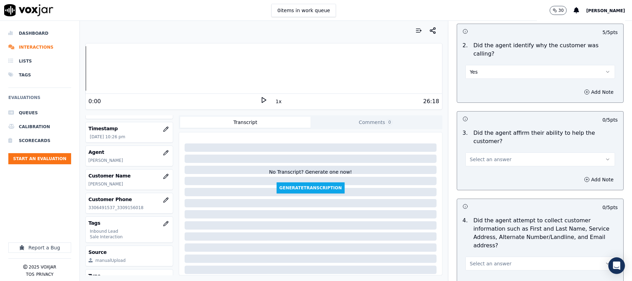
click at [484, 156] on span "Select an answer" at bounding box center [491, 159] width 42 height 7
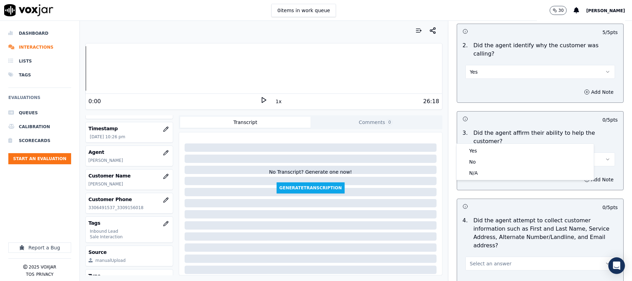
click at [479, 150] on div "Yes" at bounding box center [525, 150] width 134 height 11
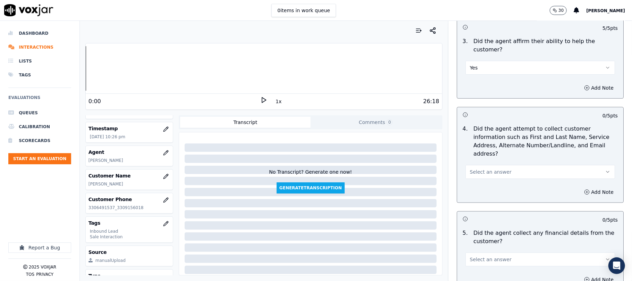
scroll to position [231, 0]
click at [491, 168] on span "Select an answer" at bounding box center [491, 171] width 42 height 7
click at [480, 152] on div "Yes" at bounding box center [525, 154] width 134 height 11
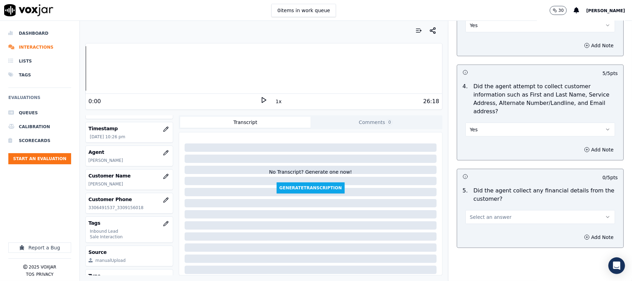
scroll to position [324, 0]
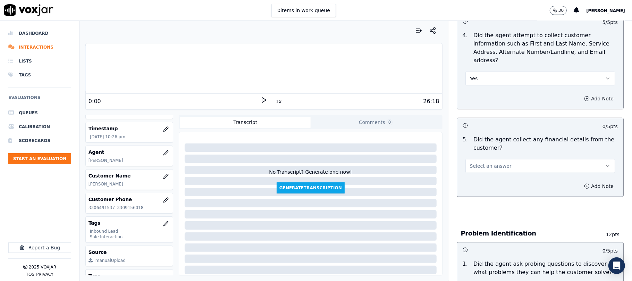
drag, startPoint x: 485, startPoint y: 131, endPoint x: 483, endPoint y: 140, distance: 9.3
click at [485, 162] on span "Select an answer" at bounding box center [491, 165] width 42 height 7
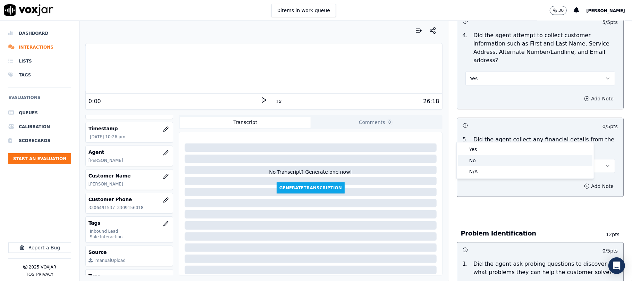
click at [472, 158] on div "No" at bounding box center [525, 160] width 134 height 11
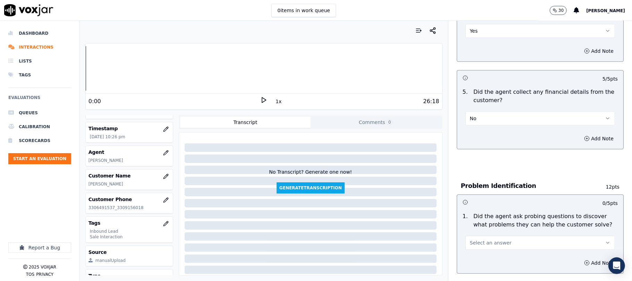
scroll to position [416, 0]
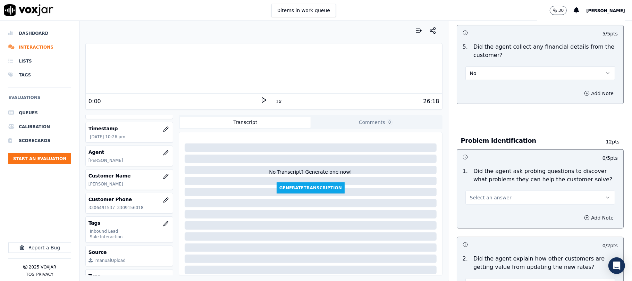
click at [486, 194] on span "Select an answer" at bounding box center [491, 197] width 42 height 7
click at [476, 183] on div "Yes" at bounding box center [525, 181] width 134 height 11
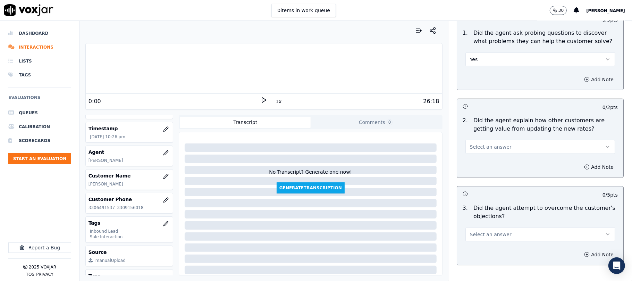
scroll to position [555, 0]
click at [490, 143] on span "Select an answer" at bounding box center [491, 146] width 42 height 7
click at [478, 150] on div "N/A" at bounding box center [525, 152] width 134 height 11
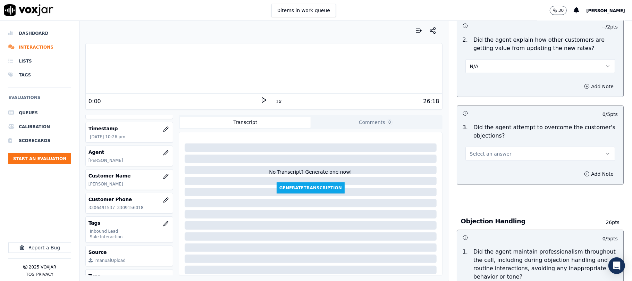
scroll to position [648, 0]
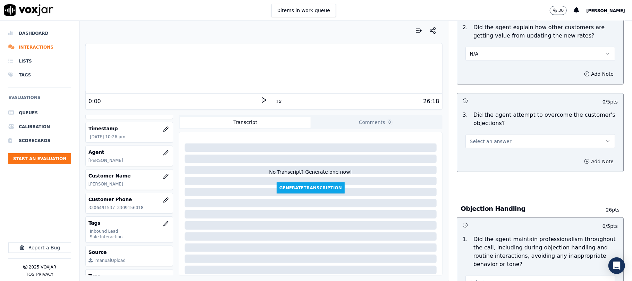
drag, startPoint x: 480, startPoint y: 104, endPoint x: 480, endPoint y: 116, distance: 11.5
click at [480, 134] on button "Select an answer" at bounding box center [540, 141] width 150 height 14
click at [475, 123] on div "Yes" at bounding box center [525, 125] width 134 height 11
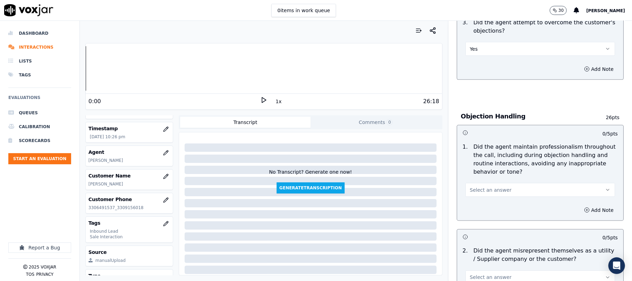
scroll to position [740, 0]
click at [480, 186] on span "Select an answer" at bounding box center [491, 189] width 42 height 7
click at [477, 176] on div "Yes" at bounding box center [525, 173] width 134 height 11
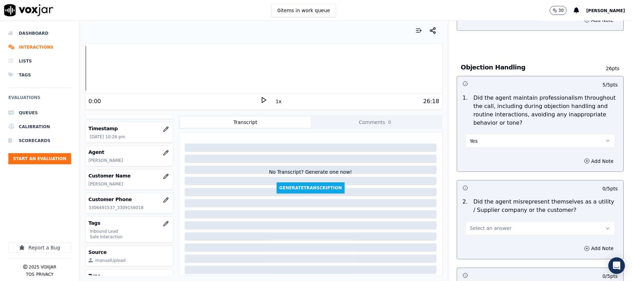
scroll to position [833, 0]
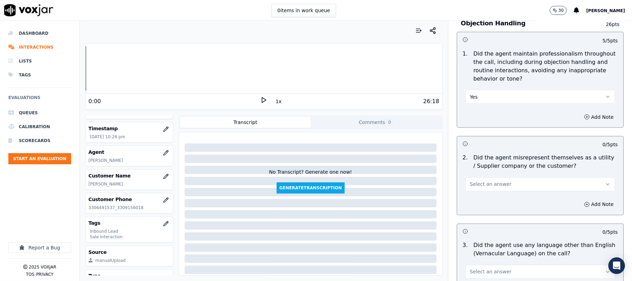
click at [484, 177] on button "Select an answer" at bounding box center [540, 184] width 150 height 14
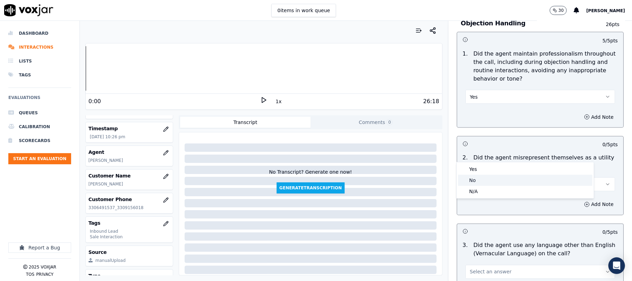
click at [476, 181] on div "No" at bounding box center [525, 180] width 134 height 11
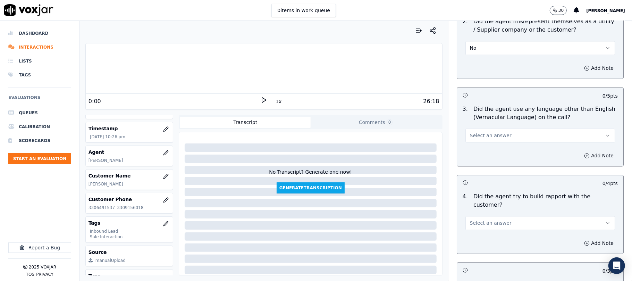
scroll to position [972, 0]
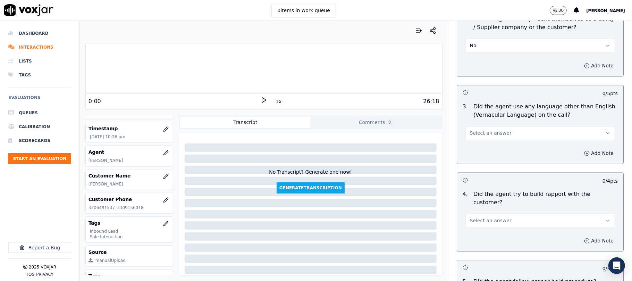
click at [485, 129] on span "Select an answer" at bounding box center [491, 132] width 42 height 7
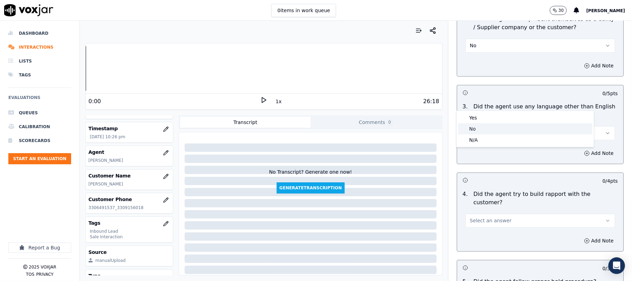
click at [475, 126] on div "No" at bounding box center [525, 128] width 134 height 11
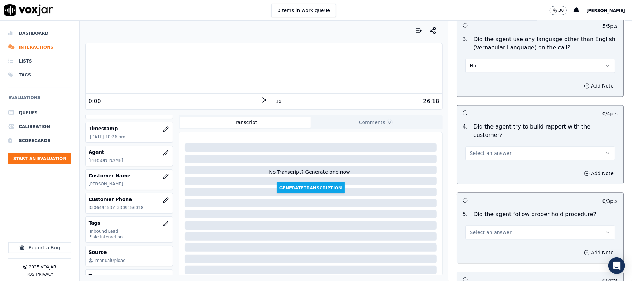
scroll to position [1064, 0]
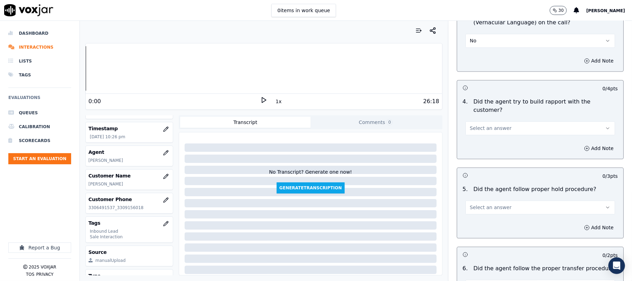
click at [485, 121] on button "Select an answer" at bounding box center [540, 128] width 150 height 14
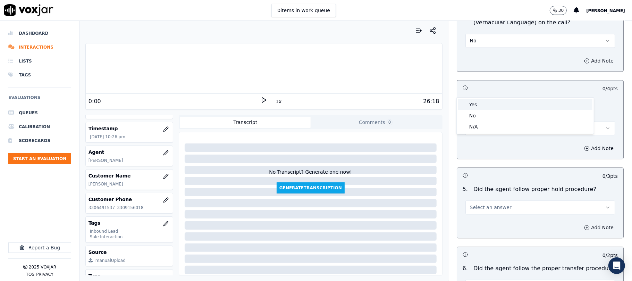
click at [480, 104] on div "Yes" at bounding box center [525, 104] width 134 height 11
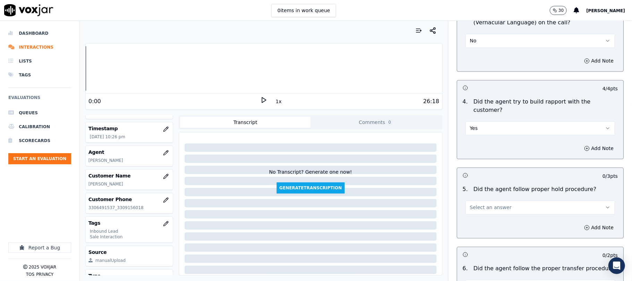
click at [492, 204] on span "Select an answer" at bounding box center [491, 207] width 42 height 7
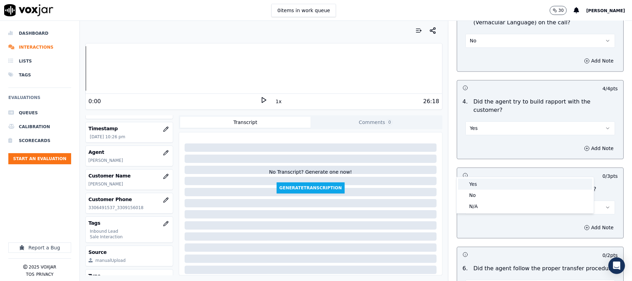
click at [481, 185] on div "Yes" at bounding box center [525, 183] width 134 height 11
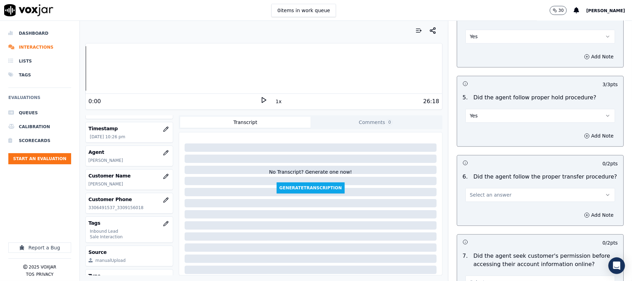
scroll to position [1157, 0]
click at [474, 190] on span "Select an answer" at bounding box center [491, 193] width 42 height 7
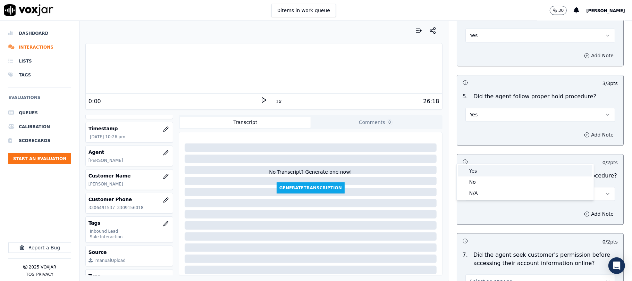
click at [473, 169] on div "Yes" at bounding box center [525, 170] width 134 height 11
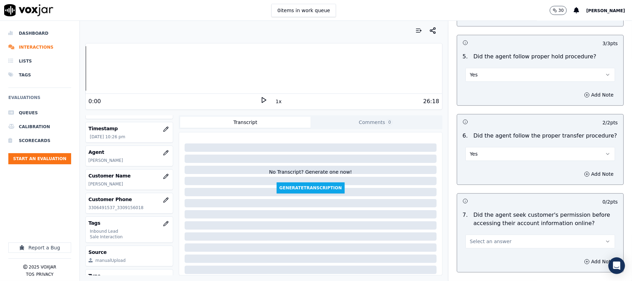
scroll to position [1249, 0]
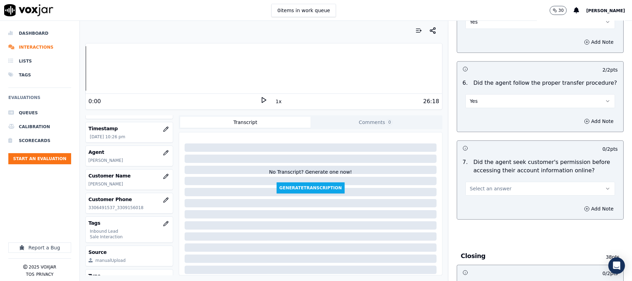
click at [490, 185] on span "Select an answer" at bounding box center [491, 188] width 42 height 7
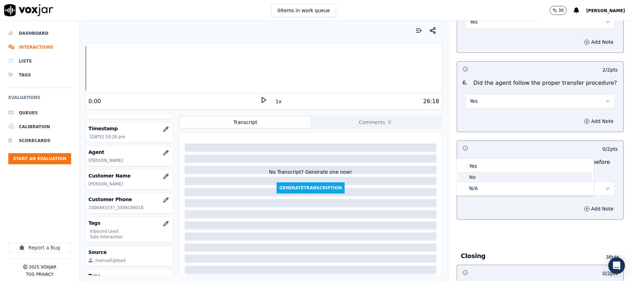
click at [475, 177] on div "No" at bounding box center [525, 176] width 134 height 11
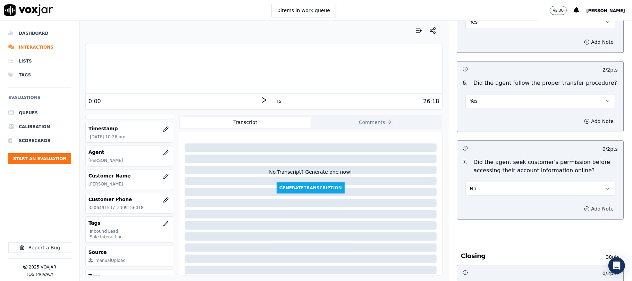
click at [572, 198] on div "Add Note" at bounding box center [540, 208] width 166 height 21
drag, startPoint x: 571, startPoint y: 168, endPoint x: 553, endPoint y: 173, distance: 17.9
click at [580, 204] on button "Add Note" at bounding box center [599, 209] width 38 height 10
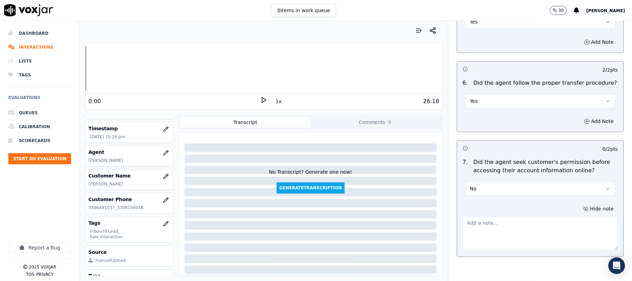
click at [530, 216] on textarea at bounding box center [540, 233] width 155 height 34
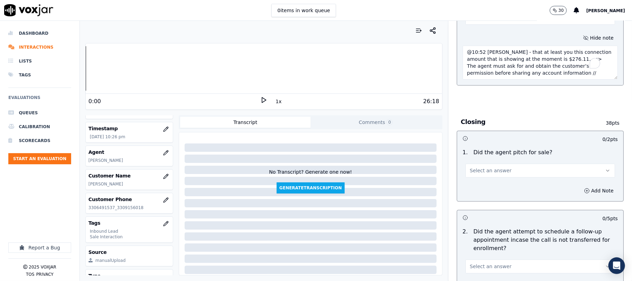
scroll to position [1434, 0]
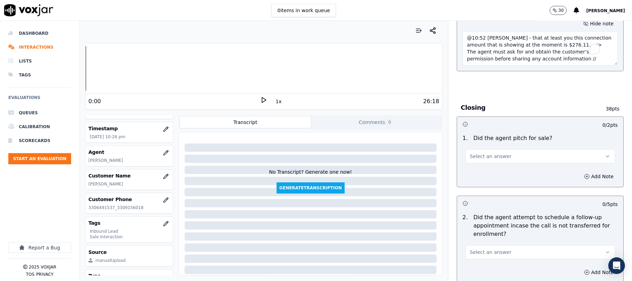
type textarea "@10:52 Edward - that at least you this connection amount that is showing at the…"
click at [489, 153] on span "Select an answer" at bounding box center [491, 156] width 42 height 7
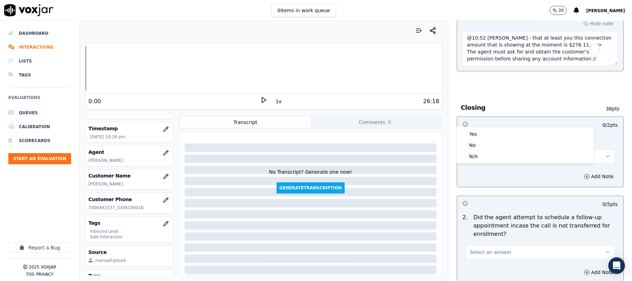
click at [483, 131] on div "Yes" at bounding box center [525, 133] width 134 height 11
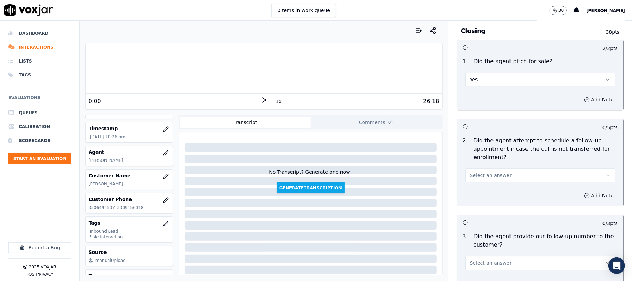
scroll to position [1573, 0]
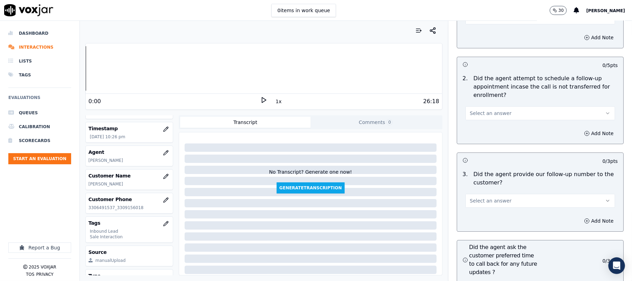
click at [491, 110] on span "Select an answer" at bounding box center [491, 113] width 42 height 7
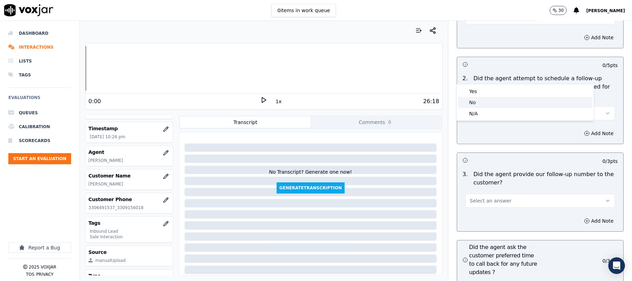
click at [472, 102] on div "No" at bounding box center [525, 102] width 134 height 11
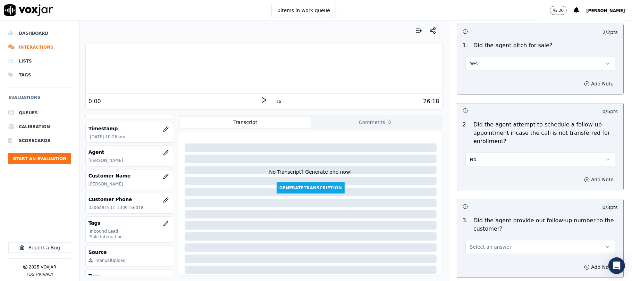
click at [477, 152] on button "No" at bounding box center [540, 159] width 150 height 14
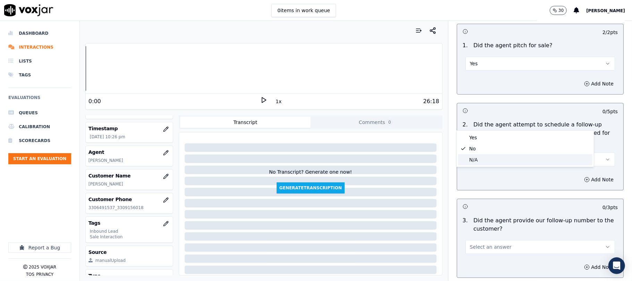
click at [473, 161] on div "N/A" at bounding box center [525, 159] width 134 height 11
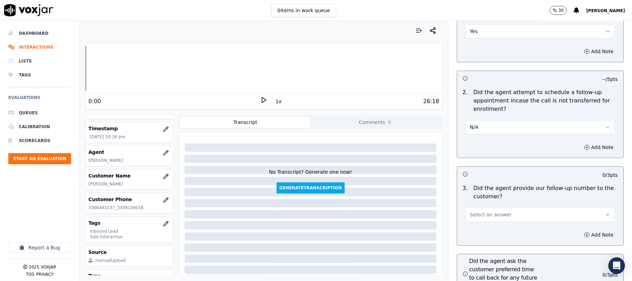
scroll to position [1573, 0]
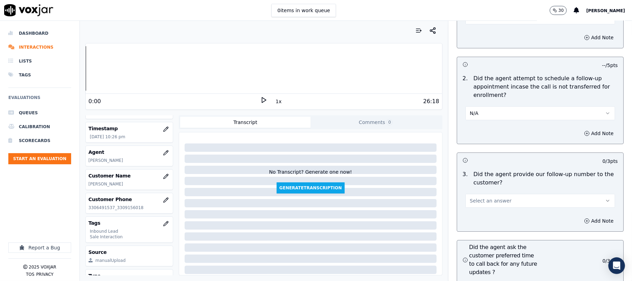
click at [489, 194] on button "Select an answer" at bounding box center [540, 201] width 150 height 14
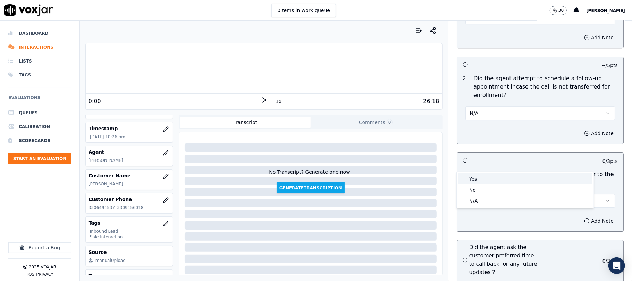
click at [478, 178] on div "Yes" at bounding box center [525, 178] width 134 height 11
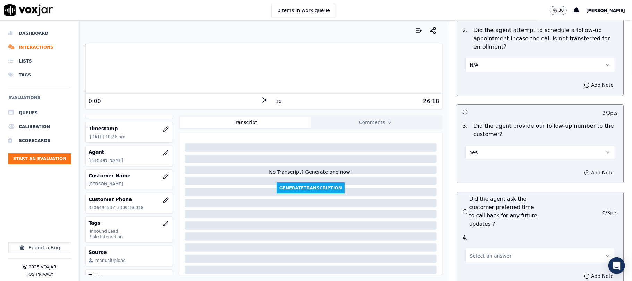
scroll to position [1666, 0]
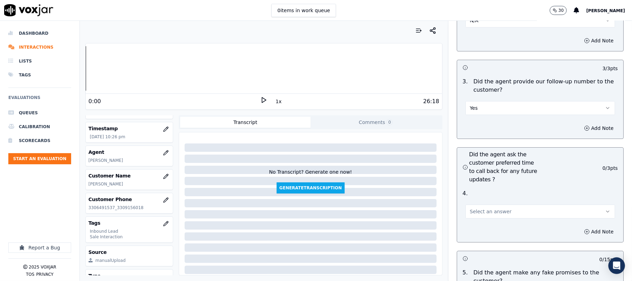
click at [480, 204] on button "Select an answer" at bounding box center [540, 211] width 150 height 14
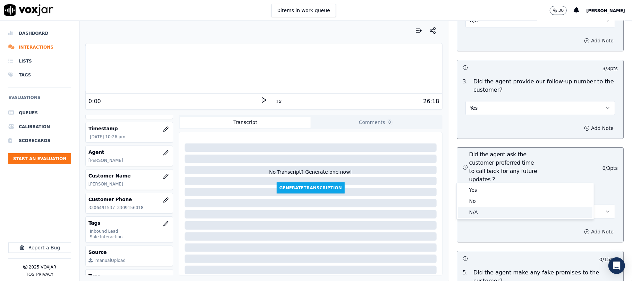
click at [476, 210] on div "N/A" at bounding box center [525, 212] width 134 height 11
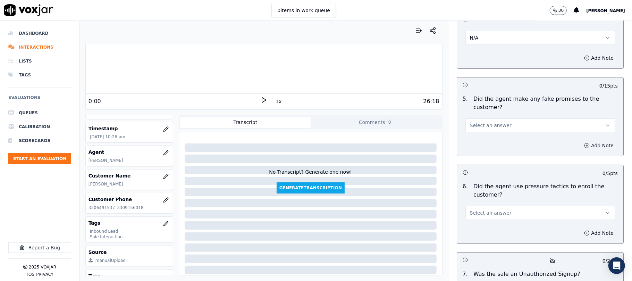
scroll to position [1851, 0]
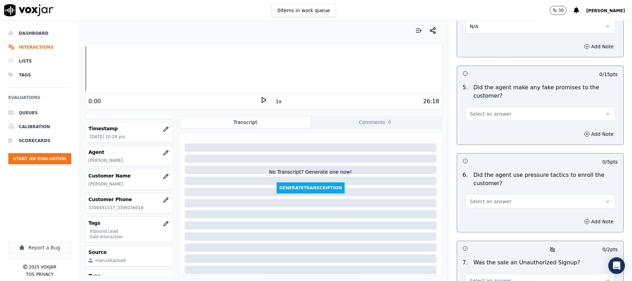
click at [482, 110] on span "Select an answer" at bounding box center [491, 113] width 42 height 7
click at [475, 103] on div "No" at bounding box center [525, 103] width 134 height 11
drag, startPoint x: 490, startPoint y: 165, endPoint x: 487, endPoint y: 171, distance: 6.8
click at [489, 198] on span "Select an answer" at bounding box center [491, 201] width 42 height 7
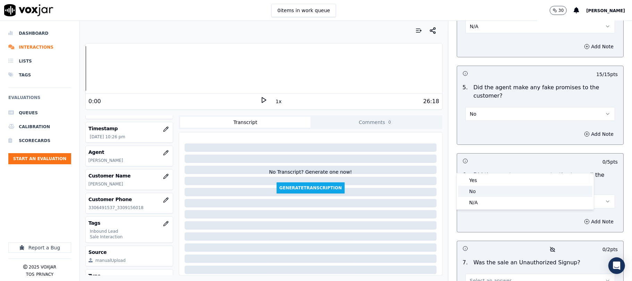
click at [481, 188] on div "No" at bounding box center [525, 191] width 134 height 11
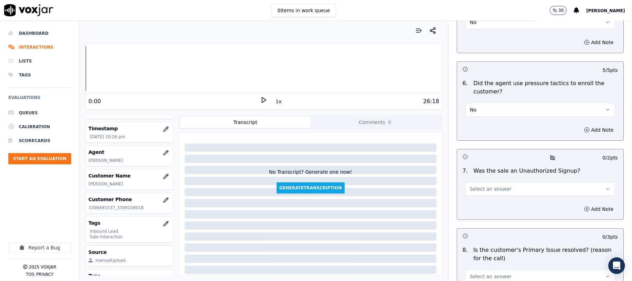
scroll to position [1944, 0]
click at [479, 181] on button "Select an answer" at bounding box center [540, 188] width 150 height 14
drag, startPoint x: 474, startPoint y: 178, endPoint x: 475, endPoint y: 161, distance: 17.0
click at [473, 179] on div "No" at bounding box center [525, 177] width 134 height 11
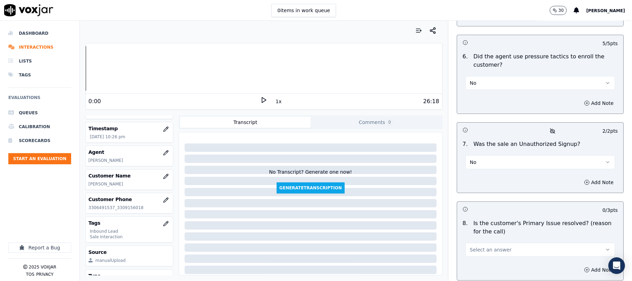
scroll to position [1995, 0]
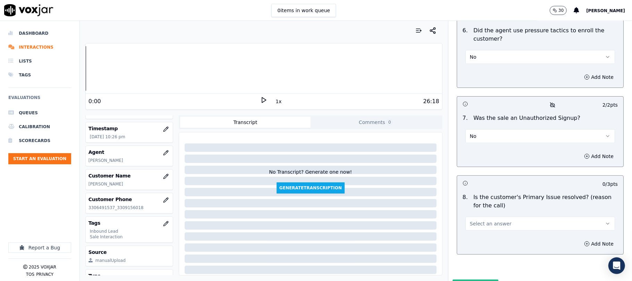
click at [479, 217] on button "Select an answer" at bounding box center [540, 224] width 150 height 14
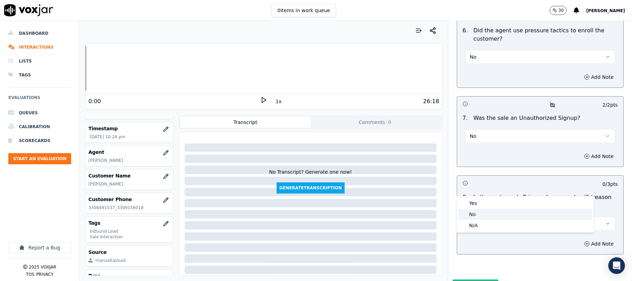
click at [480, 211] on div "No" at bounding box center [525, 214] width 134 height 11
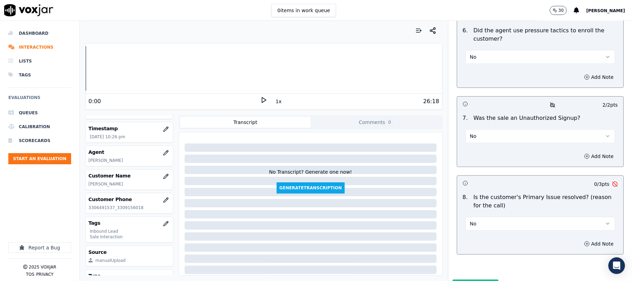
click at [475, 217] on button "No" at bounding box center [540, 224] width 150 height 14
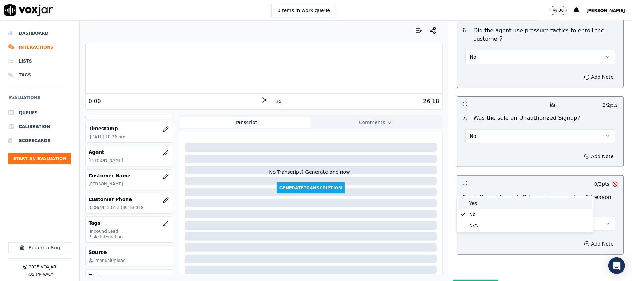
click at [472, 206] on div "Yes" at bounding box center [525, 202] width 134 height 11
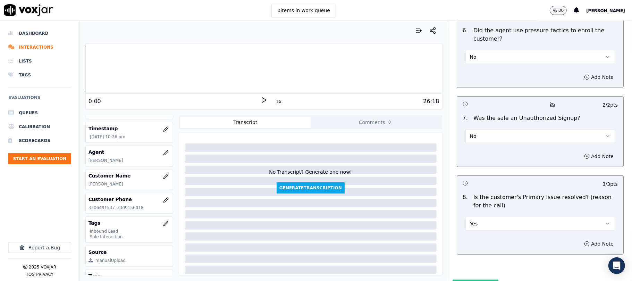
click at [472, 279] on button "Submit Scores" at bounding box center [476, 285] width 46 height 12
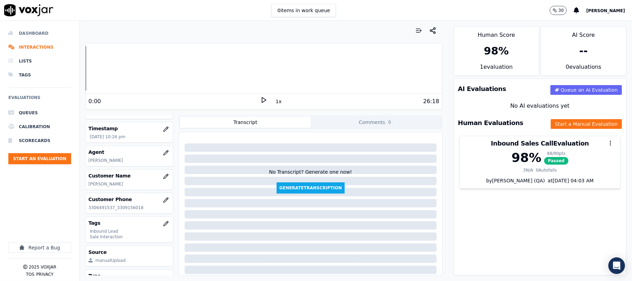
click at [39, 31] on li "Dashboard" at bounding box center [39, 33] width 63 height 14
